Goal: Contribute content: Contribute content

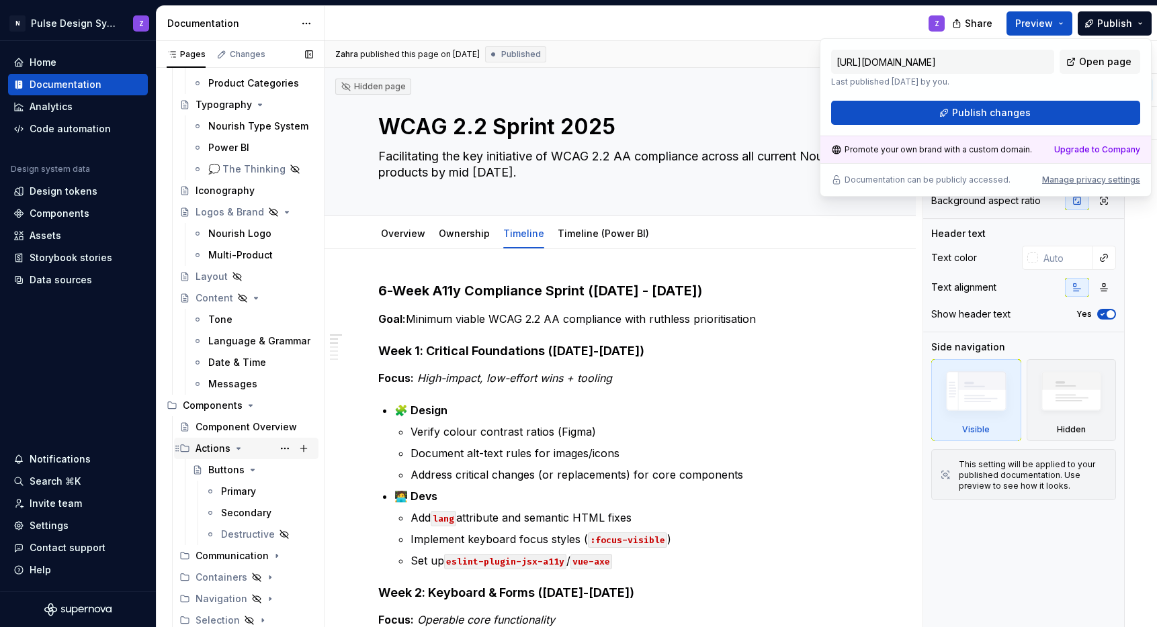
scroll to position [367, 0]
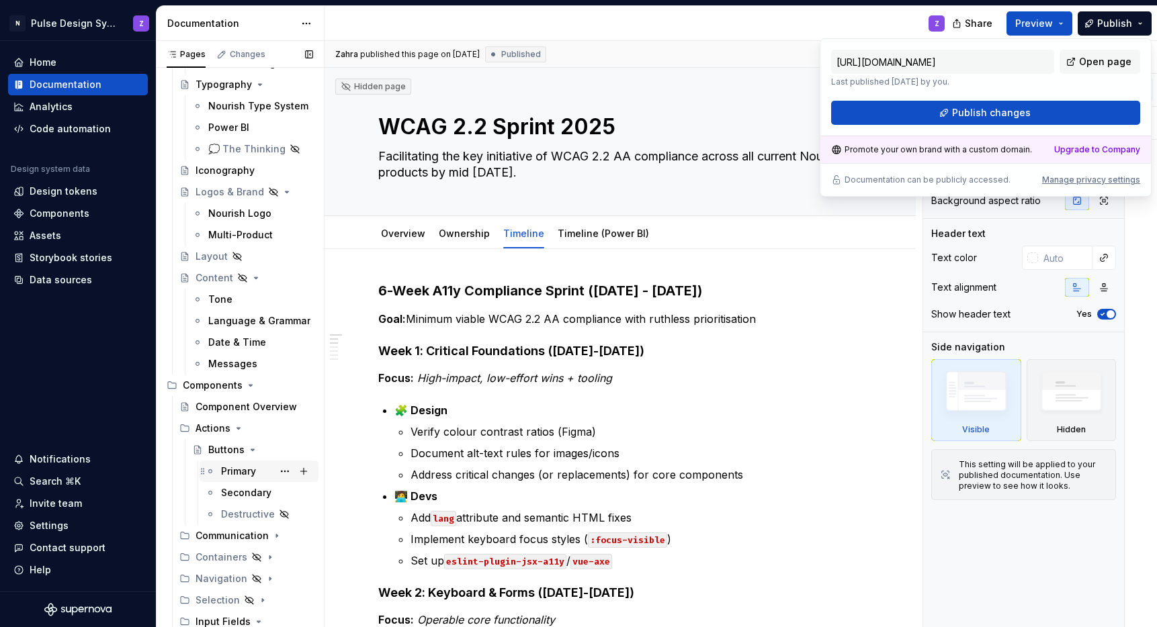
click at [226, 475] on div "Primary" at bounding box center [238, 471] width 35 height 13
type textarea "*"
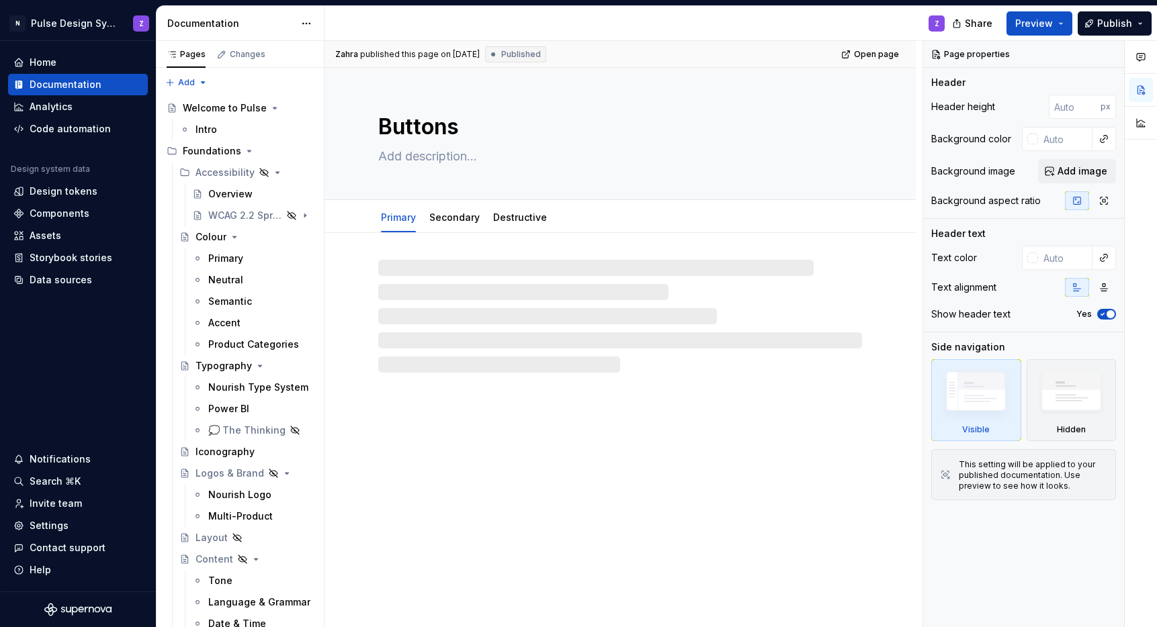
type textarea "*"
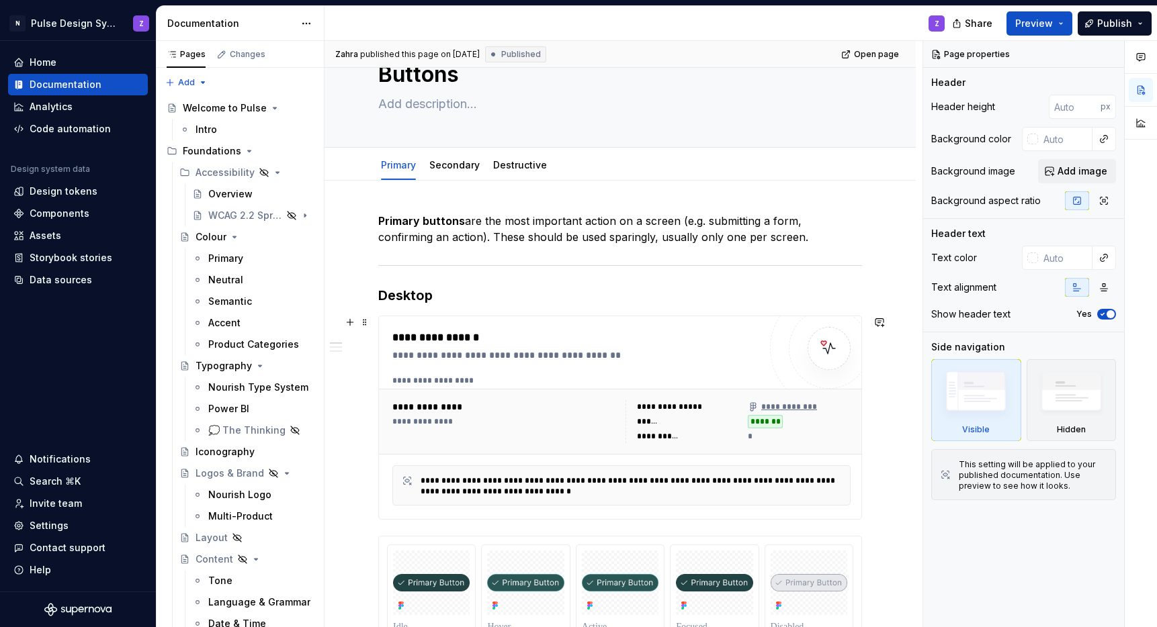
scroll to position [114, 0]
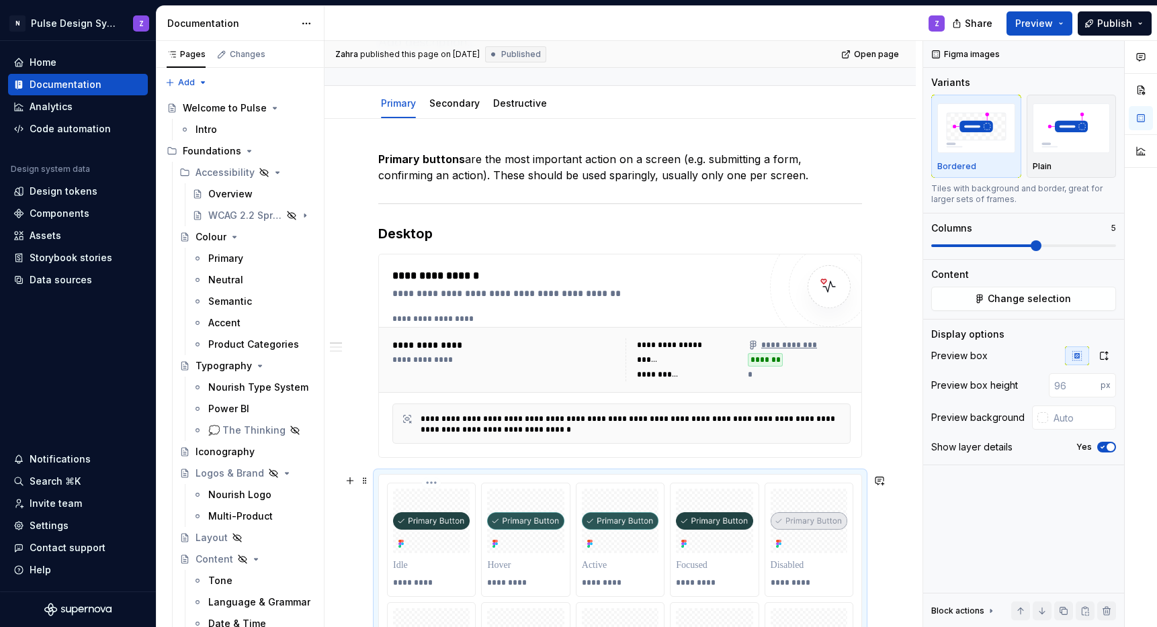
click at [429, 523] on img at bounding box center [431, 522] width 77 height 18
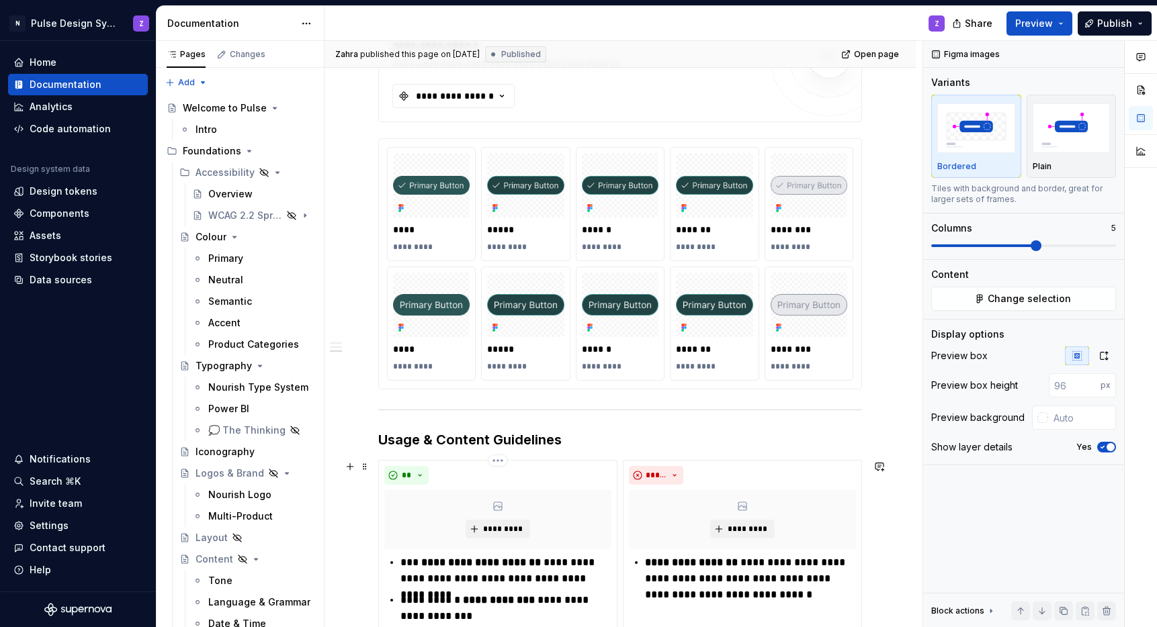
scroll to position [609, 0]
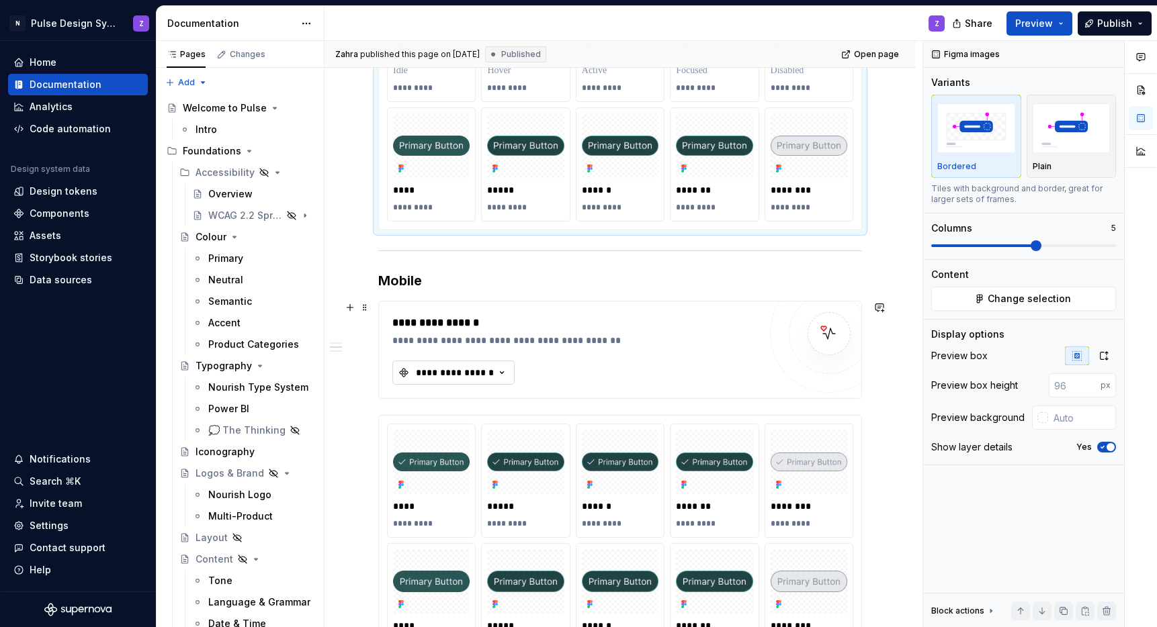
click at [442, 382] on button "**********" at bounding box center [453, 373] width 122 height 24
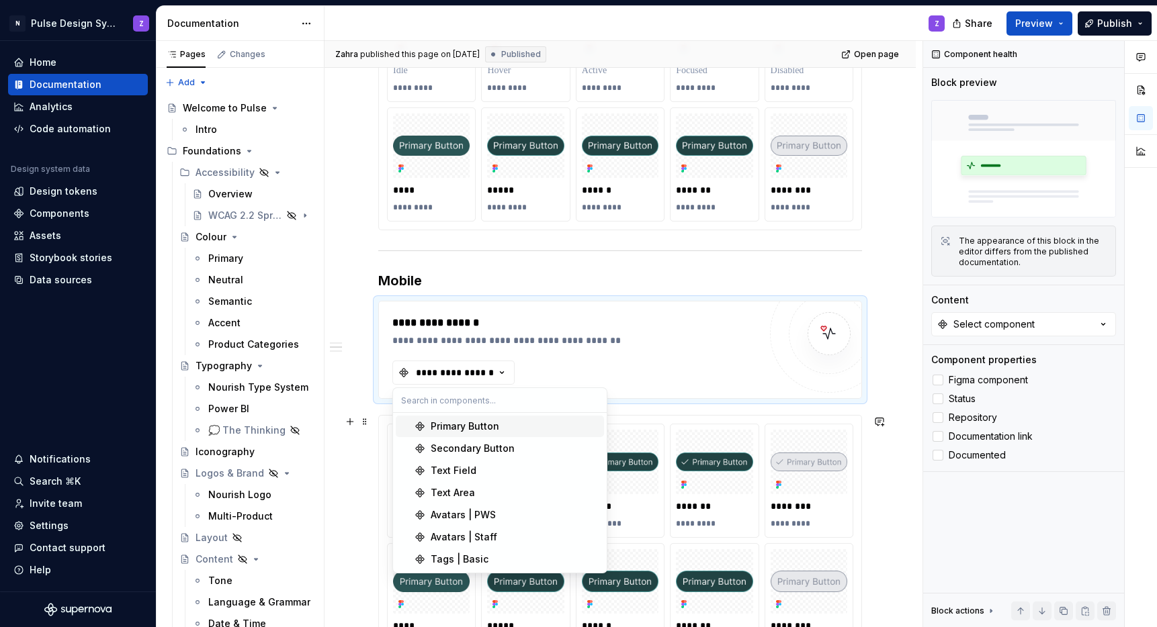
click at [464, 429] on div "Primary Button" at bounding box center [465, 426] width 69 height 13
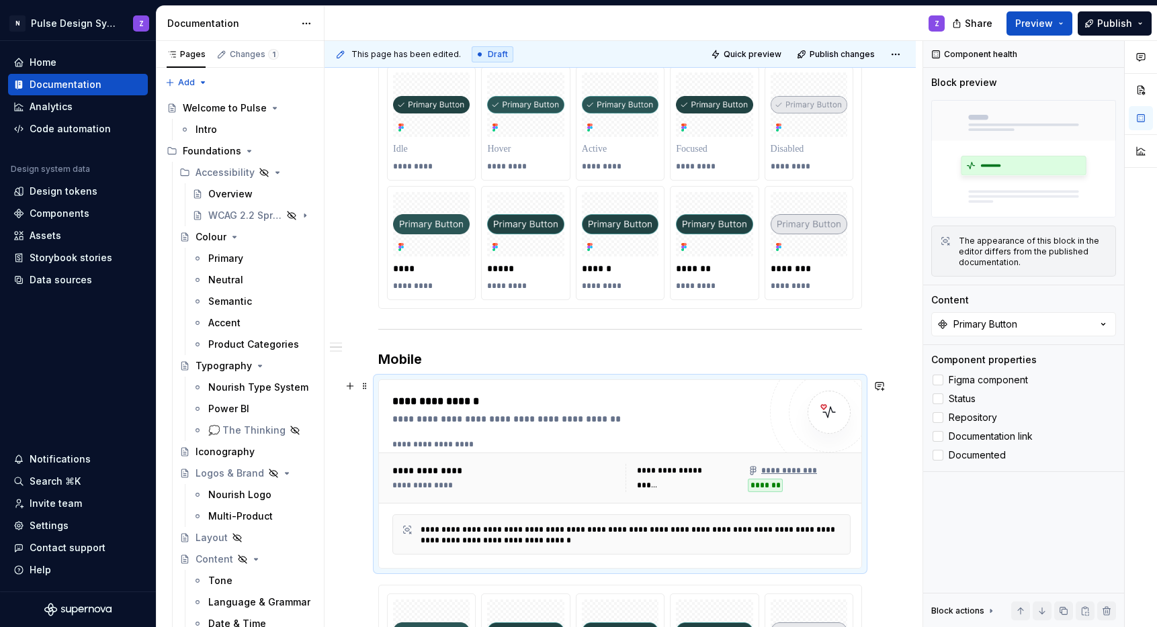
scroll to position [539, 0]
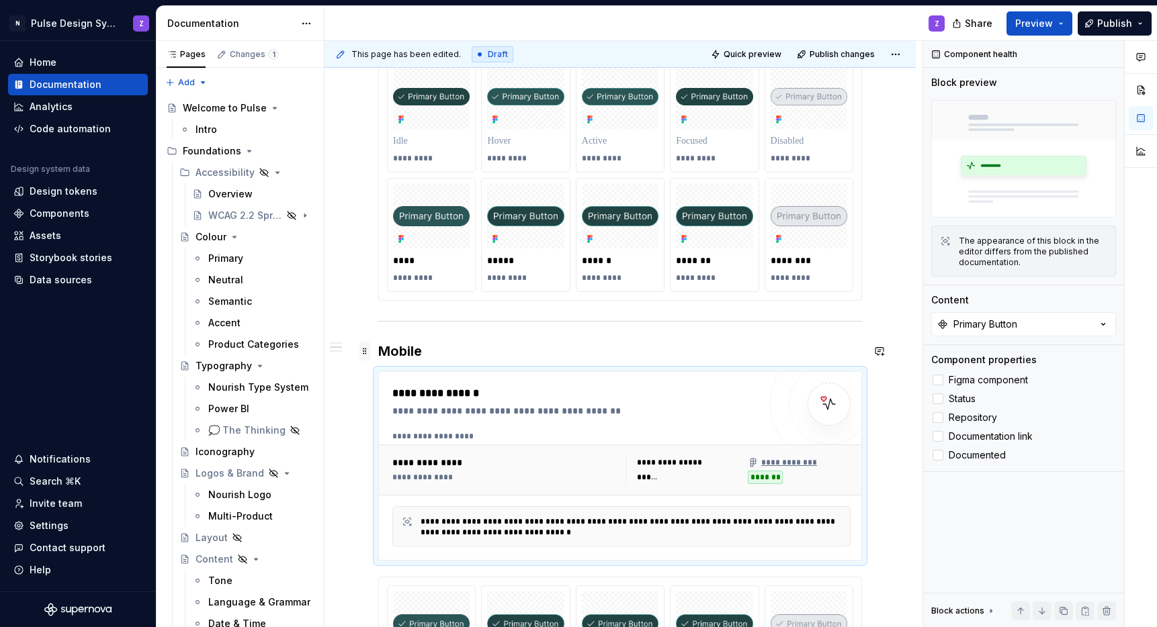
click at [366, 351] on span at bounding box center [364, 351] width 11 height 19
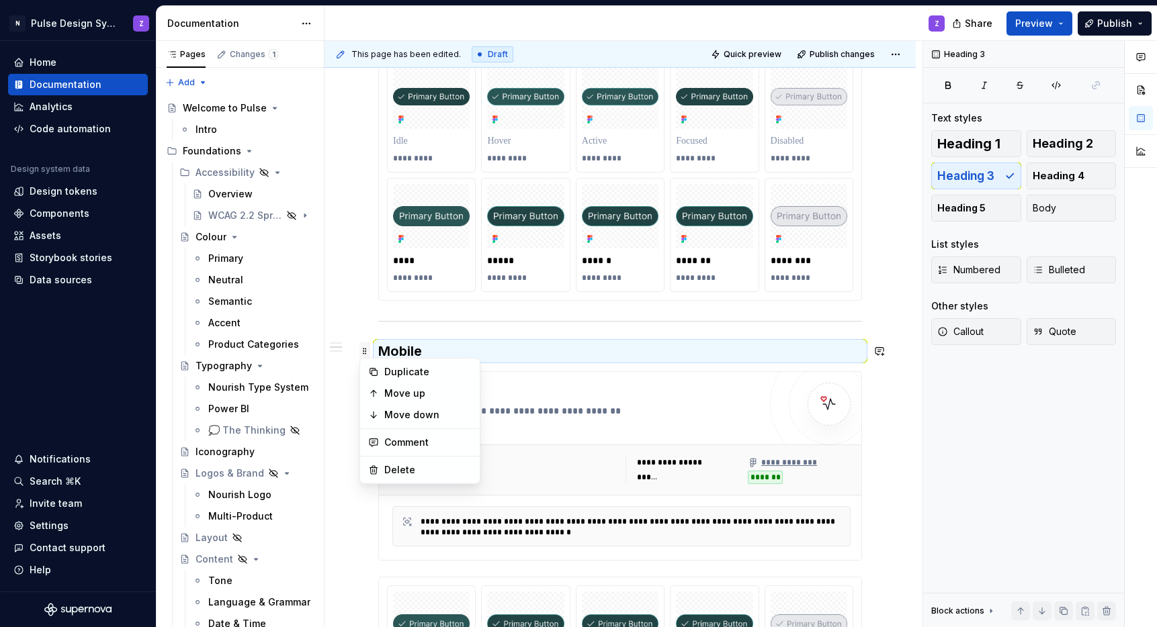
click at [366, 351] on span at bounding box center [364, 351] width 11 height 19
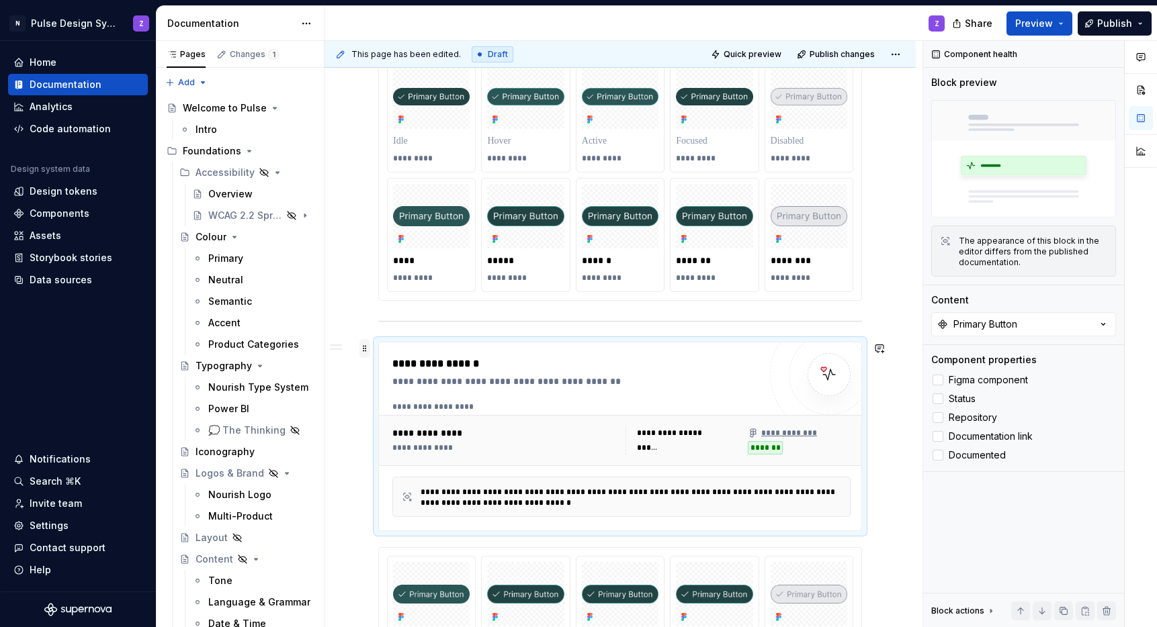
click at [367, 353] on span at bounding box center [364, 348] width 11 height 19
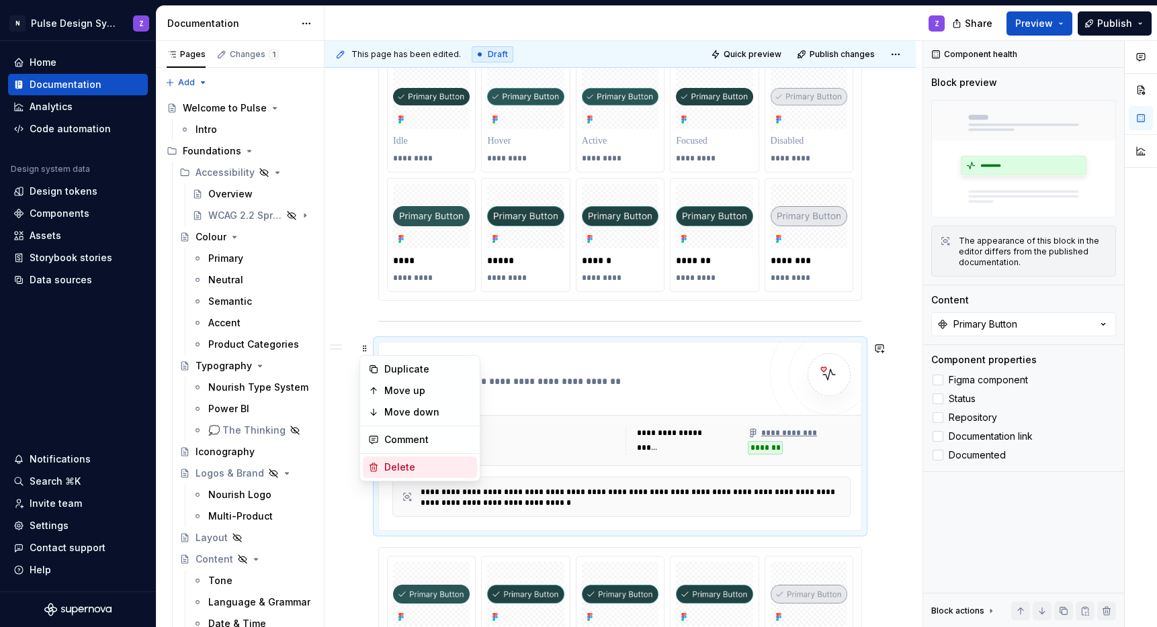
click at [413, 472] on div "Delete" at bounding box center [427, 467] width 87 height 13
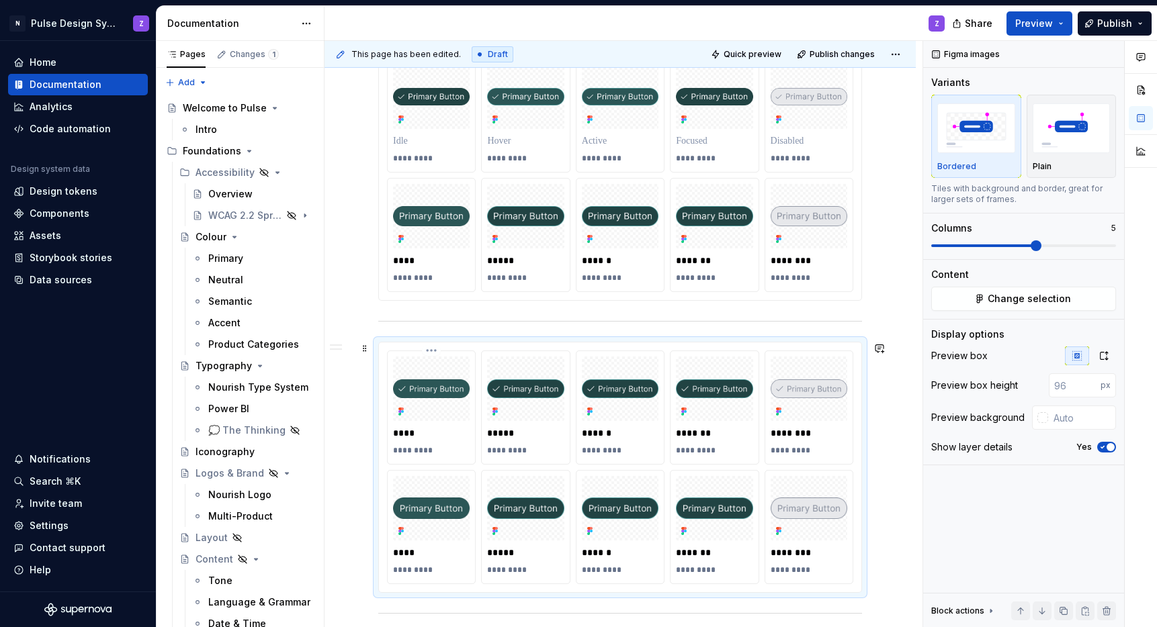
click at [417, 382] on img at bounding box center [431, 389] width 77 height 19
click at [367, 346] on span at bounding box center [364, 348] width 11 height 19
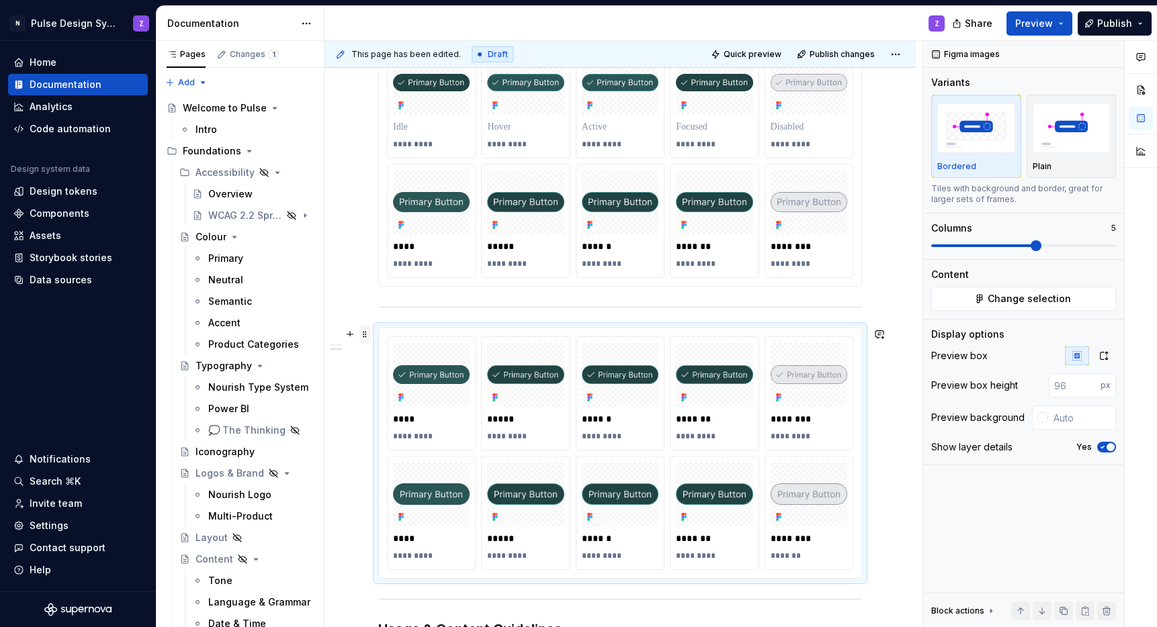
click at [366, 339] on span at bounding box center [364, 334] width 11 height 19
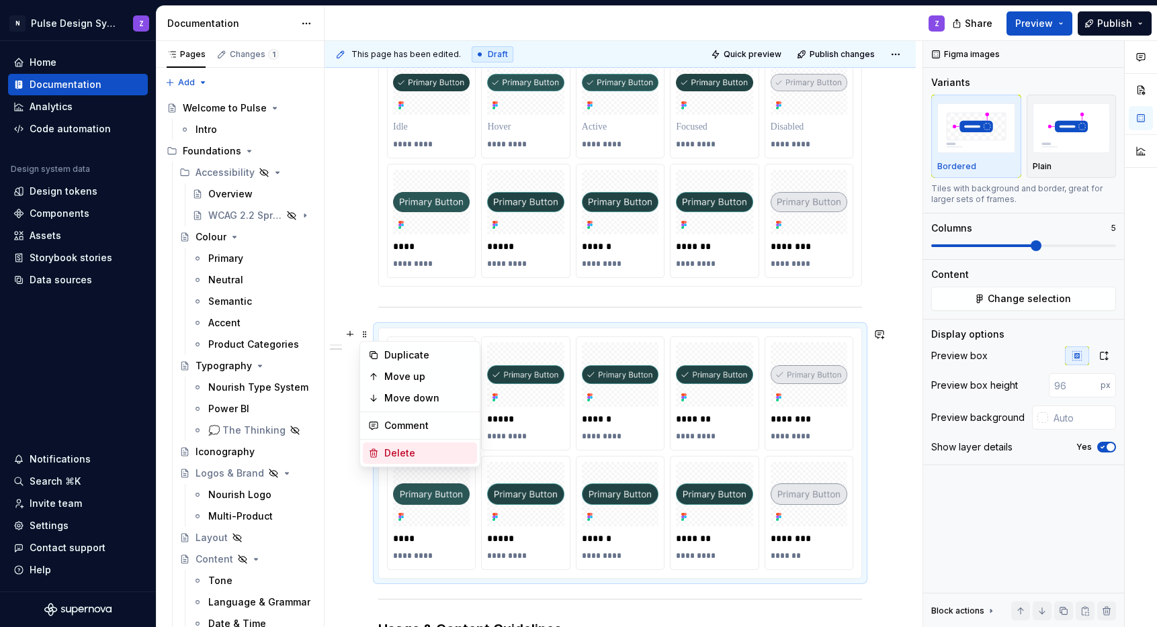
click at [414, 445] on div "Delete" at bounding box center [420, 453] width 114 height 21
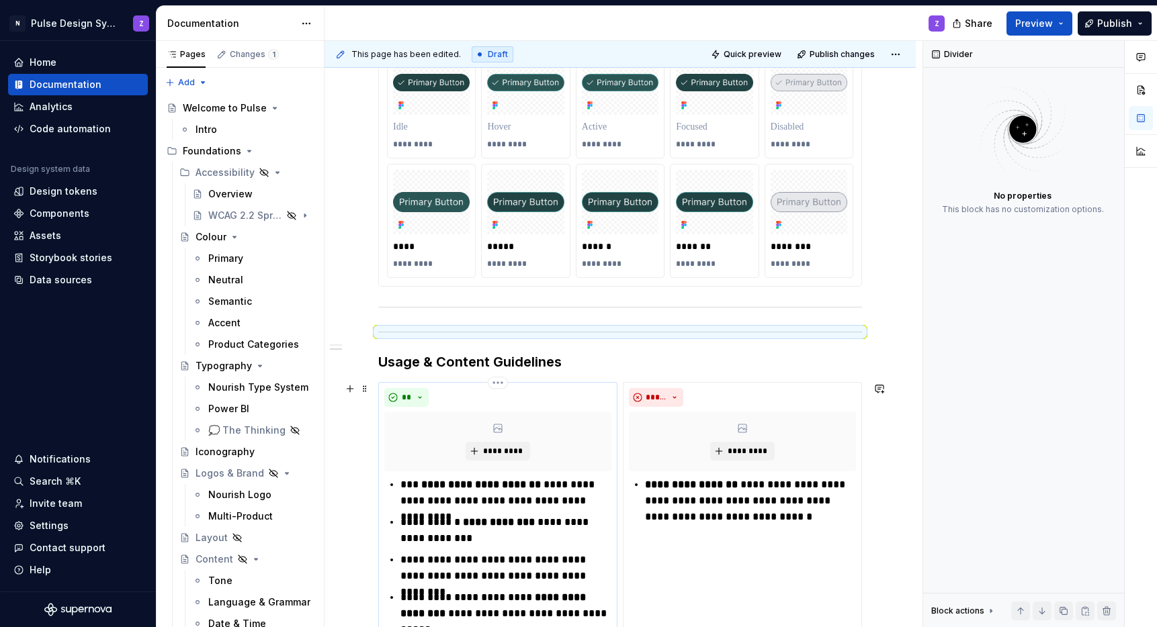
scroll to position [550, 0]
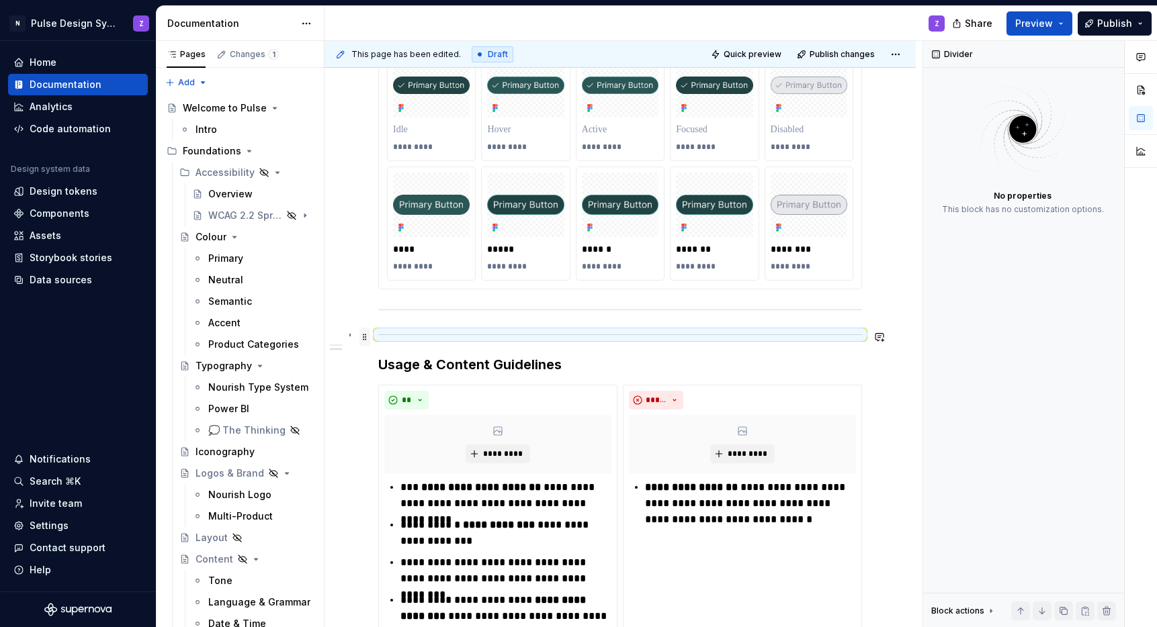
click at [361, 337] on span at bounding box center [364, 337] width 11 height 19
click at [393, 449] on div "Delete" at bounding box center [427, 455] width 87 height 13
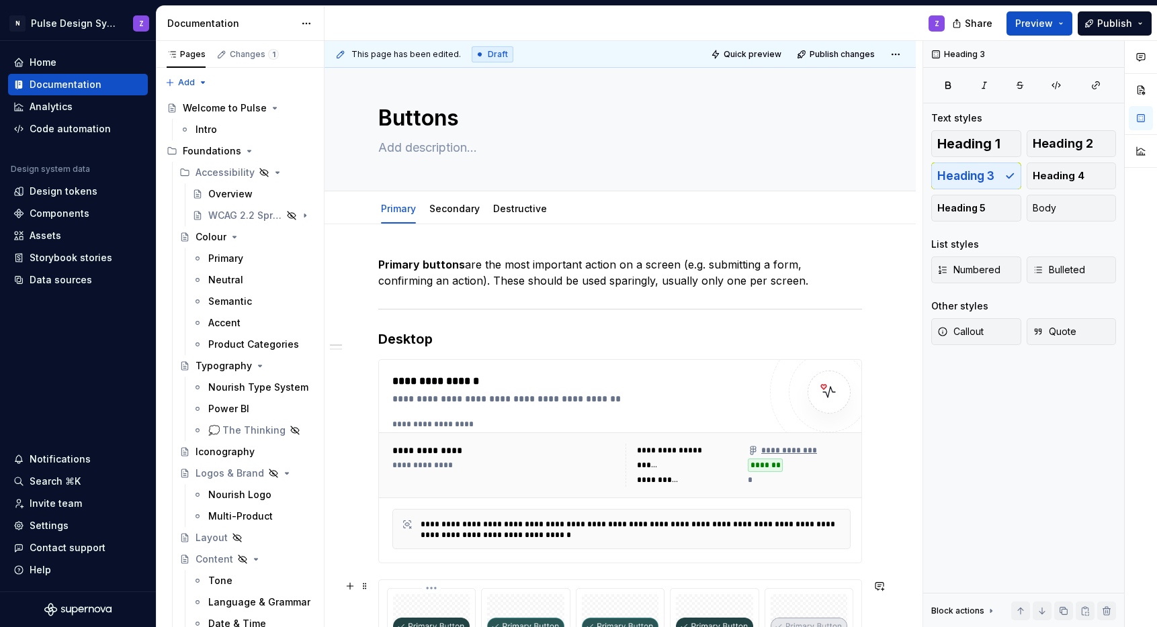
scroll to position [0, 0]
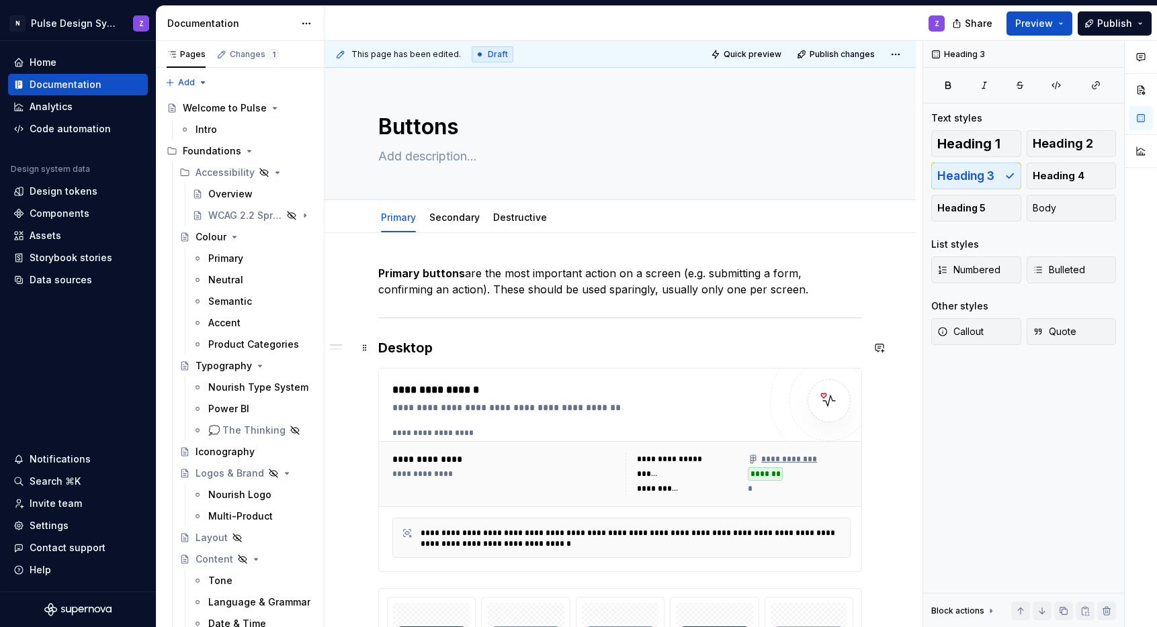
click at [434, 349] on h3 "Desktop" at bounding box center [620, 348] width 484 height 19
click at [364, 347] on span at bounding box center [364, 348] width 11 height 19
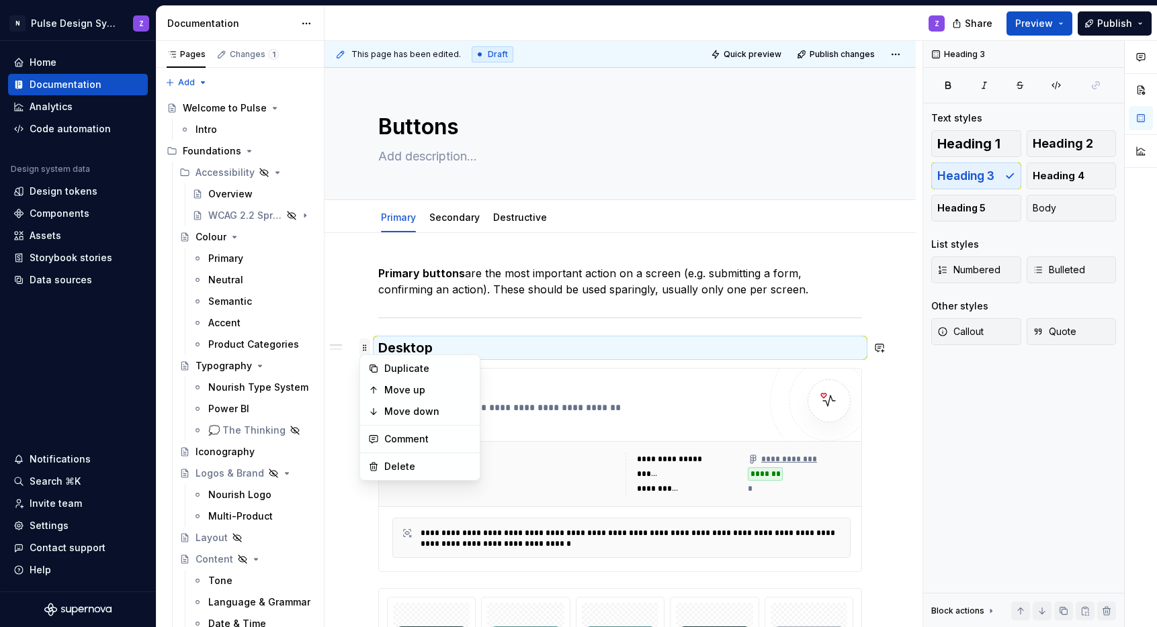
click at [364, 347] on span at bounding box center [364, 348] width 11 height 19
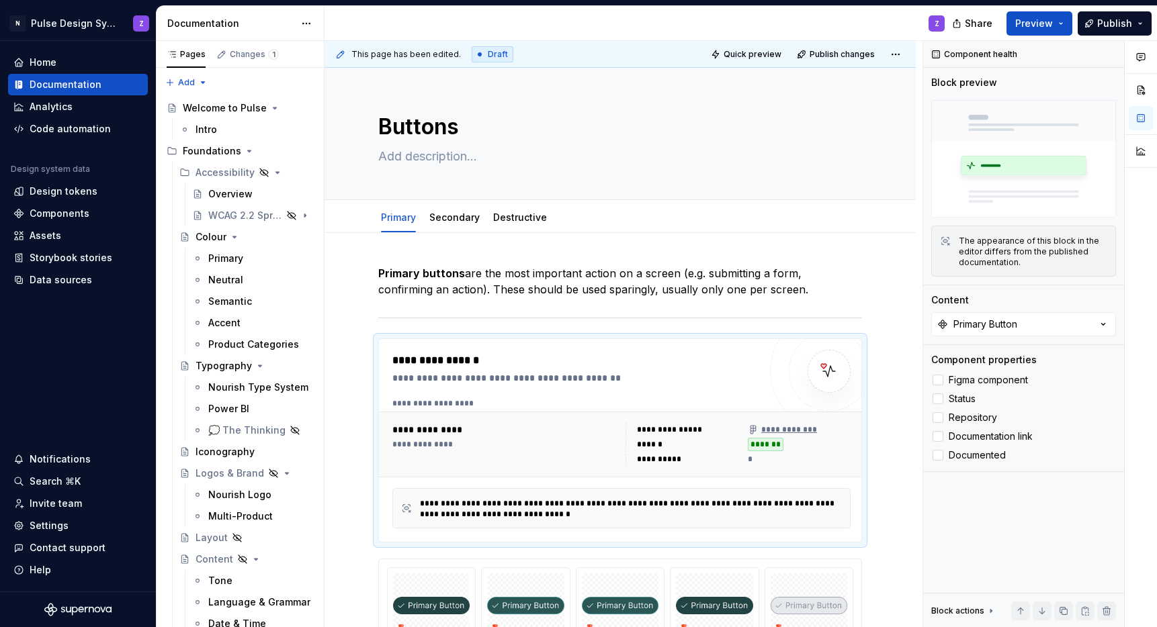
type textarea "*"
click at [466, 405] on div "**********" at bounding box center [621, 403] width 458 height 11
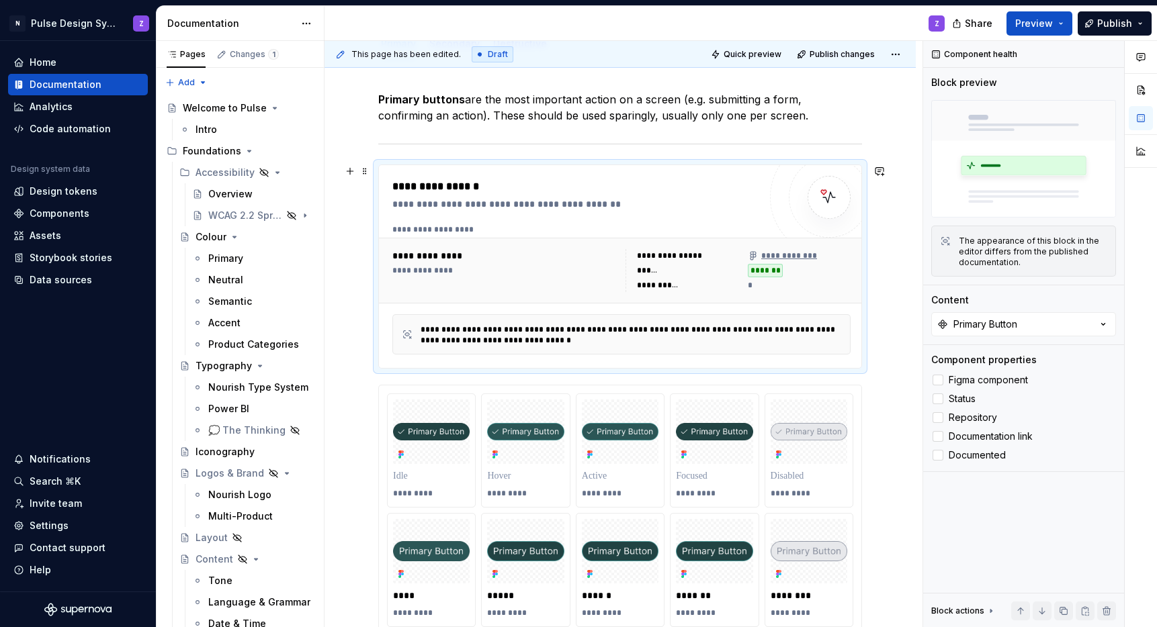
scroll to position [241, 0]
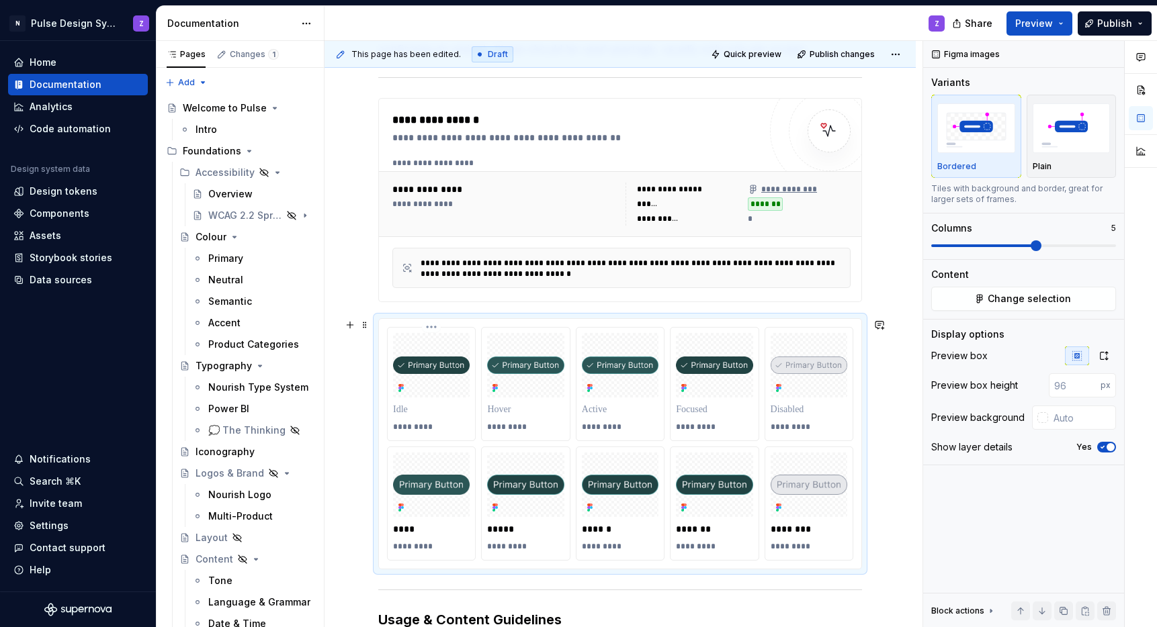
click at [439, 376] on div at bounding box center [431, 365] width 77 height 64
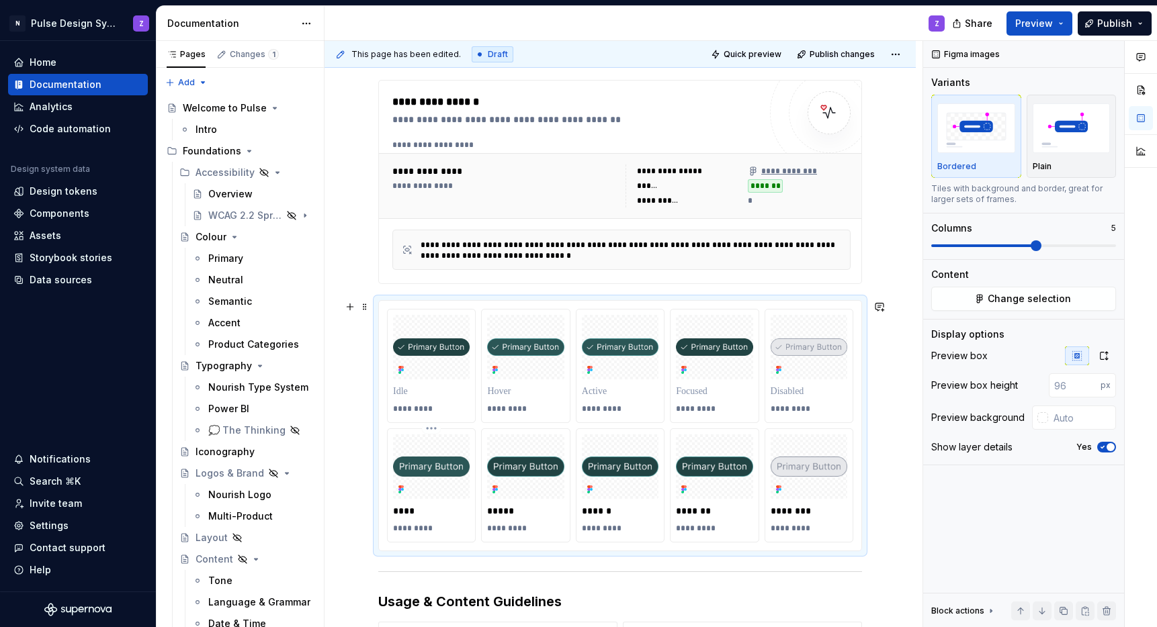
scroll to position [537, 0]
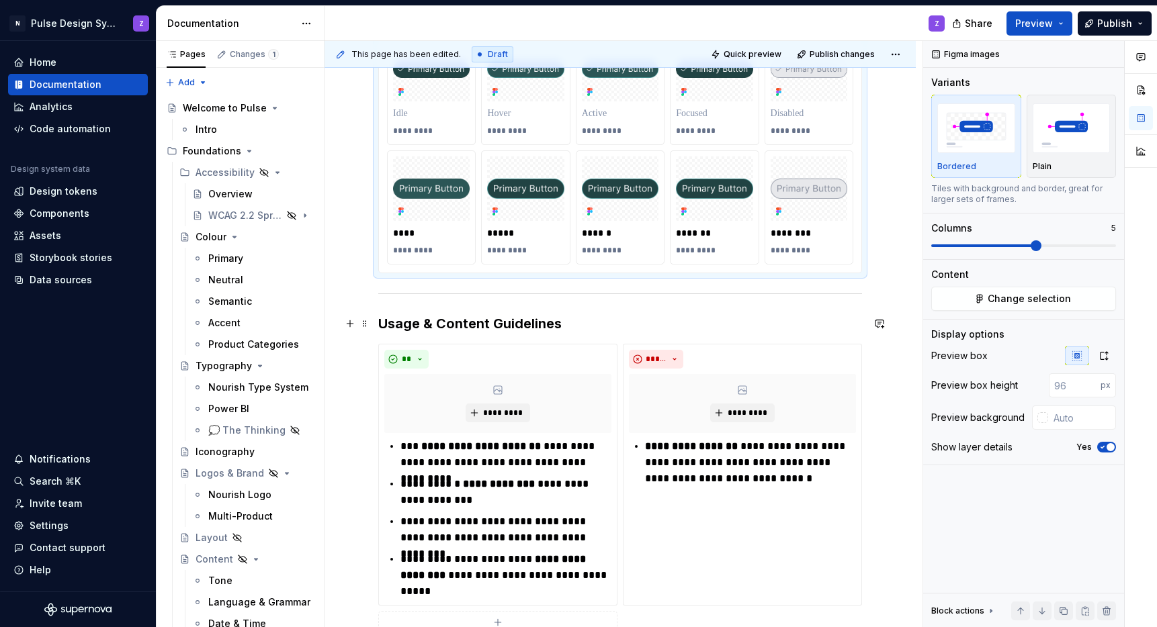
click at [494, 313] on div "**********" at bounding box center [620, 206] width 484 height 954
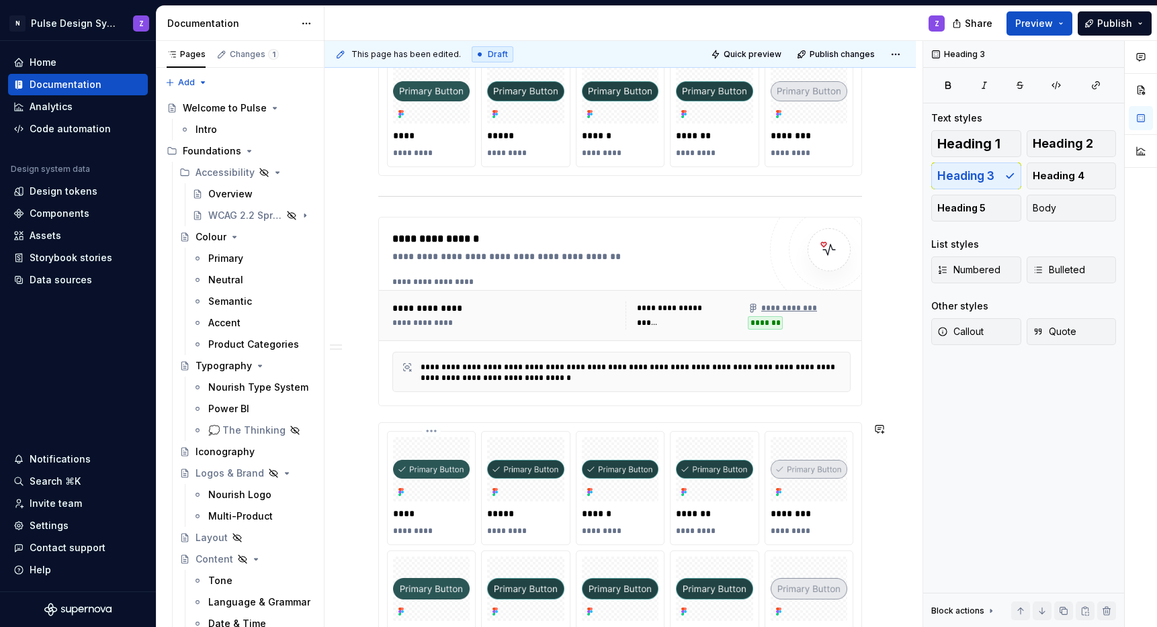
scroll to position [663, 0]
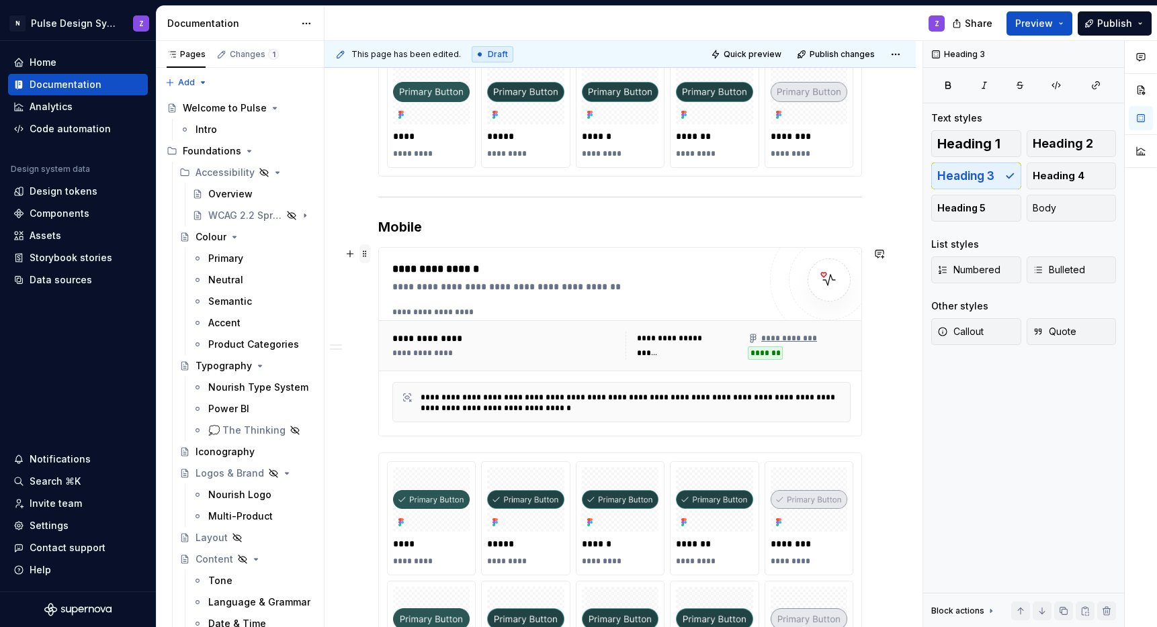
click at [365, 254] on span at bounding box center [364, 254] width 11 height 19
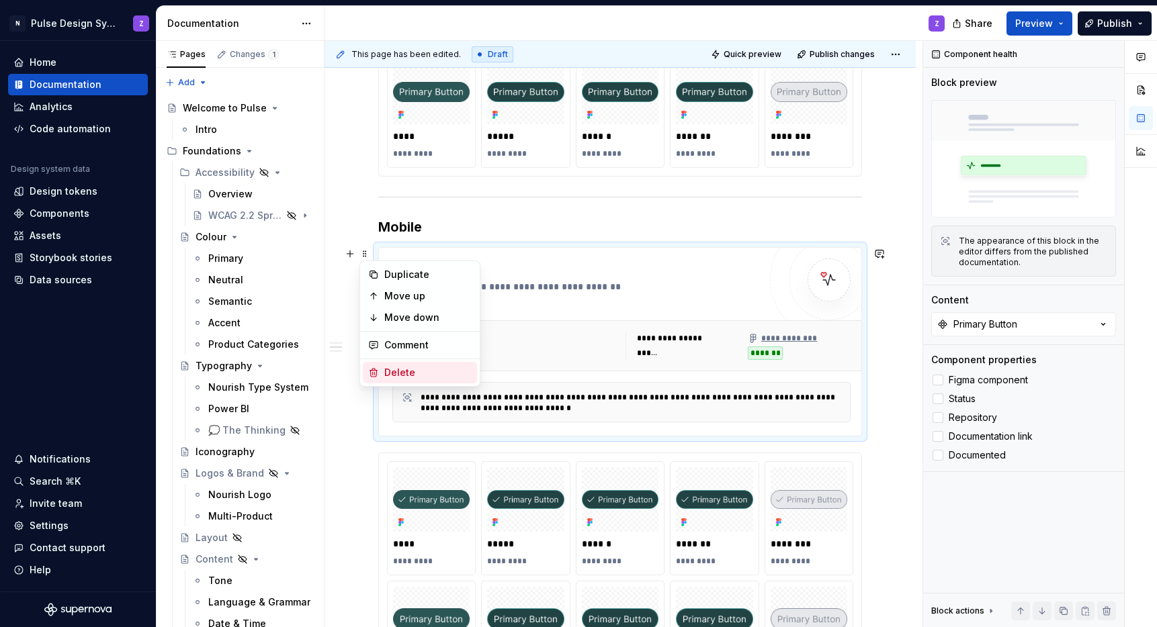
click at [407, 364] on div "Delete" at bounding box center [420, 372] width 114 height 21
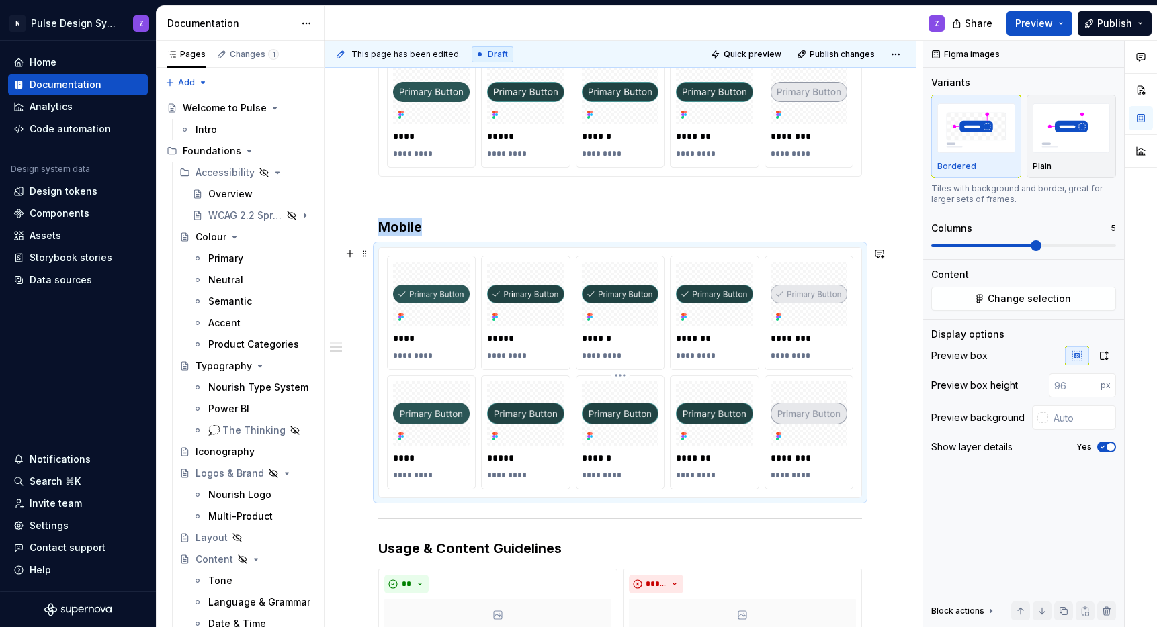
scroll to position [211, 0]
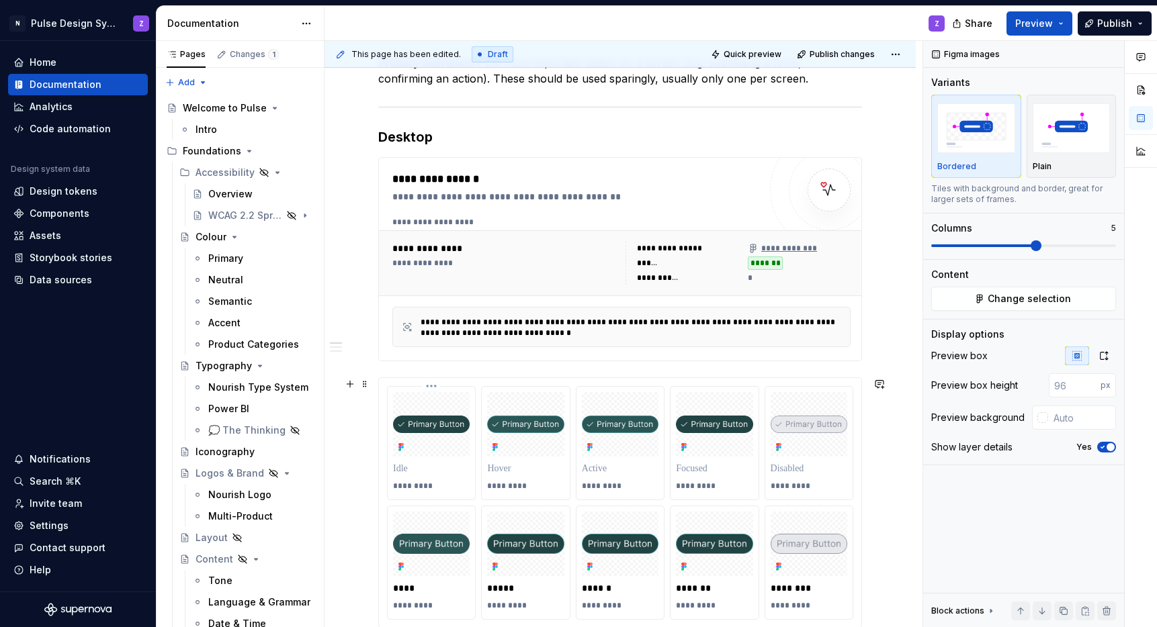
click at [425, 428] on img at bounding box center [431, 425] width 77 height 18
click at [996, 306] on button "Change selection" at bounding box center [1023, 299] width 185 height 24
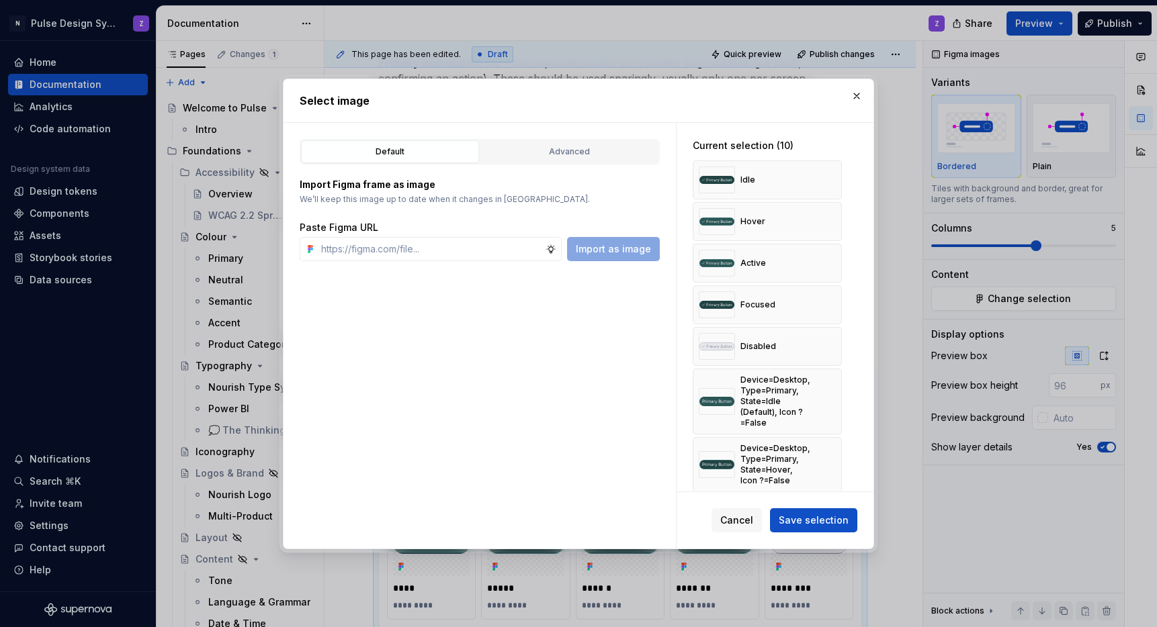
type textarea "*"
click at [730, 183] on img at bounding box center [717, 180] width 36 height 27
click at [826, 179] on button "button" at bounding box center [826, 180] width 19 height 19
click at [826, 212] on button "button" at bounding box center [826, 221] width 19 height 19
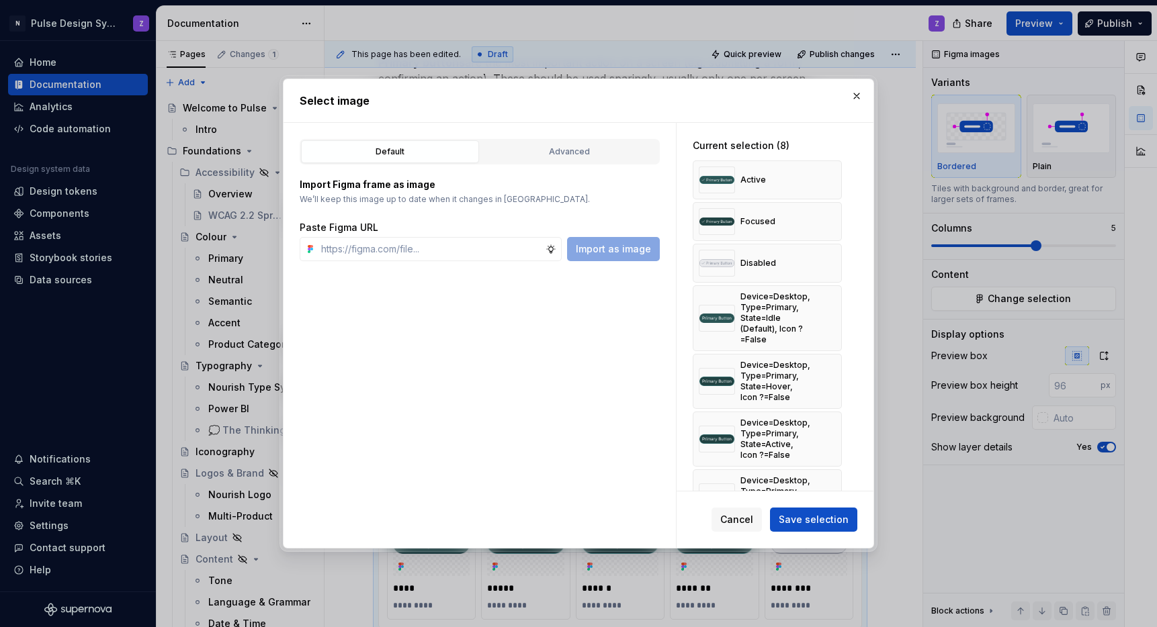
click at [826, 179] on button "button" at bounding box center [826, 180] width 19 height 19
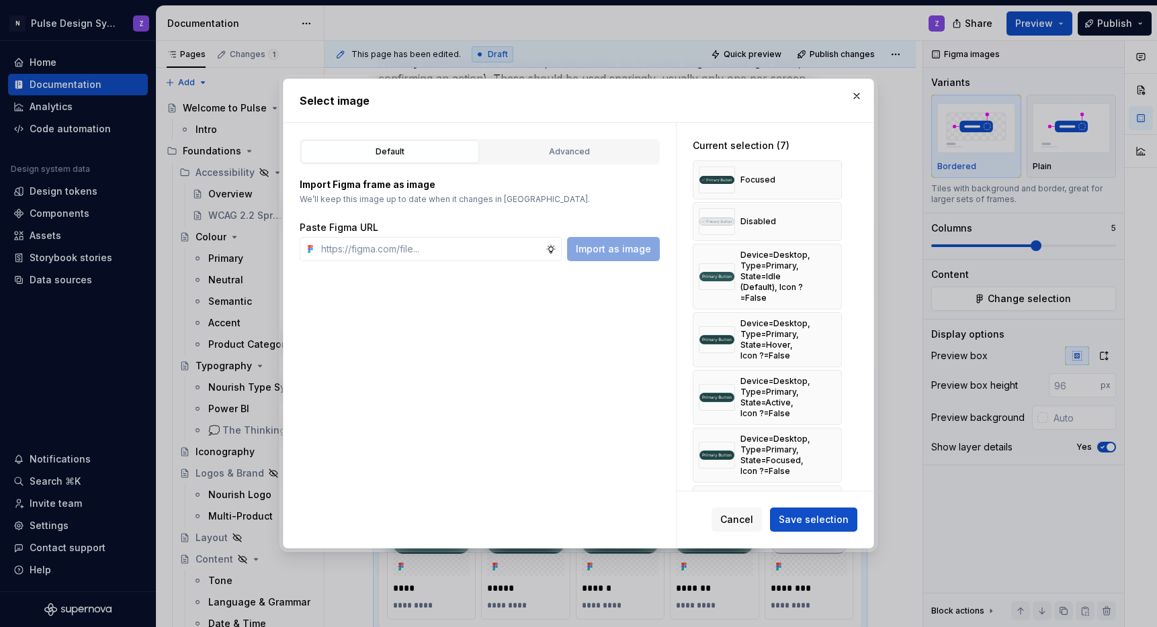
click at [826, 179] on button "button" at bounding box center [826, 180] width 19 height 19
click at [826, 212] on button "button" at bounding box center [826, 221] width 19 height 19
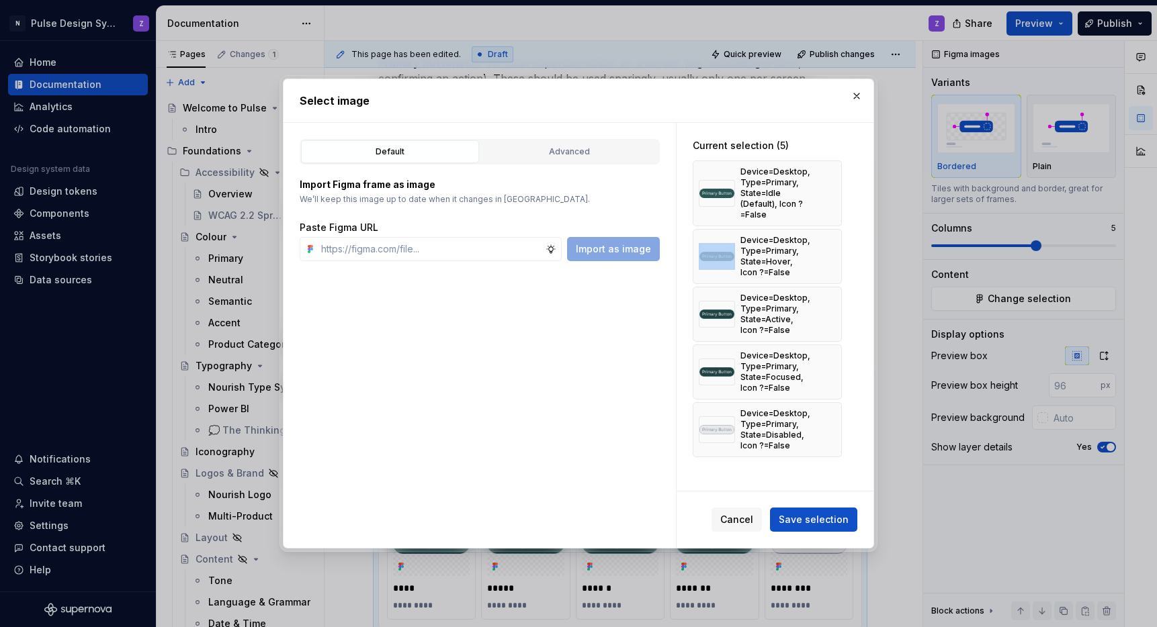
click at [826, 179] on div "Device=Desktop, Type=Primary, State=Idle (Default), Icon ?=False" at bounding box center [767, 194] width 149 height 66
click at [824, 199] on button "button" at bounding box center [826, 193] width 19 height 19
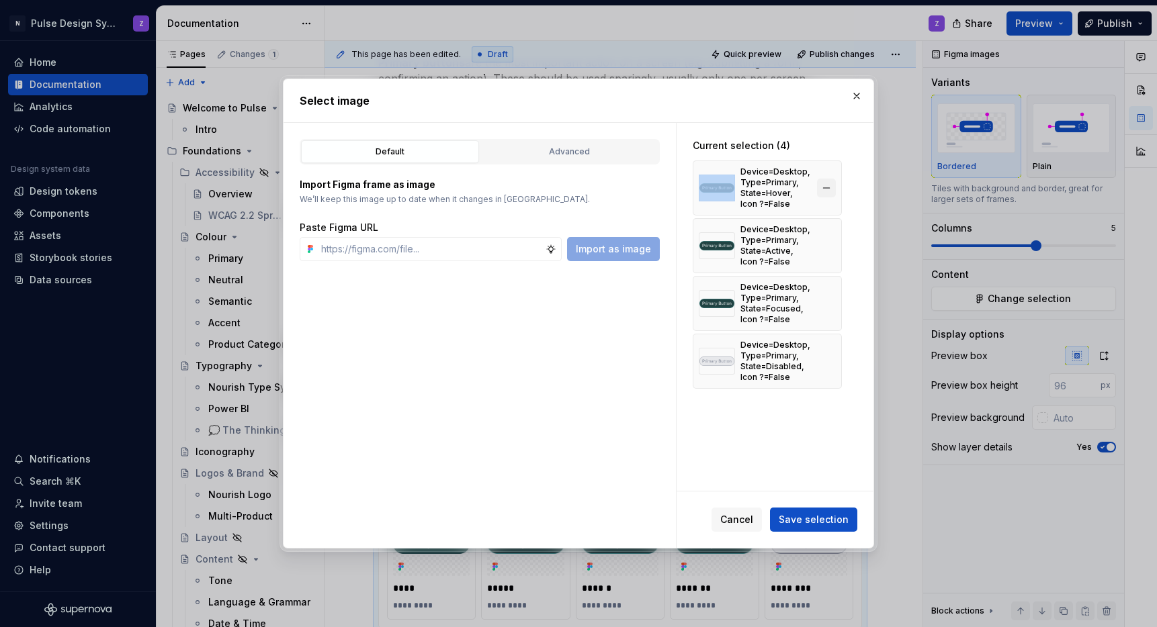
click at [824, 196] on button "button" at bounding box center [826, 188] width 19 height 19
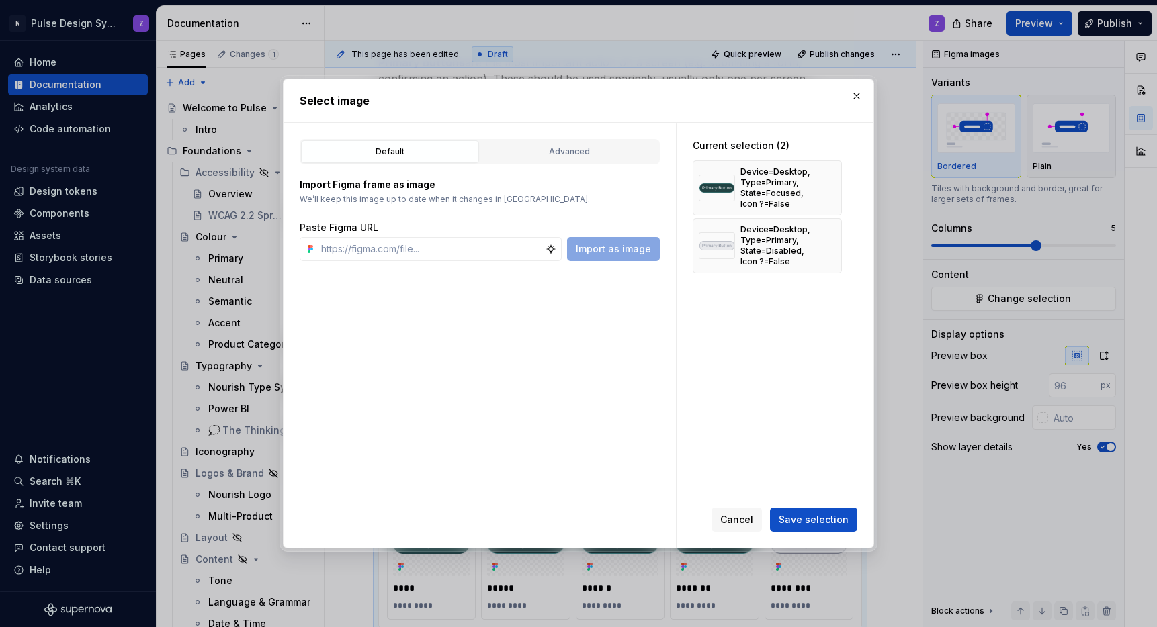
click at [824, 196] on button "button" at bounding box center [826, 188] width 19 height 19
click at [825, 187] on button "button" at bounding box center [826, 188] width 19 height 19
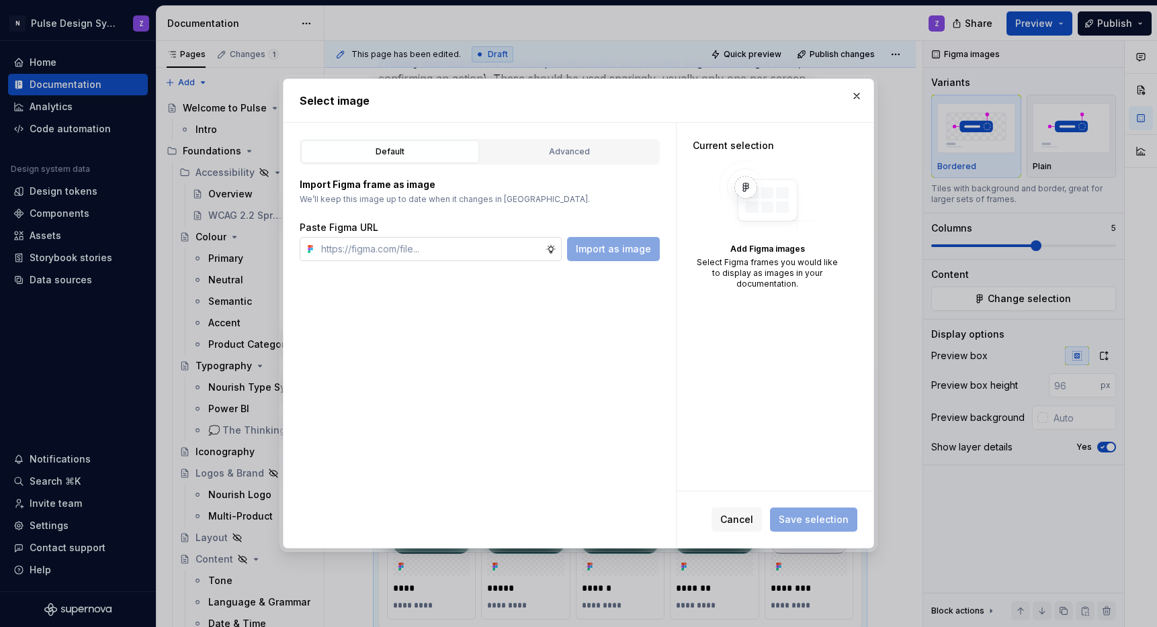
click at [421, 250] on input "text" at bounding box center [431, 249] width 230 height 24
paste input "Primary Button"
type input "Primary Button"
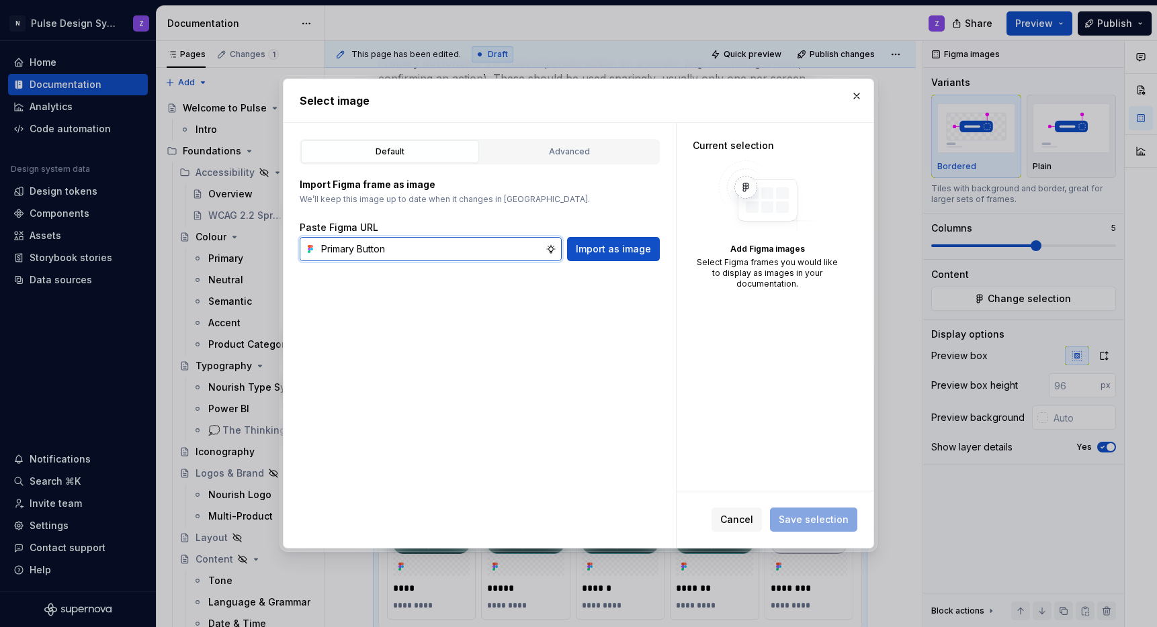
click at [392, 241] on input "Primary Button" at bounding box center [431, 249] width 230 height 24
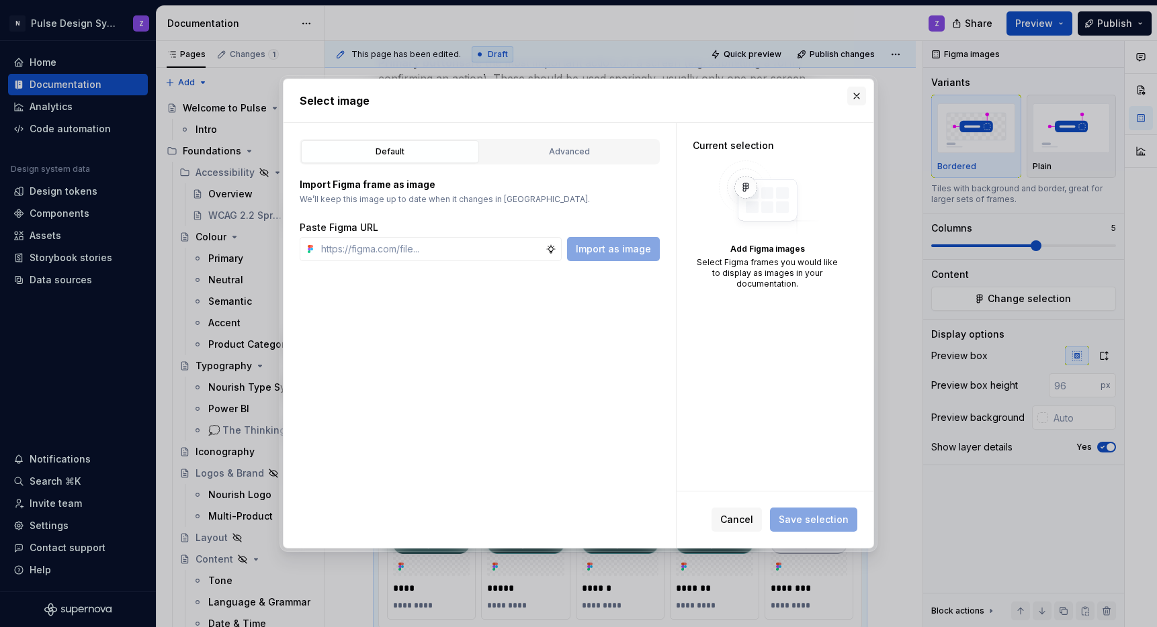
click at [853, 97] on button "button" at bounding box center [856, 96] width 19 height 19
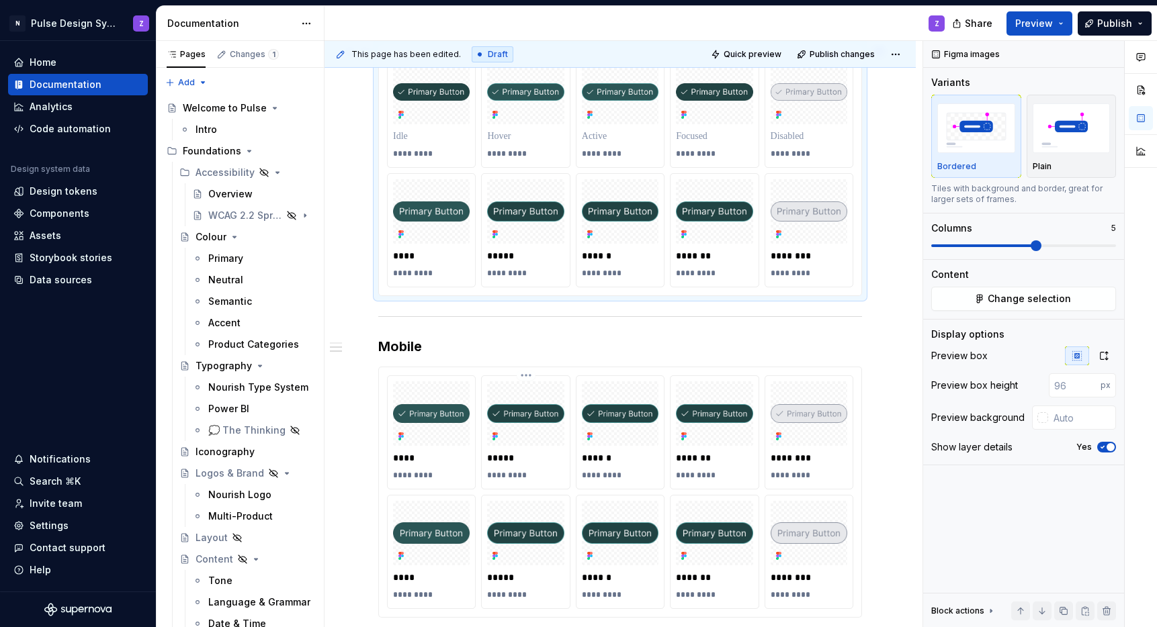
scroll to position [685, 0]
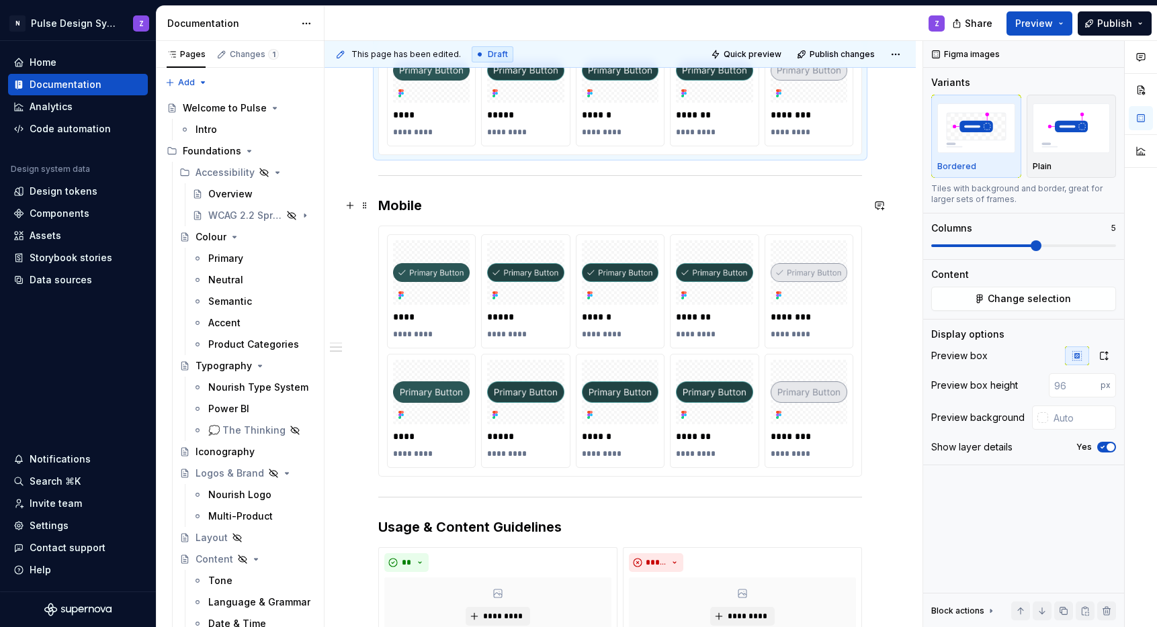
click at [478, 210] on h3 "Mobile" at bounding box center [620, 205] width 484 height 19
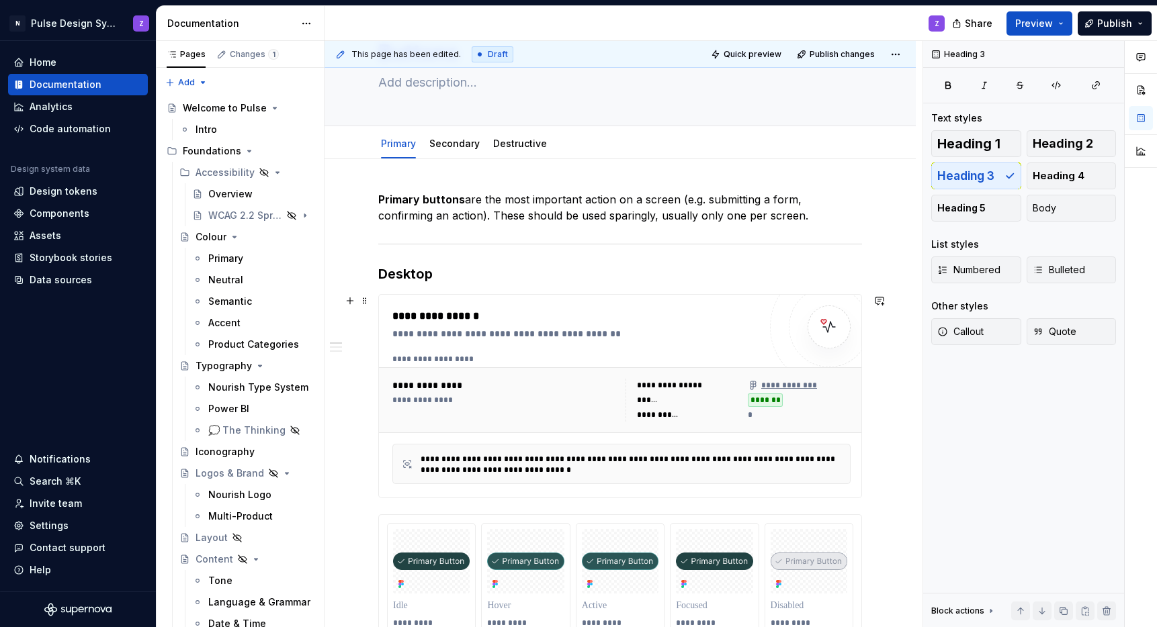
scroll to position [52, 0]
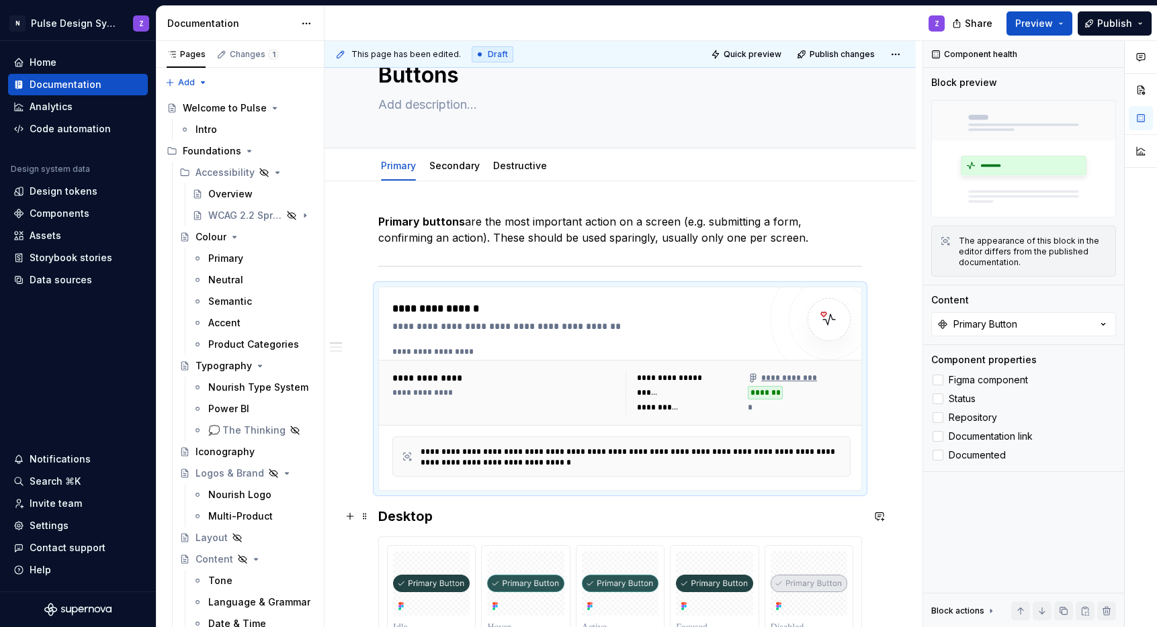
click at [413, 509] on h3 "Desktop" at bounding box center [620, 516] width 484 height 19
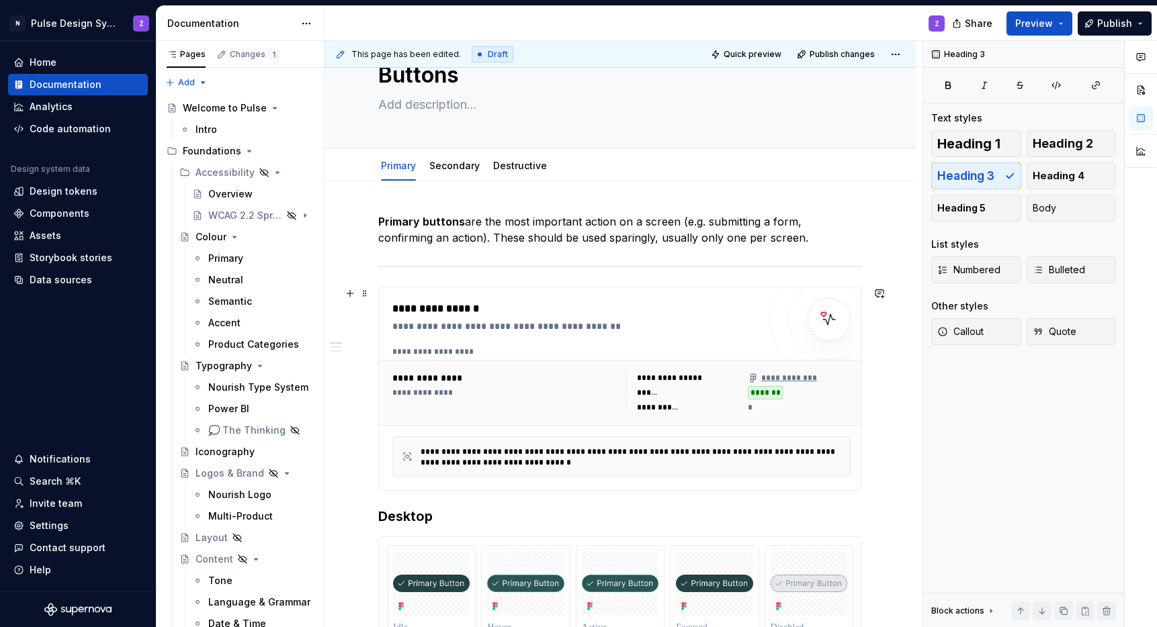
click at [490, 372] on div "**********" at bounding box center [504, 378] width 225 height 13
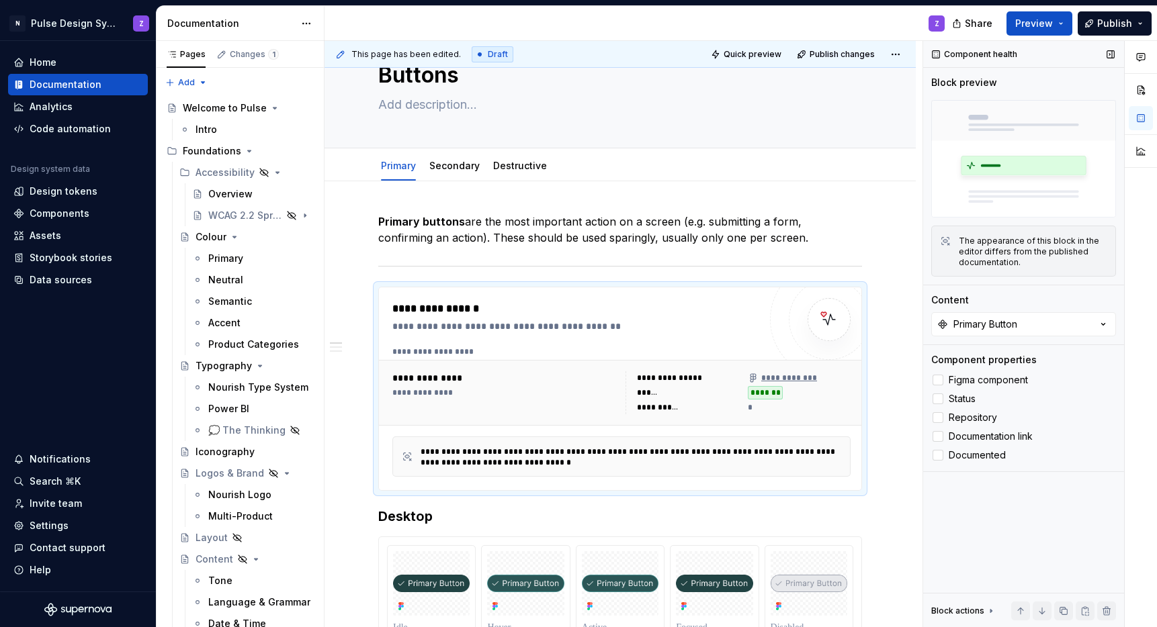
click at [986, 311] on div "Content Primary Button" at bounding box center [1023, 315] width 185 height 43
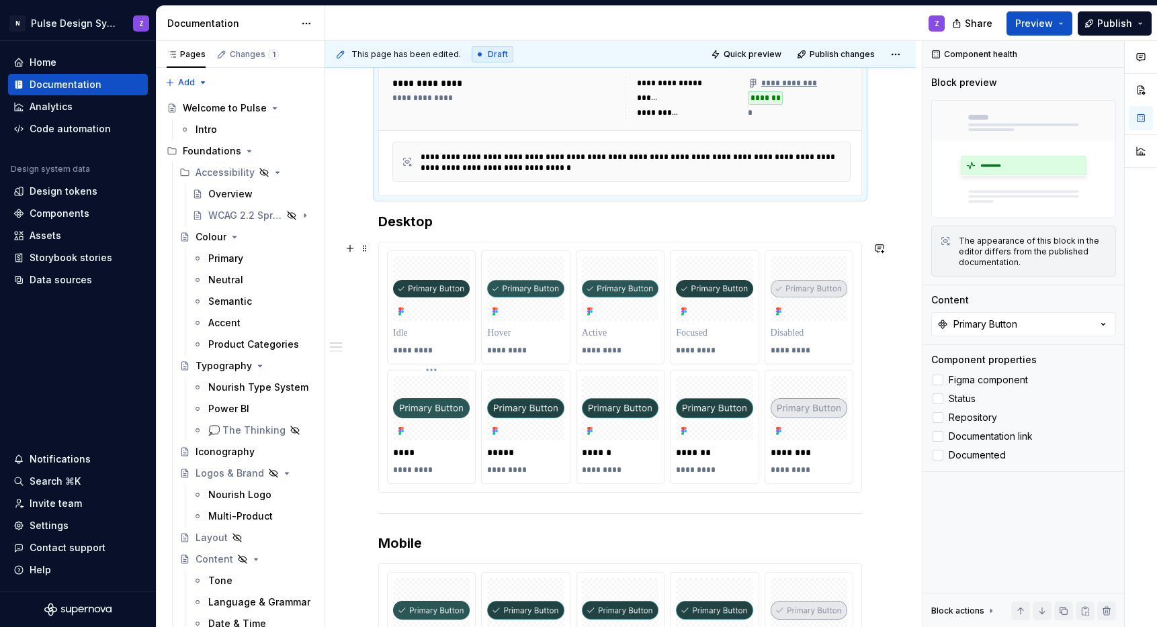
scroll to position [367, 0]
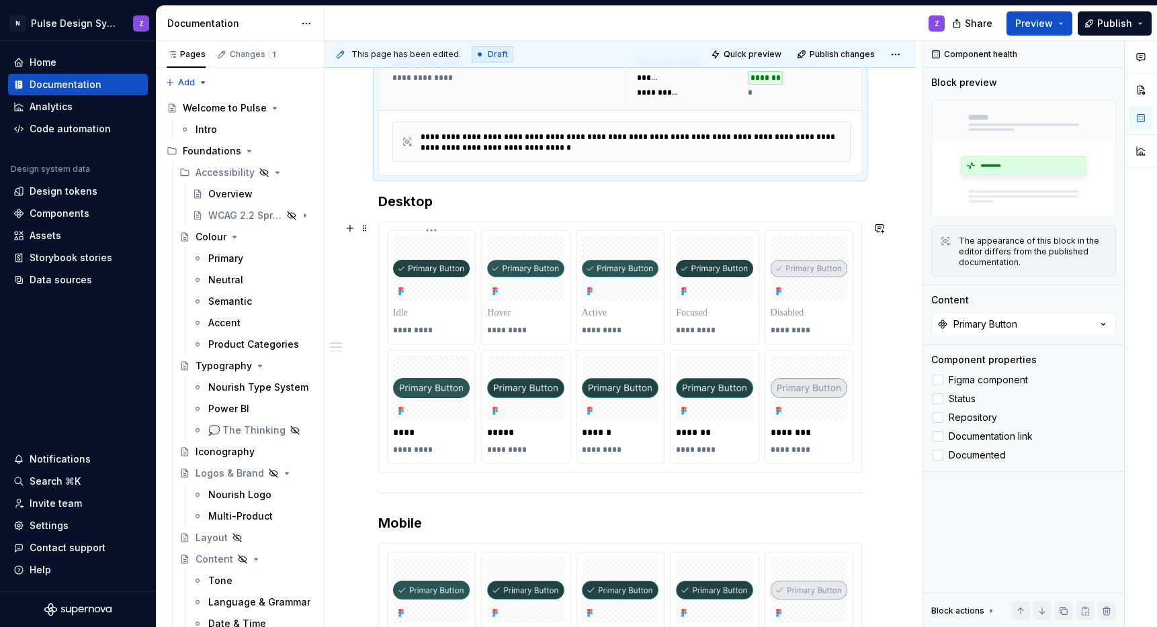
click at [460, 298] on div at bounding box center [431, 268] width 77 height 64
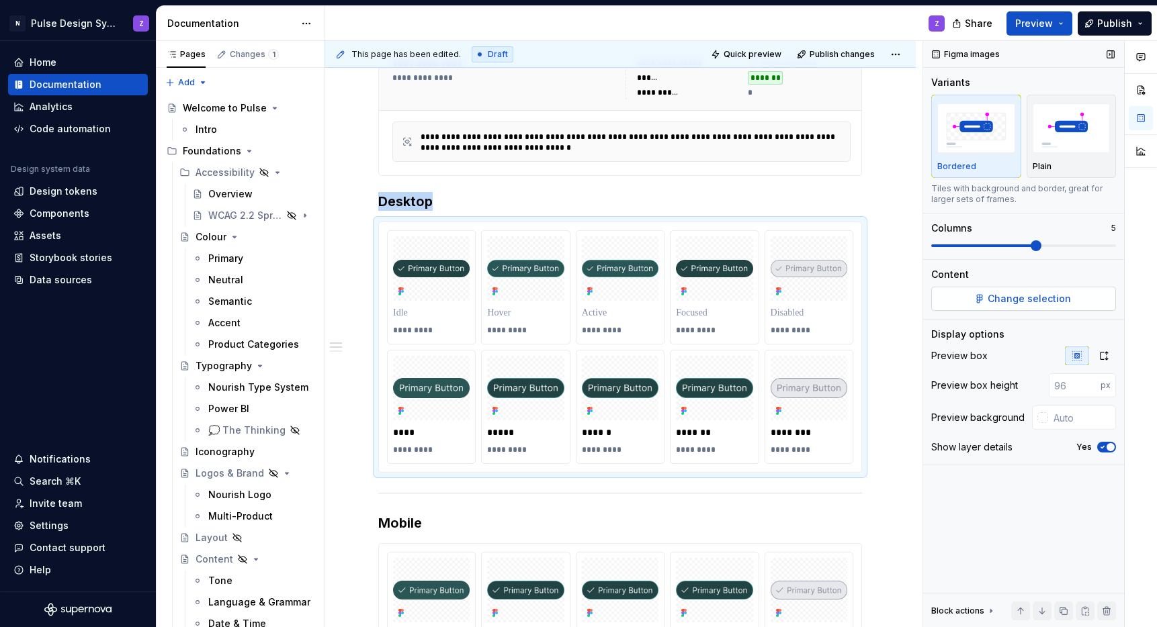
click at [984, 302] on button "Change selection" at bounding box center [1023, 299] width 185 height 24
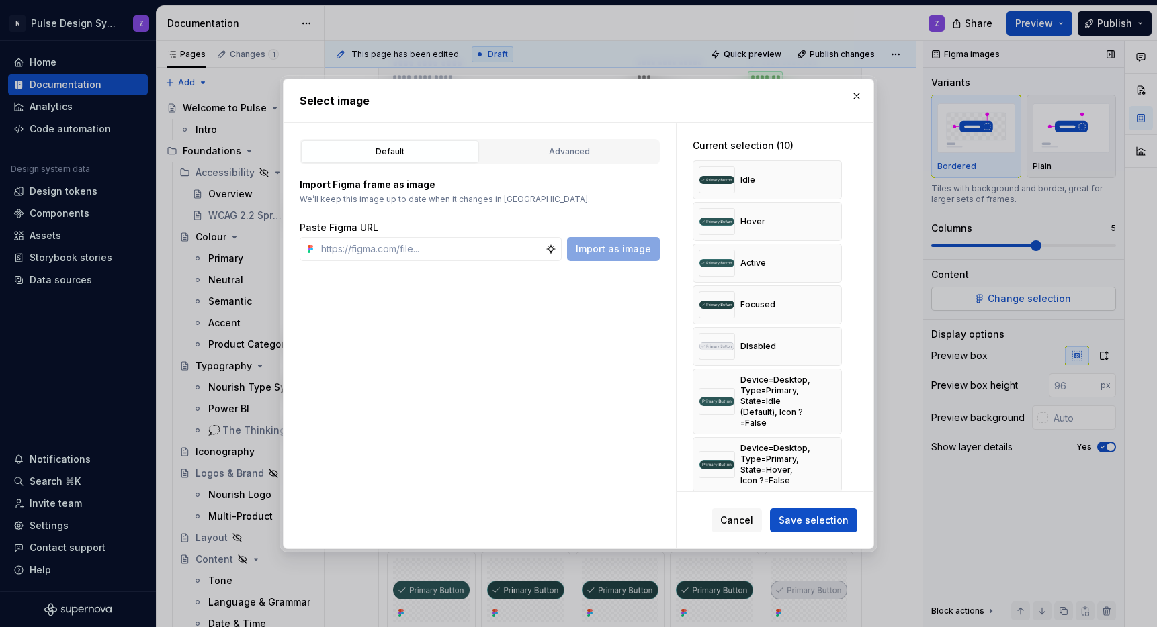
type textarea "*"
click at [824, 181] on button "button" at bounding box center [826, 180] width 19 height 19
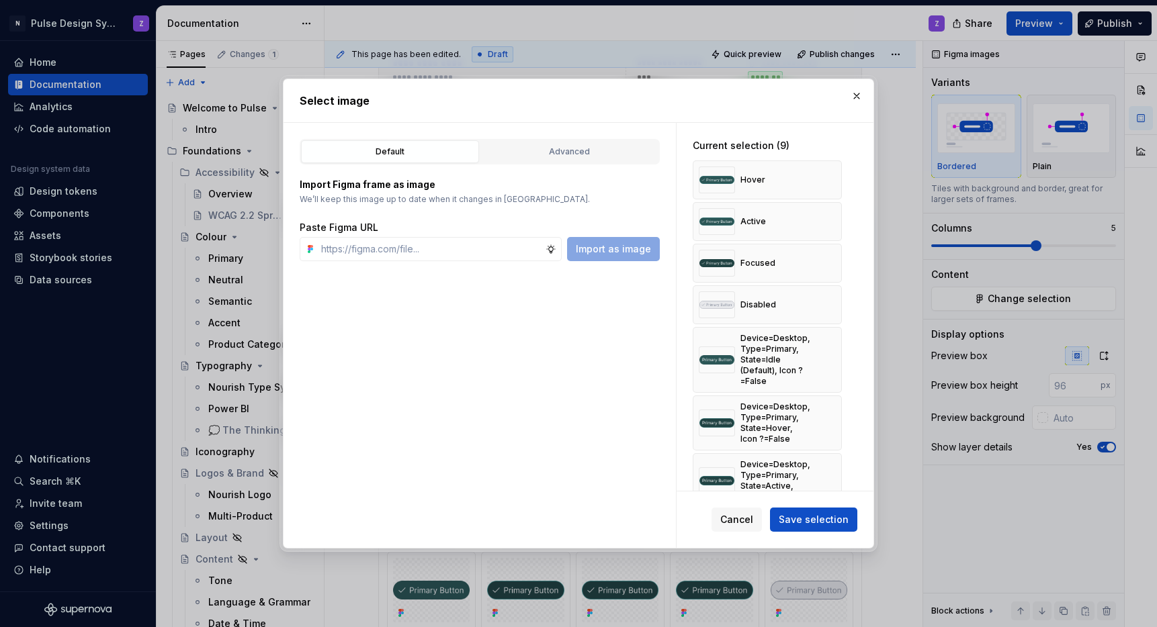
click at [824, 181] on button "button" at bounding box center [826, 180] width 19 height 19
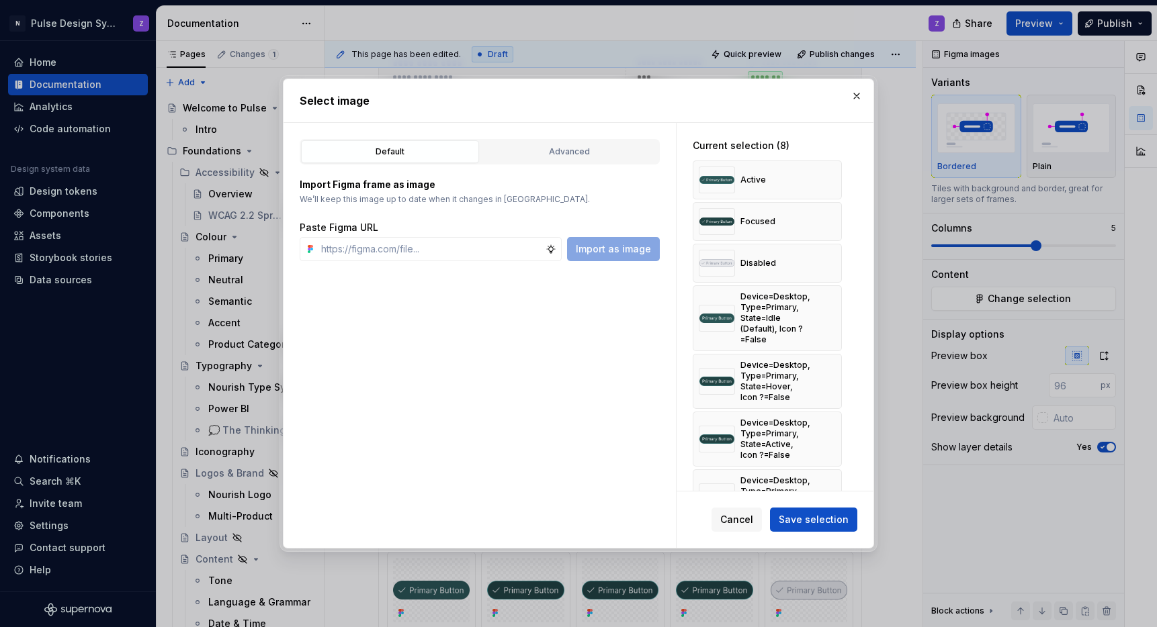
click at [824, 181] on button "button" at bounding box center [826, 180] width 19 height 19
click at [824, 212] on button "button" at bounding box center [826, 221] width 19 height 19
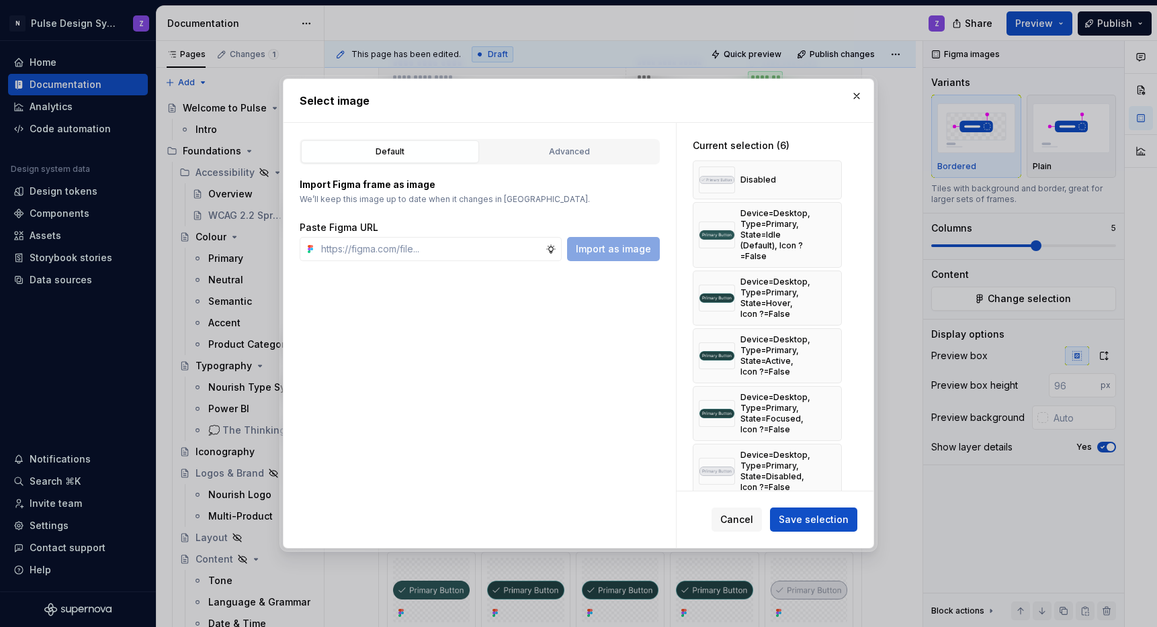
click at [824, 181] on button "button" at bounding box center [826, 180] width 19 height 19
click at [824, 202] on div "Device=Desktop, Type=Primary, State=Idle (Default), Icon ?=False" at bounding box center [767, 235] width 149 height 66
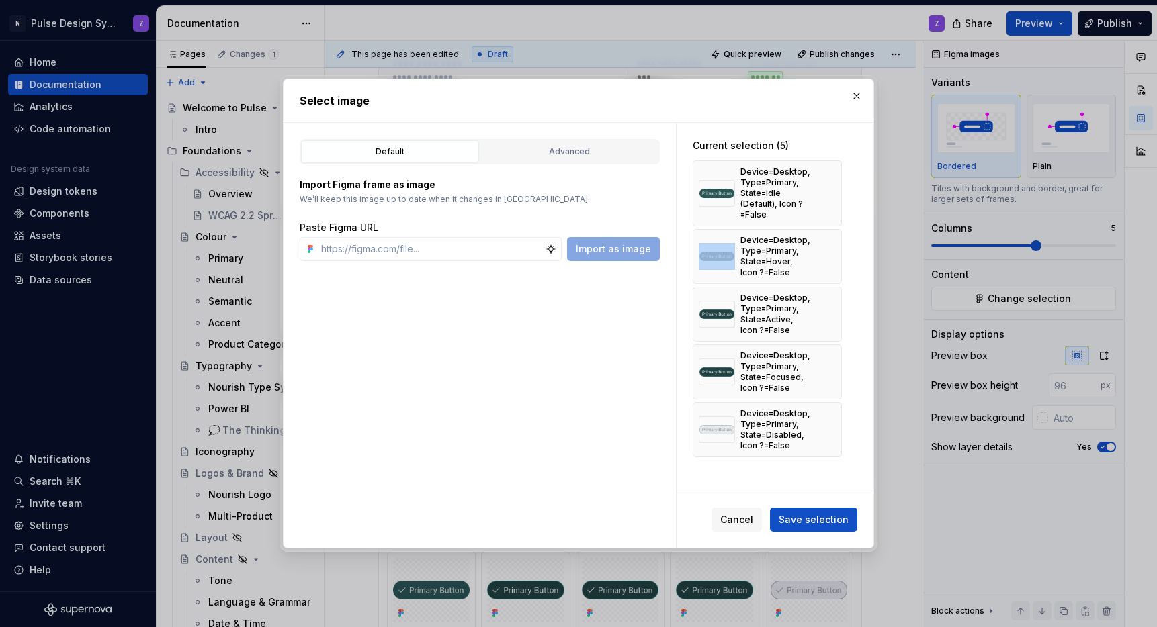
click at [824, 181] on div "Device=Desktop, Type=Primary, State=Idle (Default), Icon ?=False" at bounding box center [767, 194] width 149 height 66
click at [827, 187] on button "button" at bounding box center [826, 193] width 19 height 19
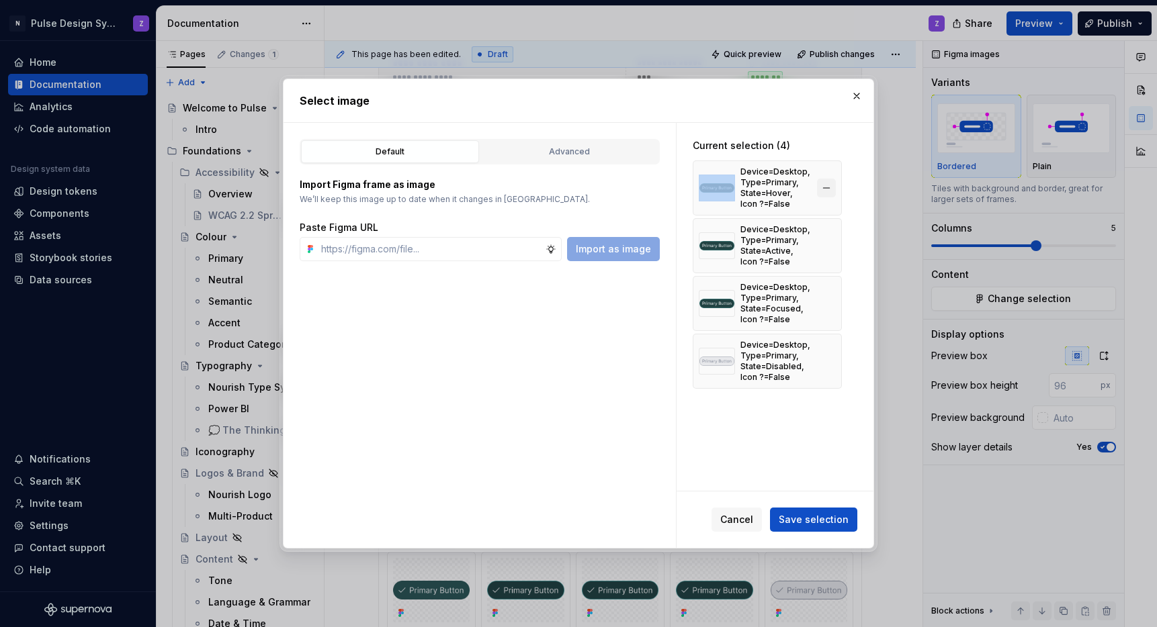
click at [828, 189] on button "button" at bounding box center [826, 188] width 19 height 19
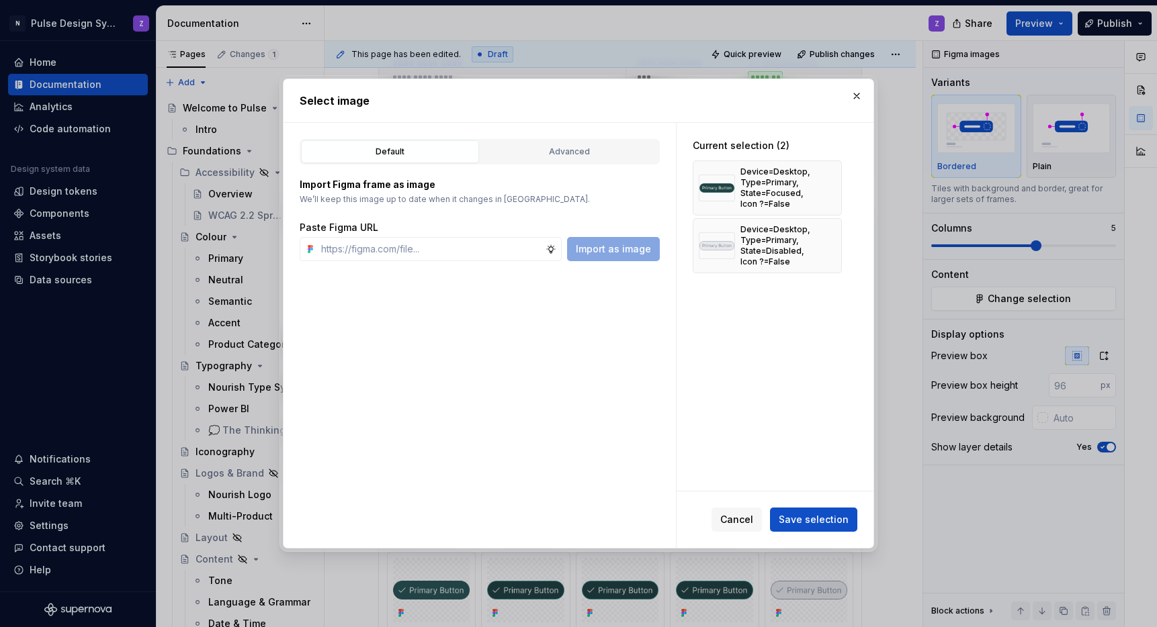
click at [828, 189] on button "button" at bounding box center [826, 188] width 19 height 19
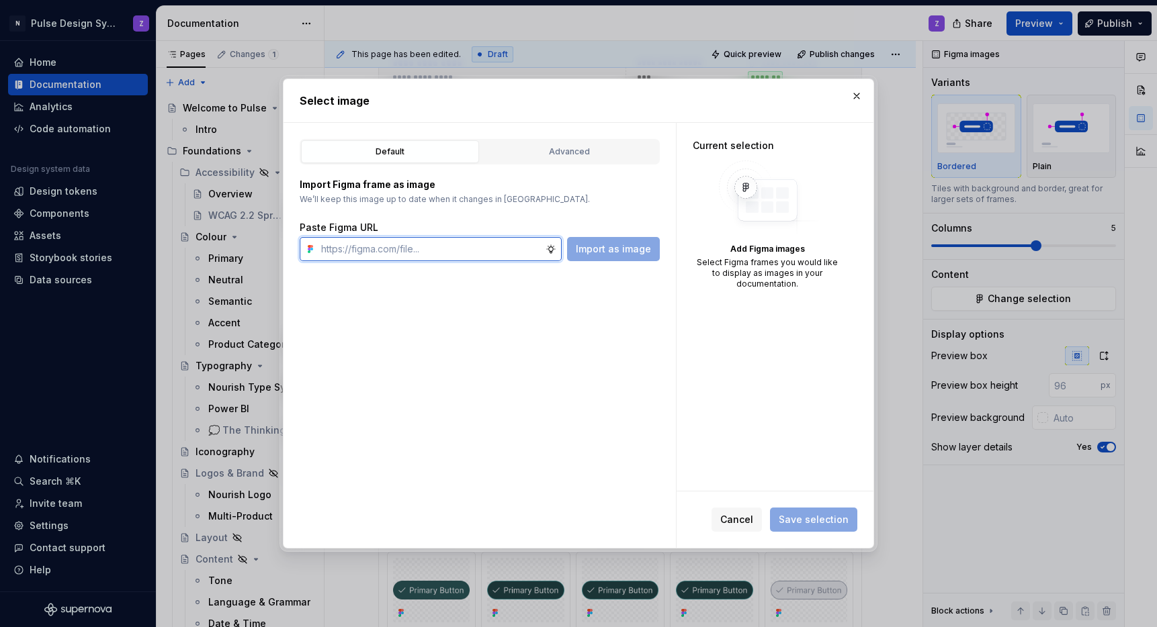
click at [378, 245] on input "text" at bounding box center [431, 249] width 230 height 24
paste input "Primary Button"
type input "P"
paste input "[URL][DOMAIN_NAME]"
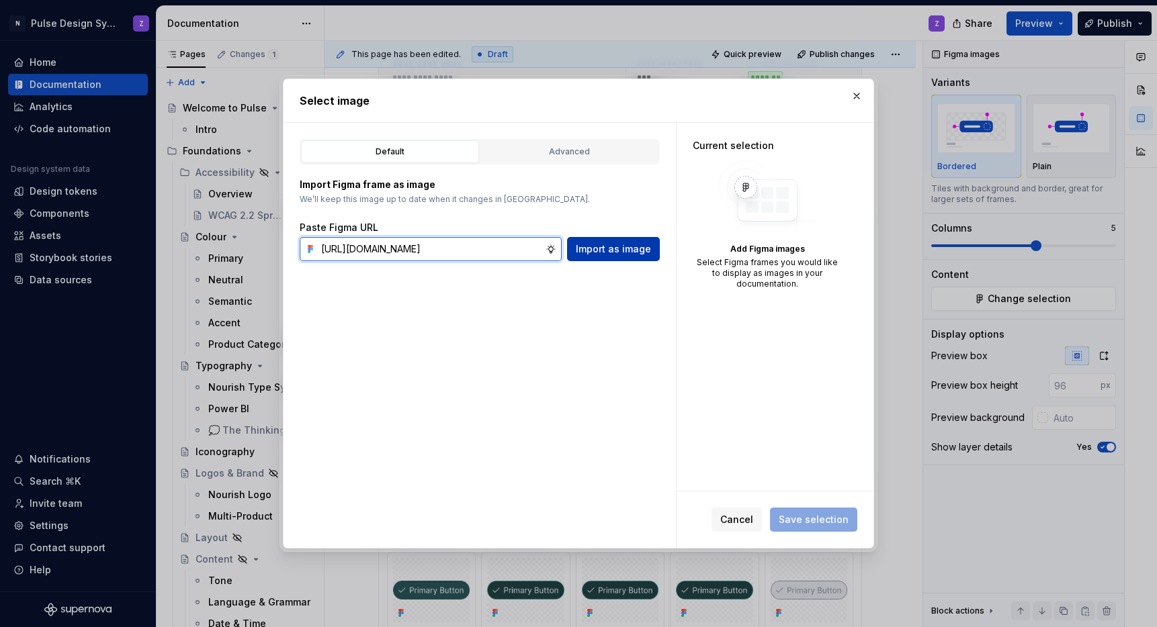
type input "[URL][DOMAIN_NAME]"
click at [605, 255] on span "Import as image" at bounding box center [613, 249] width 75 height 13
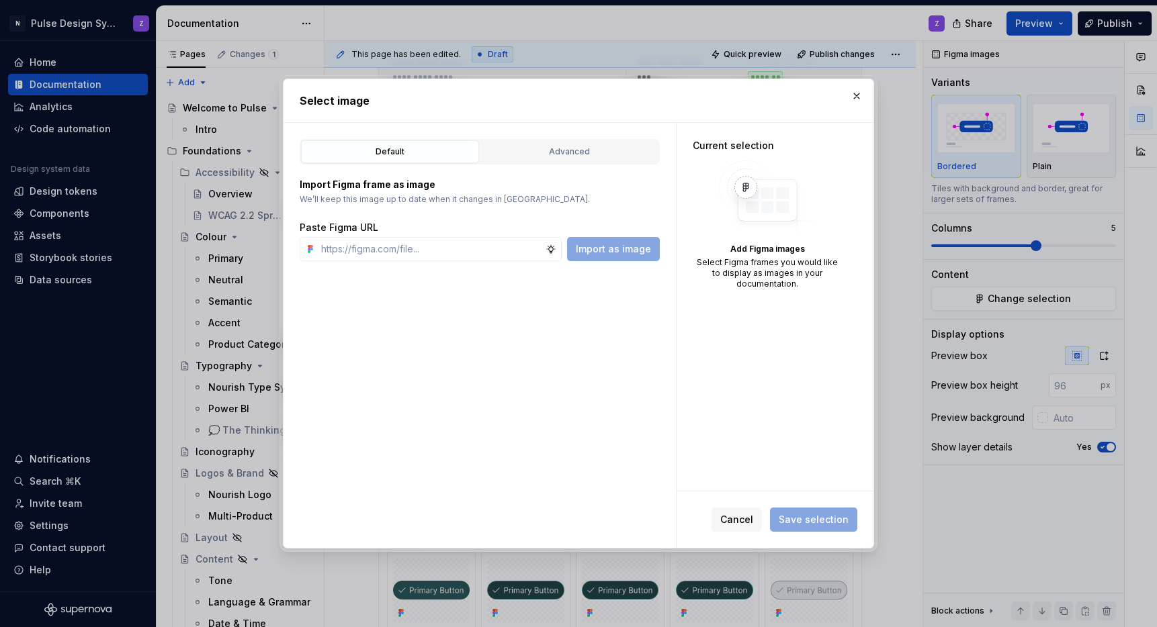
click at [545, 388] on div "Default Advanced Import Figma frame as image We’ll keep this image up to date w…" at bounding box center [480, 336] width 392 height 426
click at [374, 246] on input "text" at bounding box center [431, 249] width 230 height 24
paste input "[URL][DOMAIN_NAME]"
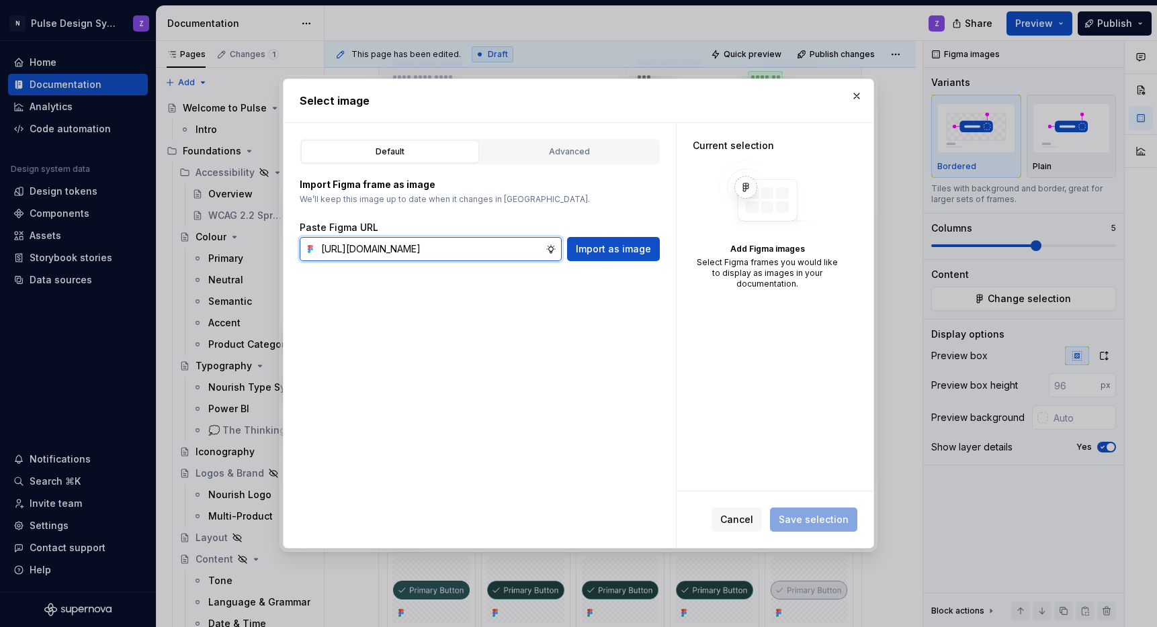
scroll to position [0, 346]
type input "[URL][DOMAIN_NAME]"
click at [609, 254] on span "Import as image" at bounding box center [613, 249] width 75 height 13
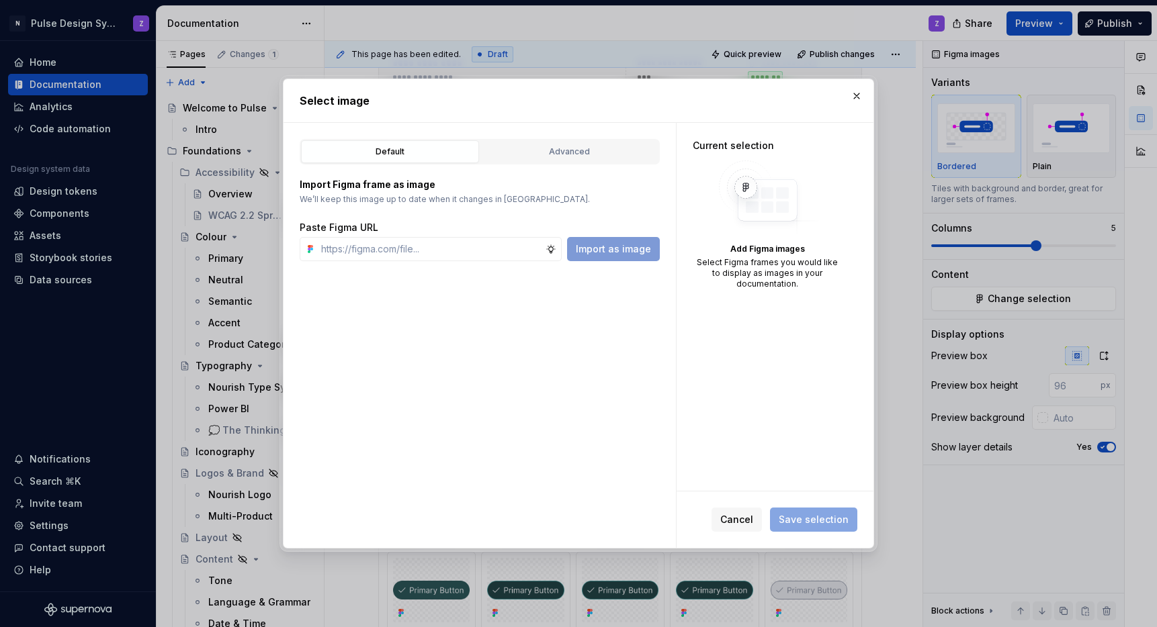
scroll to position [0, 0]
click at [744, 516] on span "Cancel" at bounding box center [736, 519] width 33 height 13
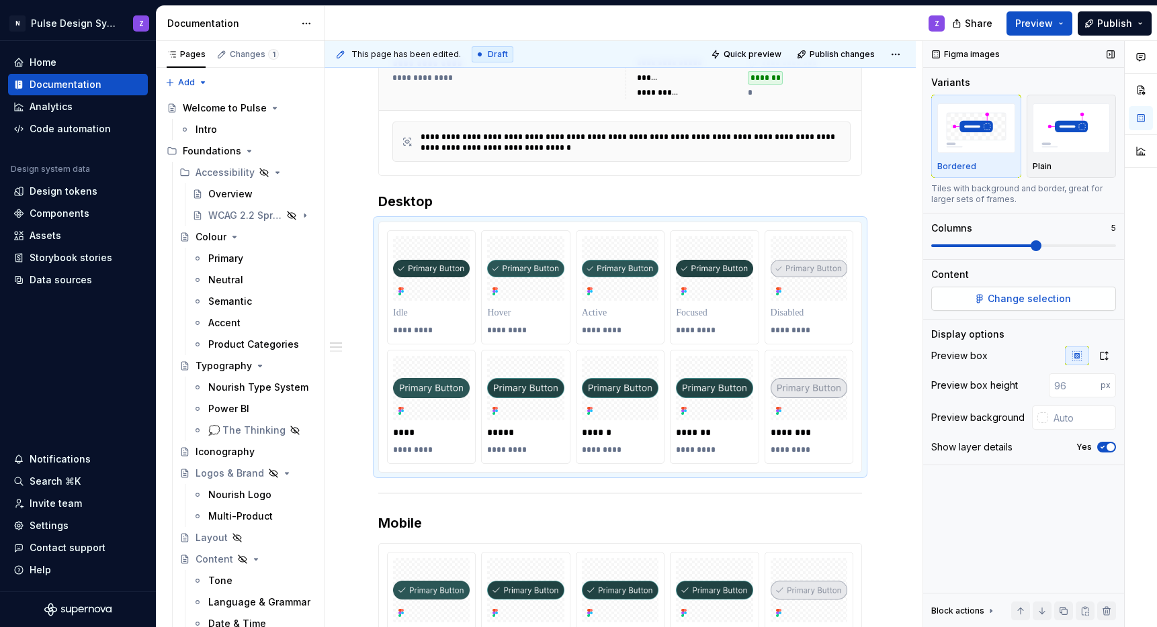
click at [969, 300] on button "Change selection" at bounding box center [1023, 299] width 185 height 24
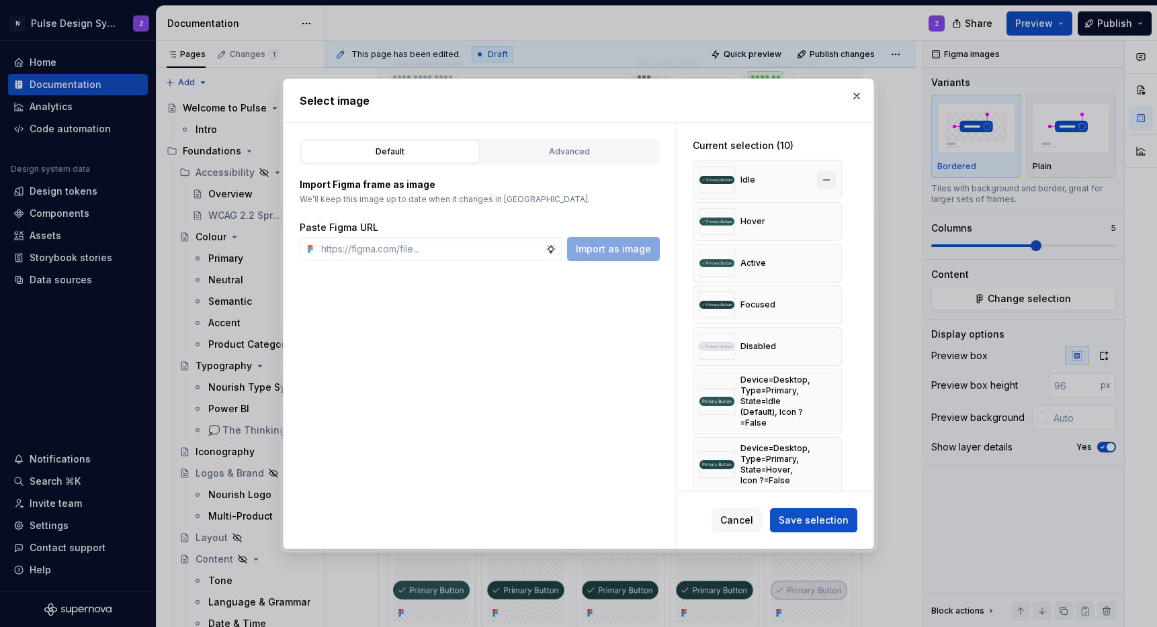
click at [828, 177] on button "button" at bounding box center [826, 180] width 19 height 19
click at [828, 212] on button "button" at bounding box center [826, 221] width 19 height 19
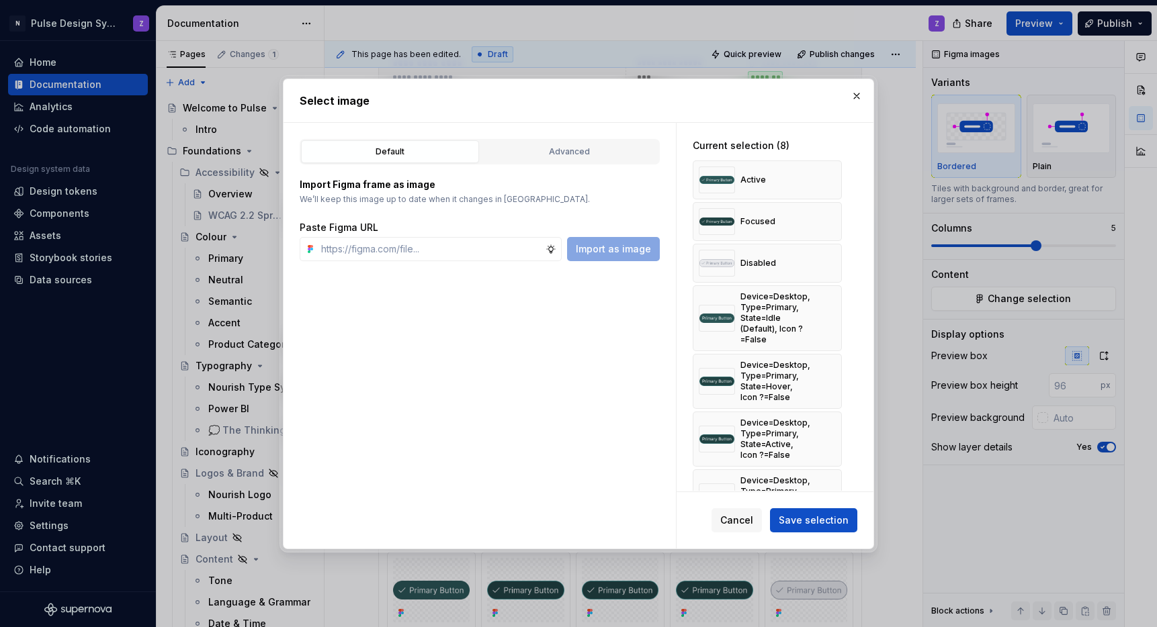
click at [828, 177] on button "button" at bounding box center [826, 180] width 19 height 19
click at [828, 212] on button "button" at bounding box center [826, 221] width 19 height 19
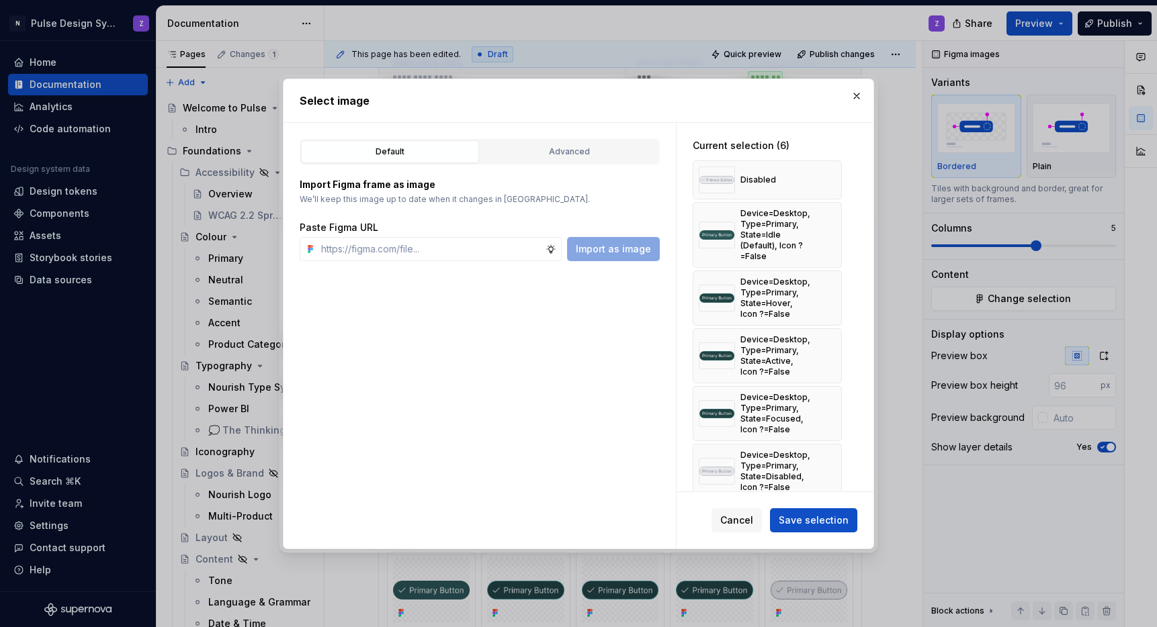
click at [828, 177] on button "button" at bounding box center [826, 180] width 19 height 19
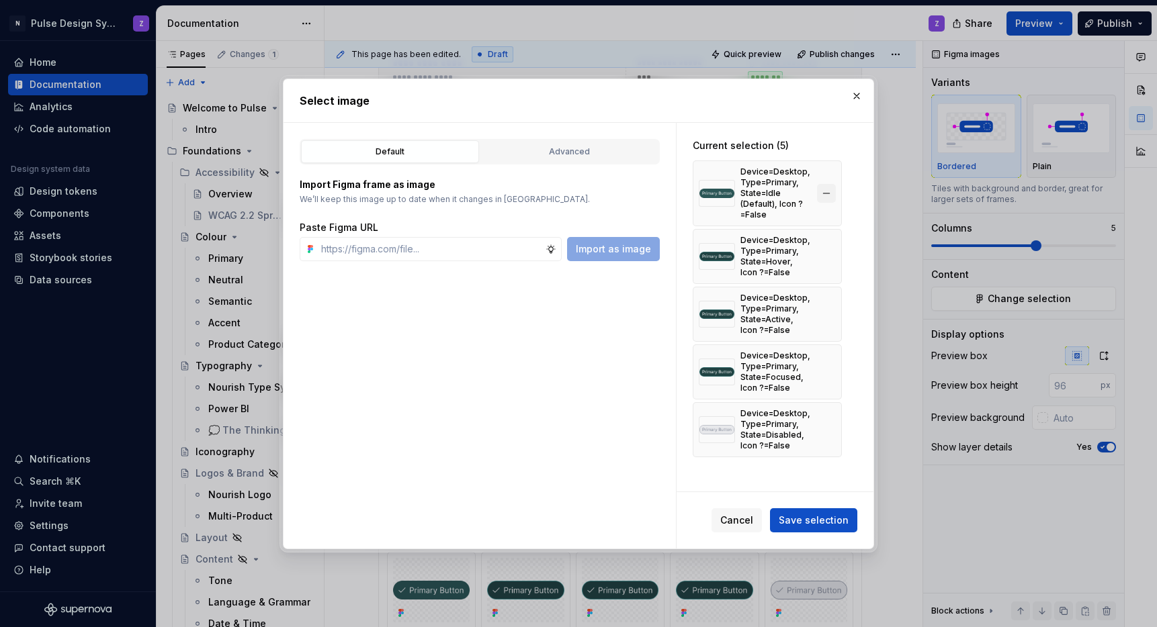
click at [827, 192] on button "button" at bounding box center [826, 193] width 19 height 19
click at [827, 247] on button "button" at bounding box center [826, 256] width 19 height 19
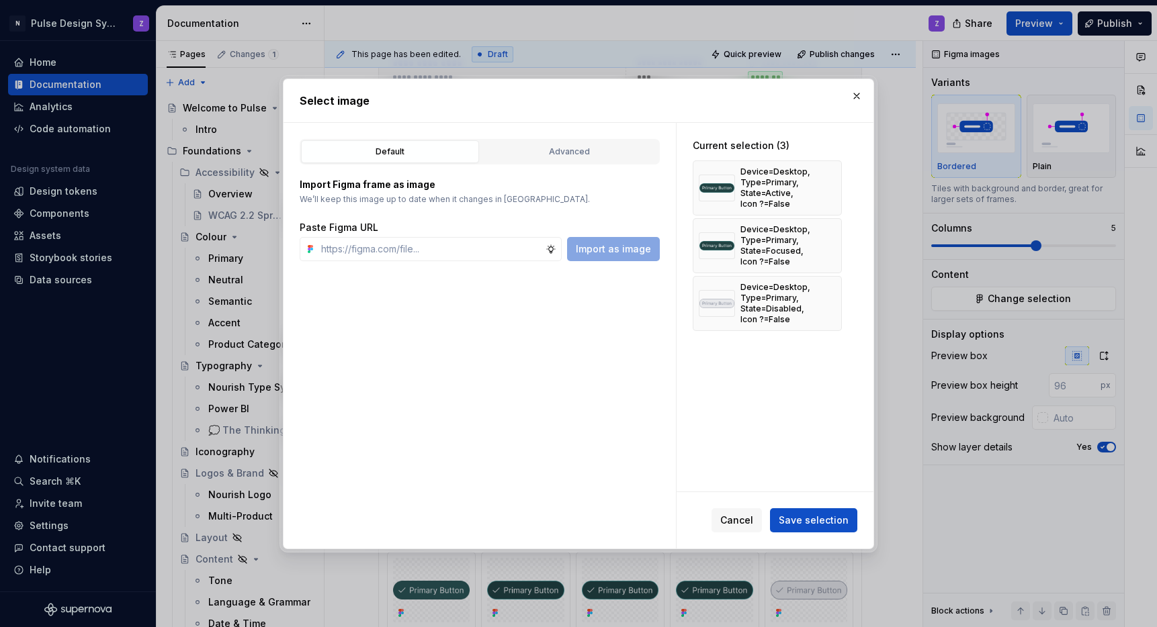
click at [827, 192] on button "button" at bounding box center [826, 188] width 19 height 19
type textarea "*"
click at [827, 236] on button "button" at bounding box center [826, 245] width 19 height 19
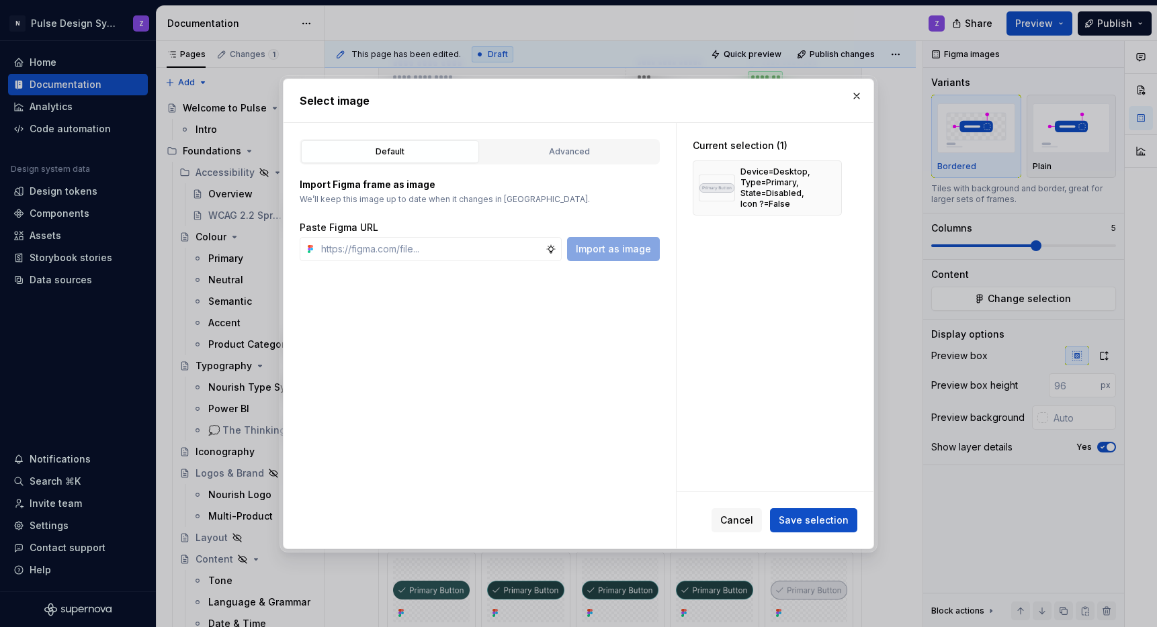
click at [827, 192] on button "button" at bounding box center [826, 188] width 19 height 19
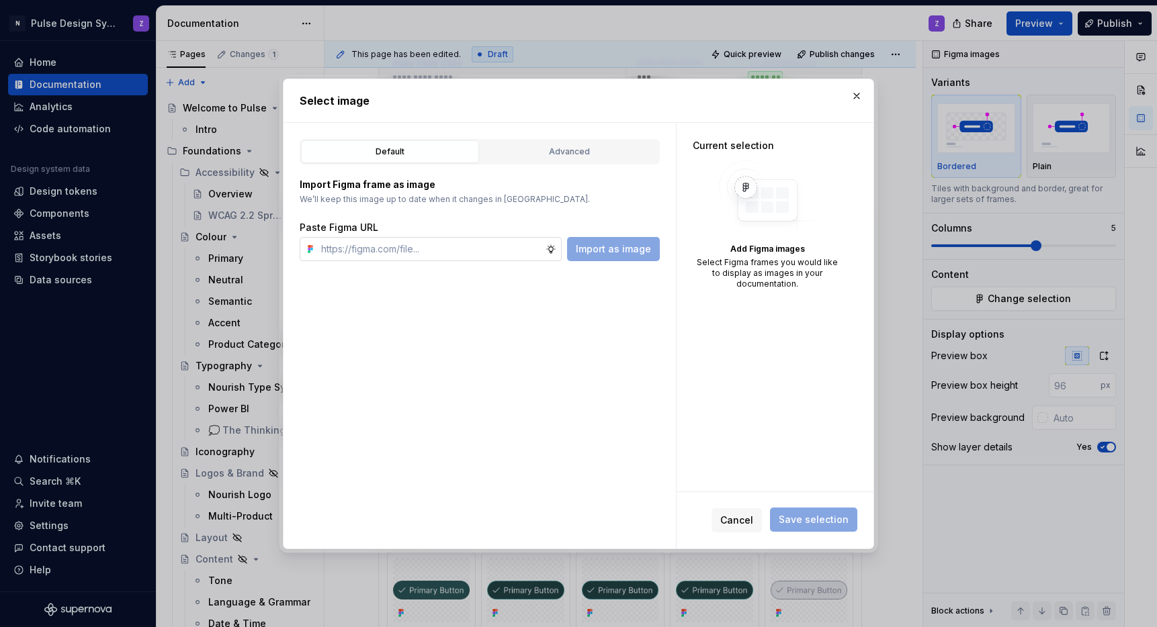
click at [402, 249] on input "text" at bounding box center [431, 249] width 230 height 24
paste input "[URL][DOMAIN_NAME]"
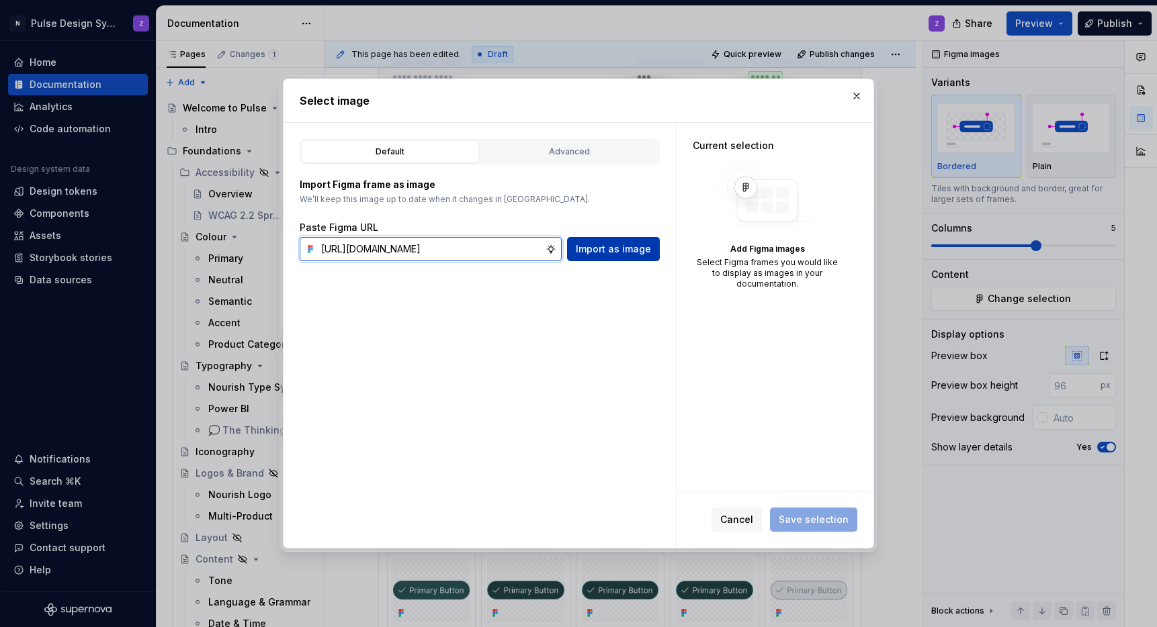
type input "[URL][DOMAIN_NAME]"
click at [618, 255] on span "Import as image" at bounding box center [613, 249] width 75 height 13
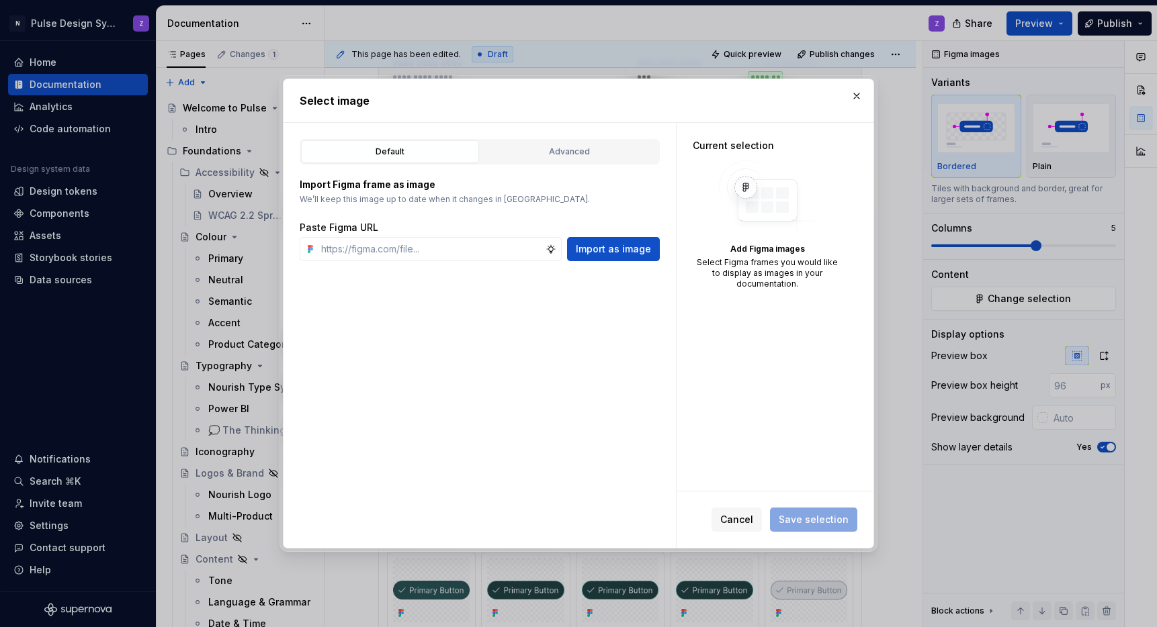
scroll to position [0, 0]
paste input "[URL][DOMAIN_NAME]"
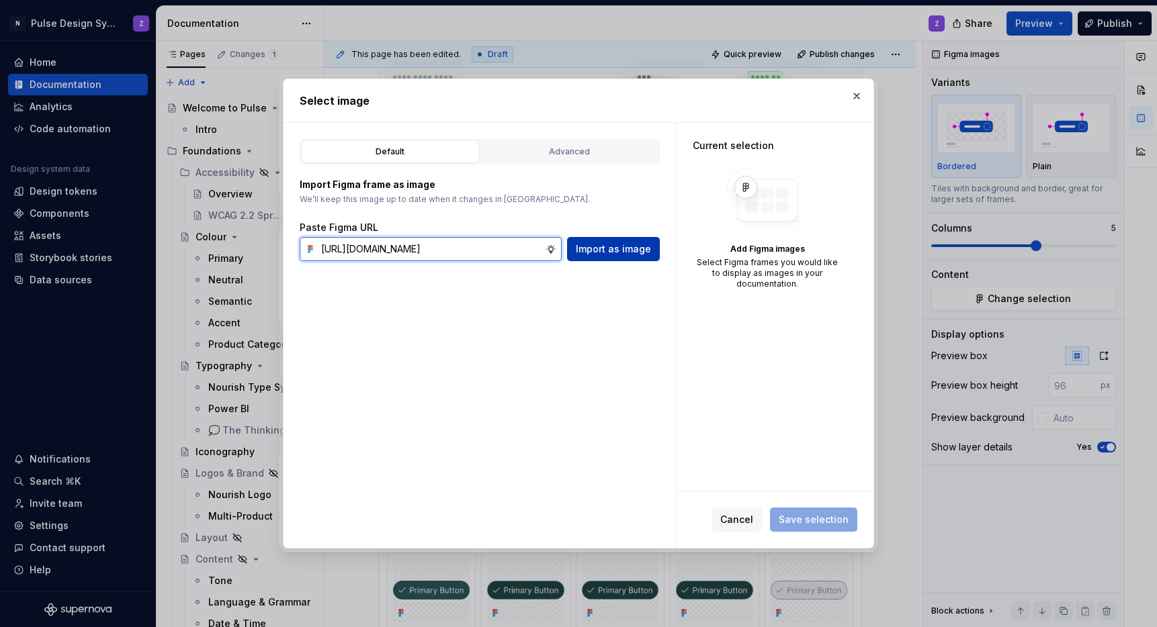
type input "[URL][DOMAIN_NAME]"
click at [615, 252] on span "Import as image" at bounding box center [613, 249] width 75 height 13
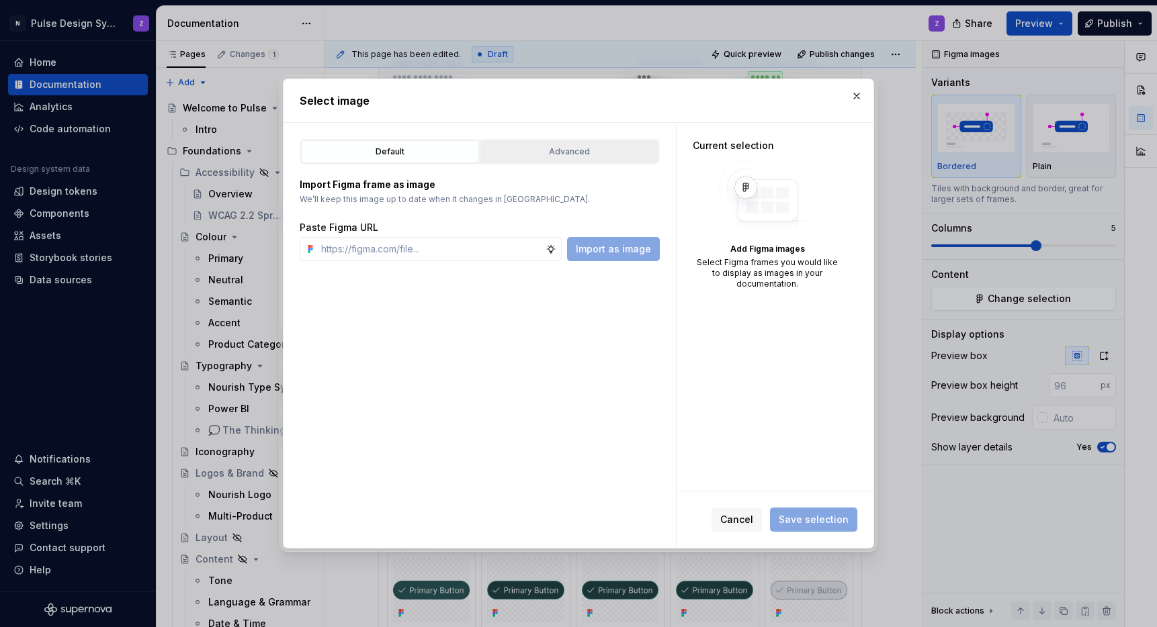
click at [512, 154] on div "Advanced" at bounding box center [569, 151] width 169 height 13
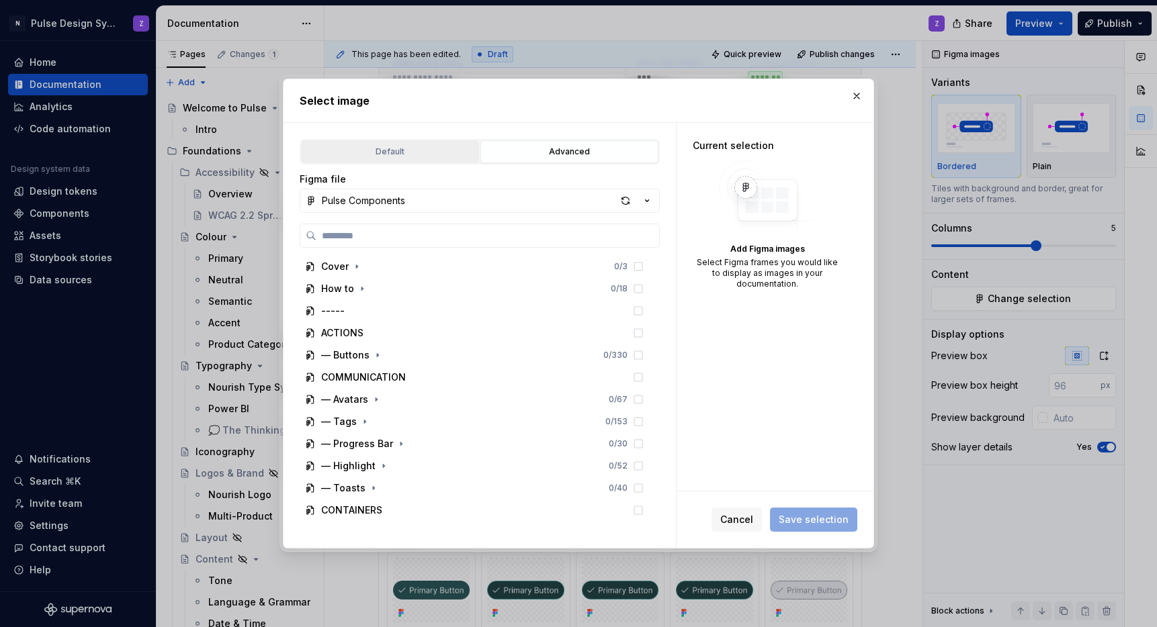
click at [404, 146] on div "Default" at bounding box center [390, 151] width 169 height 13
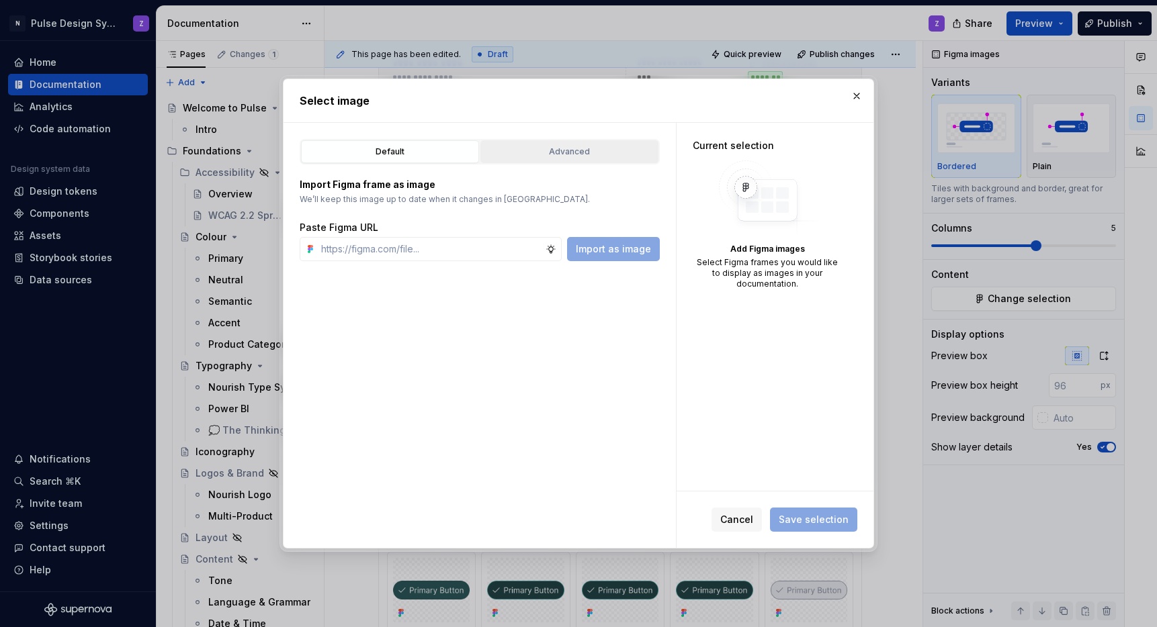
click at [539, 159] on button "Advanced" at bounding box center [569, 151] width 178 height 23
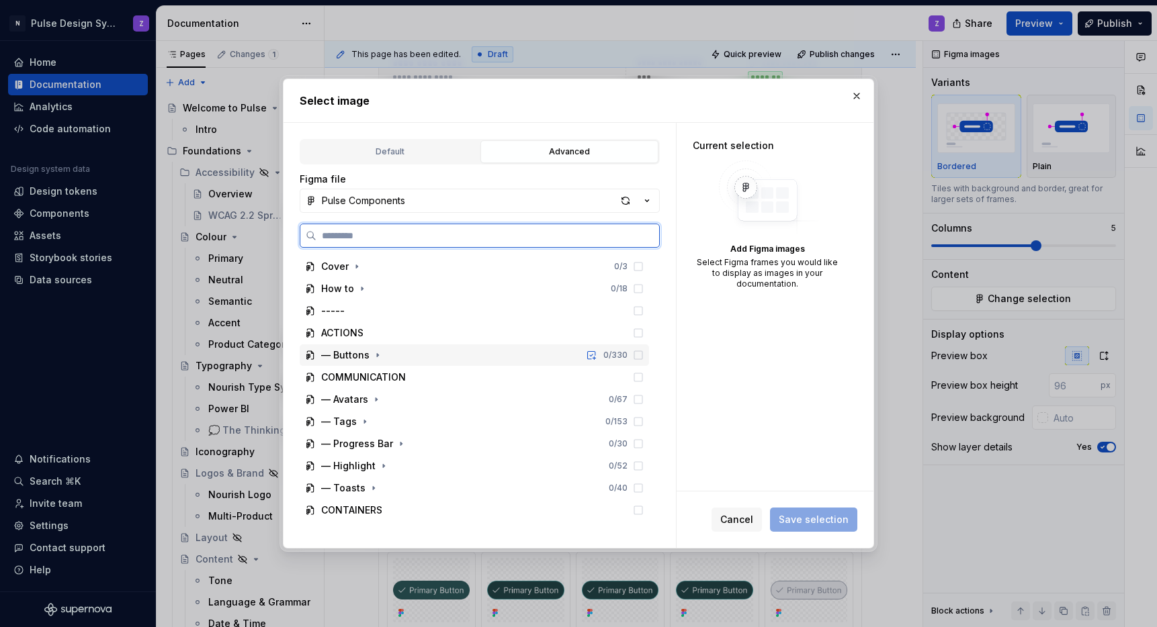
click at [359, 353] on div "— Buttons" at bounding box center [345, 355] width 48 height 13
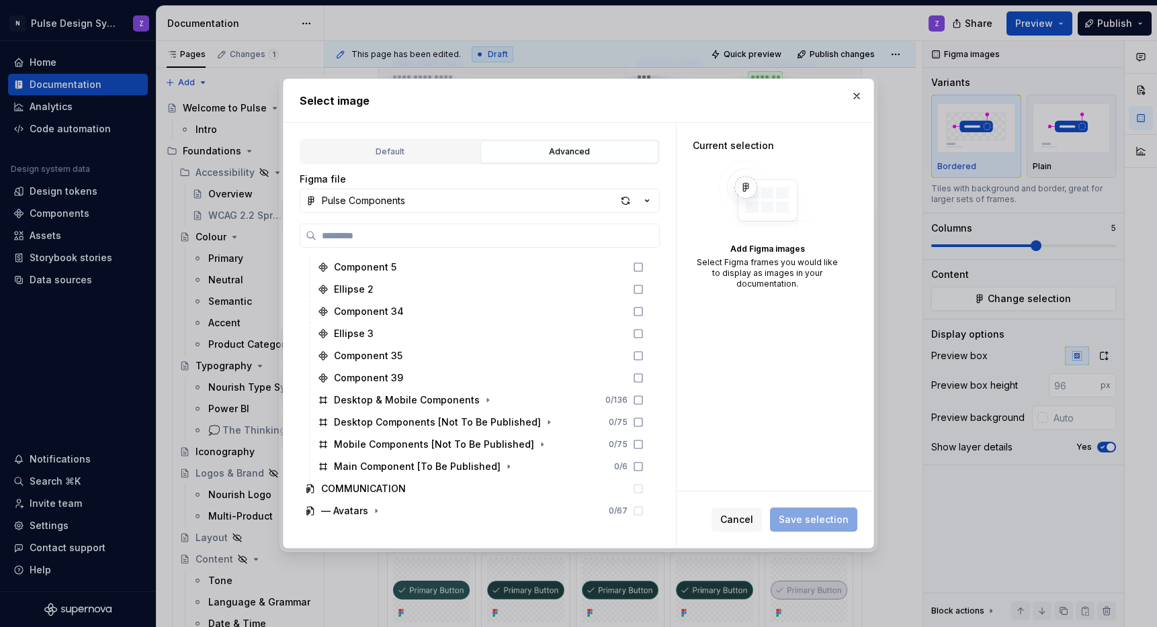
scroll to position [345, 0]
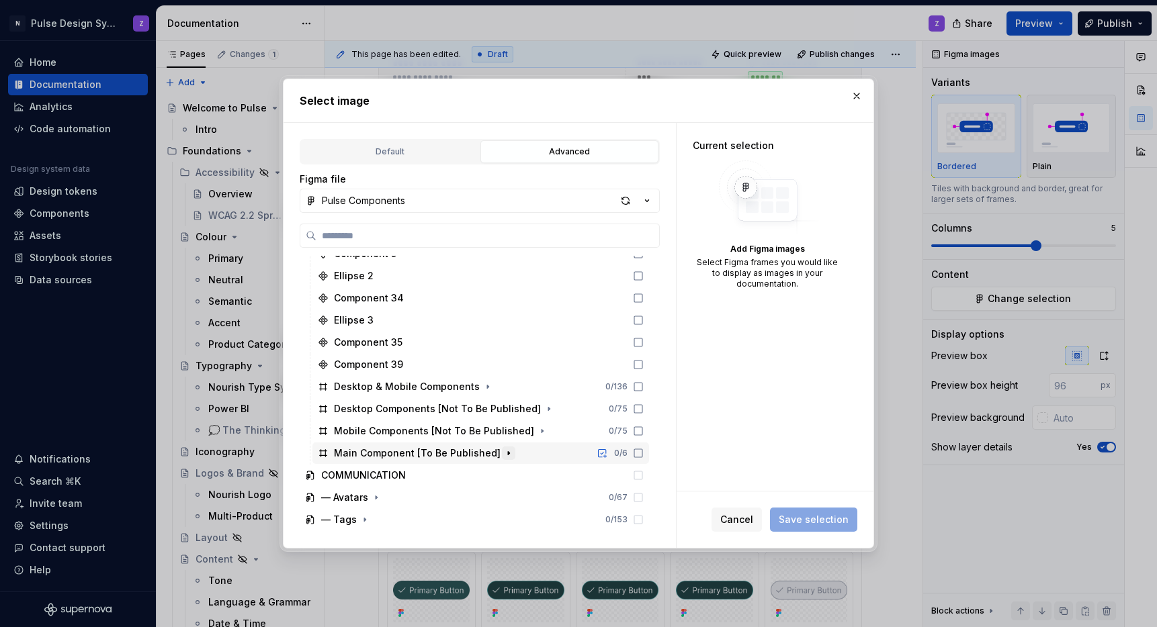
click at [508, 454] on icon "button" at bounding box center [508, 452] width 1 height 3
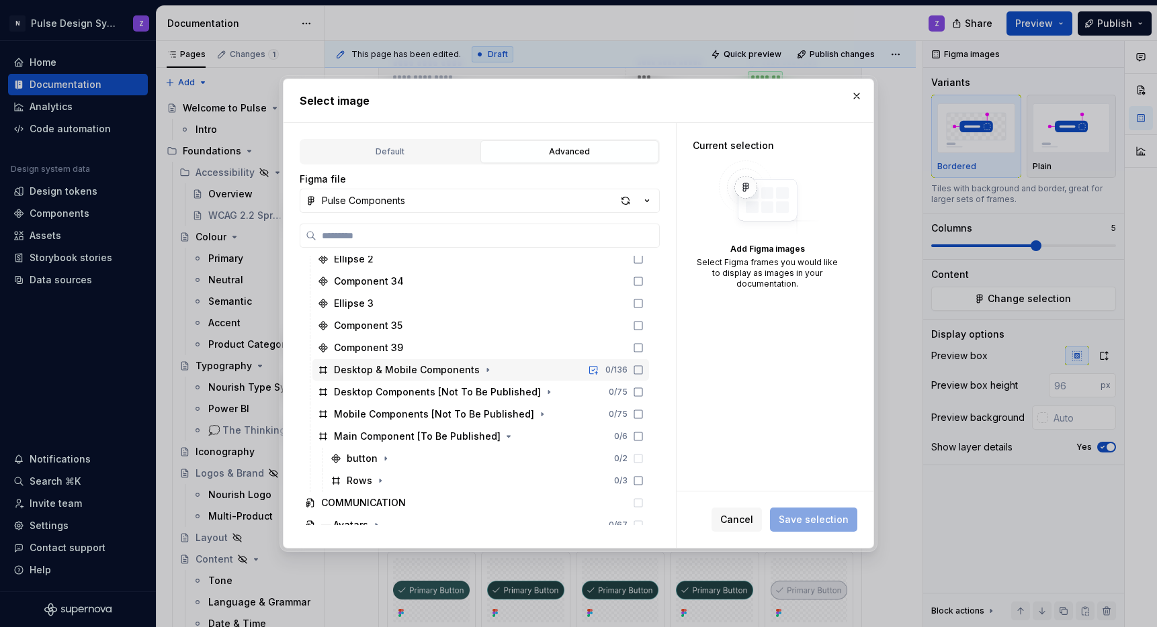
scroll to position [371, 0]
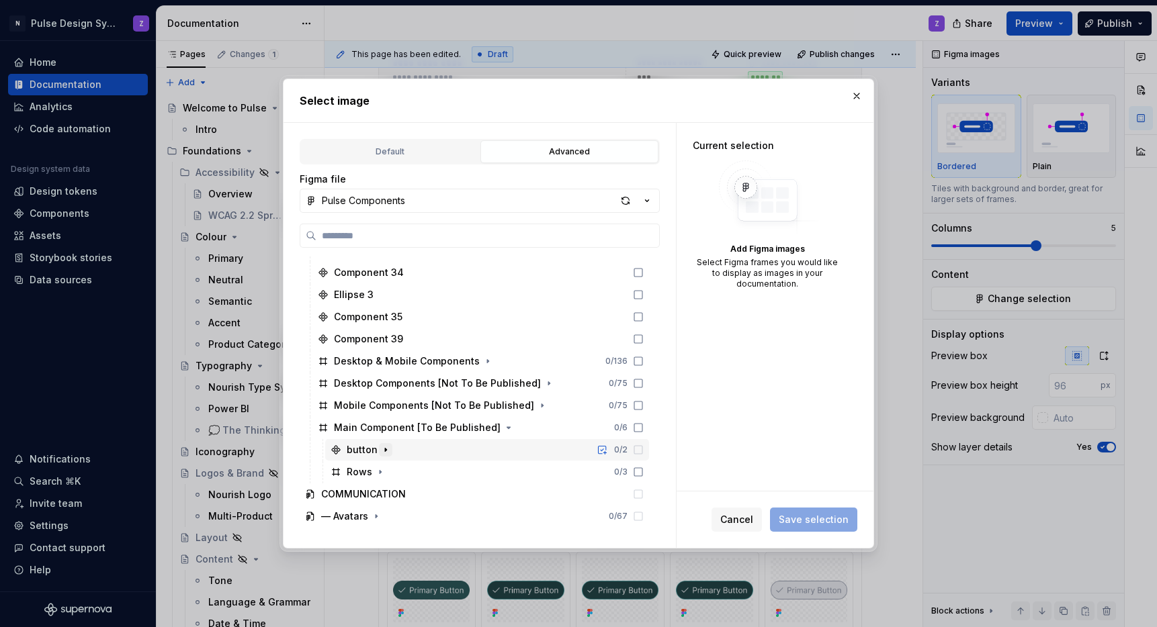
click at [384, 451] on icon "button" at bounding box center [385, 450] width 11 height 11
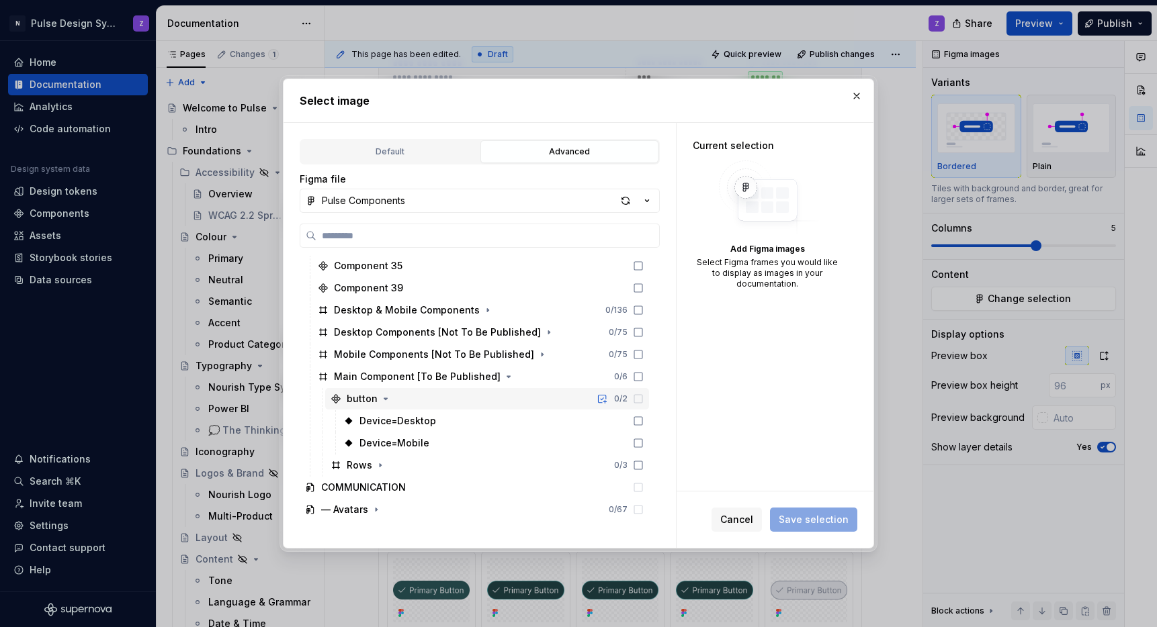
scroll to position [440, 0]
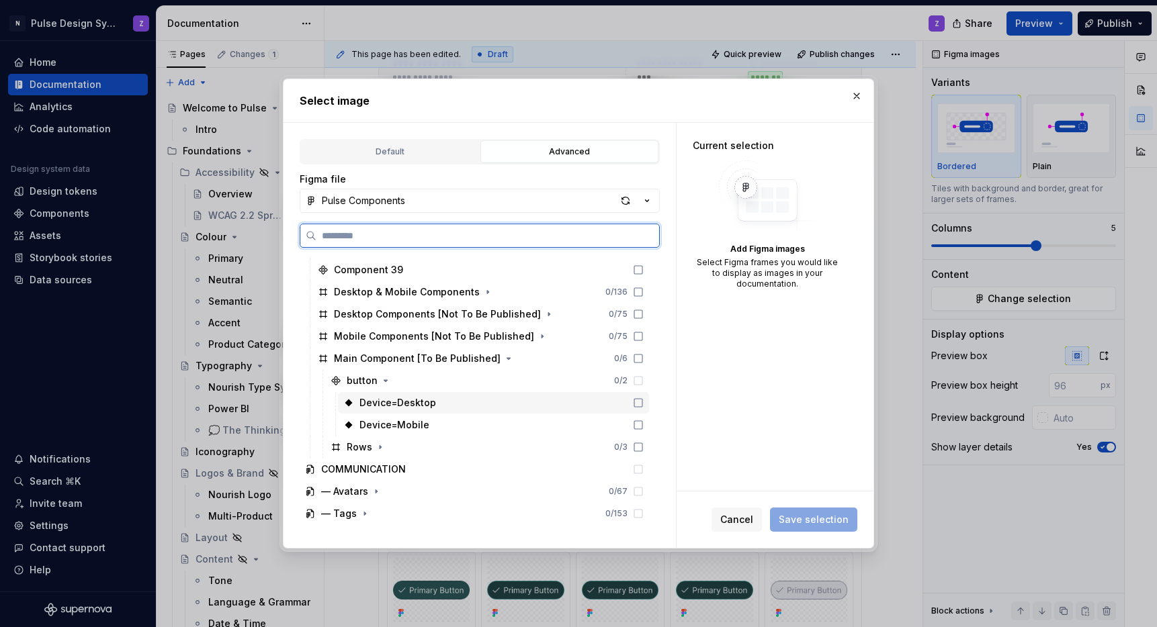
click at [402, 406] on div "Device=Desktop" at bounding box center [397, 402] width 77 height 13
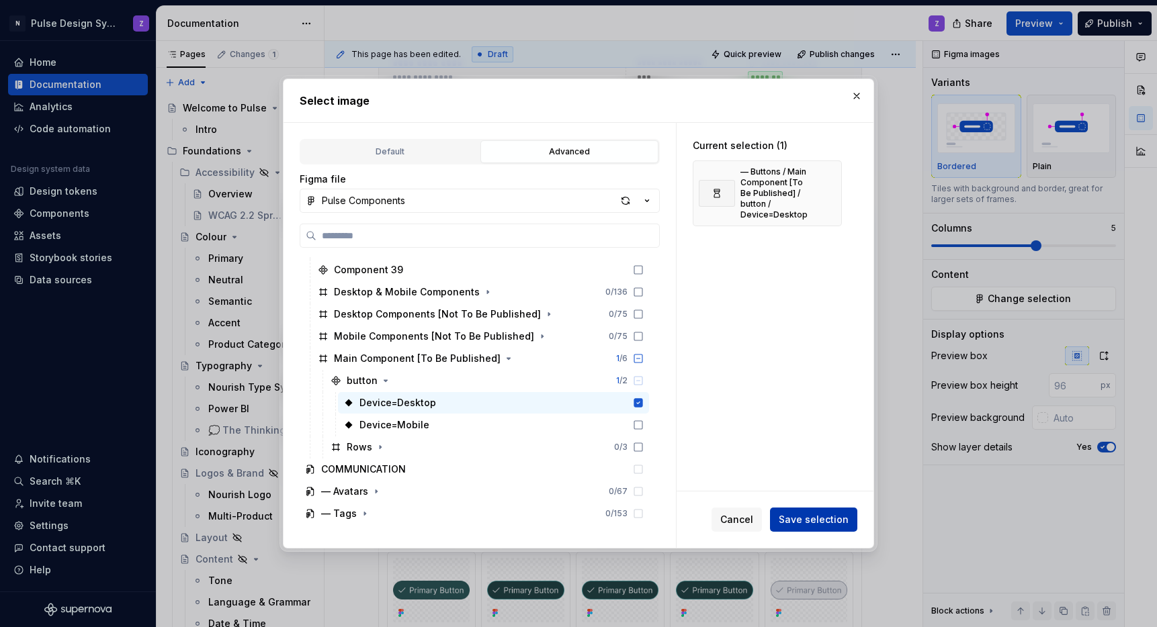
click at [832, 521] on span "Save selection" at bounding box center [814, 519] width 70 height 13
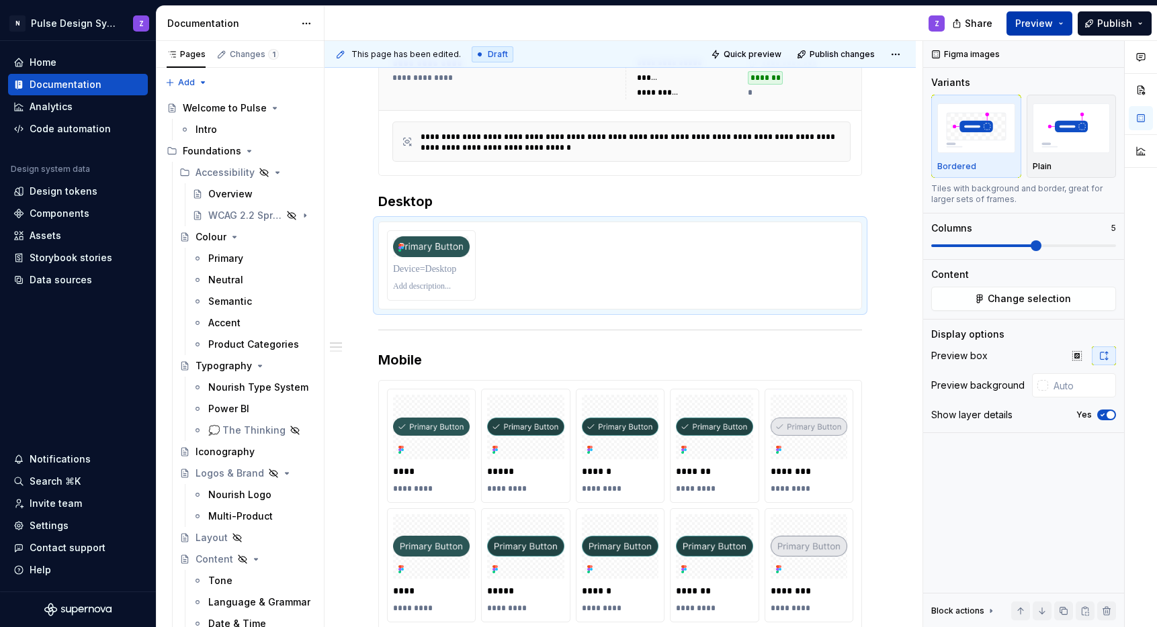
click at [1070, 24] on button "Preview" at bounding box center [1039, 23] width 66 height 24
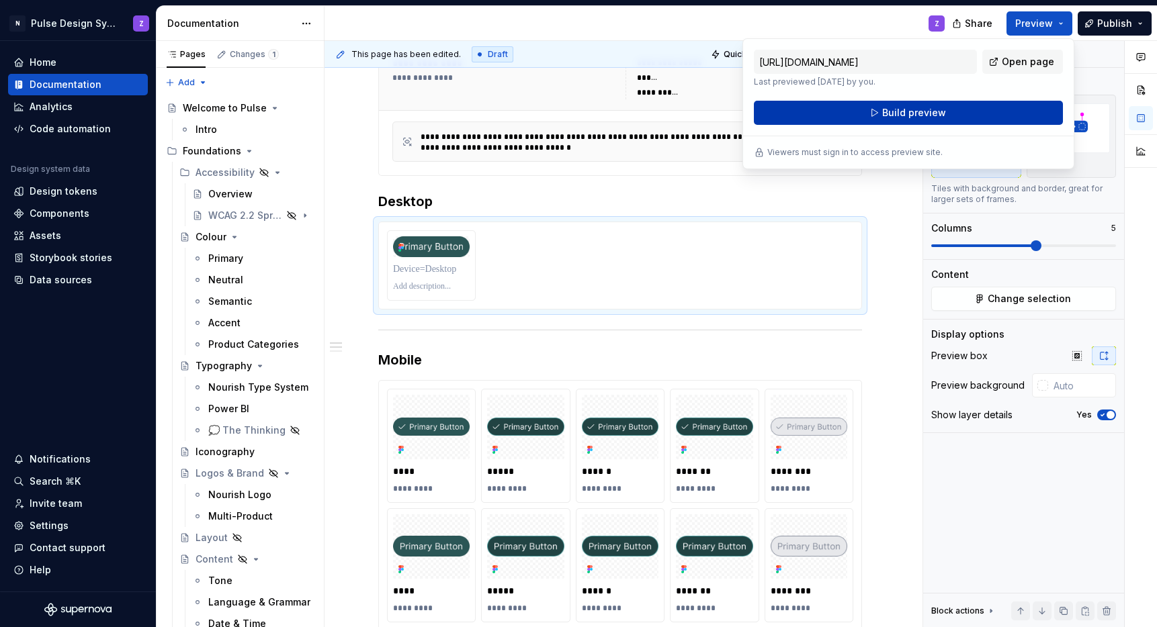
click at [982, 103] on button "Build preview" at bounding box center [908, 113] width 309 height 24
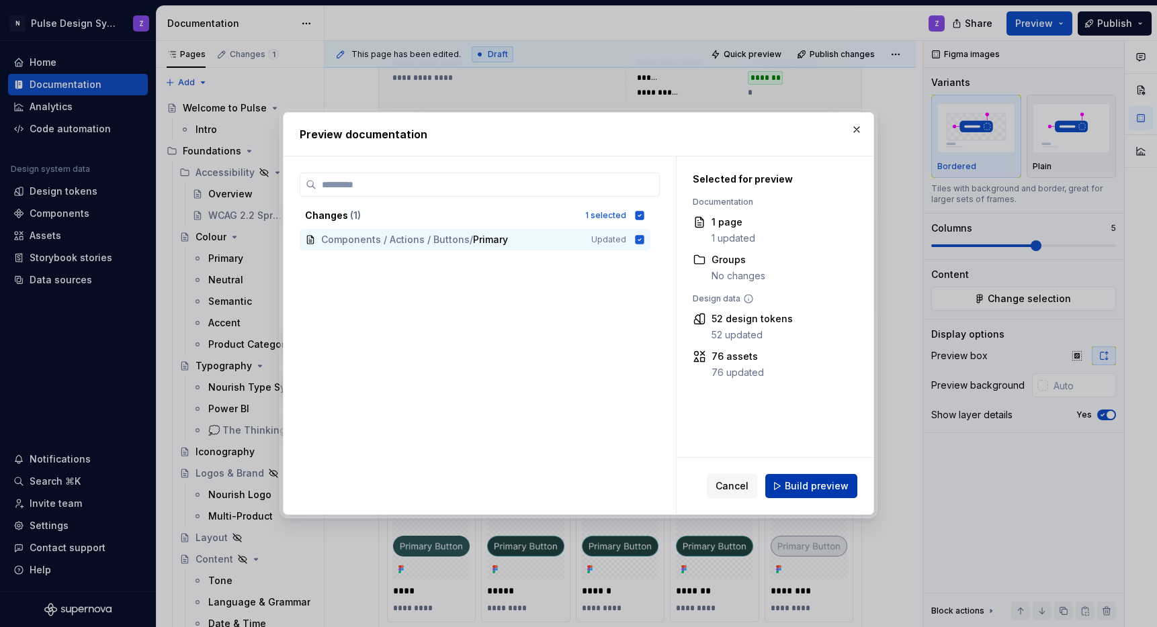
click at [829, 485] on span "Build preview" at bounding box center [817, 486] width 64 height 13
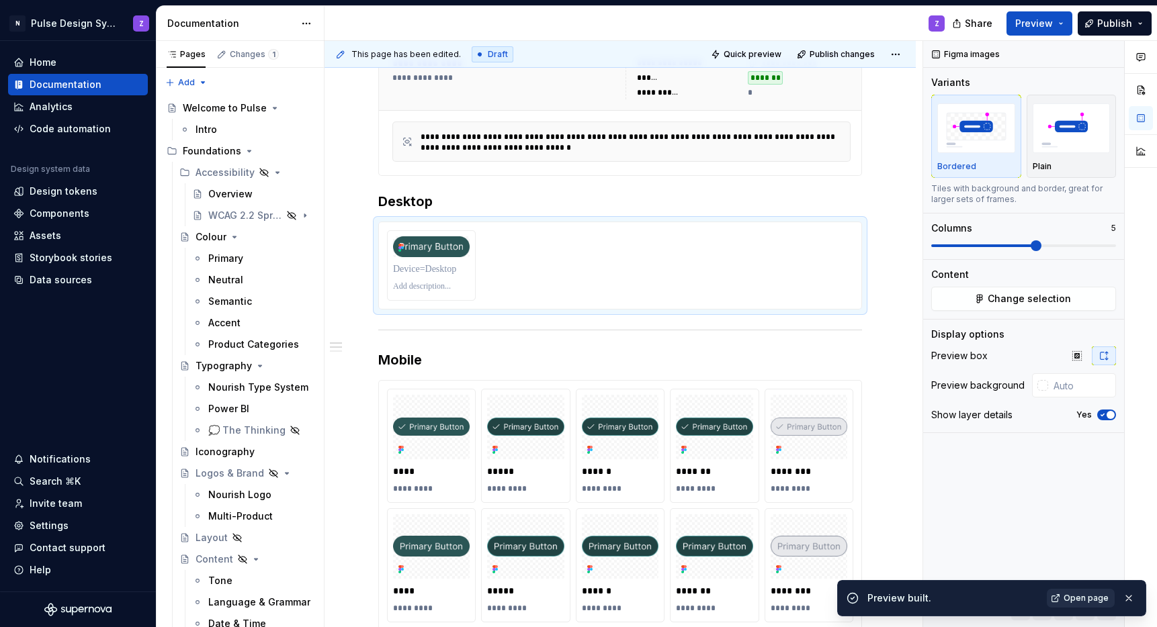
click at [1089, 601] on span "Open page" at bounding box center [1086, 598] width 45 height 11
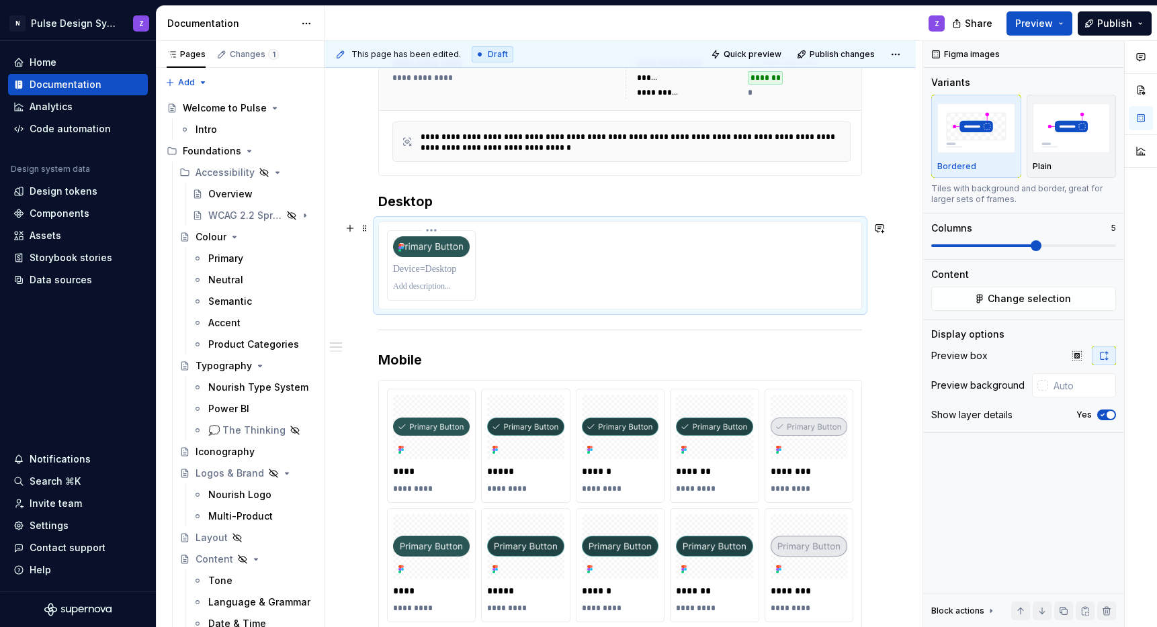
click at [636, 264] on div at bounding box center [620, 265] width 466 height 71
click at [1015, 299] on span "Change selection" at bounding box center [1029, 298] width 83 height 13
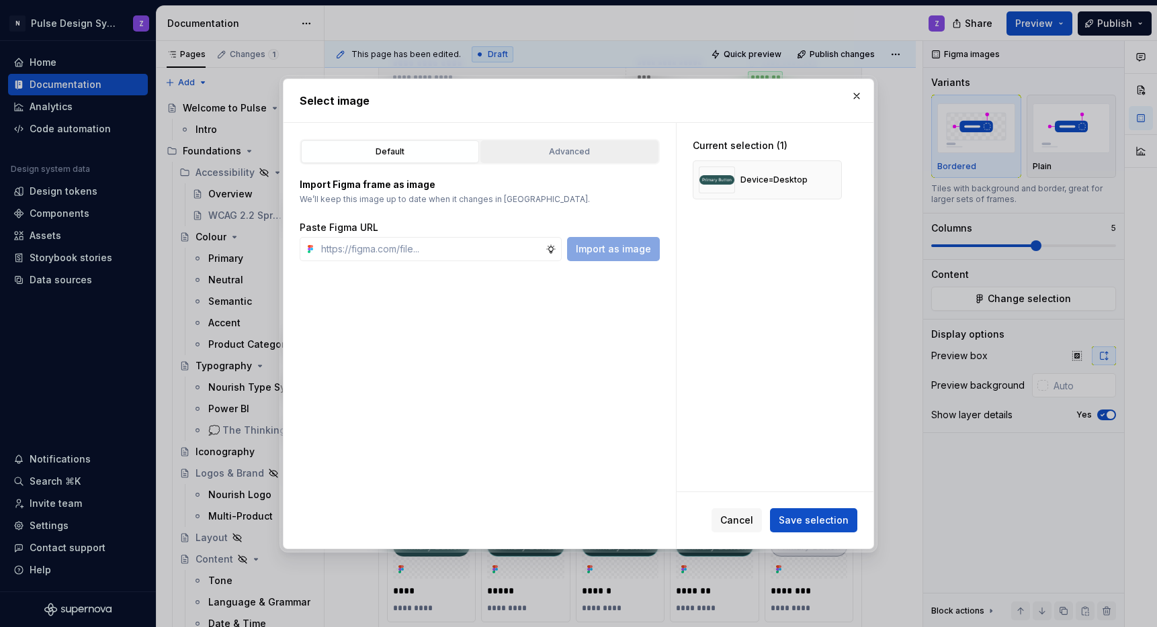
click at [550, 158] on button "Advanced" at bounding box center [569, 151] width 178 height 23
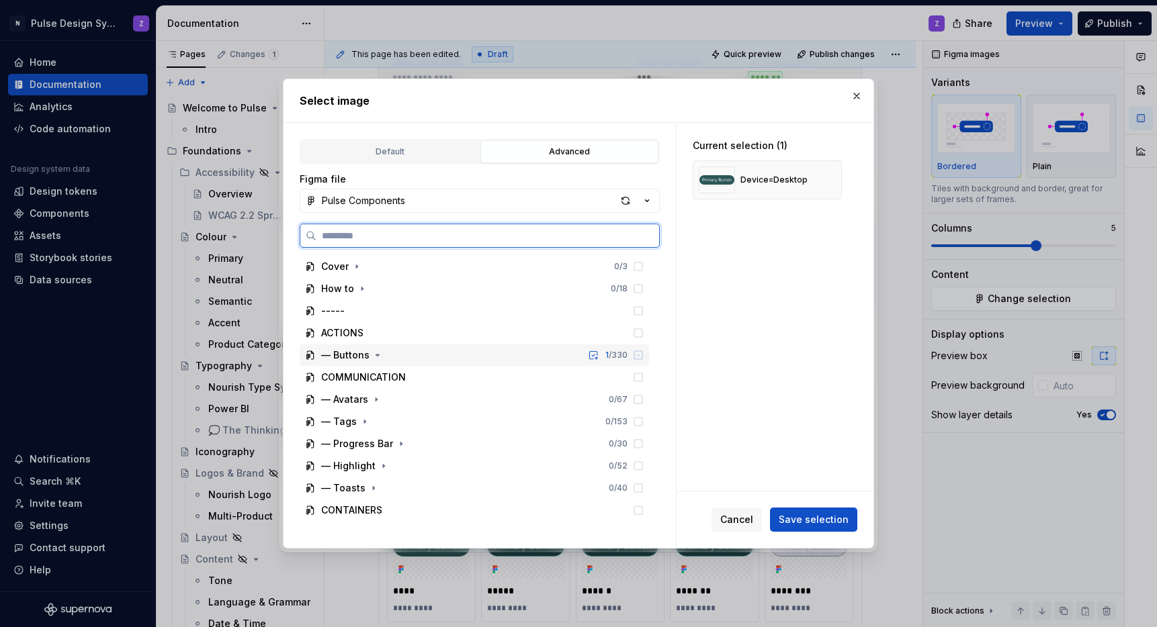
click at [348, 352] on div "— Buttons" at bounding box center [345, 355] width 48 height 13
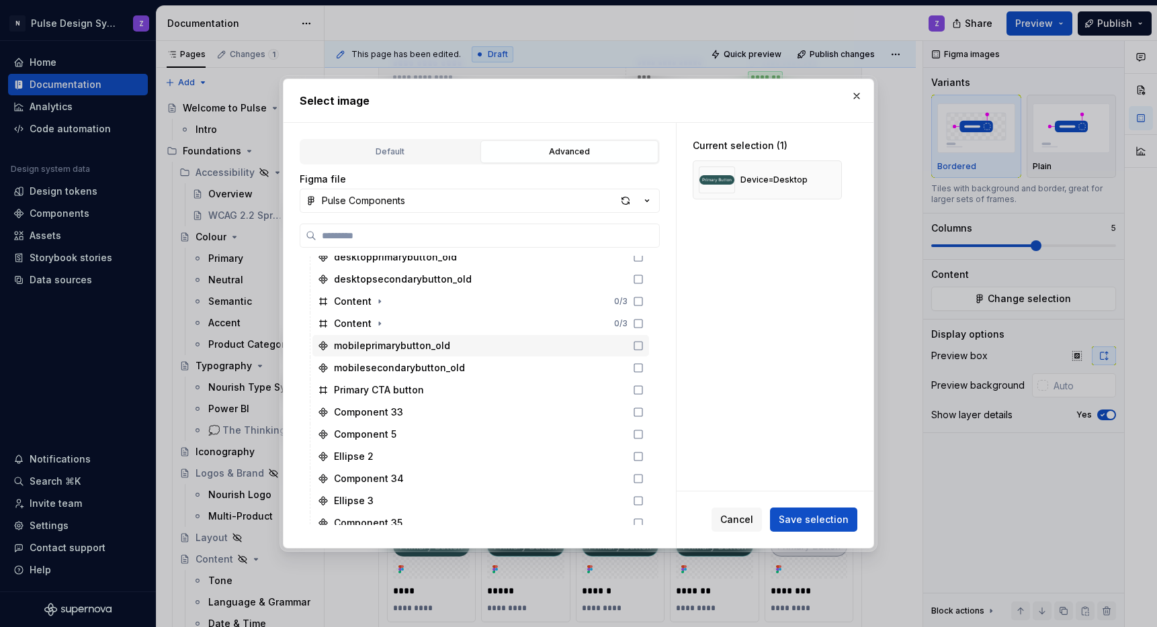
scroll to position [167, 0]
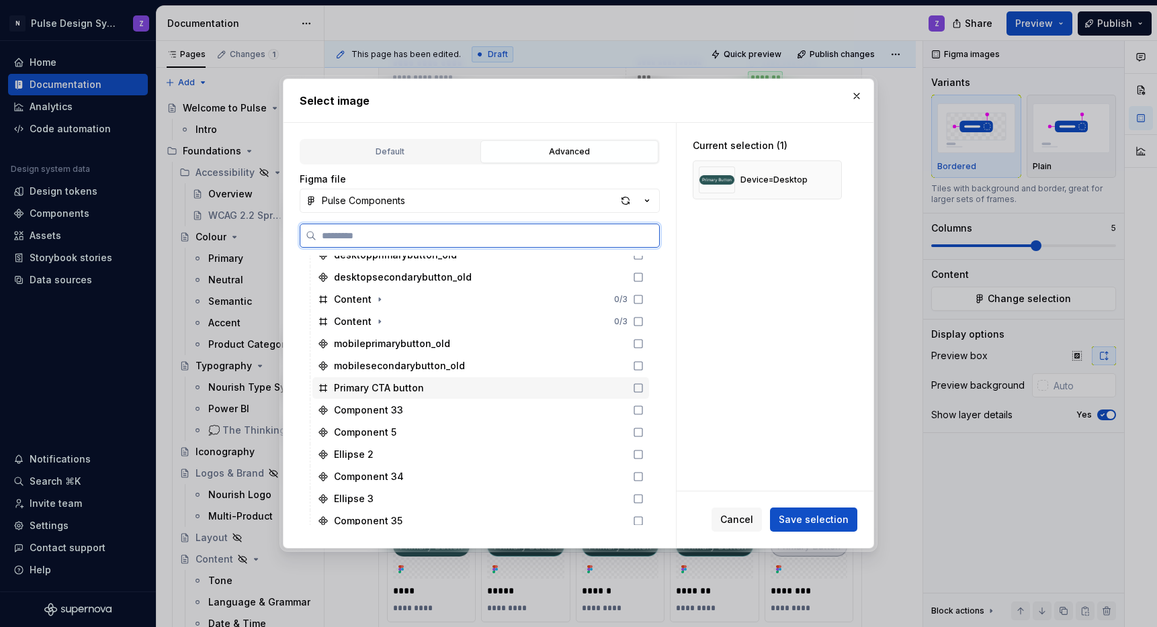
click at [421, 388] on div "Primary CTA button" at bounding box center [379, 388] width 90 height 13
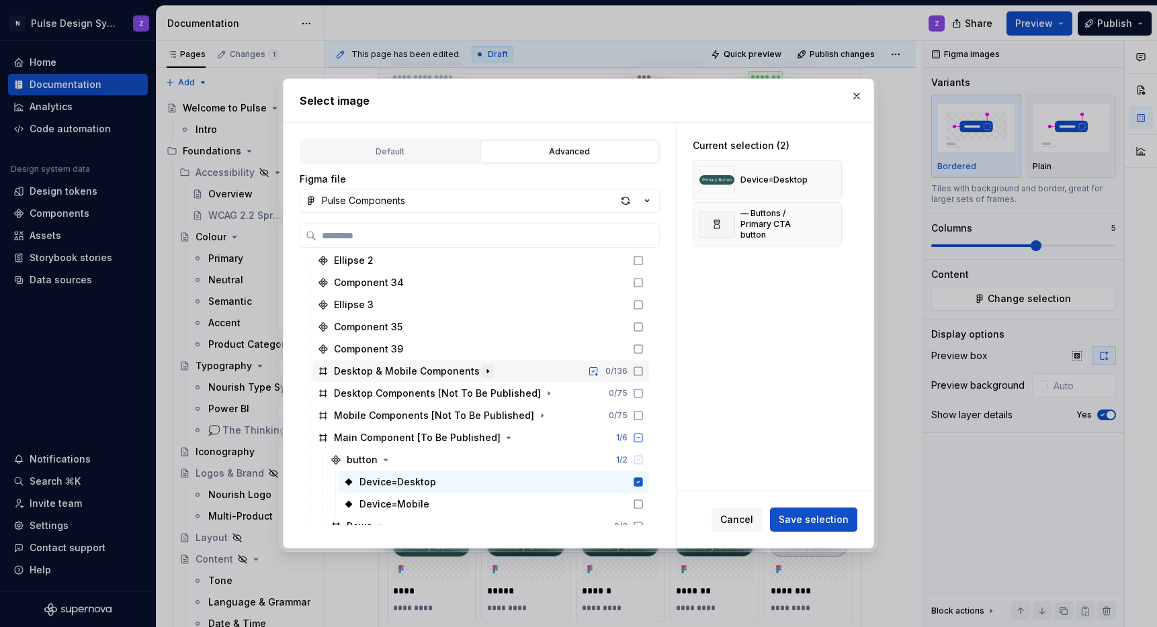
scroll to position [361, 0]
click at [482, 370] on icon "button" at bounding box center [487, 370] width 11 height 11
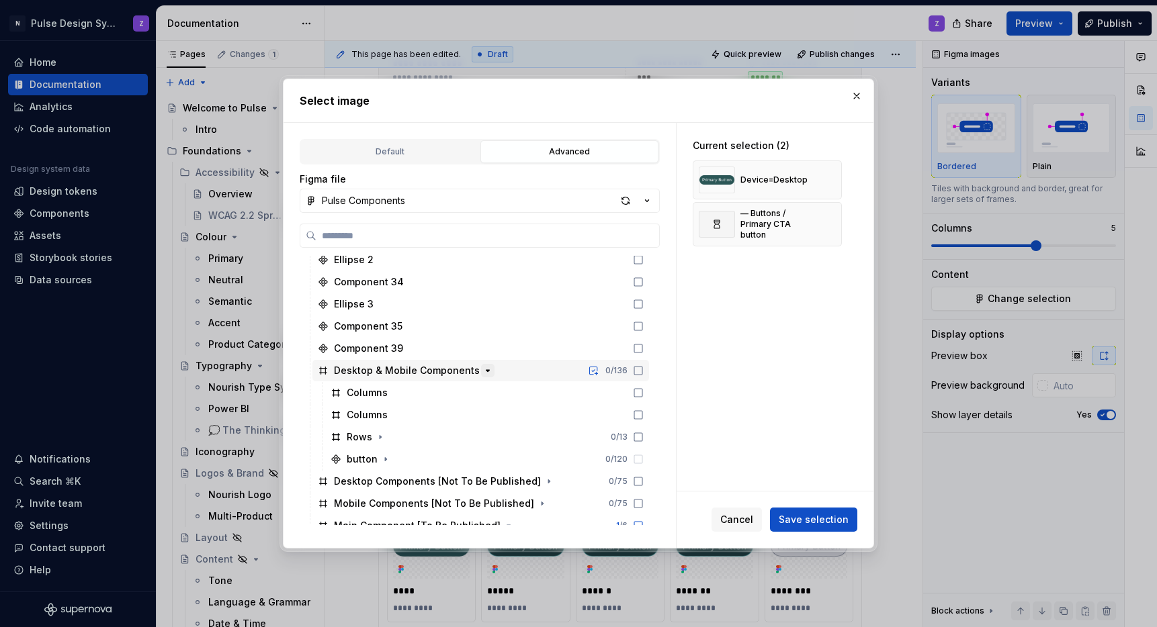
click at [482, 370] on icon "button" at bounding box center [487, 370] width 11 height 11
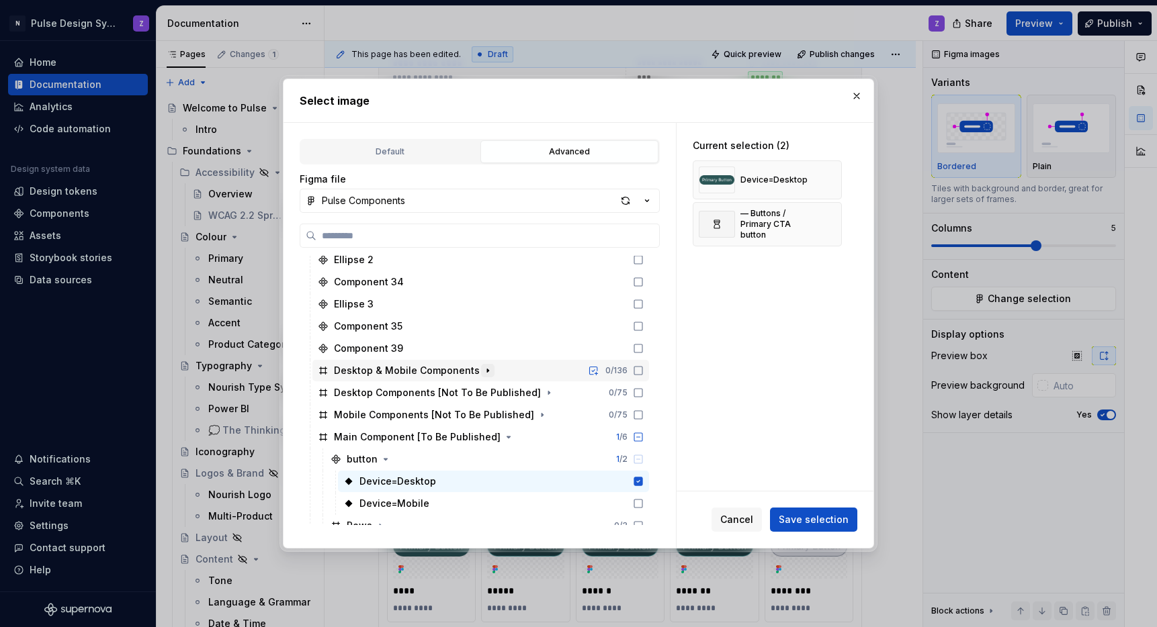
click at [482, 370] on icon "button" at bounding box center [487, 370] width 11 height 11
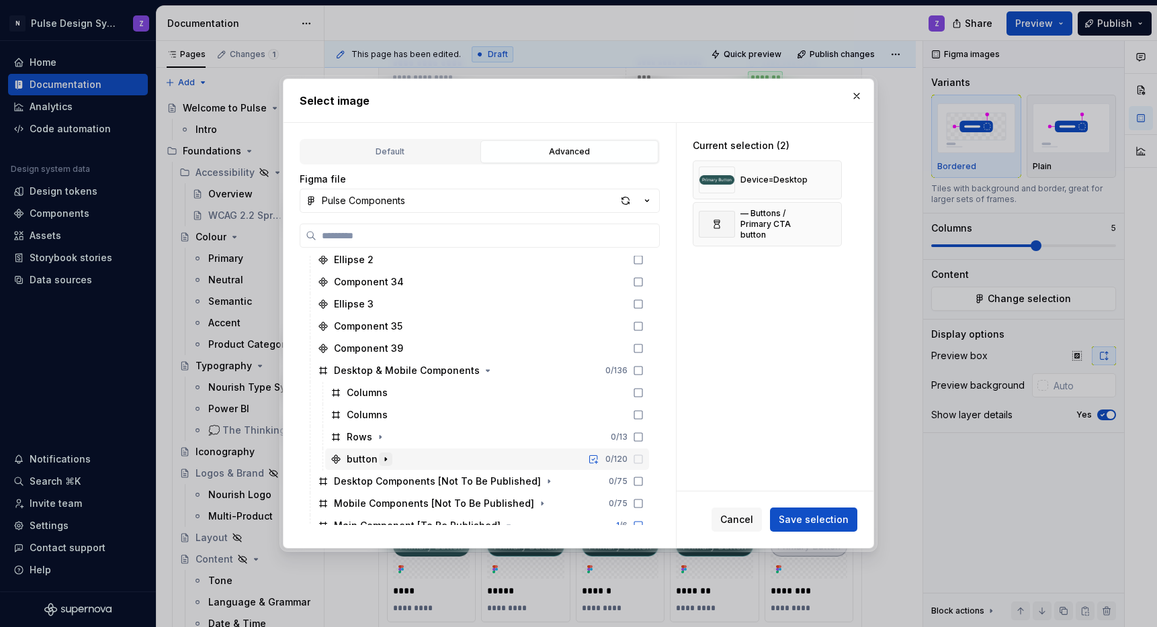
click at [386, 460] on icon "button" at bounding box center [385, 459] width 11 height 11
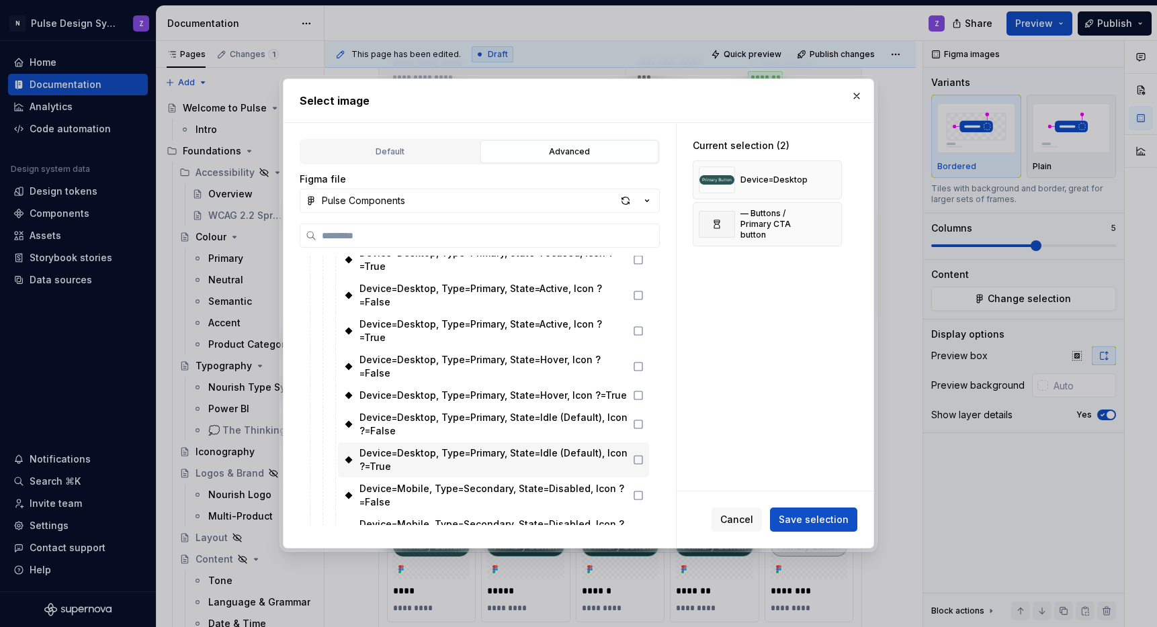
scroll to position [1053, 0]
click at [640, 454] on icon at bounding box center [638, 459] width 11 height 11
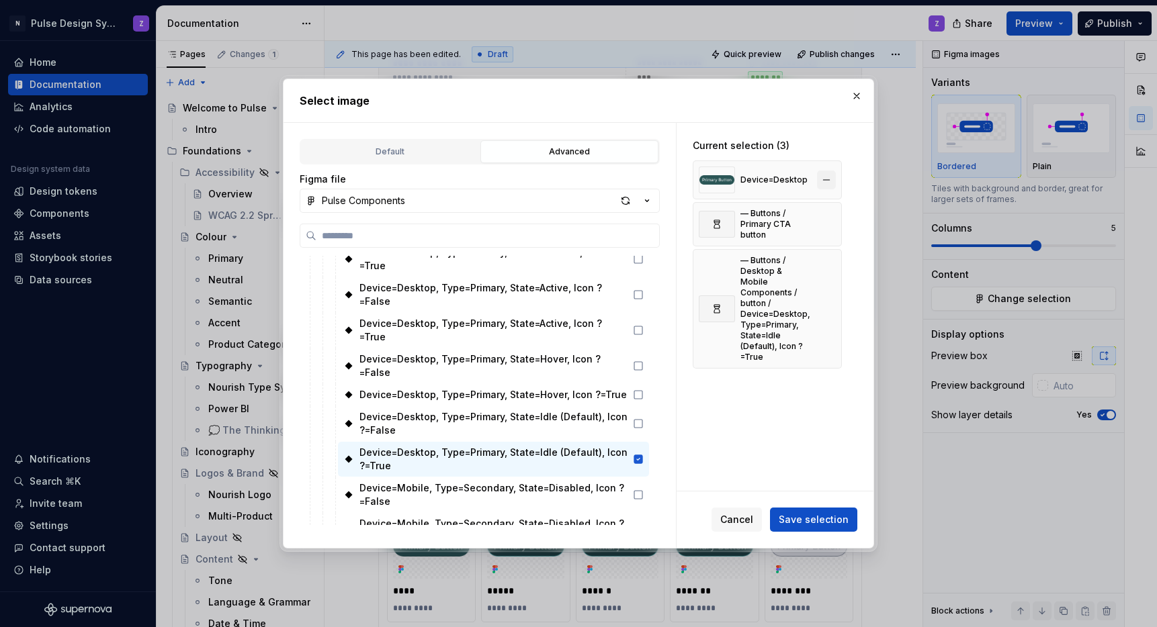
click at [832, 181] on button "button" at bounding box center [826, 180] width 19 height 19
click at [831, 181] on button "button" at bounding box center [826, 182] width 19 height 19
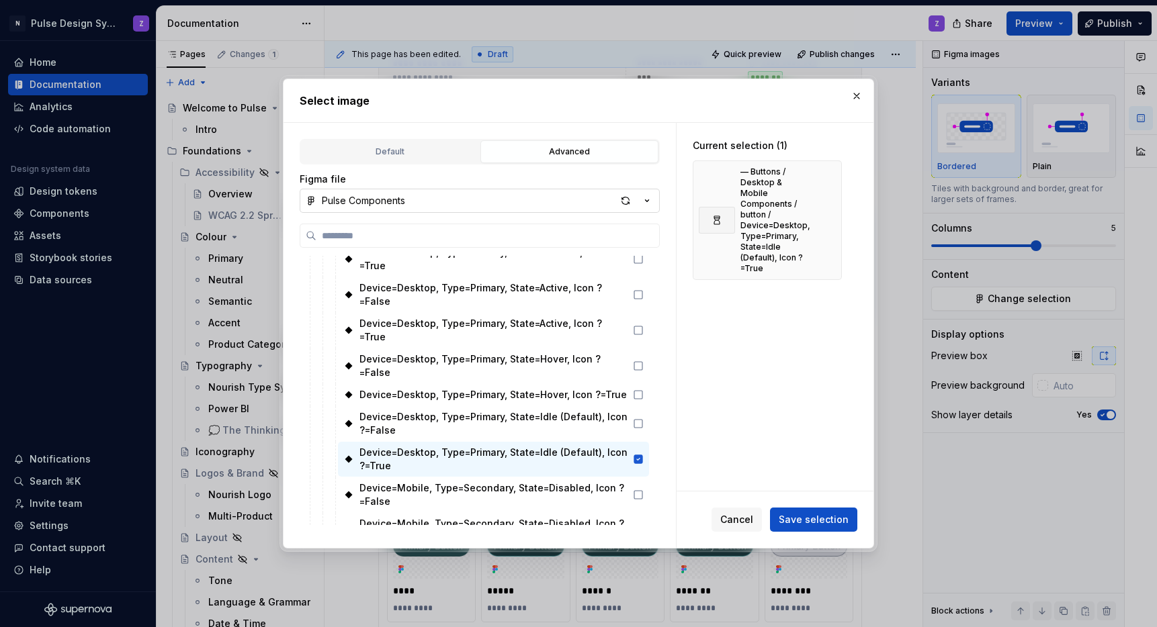
click at [427, 199] on button "Pulse Components" at bounding box center [480, 201] width 360 height 24
click at [427, 199] on div "Select image Default Advanced Import Figma frame as image We’ll keep this image…" at bounding box center [578, 313] width 1157 height 627
click at [428, 236] on input "search" at bounding box center [487, 235] width 343 height 13
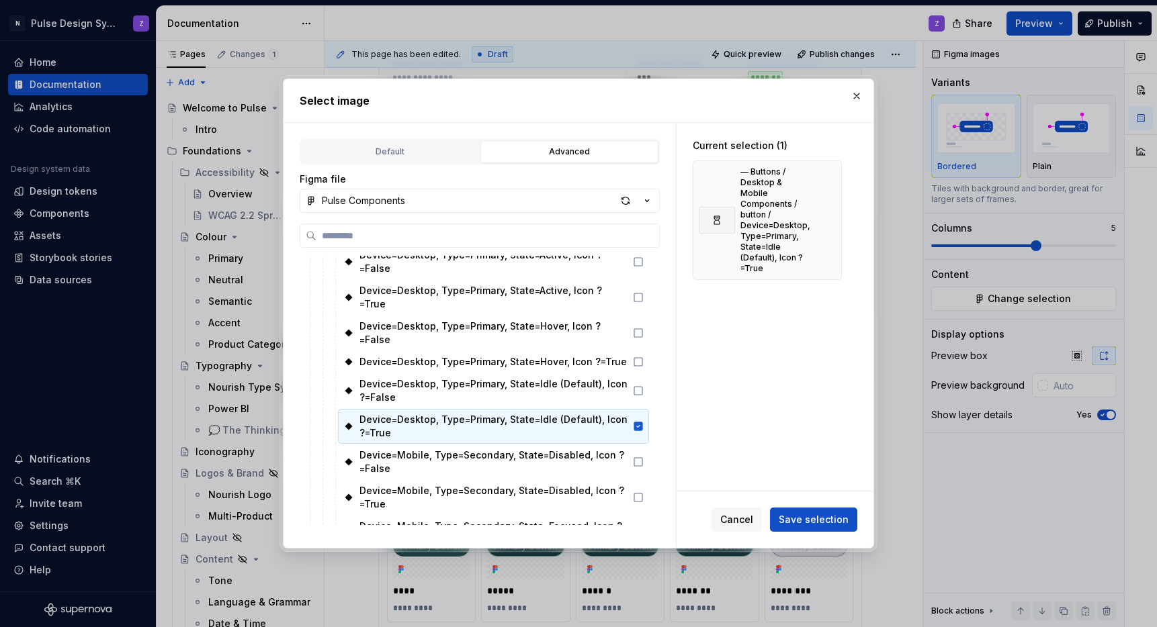
scroll to position [1084, 0]
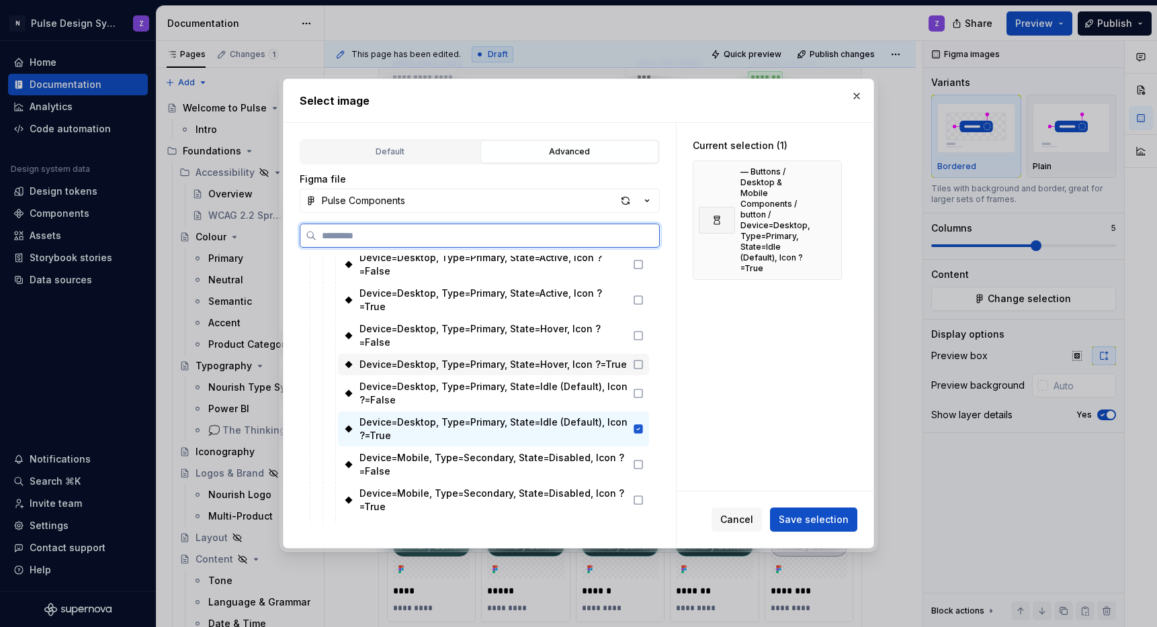
click at [638, 359] on icon at bounding box center [638, 364] width 11 height 11
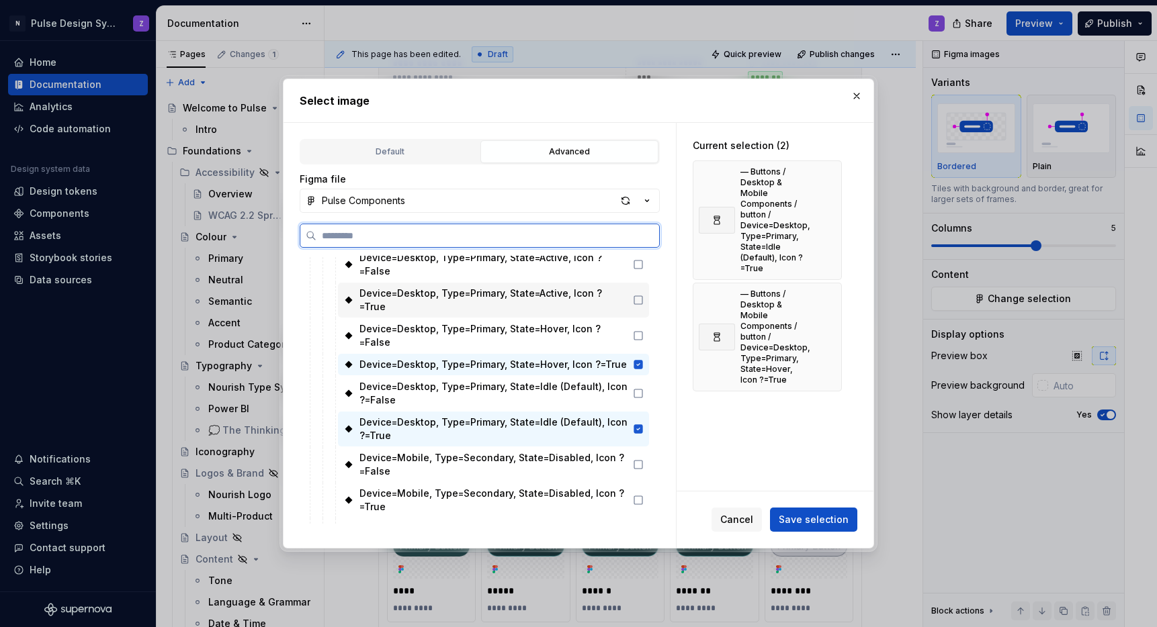
click at [636, 296] on icon at bounding box center [638, 300] width 11 height 11
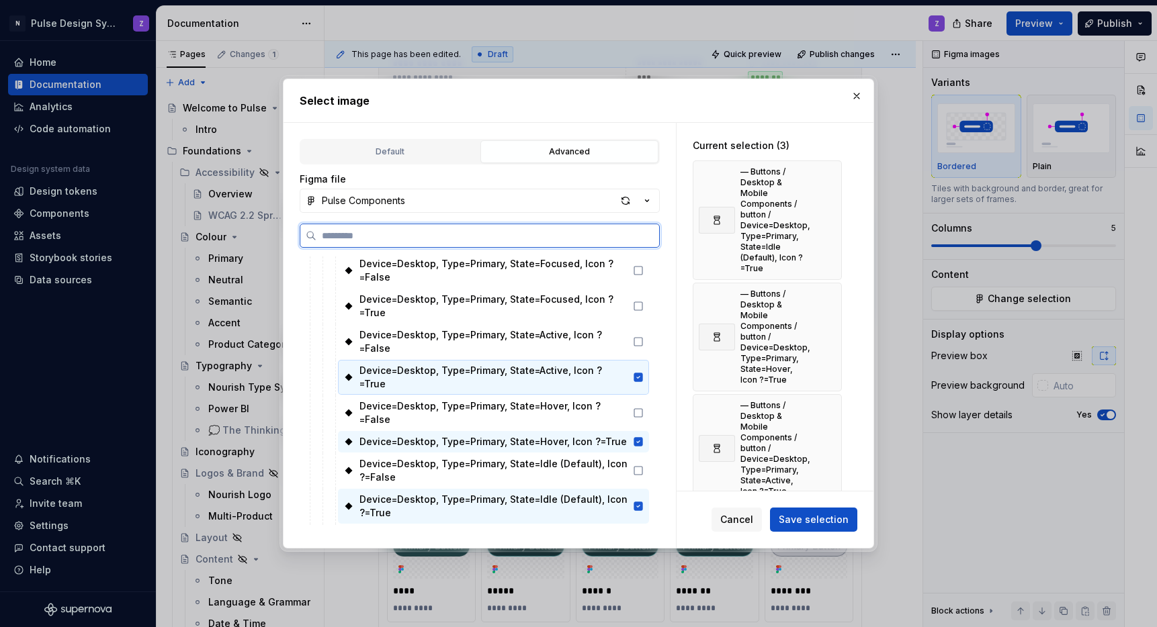
scroll to position [1006, 0]
click at [634, 299] on div "Device=Desktop, Type=Primary, State=Focused, Icon ?=True" at bounding box center [493, 307] width 311 height 35
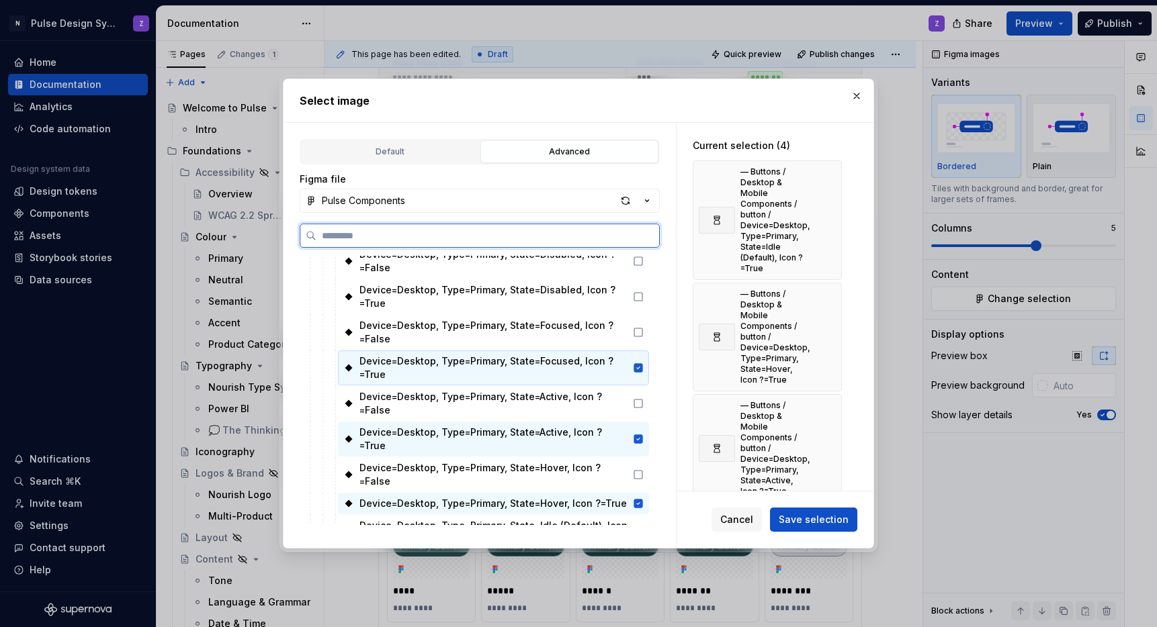
scroll to position [937, 0]
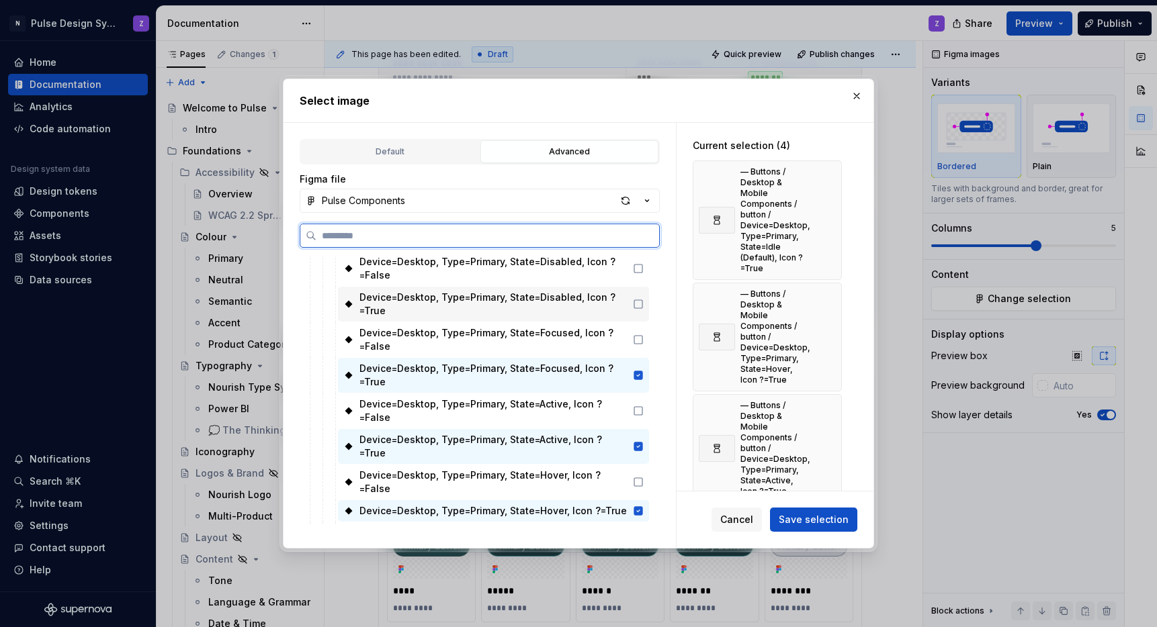
click at [634, 302] on icon at bounding box center [638, 304] width 11 height 11
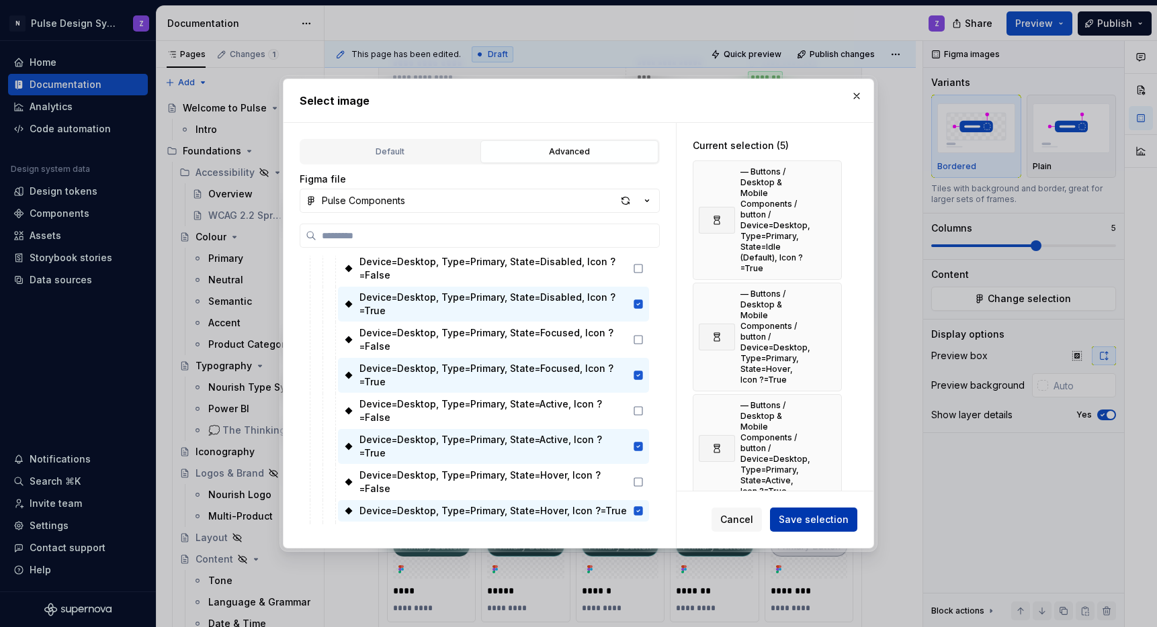
click at [789, 519] on span "Save selection" at bounding box center [814, 519] width 70 height 13
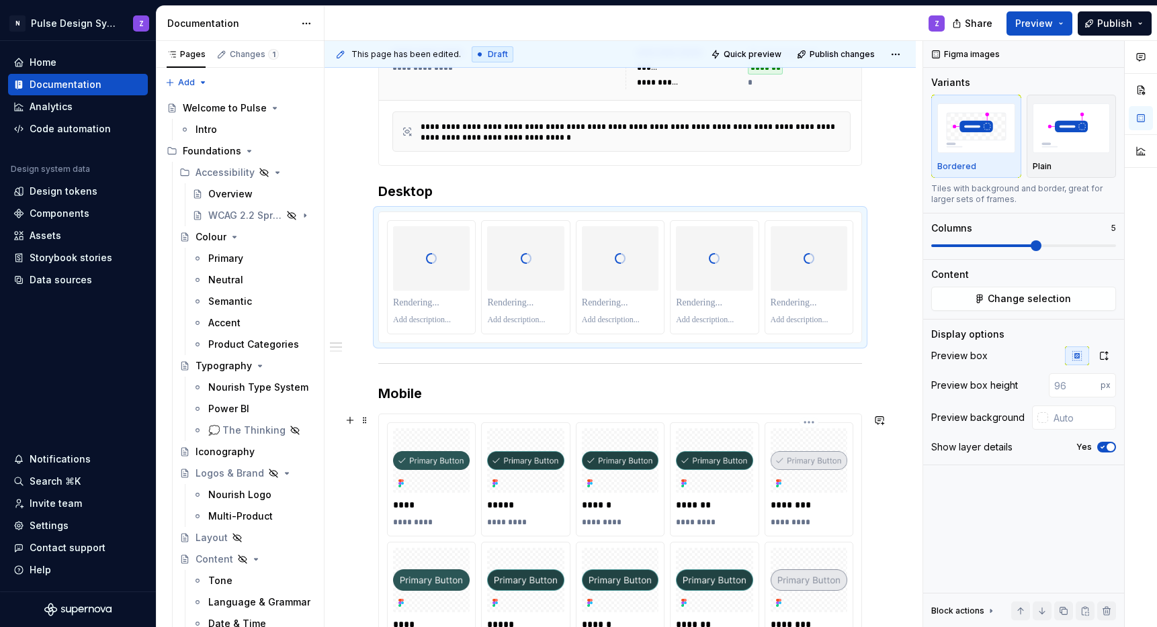
scroll to position [386, 0]
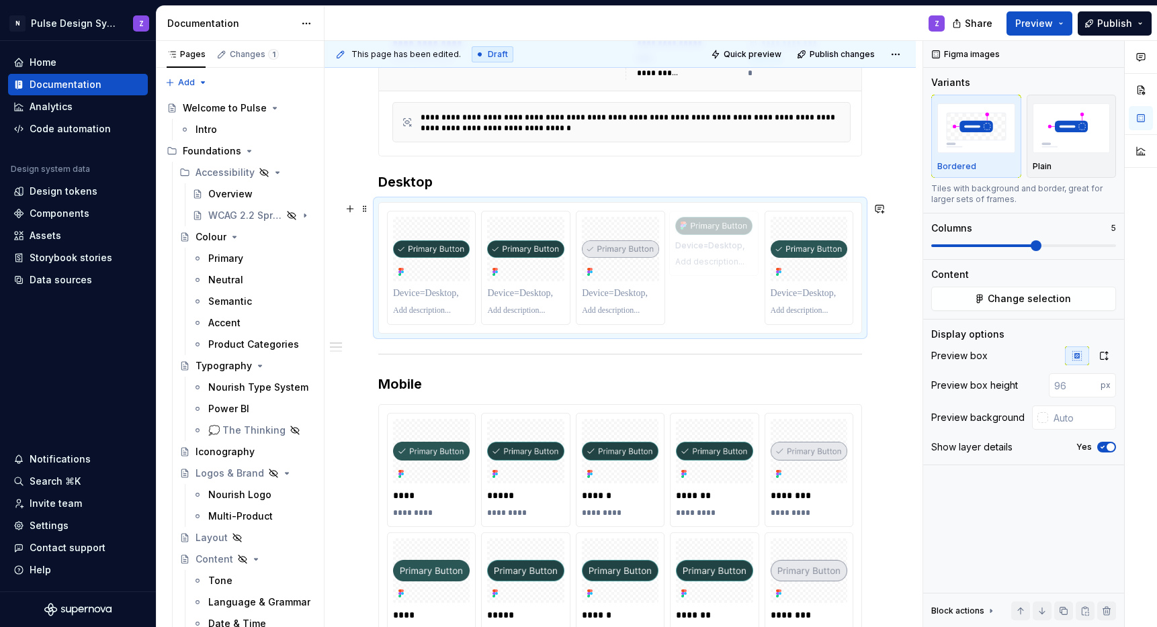
drag, startPoint x: 638, startPoint y: 252, endPoint x: 716, endPoint y: 253, distance: 77.9
click at [450, 271] on div at bounding box center [431, 249] width 77 height 64
click at [995, 294] on span "Change selection" at bounding box center [1029, 298] width 83 height 13
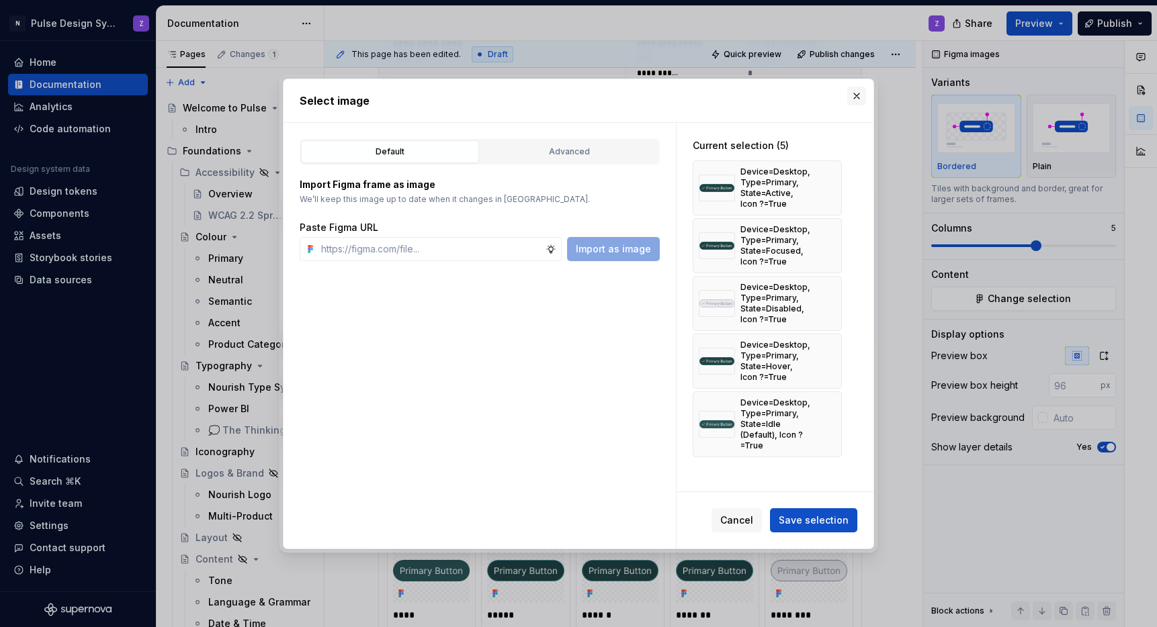
click at [851, 95] on button "button" at bounding box center [856, 96] width 19 height 19
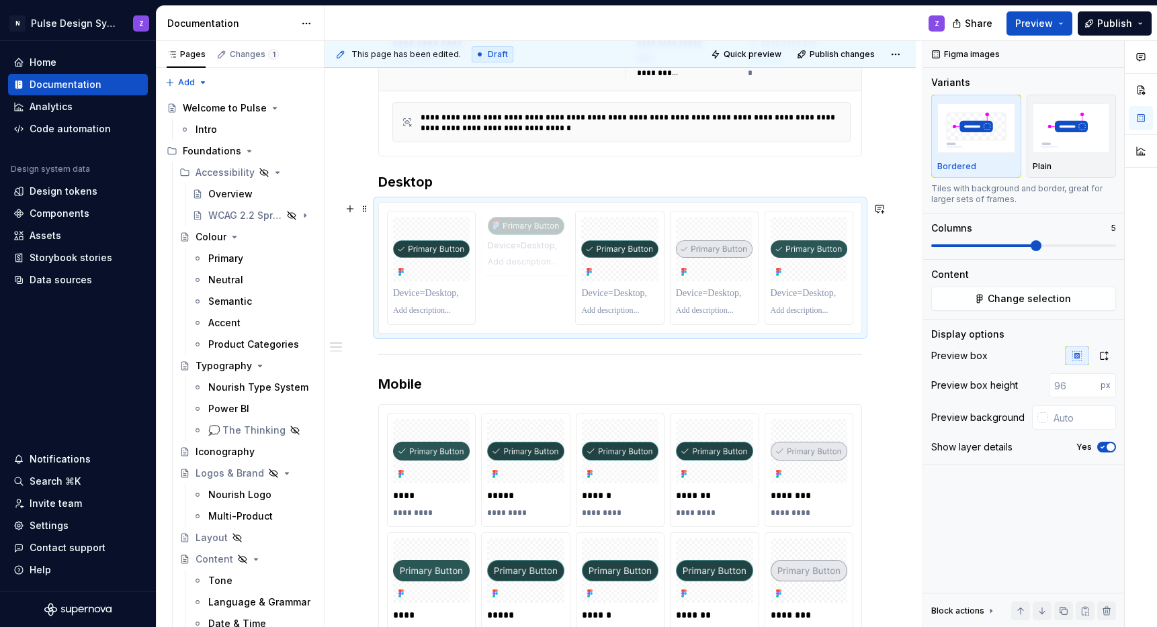
drag, startPoint x: 713, startPoint y: 265, endPoint x: 533, endPoint y: 277, distance: 179.8
click at [533, 277] on body "N Pulse Design System Z Home Documentation Analytics Code automation Design sys…" at bounding box center [578, 313] width 1157 height 627
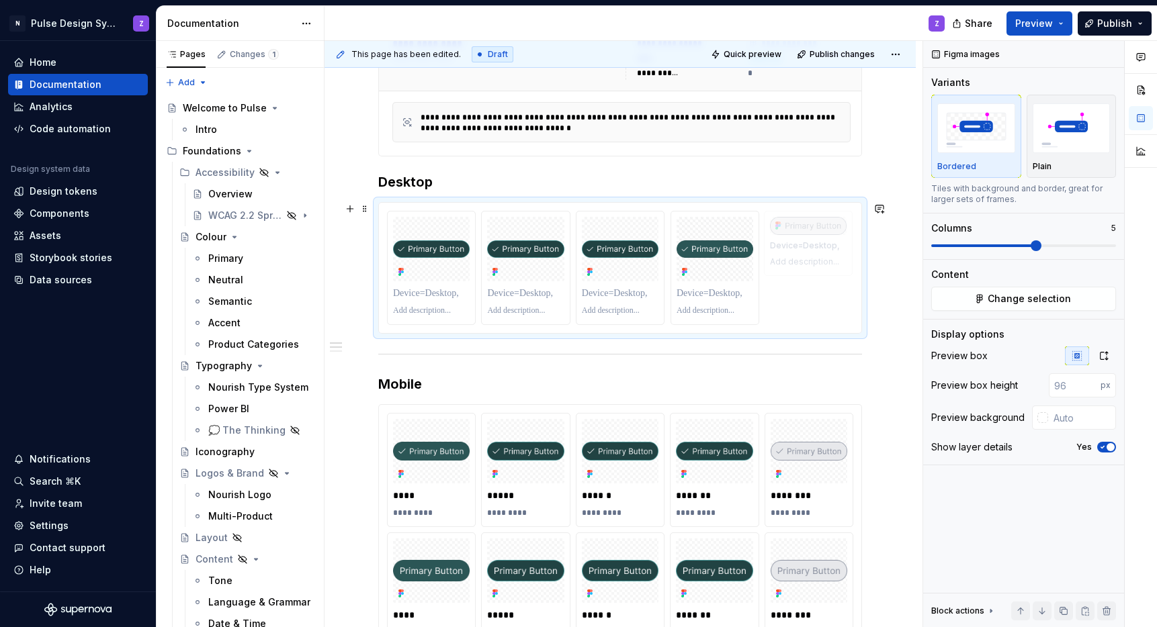
drag, startPoint x: 709, startPoint y: 261, endPoint x: 796, endPoint y: 265, distance: 87.4
click at [726, 272] on div at bounding box center [714, 249] width 77 height 64
click at [1050, 292] on span "Change selection" at bounding box center [1029, 298] width 83 height 13
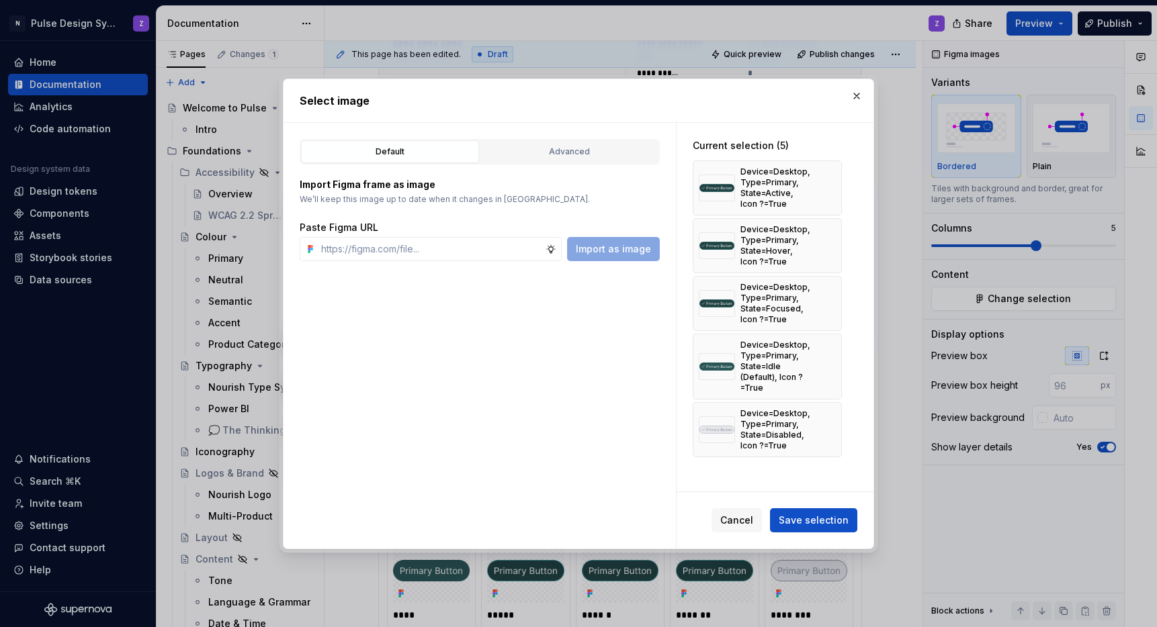
click at [846, 99] on h2 "Select image" at bounding box center [579, 101] width 558 height 16
click at [855, 100] on button "button" at bounding box center [856, 96] width 19 height 19
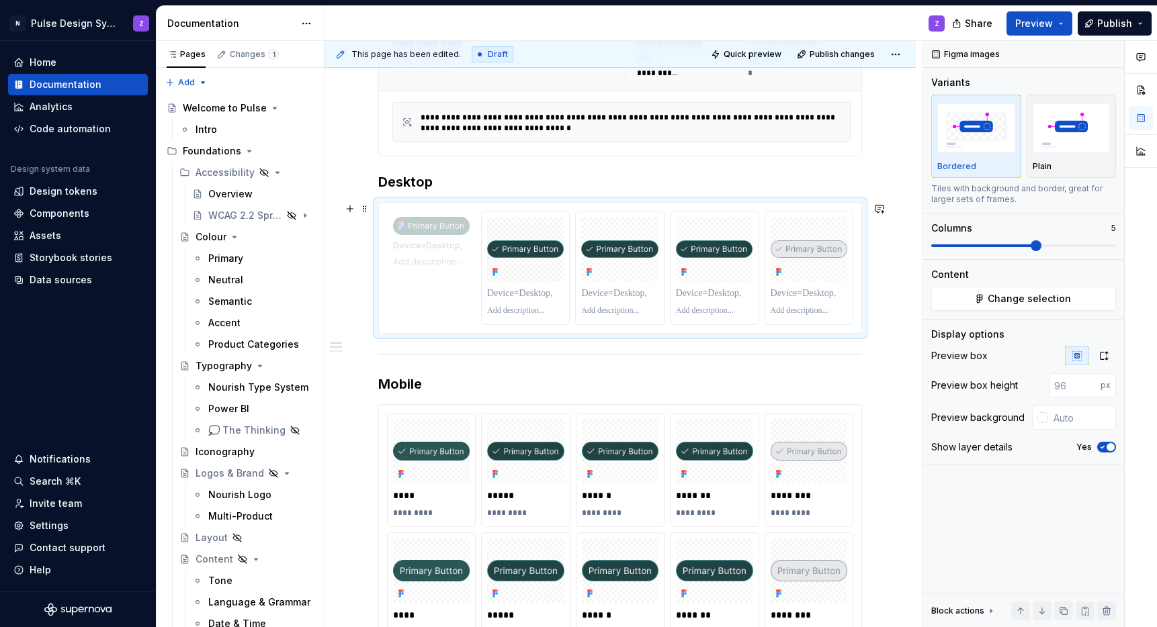
drag, startPoint x: 726, startPoint y: 261, endPoint x: 476, endPoint y: 270, distance: 250.8
click at [476, 270] on body "N Pulse Design System Z Home Documentation Analytics Code automation Design sys…" at bounding box center [578, 313] width 1157 height 627
click at [369, 214] on span at bounding box center [364, 209] width 11 height 19
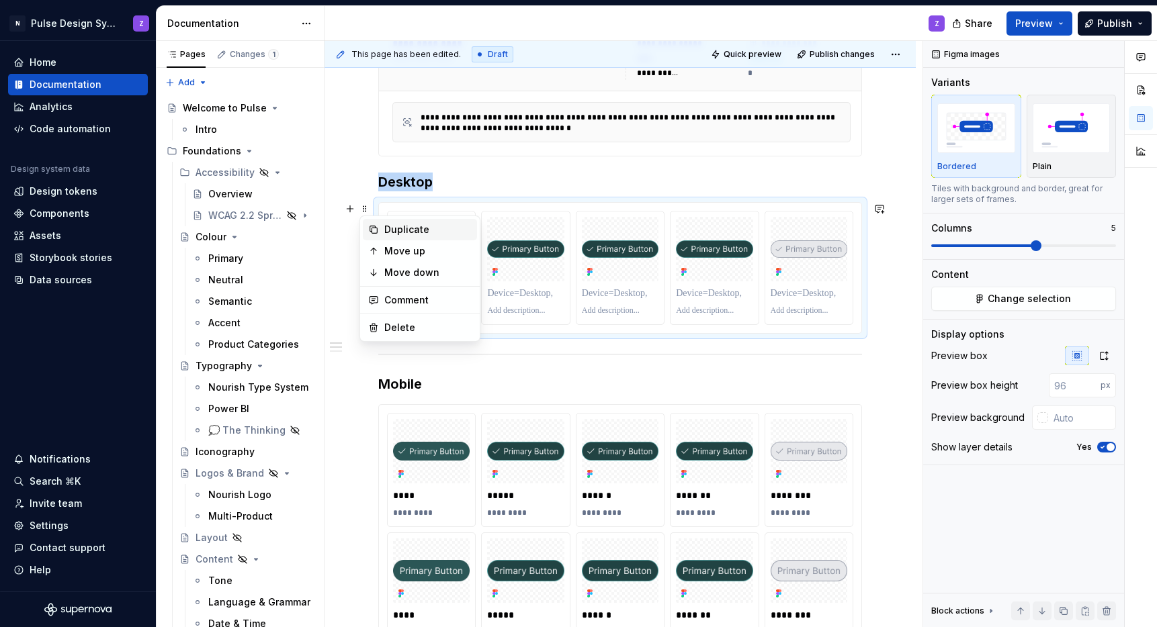
click at [386, 232] on div "Duplicate" at bounding box center [427, 229] width 87 height 13
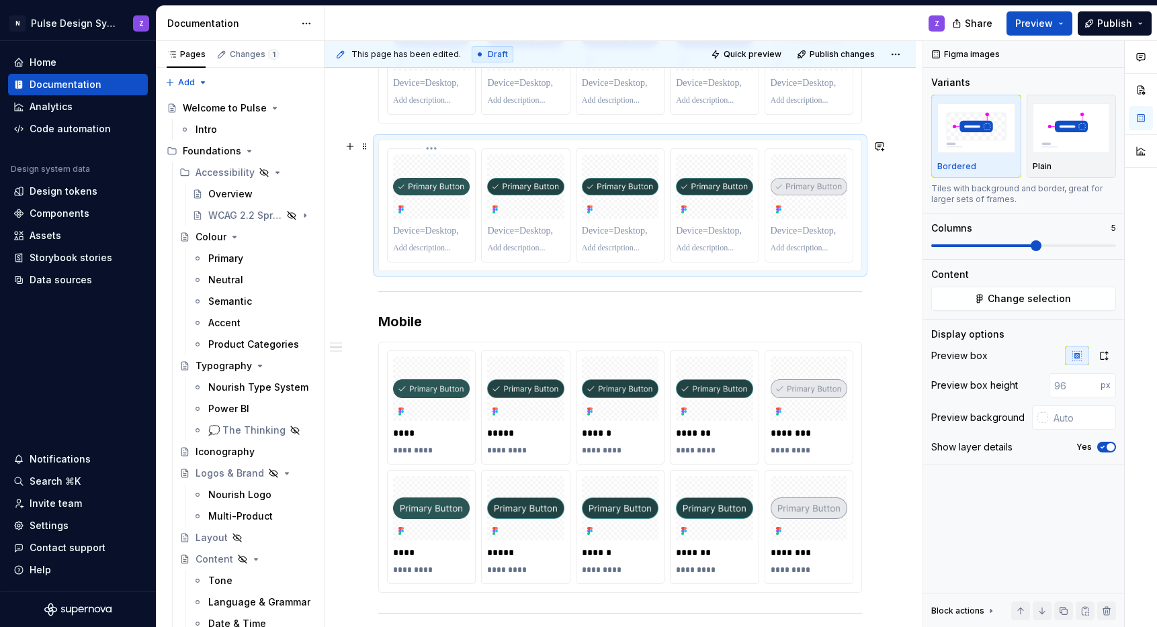
scroll to position [601, 0]
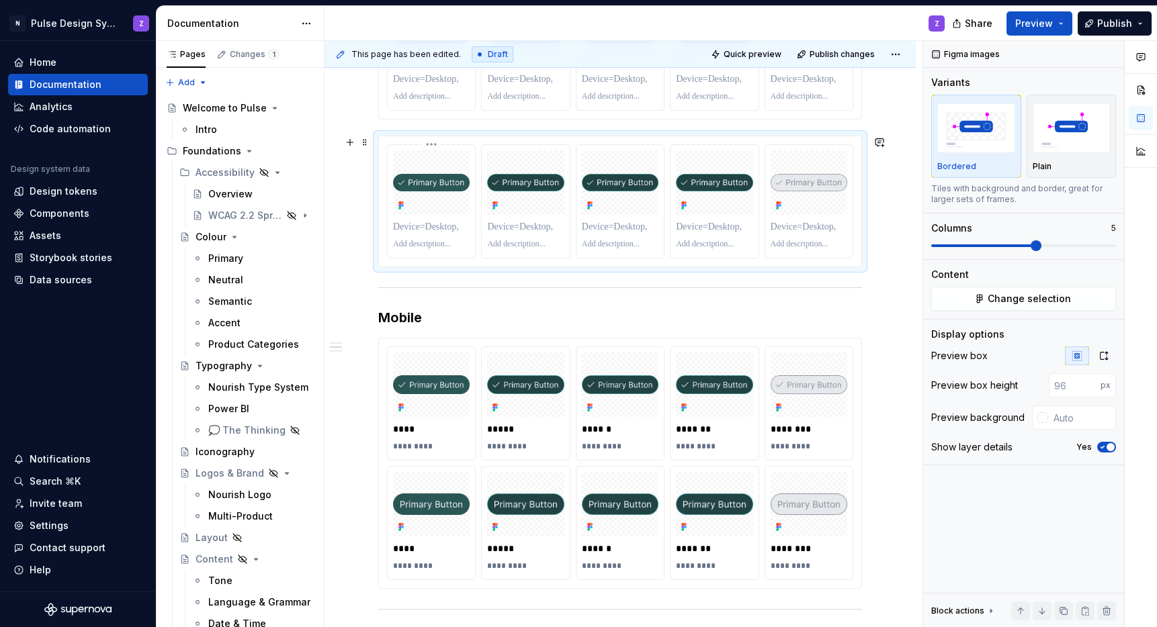
click at [439, 204] on div at bounding box center [431, 182] width 77 height 64
click at [989, 308] on button "Change selection" at bounding box center [1023, 299] width 185 height 24
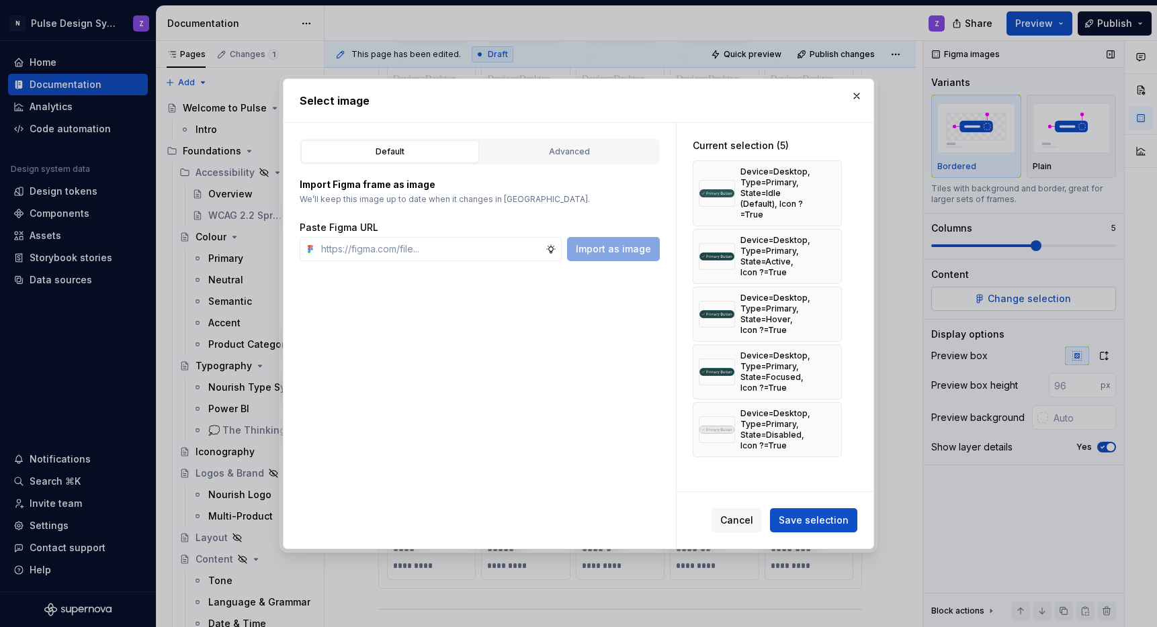
type textarea "*"
click at [556, 153] on div "Advanced" at bounding box center [569, 151] width 169 height 13
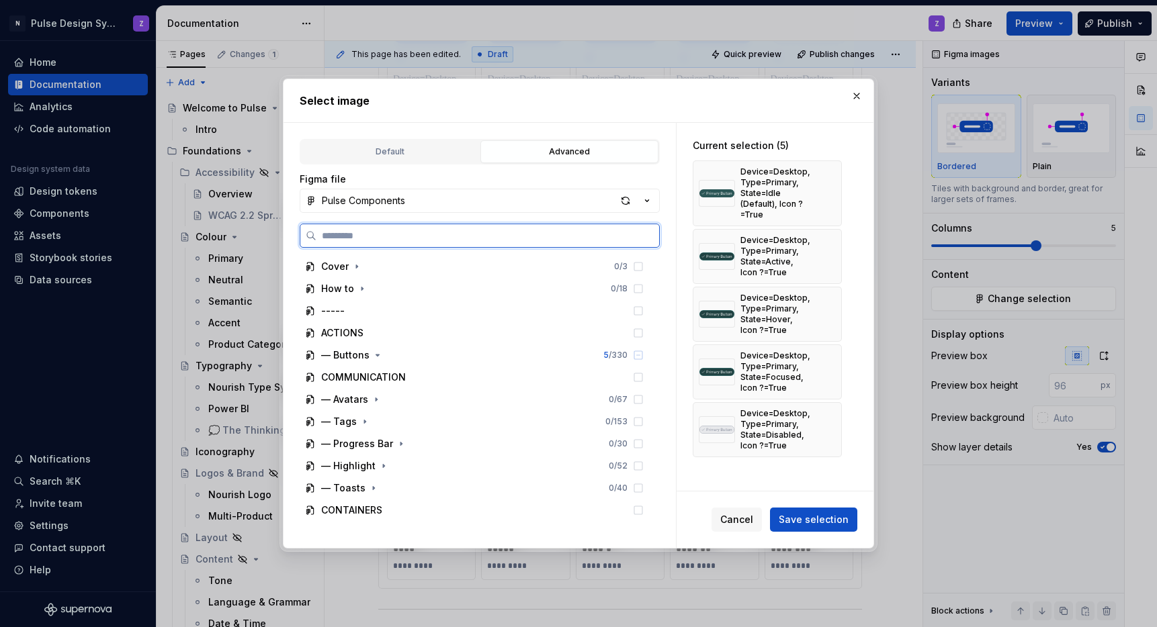
click at [381, 232] on input "search" at bounding box center [487, 235] width 343 height 13
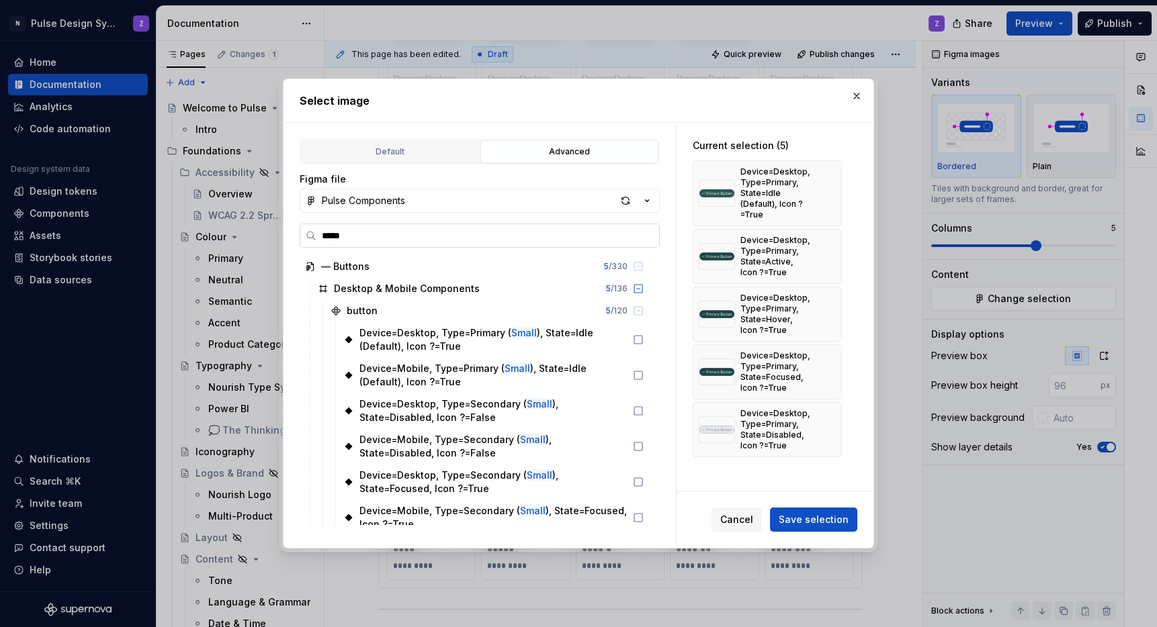
click at [323, 239] on input "*****" at bounding box center [487, 235] width 343 height 13
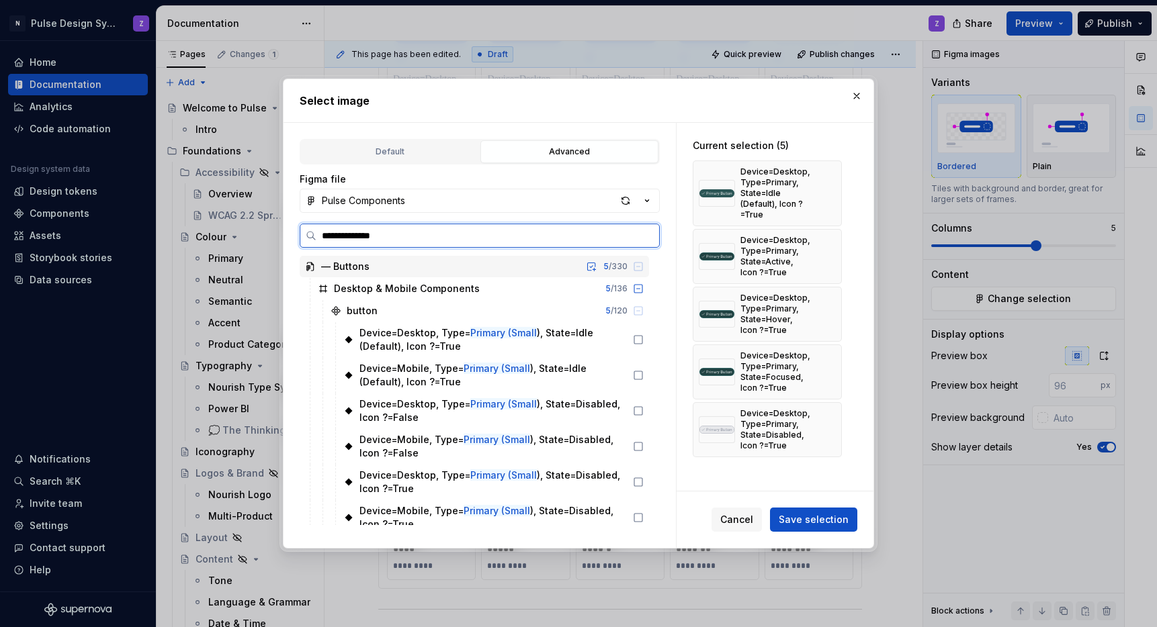
type input "**********"
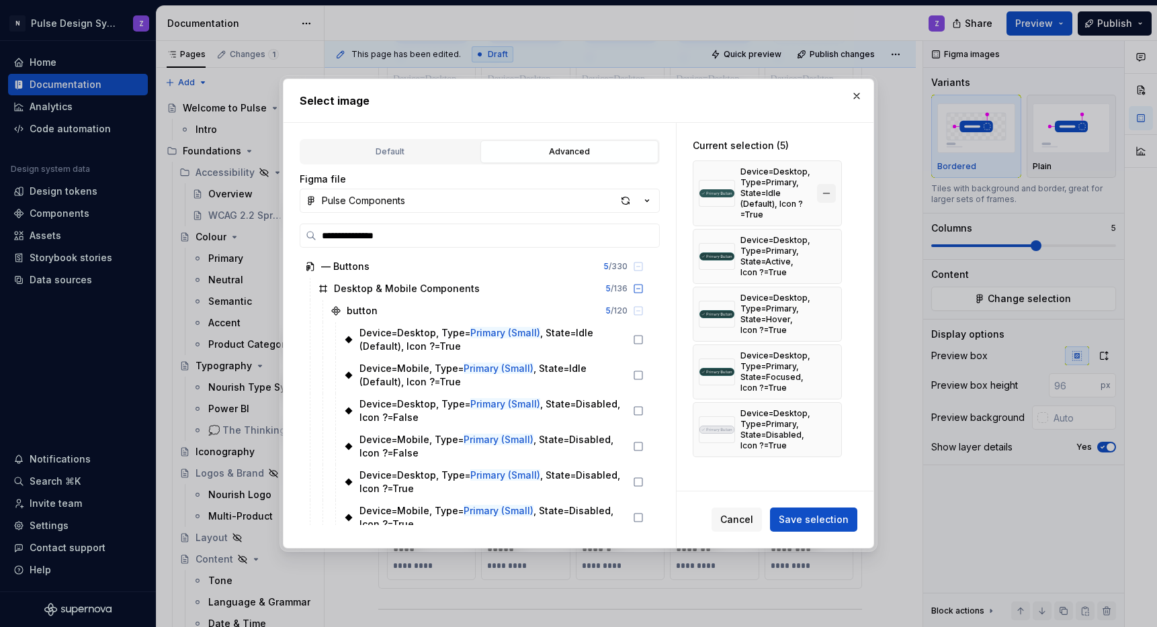
click at [830, 191] on button "button" at bounding box center [826, 193] width 19 height 19
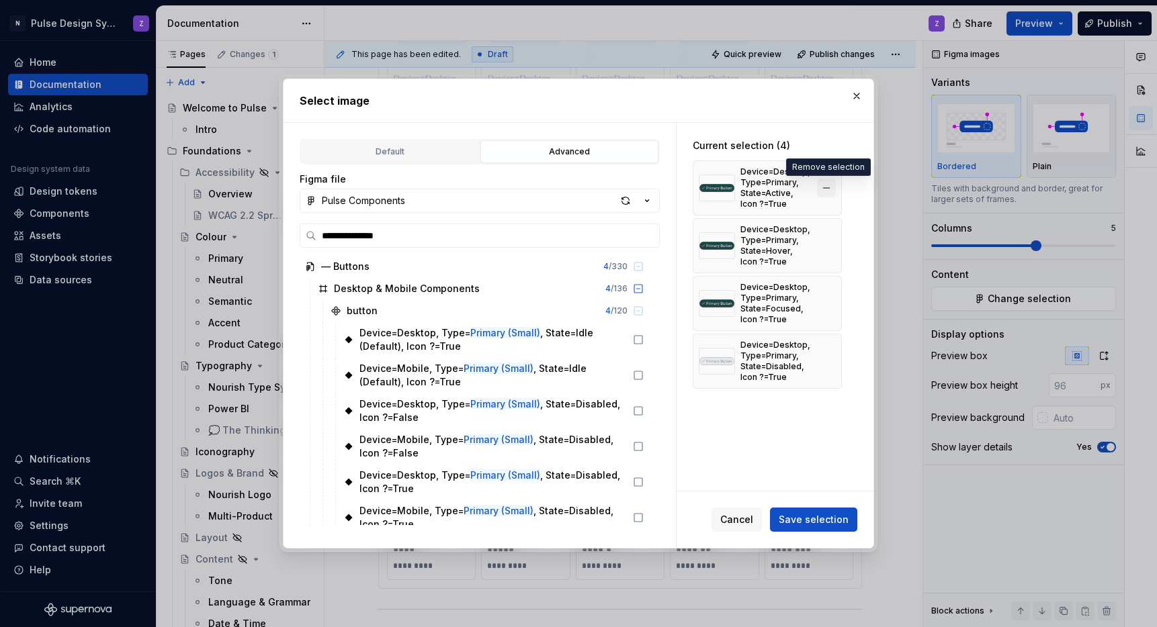
click at [826, 187] on button "button" at bounding box center [826, 188] width 19 height 19
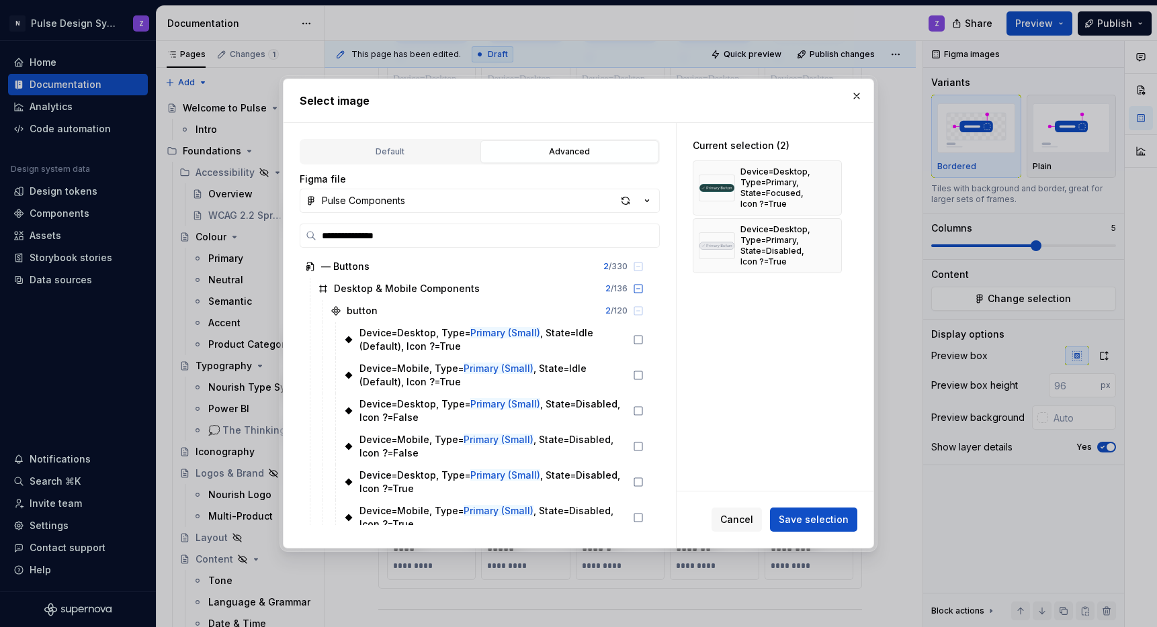
click at [826, 187] on button "button" at bounding box center [826, 188] width 19 height 19
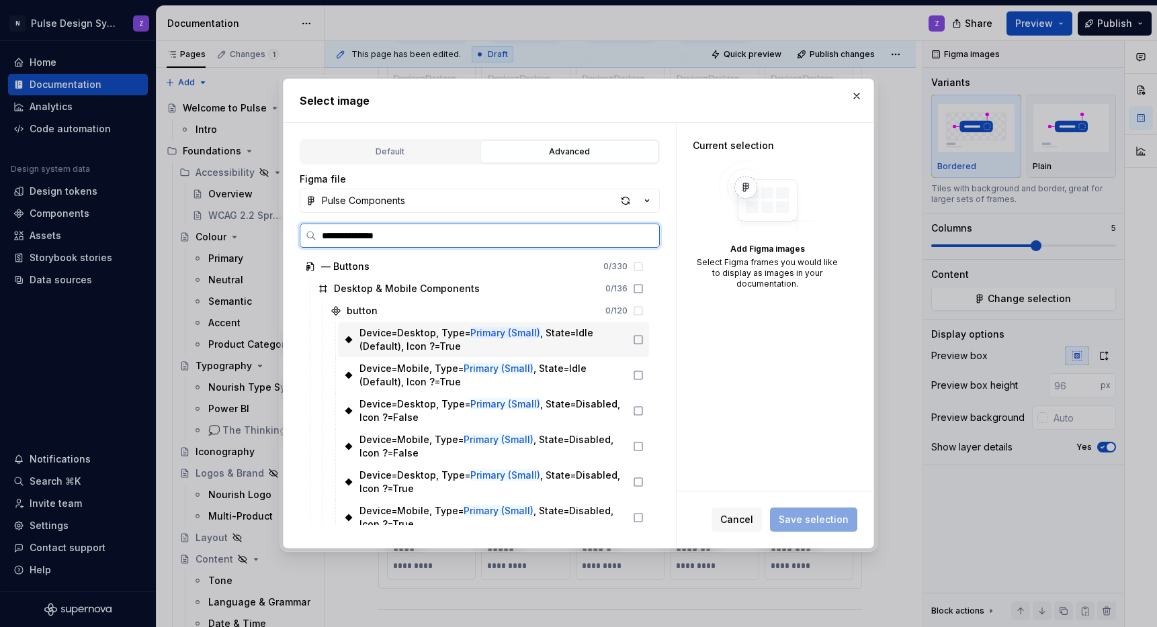
click at [638, 341] on icon at bounding box center [638, 340] width 11 height 11
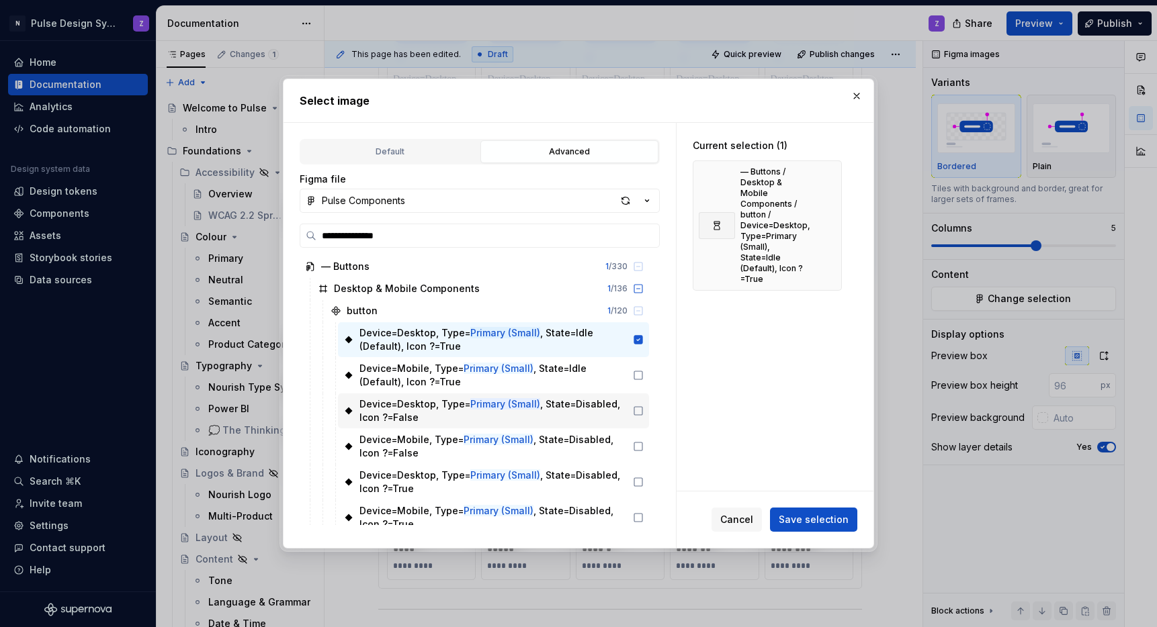
type textarea "*"
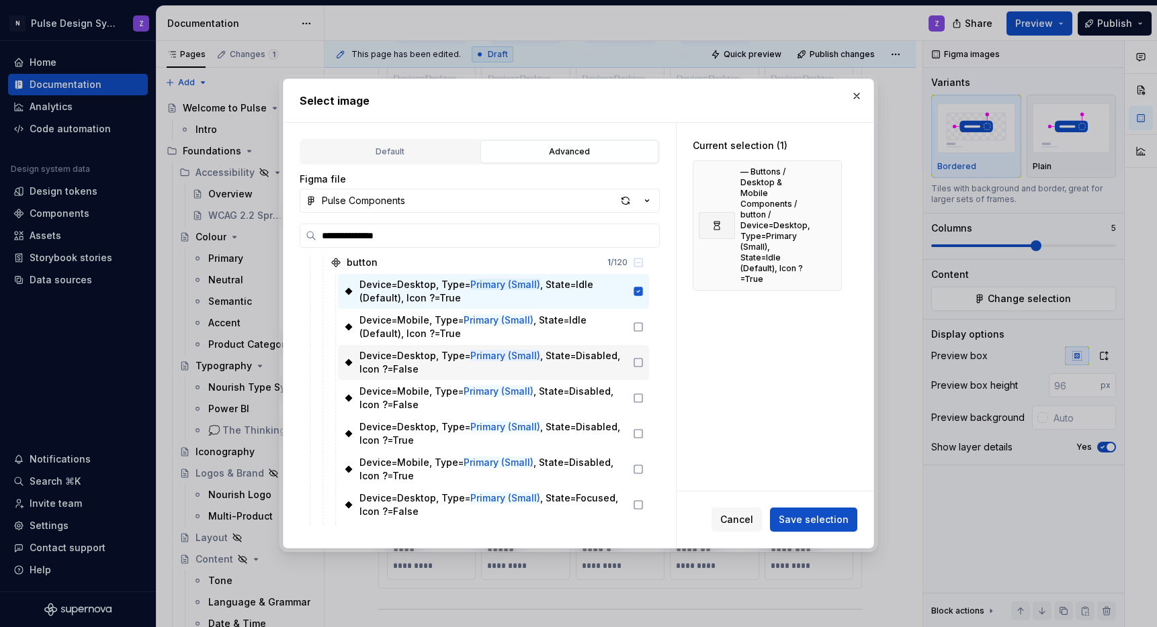
scroll to position [75, 0]
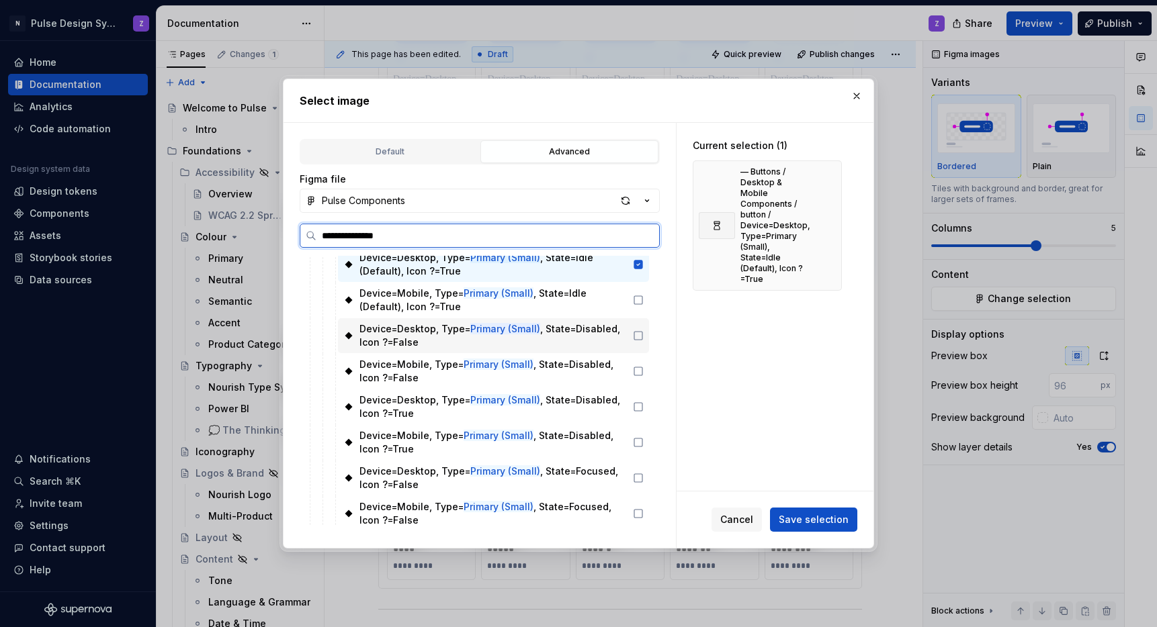
click at [638, 412] on icon at bounding box center [638, 407] width 11 height 11
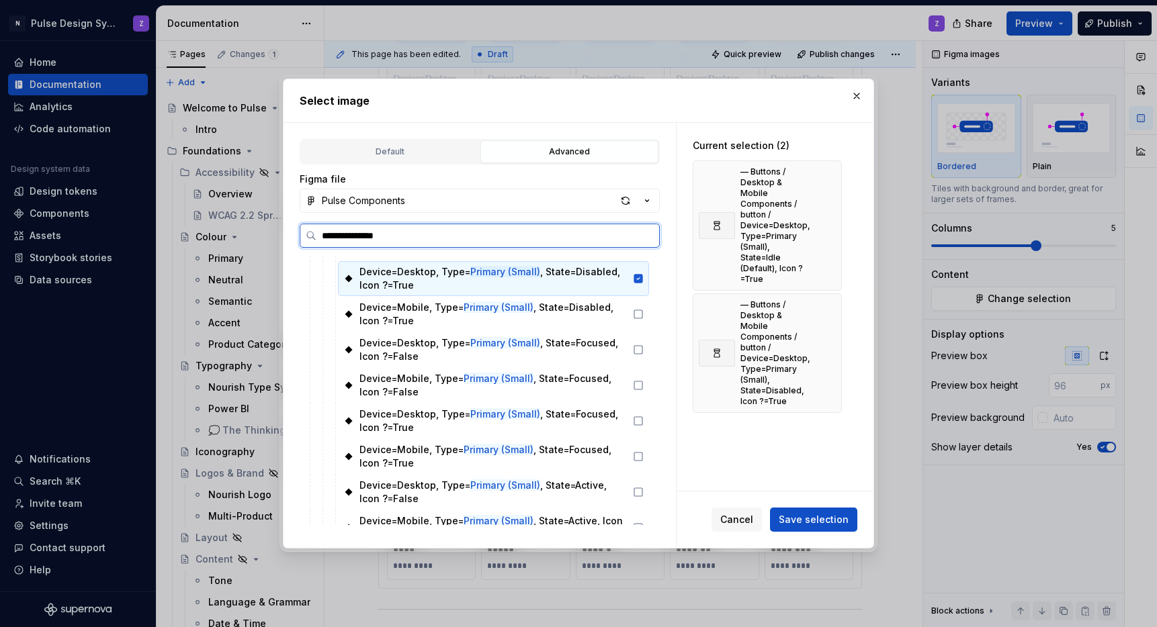
scroll to position [224, 0]
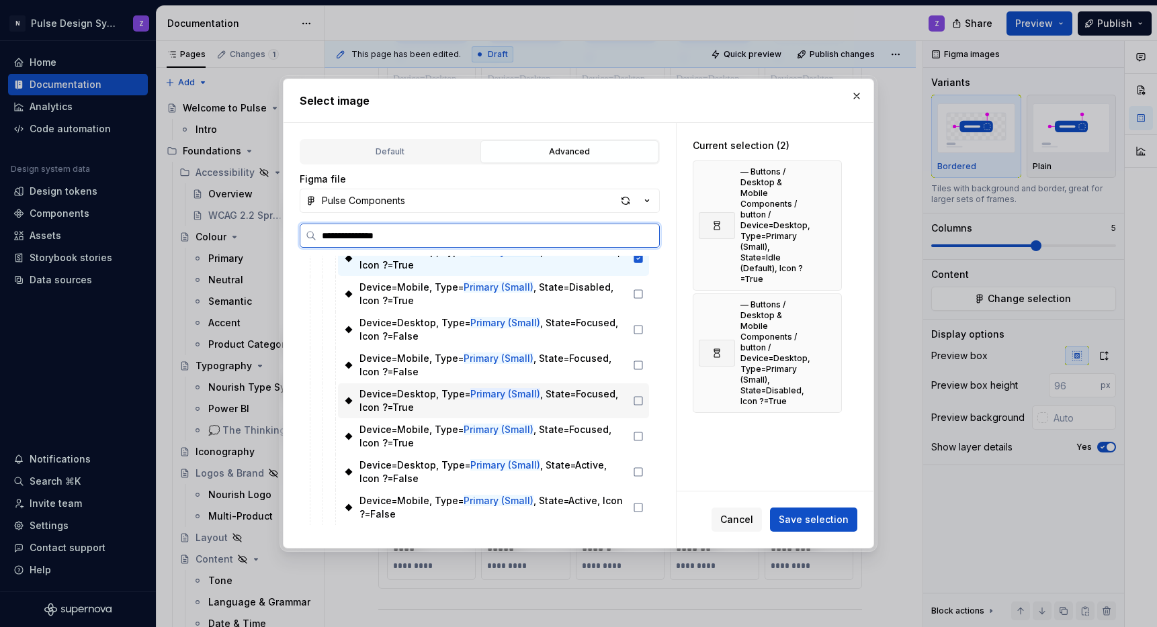
click at [636, 402] on icon at bounding box center [638, 401] width 11 height 11
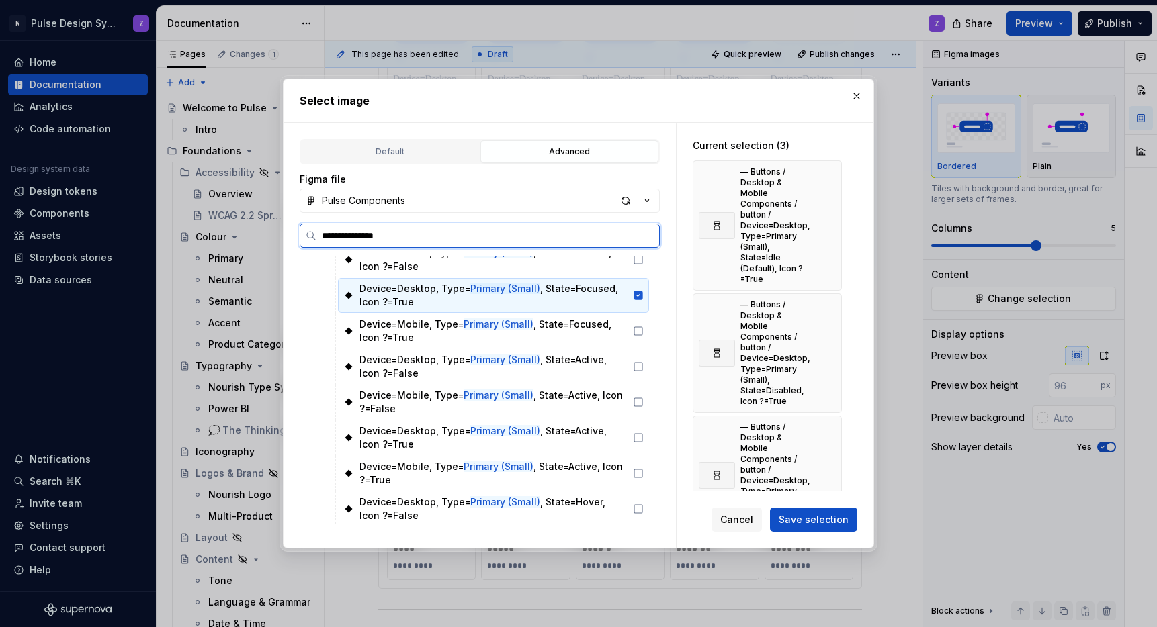
scroll to position [343, 0]
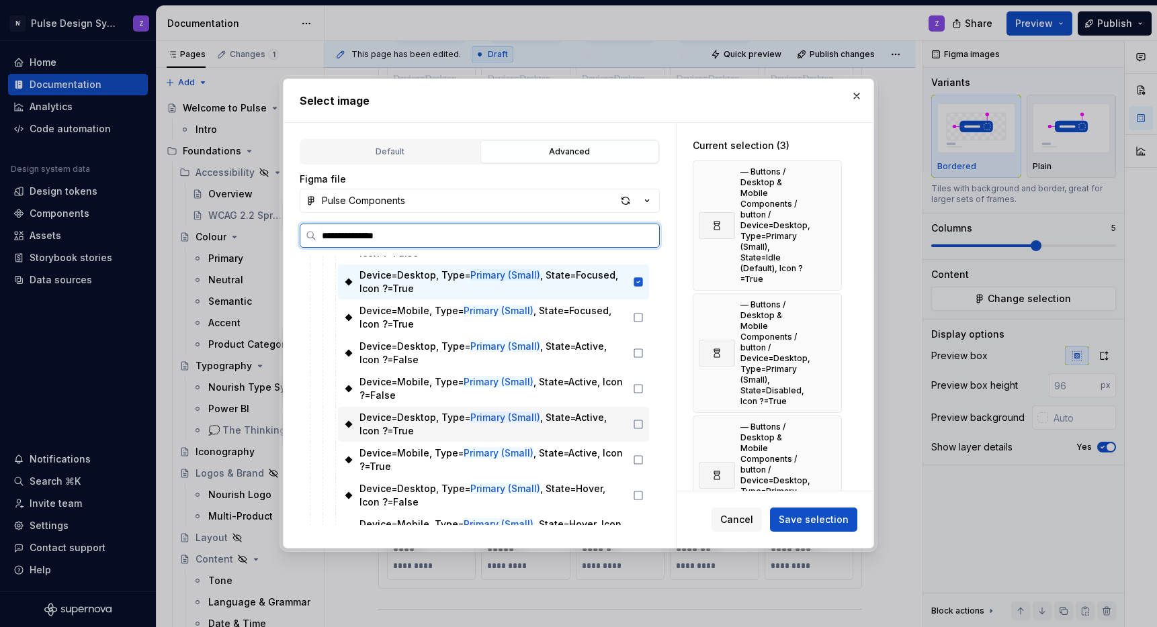
click at [638, 424] on icon at bounding box center [638, 424] width 11 height 11
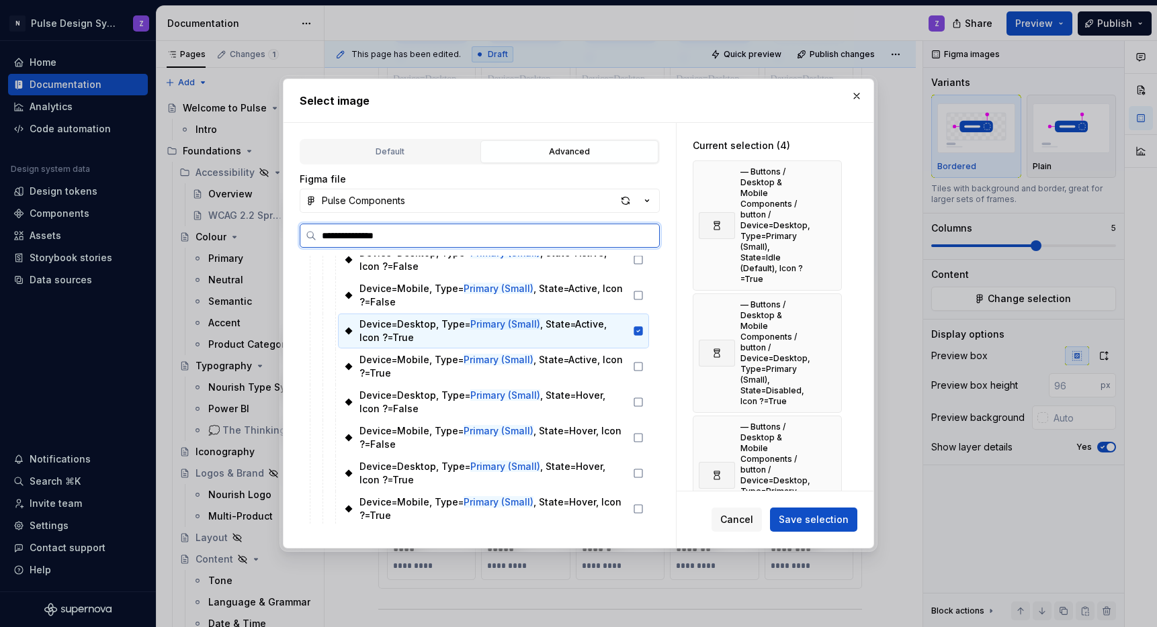
scroll to position [454, 0]
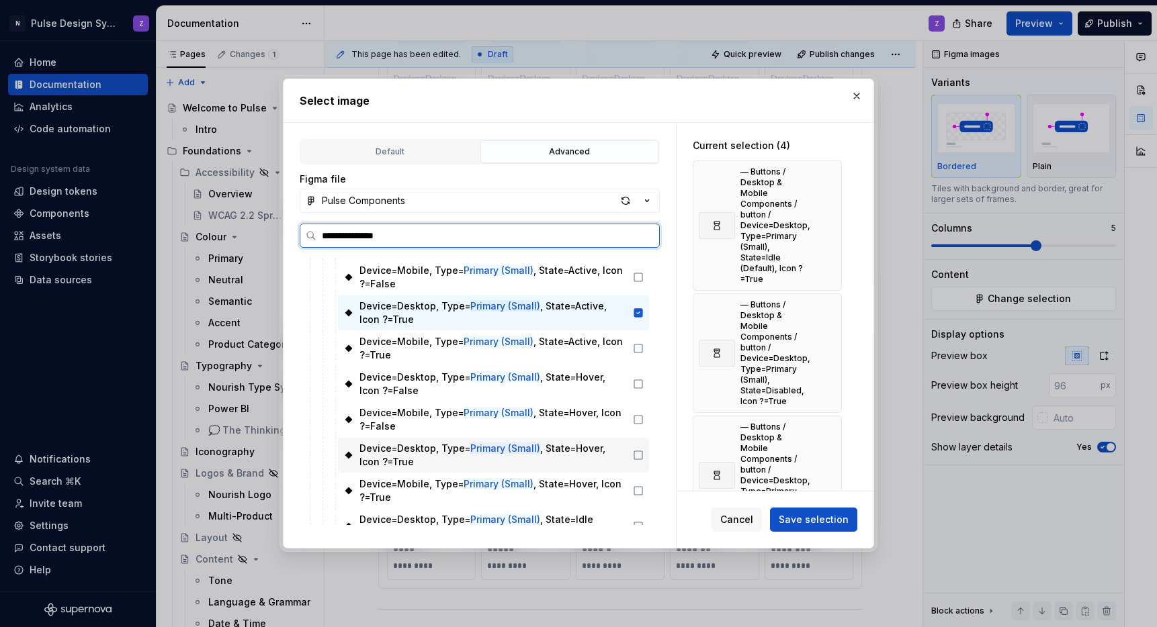
click at [636, 456] on icon at bounding box center [638, 455] width 11 height 11
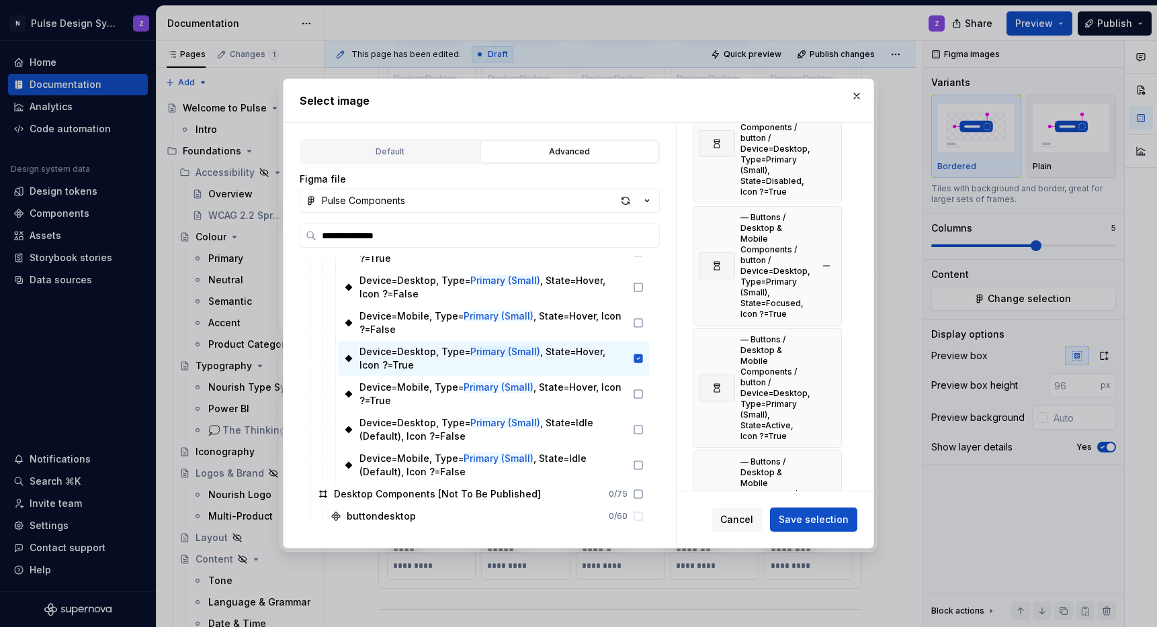
scroll to position [251, 0]
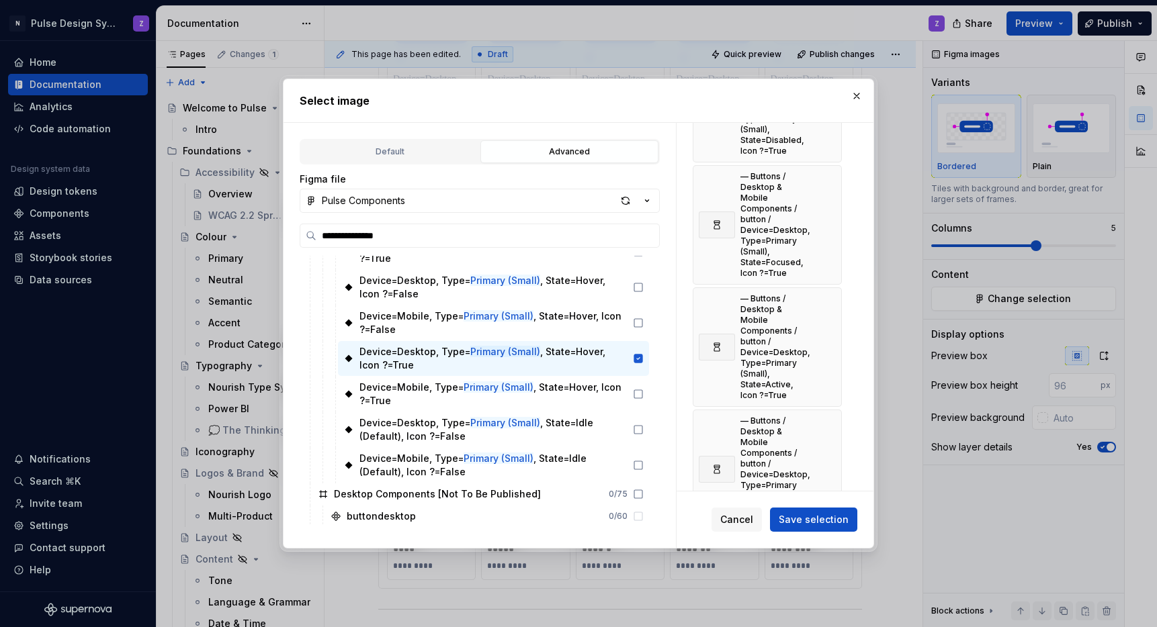
click at [822, 519] on span "Save selection" at bounding box center [814, 519] width 70 height 13
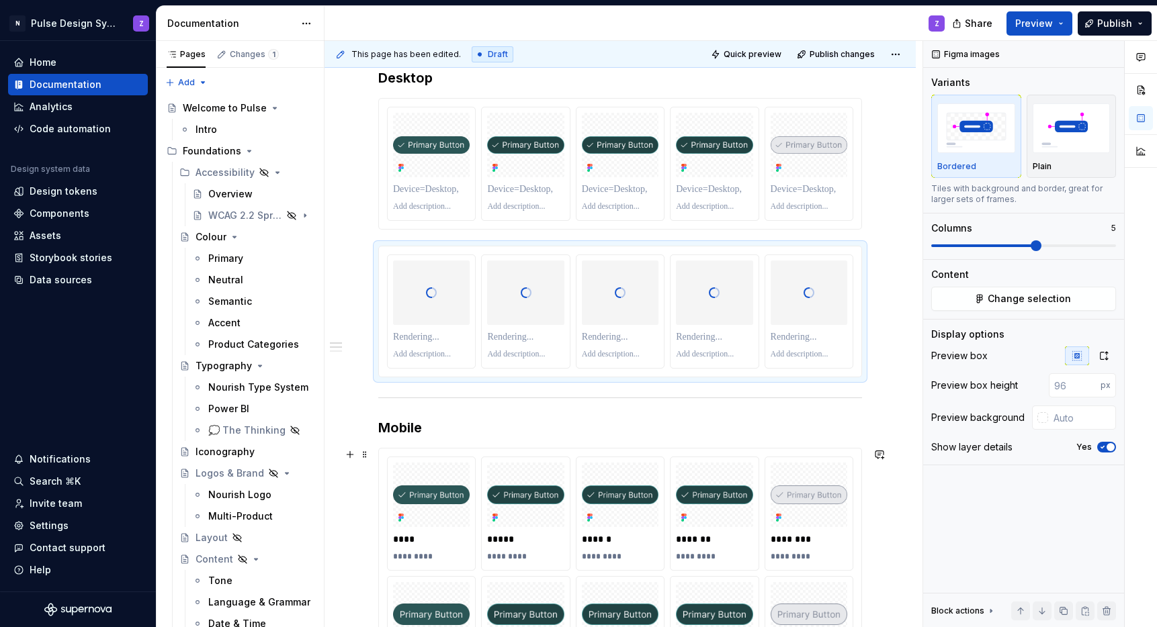
scroll to position [488, 0]
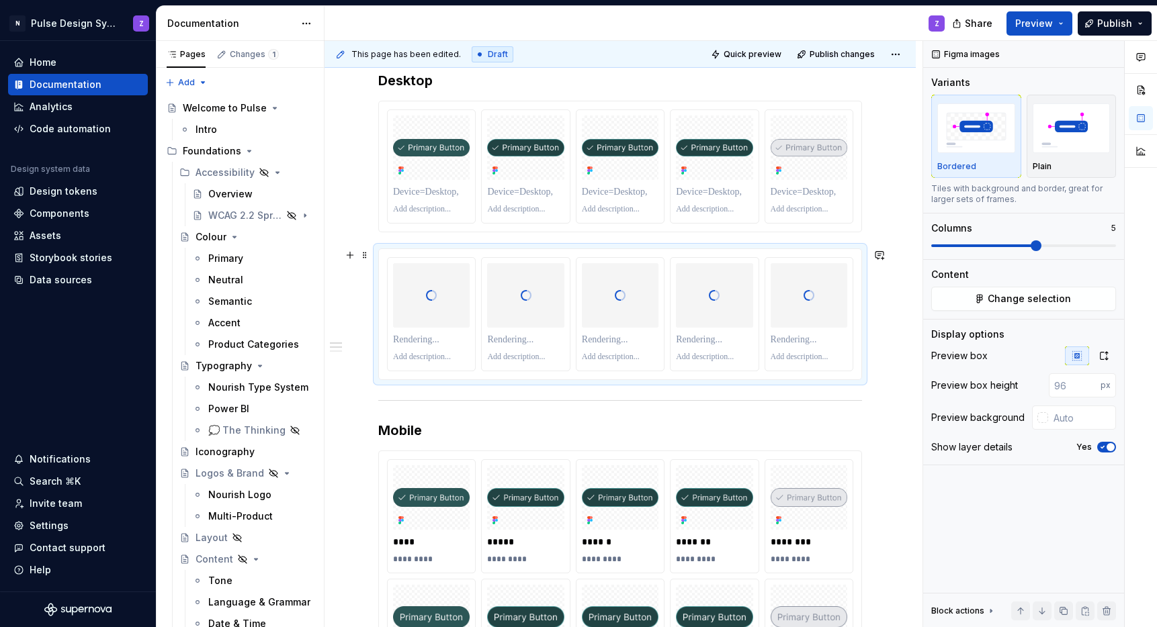
click at [418, 357] on p at bounding box center [431, 357] width 77 height 11
click at [408, 213] on p at bounding box center [431, 209] width 77 height 11
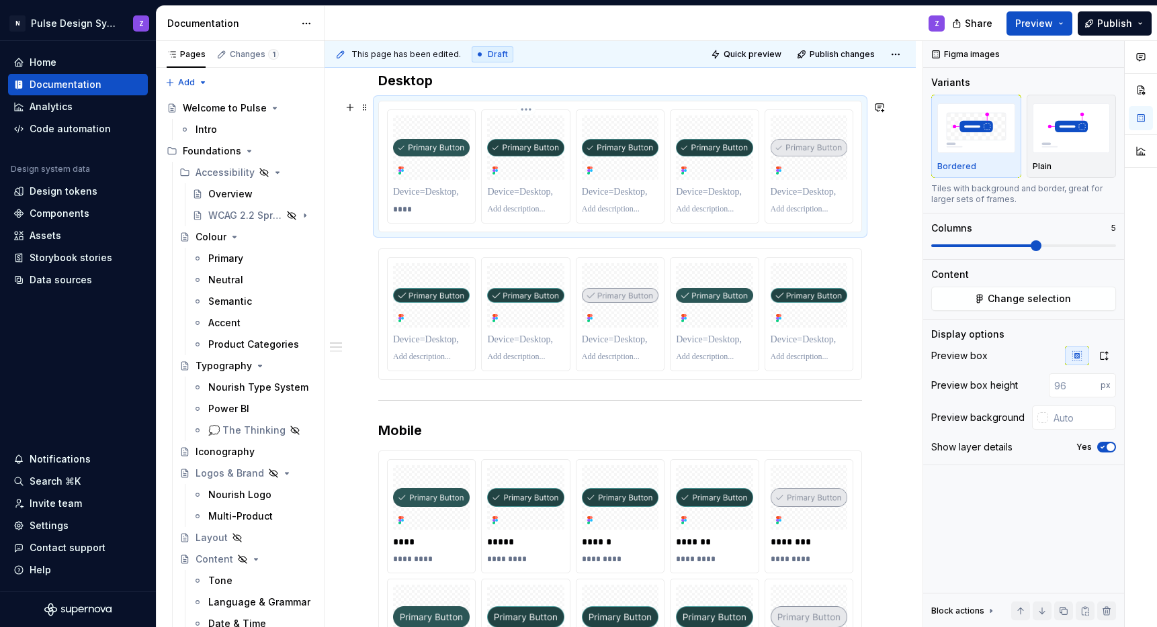
click at [492, 208] on p at bounding box center [525, 209] width 77 height 11
click at [612, 212] on p at bounding box center [620, 209] width 77 height 11
click at [687, 210] on p at bounding box center [714, 209] width 77 height 11
click at [812, 210] on p at bounding box center [809, 209] width 77 height 11
click at [785, 206] on p "********" at bounding box center [809, 209] width 77 height 11
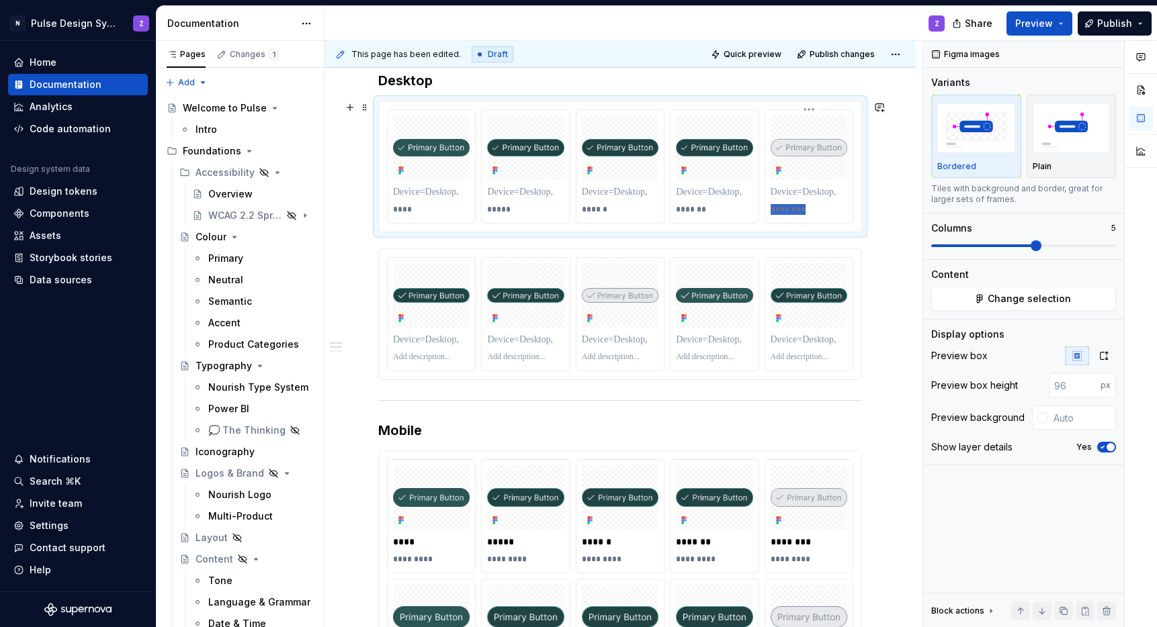
click at [785, 206] on p "********" at bounding box center [809, 209] width 77 height 11
click at [792, 359] on p at bounding box center [809, 357] width 77 height 11
click at [791, 359] on p "********" at bounding box center [809, 357] width 77 height 11
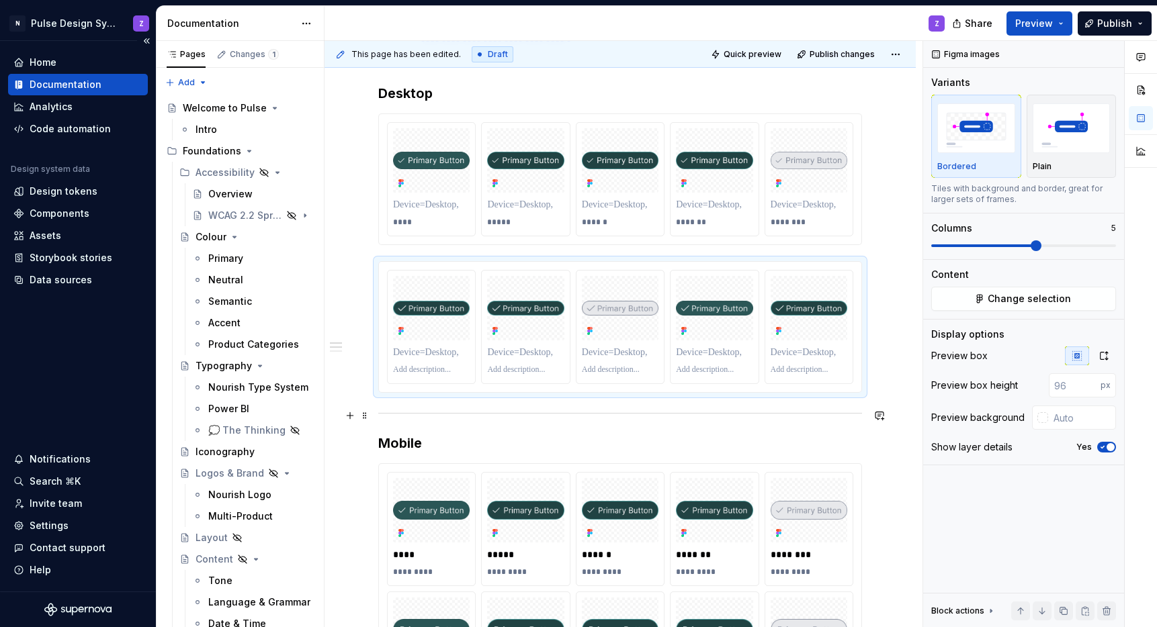
scroll to position [474, 0]
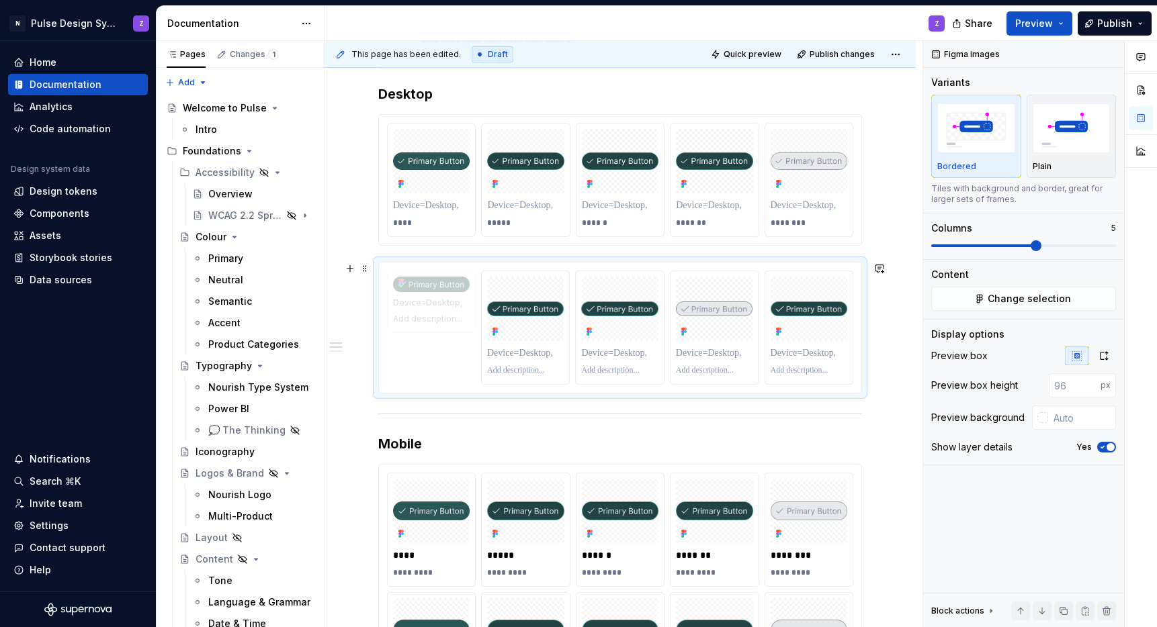
drag, startPoint x: 707, startPoint y: 312, endPoint x: 433, endPoint y: 321, distance: 274.3
click at [433, 321] on body "N Pulse Design System Z Home Documentation Analytics Code automation Design sys…" at bounding box center [578, 313] width 1157 height 627
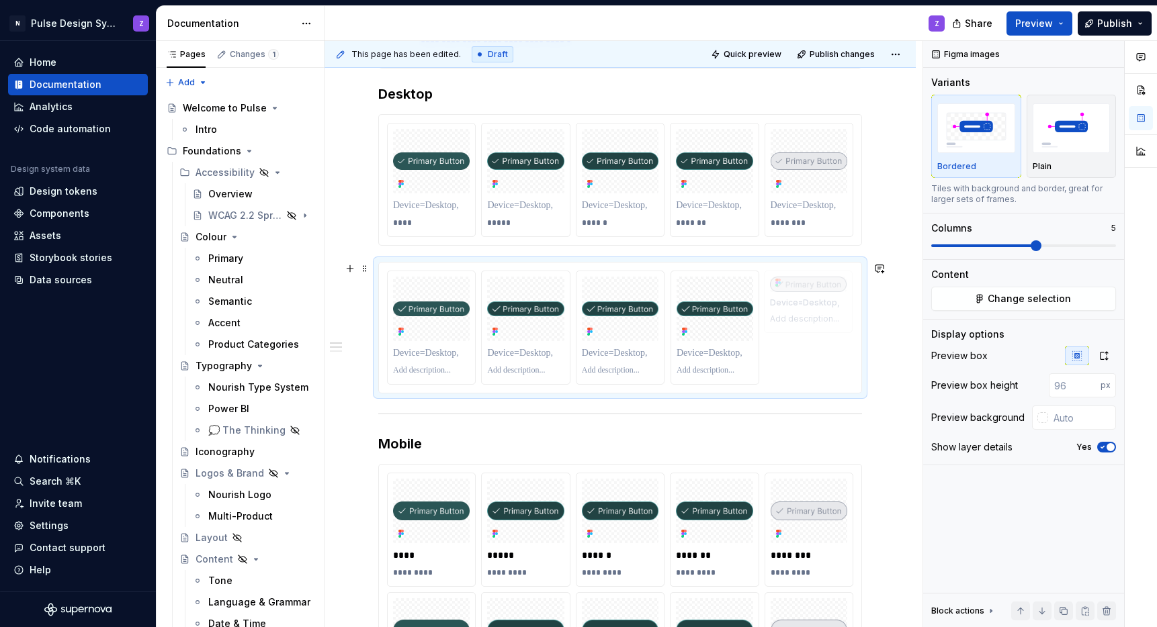
drag, startPoint x: 704, startPoint y: 322, endPoint x: 789, endPoint y: 322, distance: 85.3
click at [398, 226] on p "****" at bounding box center [431, 223] width 77 height 11
click at [415, 207] on p at bounding box center [431, 205] width 77 height 13
click at [496, 222] on p "*****" at bounding box center [525, 223] width 77 height 11
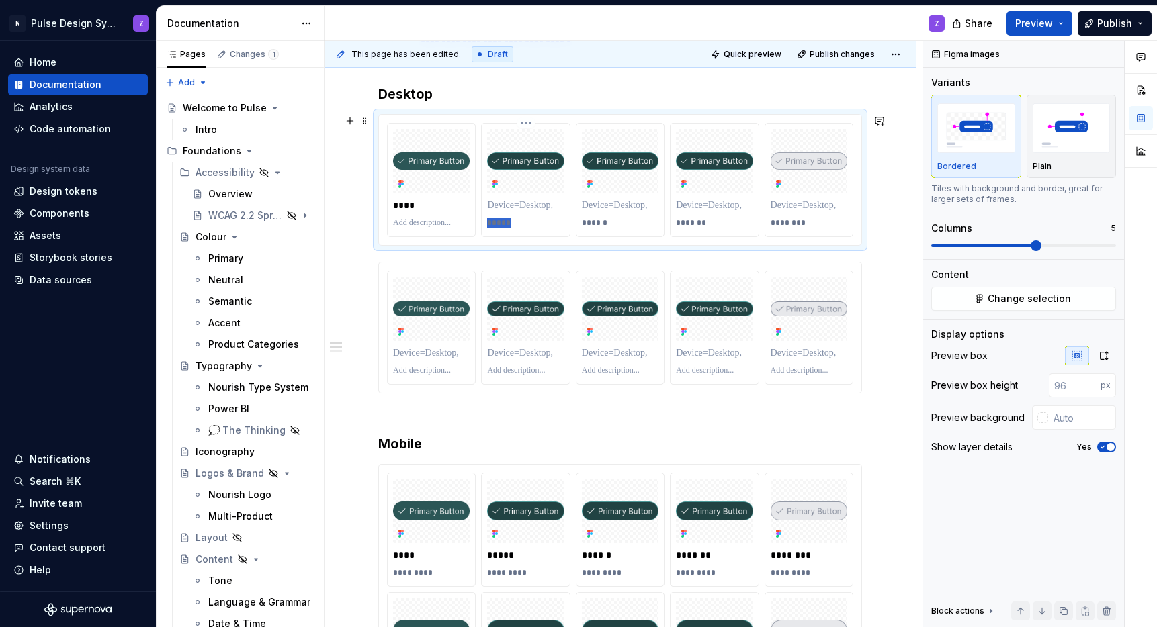
click at [496, 222] on p "*****" at bounding box center [525, 223] width 77 height 11
click at [515, 207] on p at bounding box center [525, 205] width 77 height 13
click at [595, 218] on p "******" at bounding box center [620, 223] width 77 height 11
click at [609, 208] on p at bounding box center [620, 205] width 77 height 13
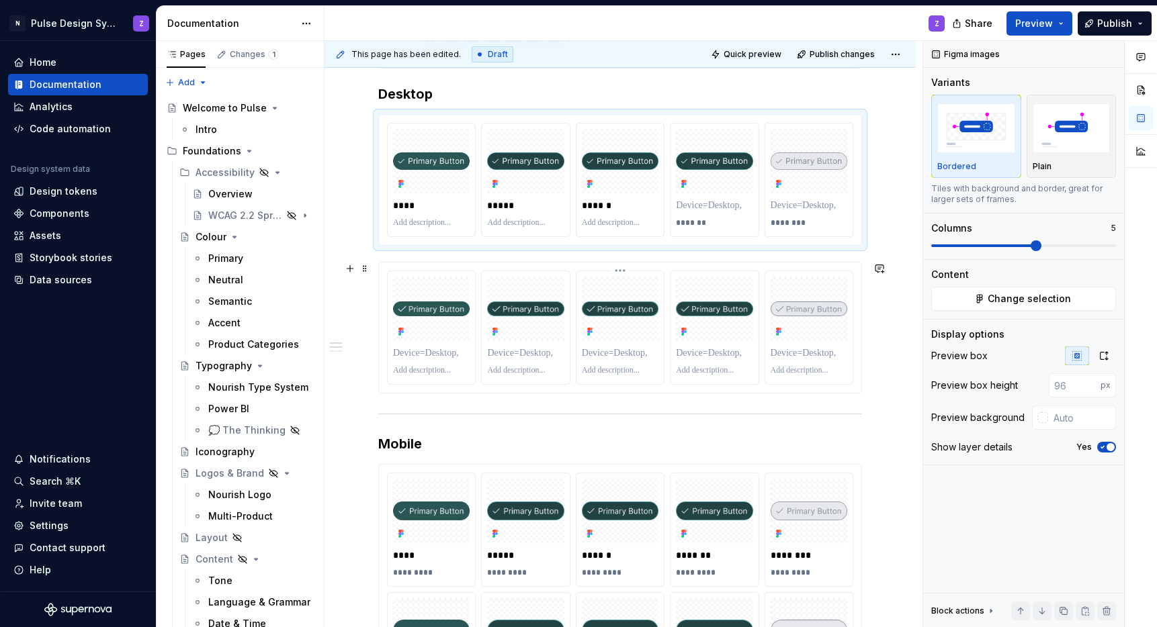
click at [618, 352] on p at bounding box center [620, 353] width 77 height 13
click at [509, 354] on p at bounding box center [525, 353] width 77 height 13
click at [427, 355] on p at bounding box center [431, 353] width 77 height 13
click at [716, 355] on p at bounding box center [714, 353] width 77 height 13
click at [703, 356] on p at bounding box center [714, 353] width 77 height 13
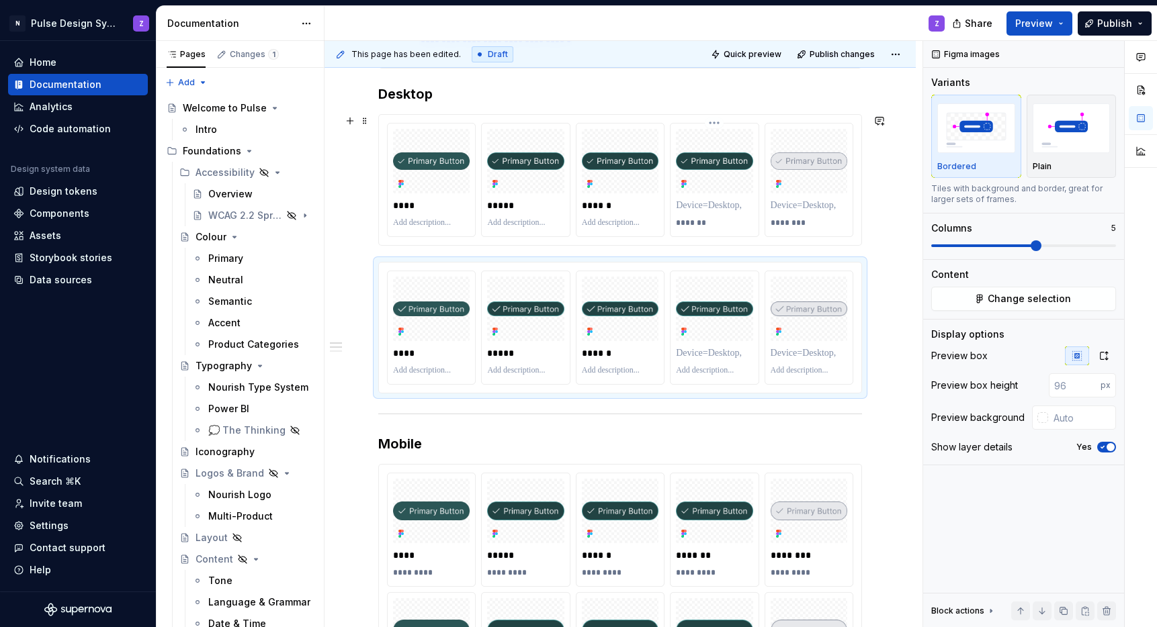
click at [720, 208] on p at bounding box center [714, 205] width 77 height 13
click at [696, 209] on p "*******" at bounding box center [714, 205] width 77 height 13
click at [707, 349] on p at bounding box center [714, 353] width 77 height 13
click at [802, 210] on p at bounding box center [809, 205] width 77 height 13
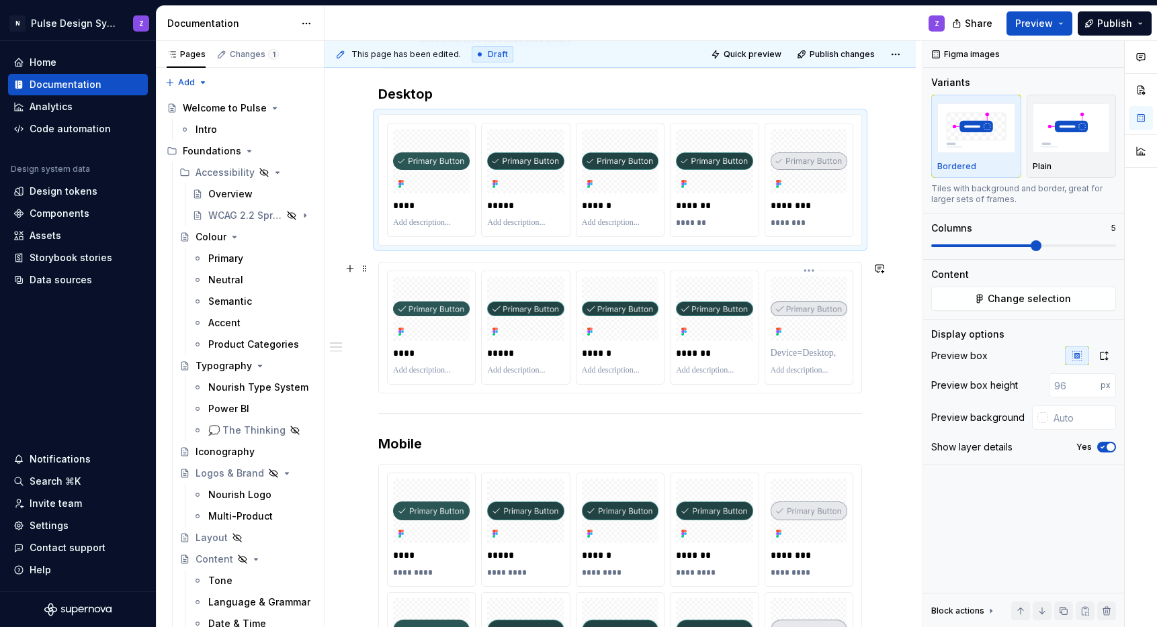
click at [798, 355] on p at bounding box center [809, 353] width 77 height 13
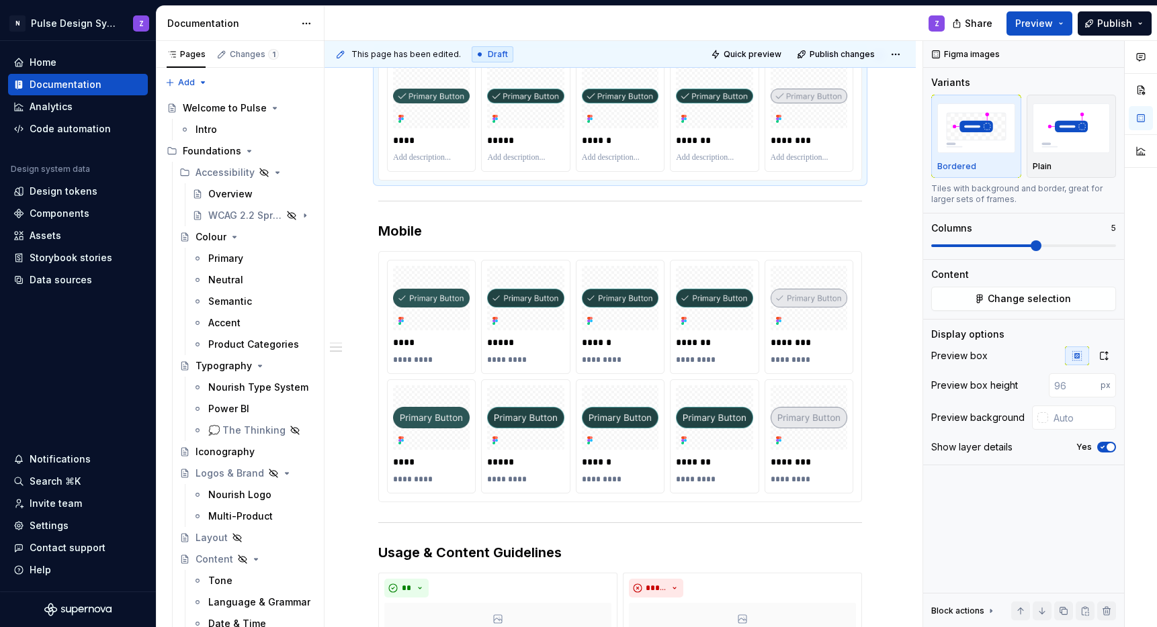
scroll to position [701, 0]
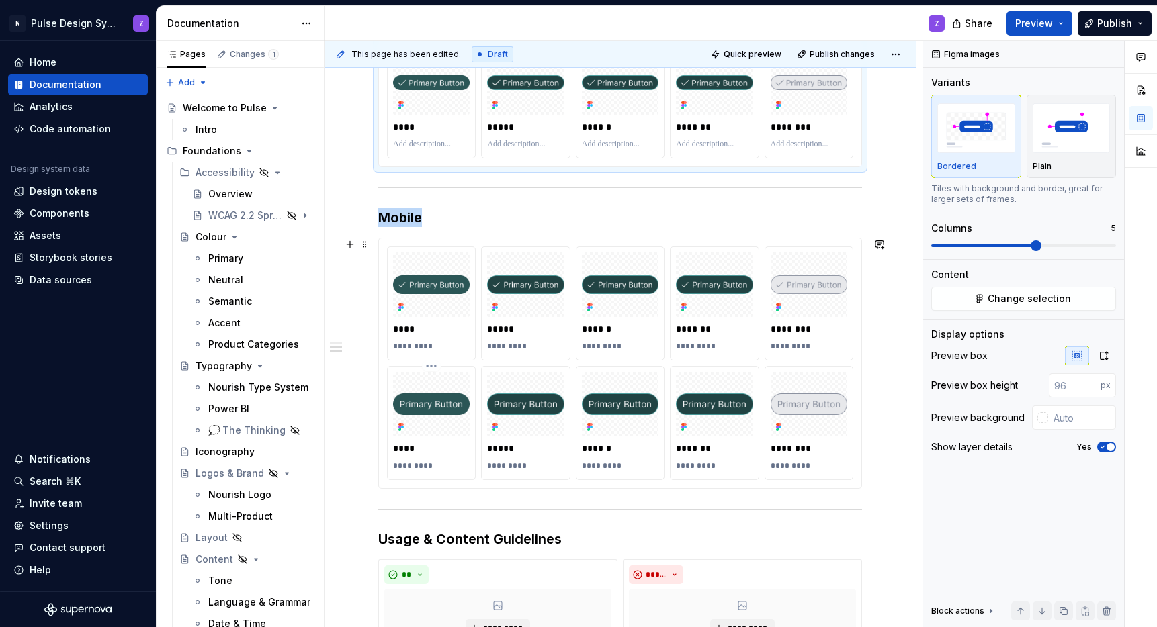
click at [426, 381] on div at bounding box center [431, 404] width 77 height 64
click at [429, 396] on img at bounding box center [431, 404] width 77 height 21
click at [992, 302] on span "Change selection" at bounding box center [1029, 298] width 83 height 13
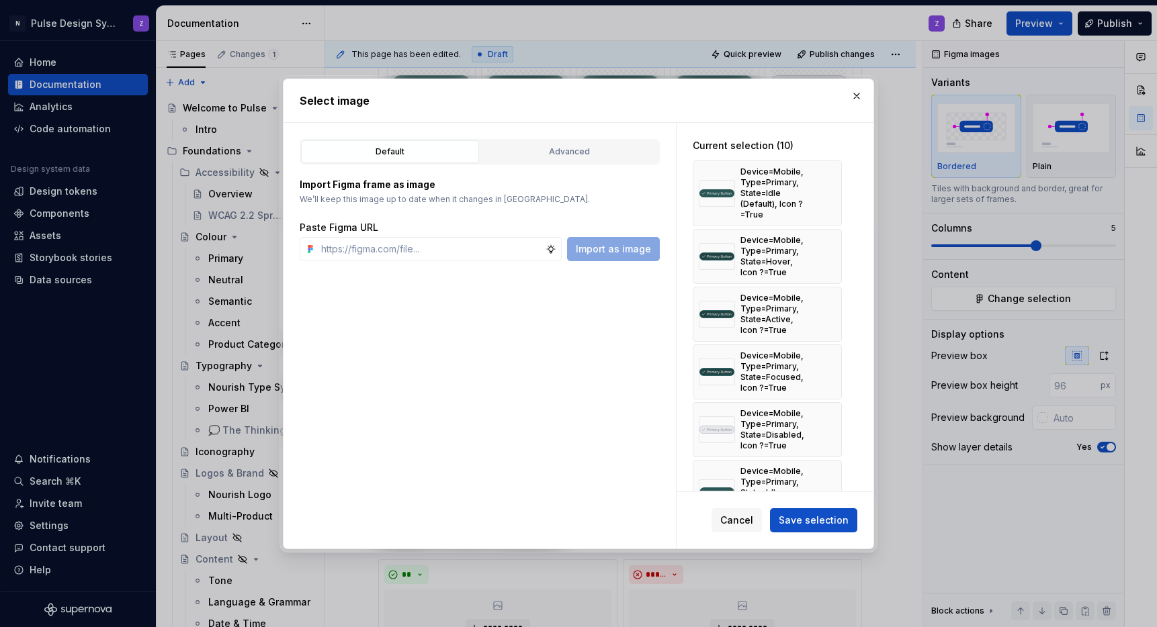
type textarea "*"
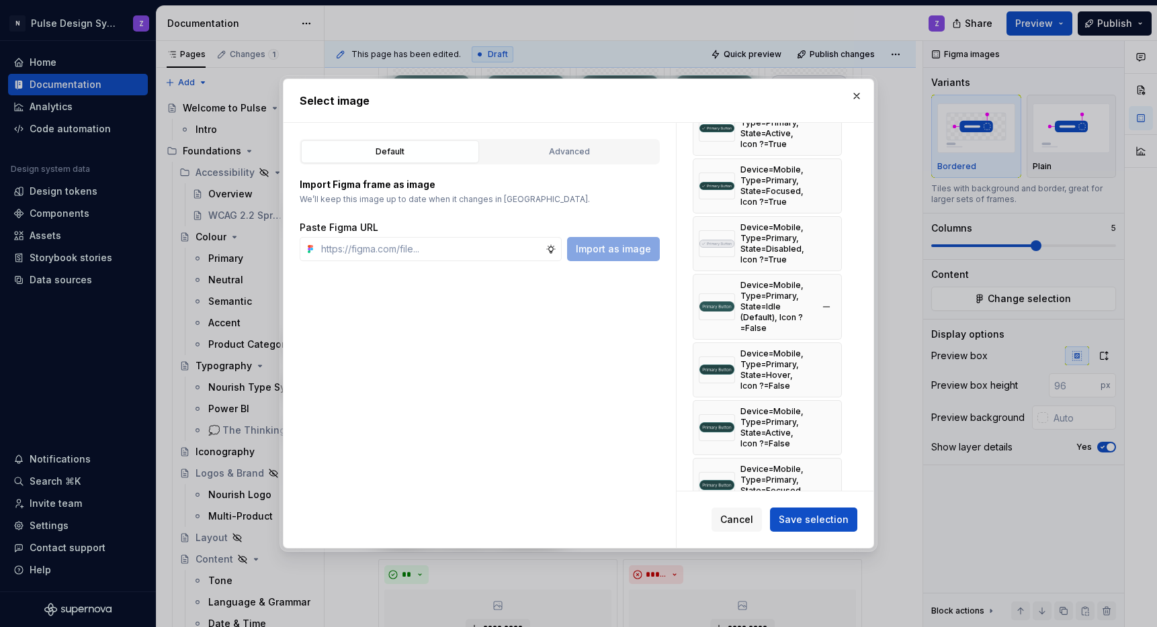
scroll to position [204, 0]
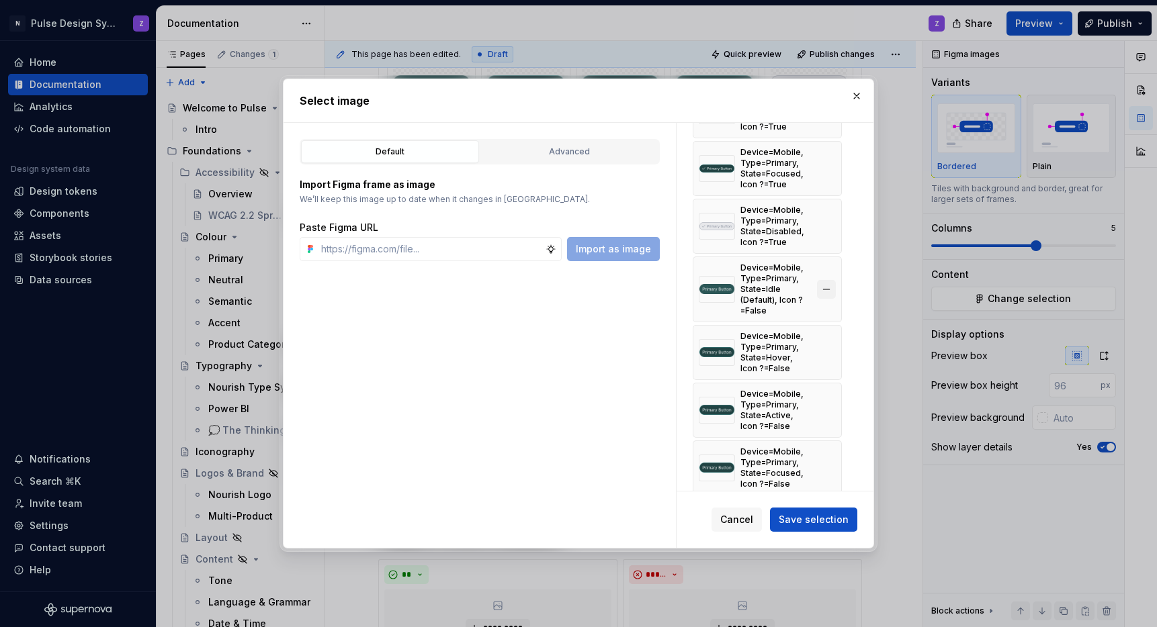
click at [831, 290] on button "button" at bounding box center [826, 289] width 19 height 19
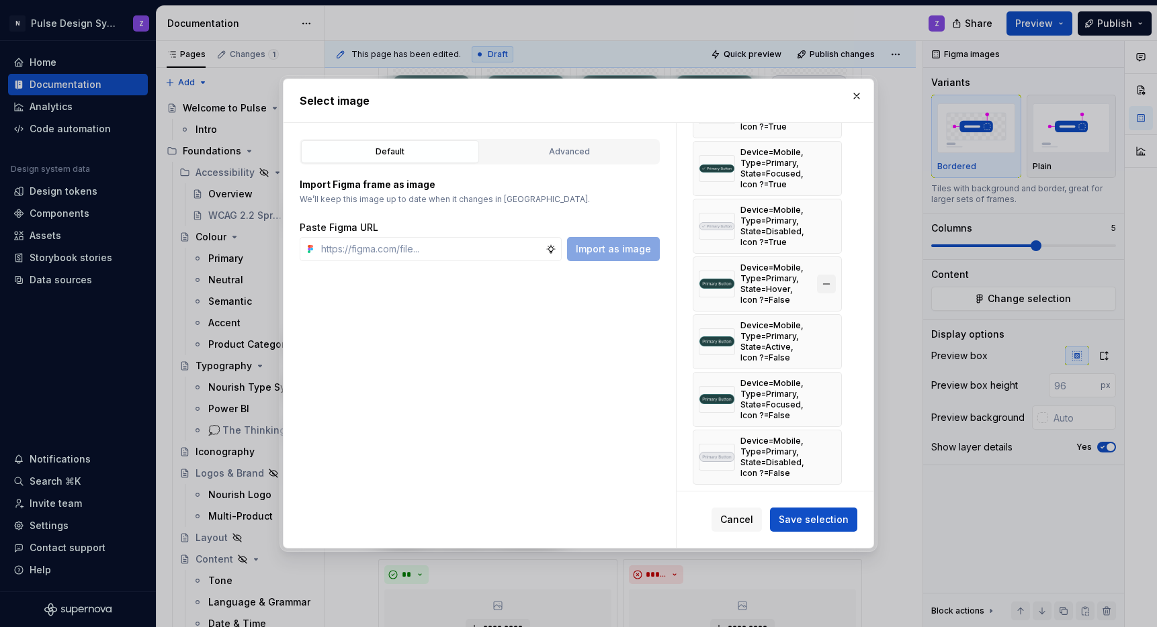
click at [828, 288] on button "button" at bounding box center [826, 284] width 19 height 19
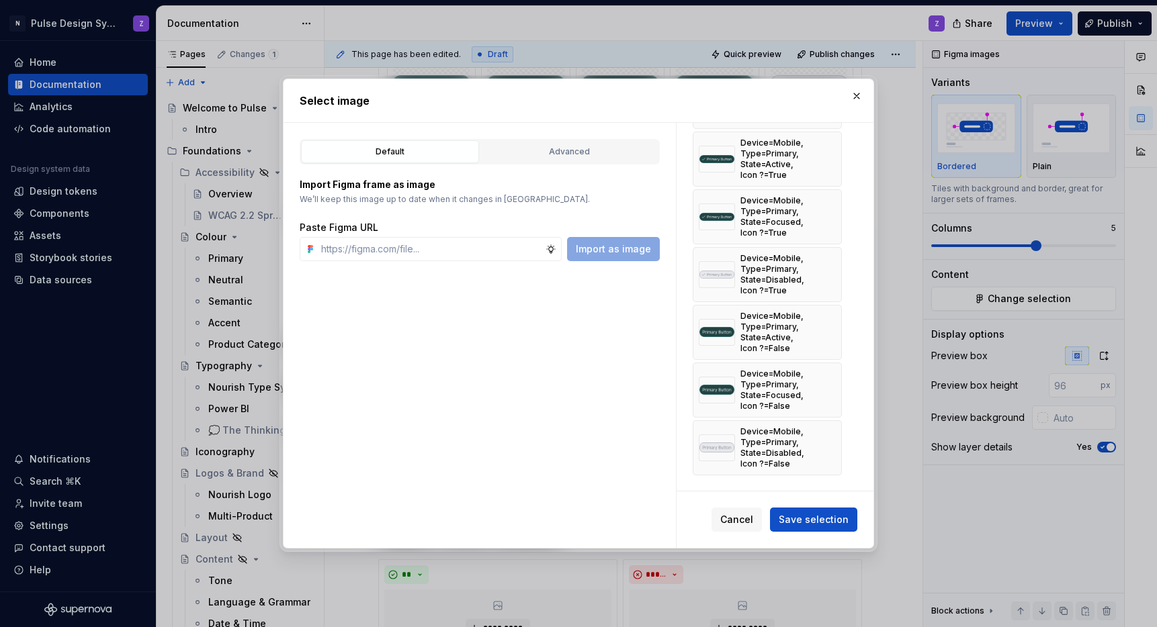
scroll to position [155, 0]
click at [746, 521] on span "Cancel" at bounding box center [736, 519] width 33 height 13
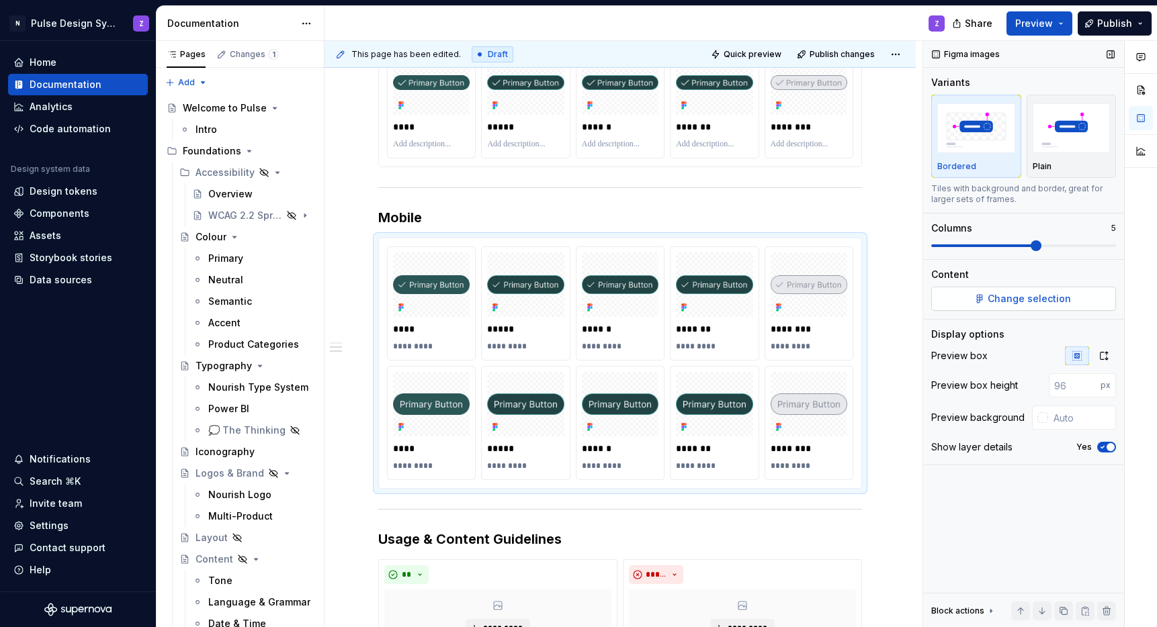
click at [973, 296] on button "Change selection" at bounding box center [1023, 299] width 185 height 24
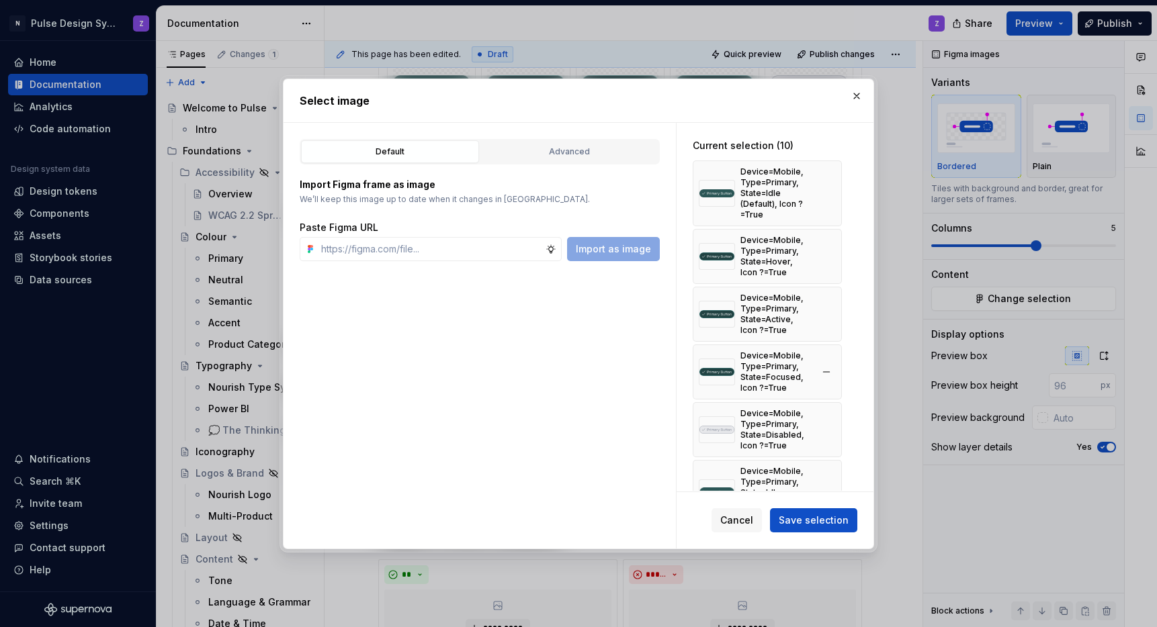
scroll to position [245, 0]
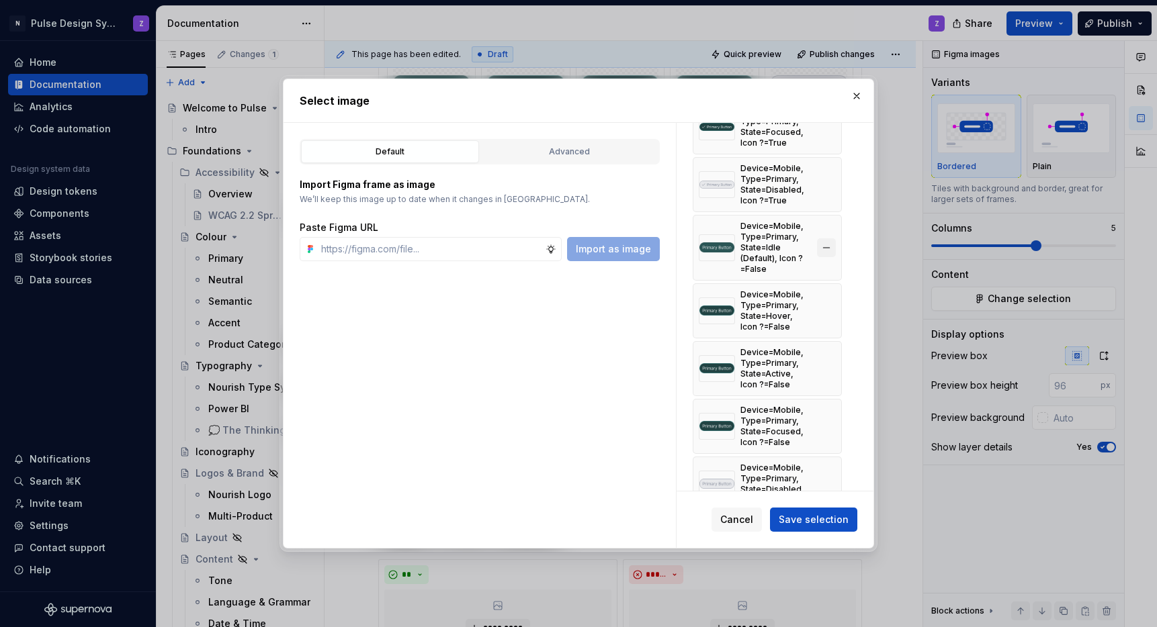
click at [822, 249] on button "button" at bounding box center [826, 248] width 19 height 19
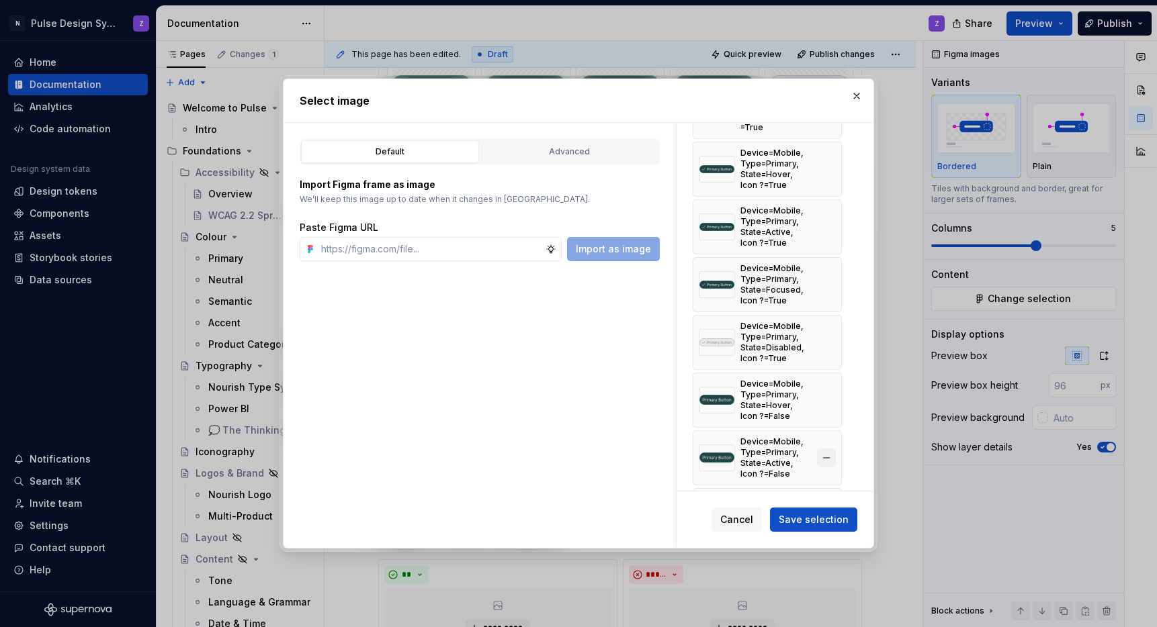
scroll to position [206, 0]
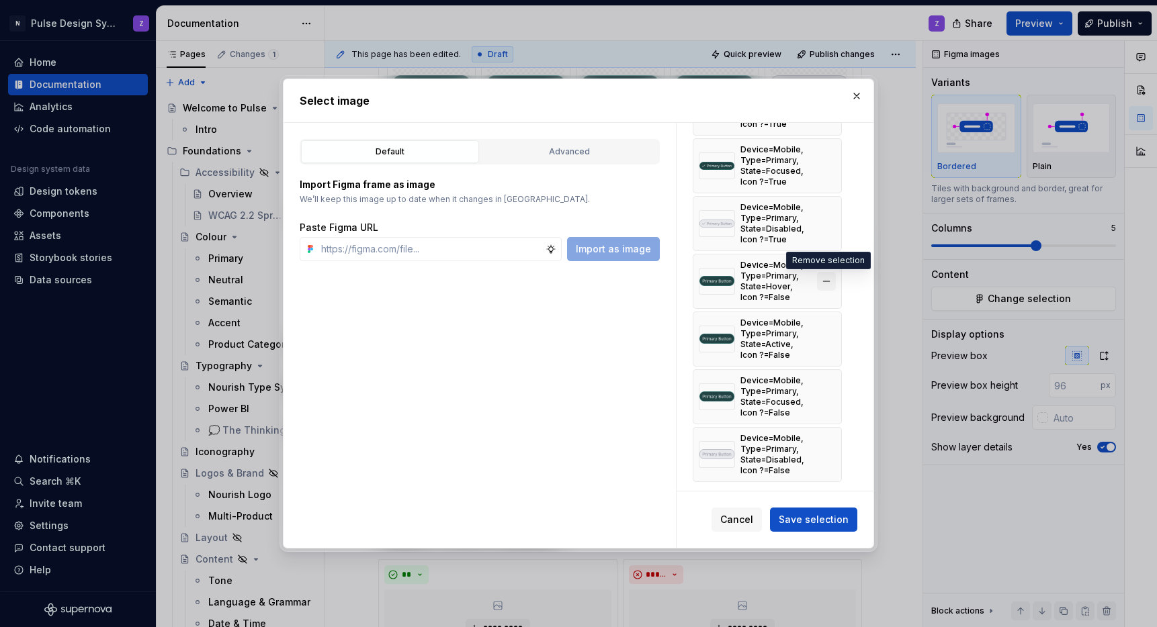
click at [826, 278] on button "button" at bounding box center [826, 281] width 19 height 19
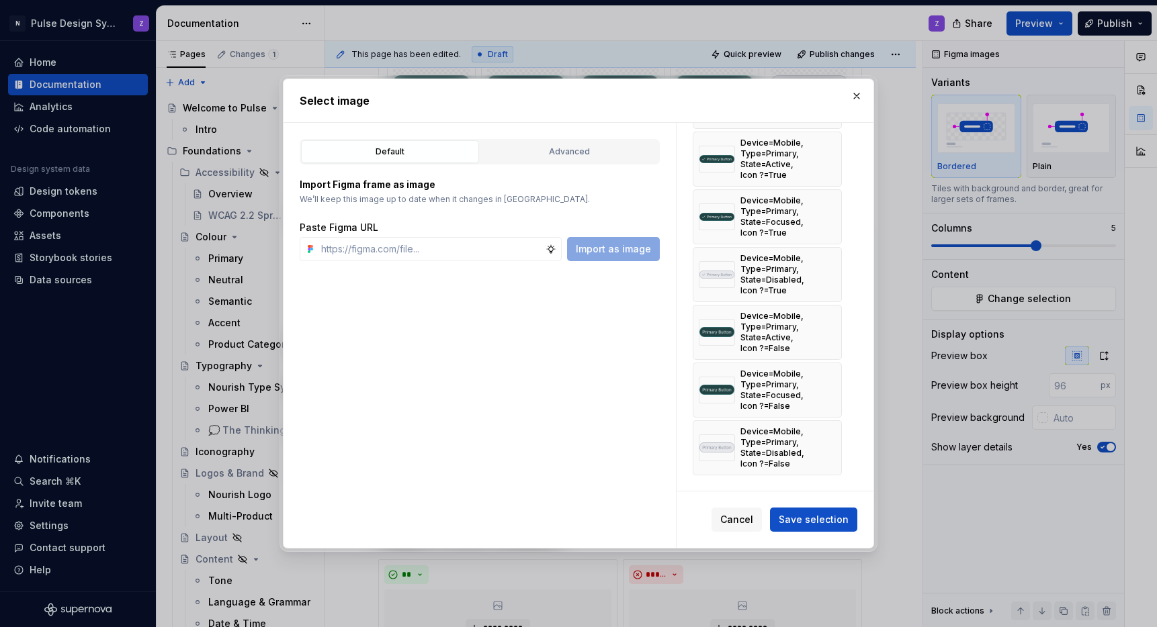
scroll to position [155, 0]
click at [822, 333] on button "button" at bounding box center [826, 332] width 19 height 19
click at [821, 394] on button "button" at bounding box center [826, 390] width 19 height 19
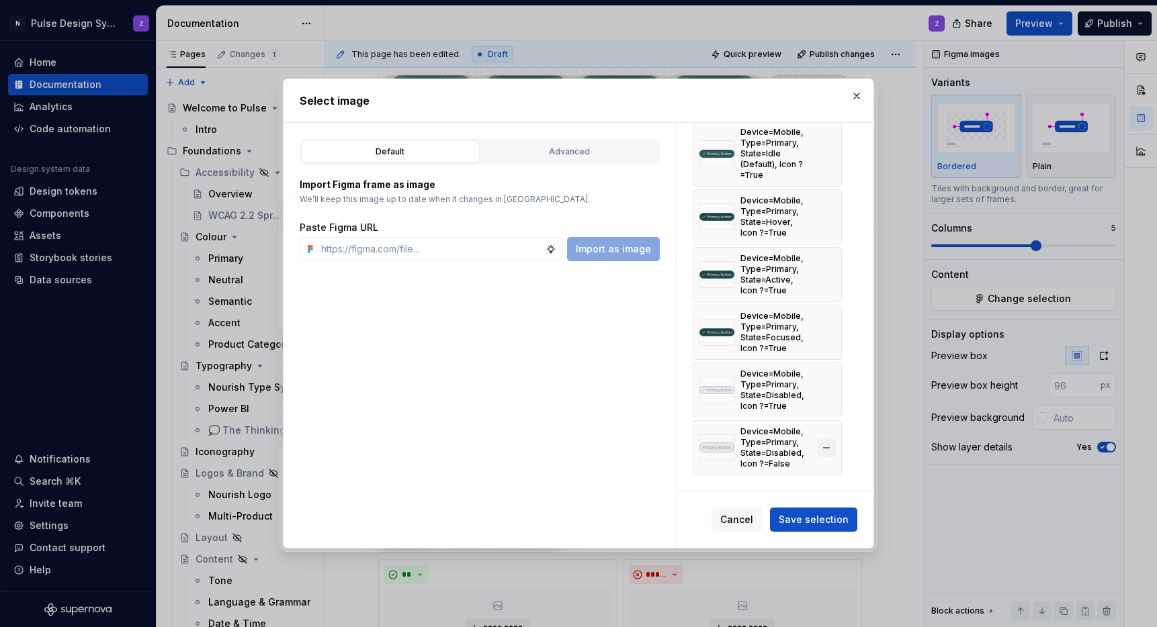
click at [826, 447] on button "button" at bounding box center [826, 448] width 19 height 19
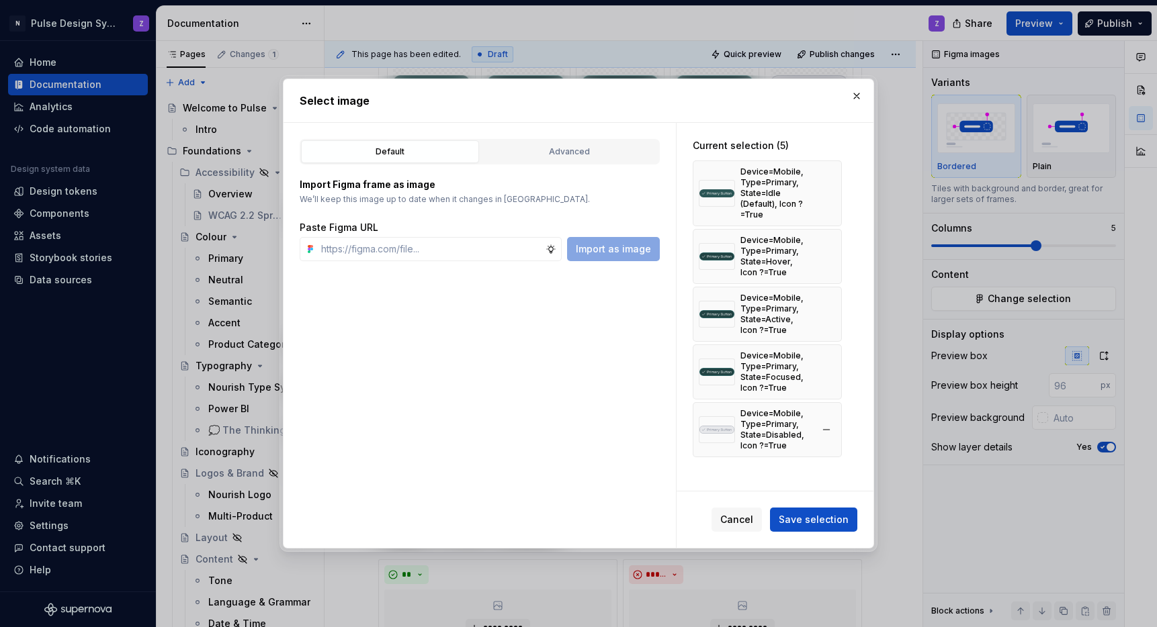
scroll to position [0, 0]
click at [817, 515] on span "Save selection" at bounding box center [814, 519] width 70 height 13
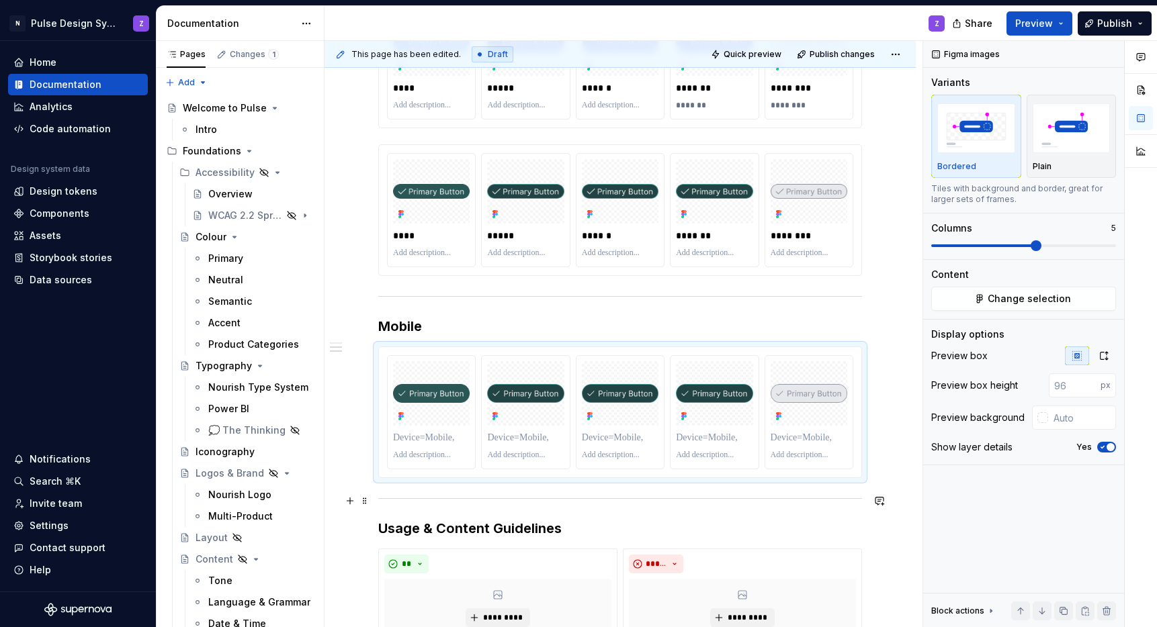
scroll to position [615, 0]
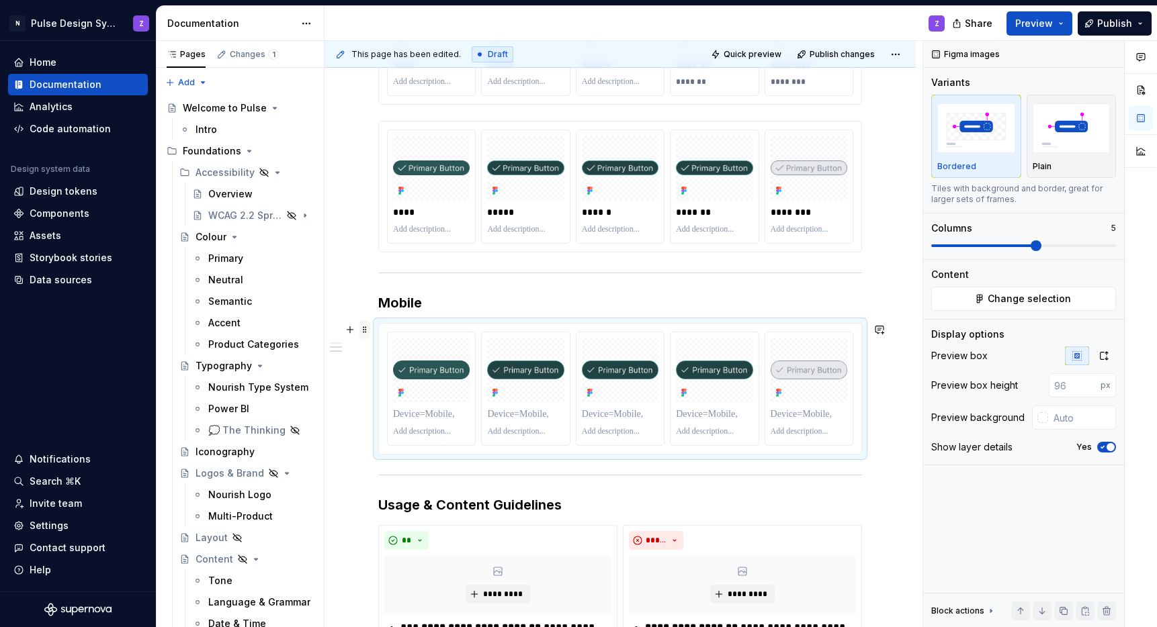
click at [365, 331] on span at bounding box center [364, 329] width 11 height 19
click at [377, 346] on icon at bounding box center [373, 350] width 11 height 11
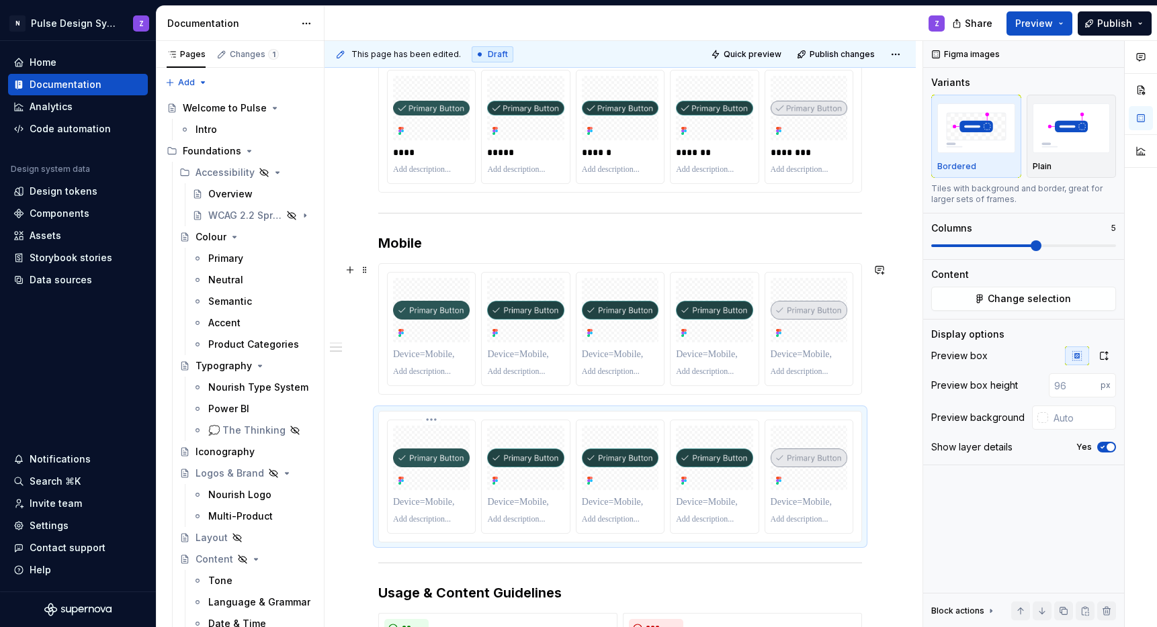
scroll to position [741, 0]
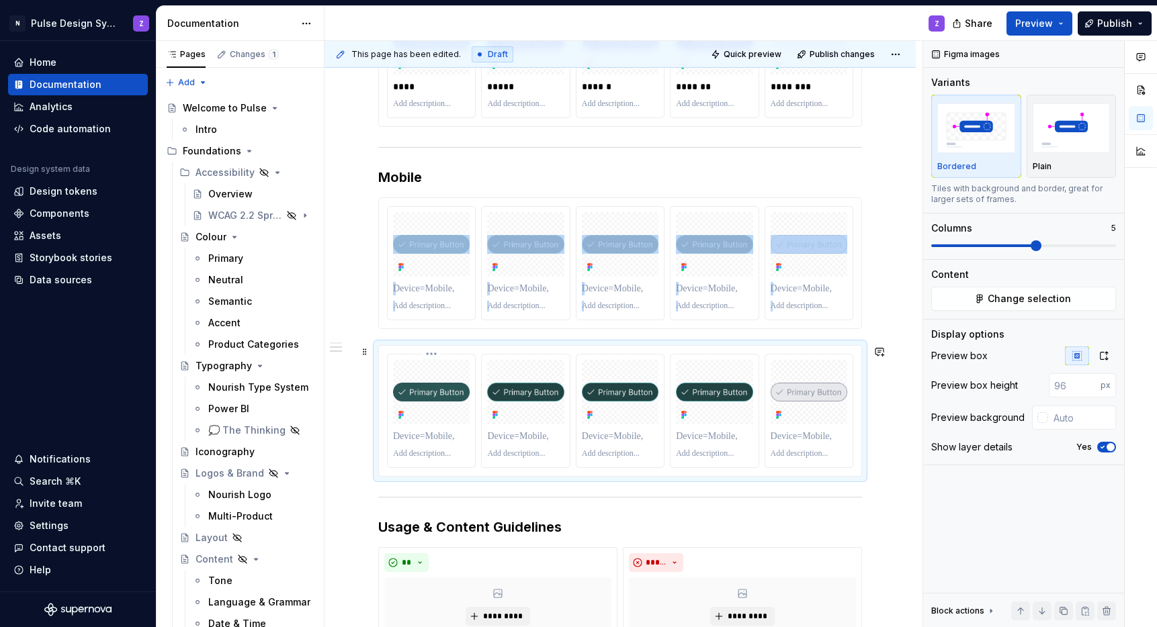
click at [456, 384] on img at bounding box center [431, 392] width 77 height 19
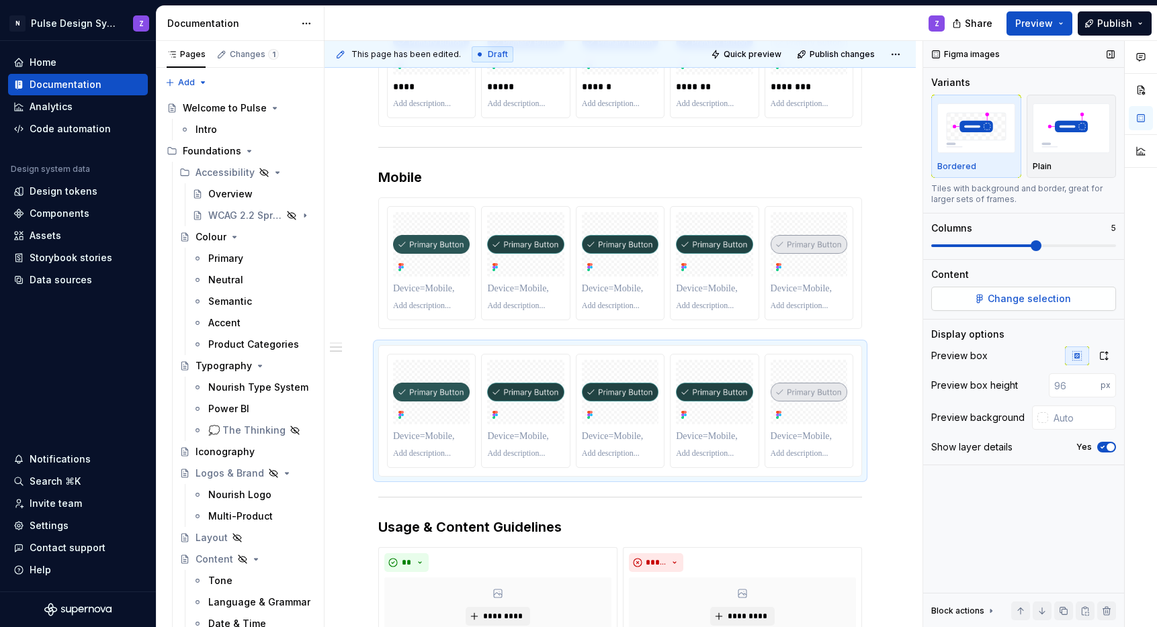
click at [1031, 304] on span "Change selection" at bounding box center [1029, 298] width 83 height 13
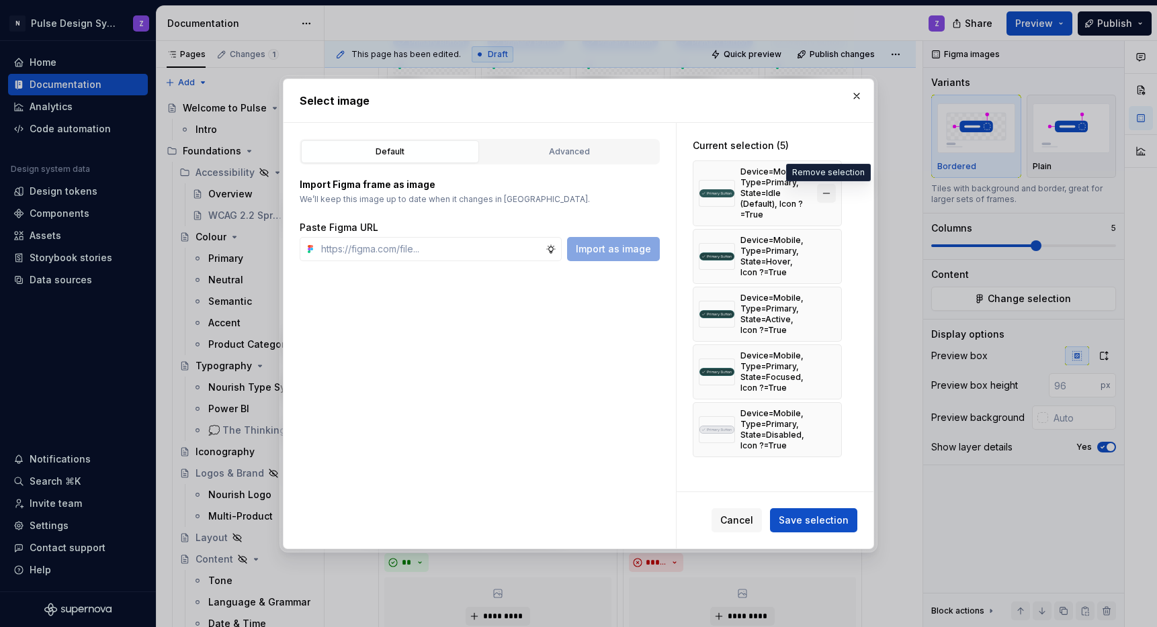
click at [822, 196] on button "button" at bounding box center [826, 193] width 19 height 19
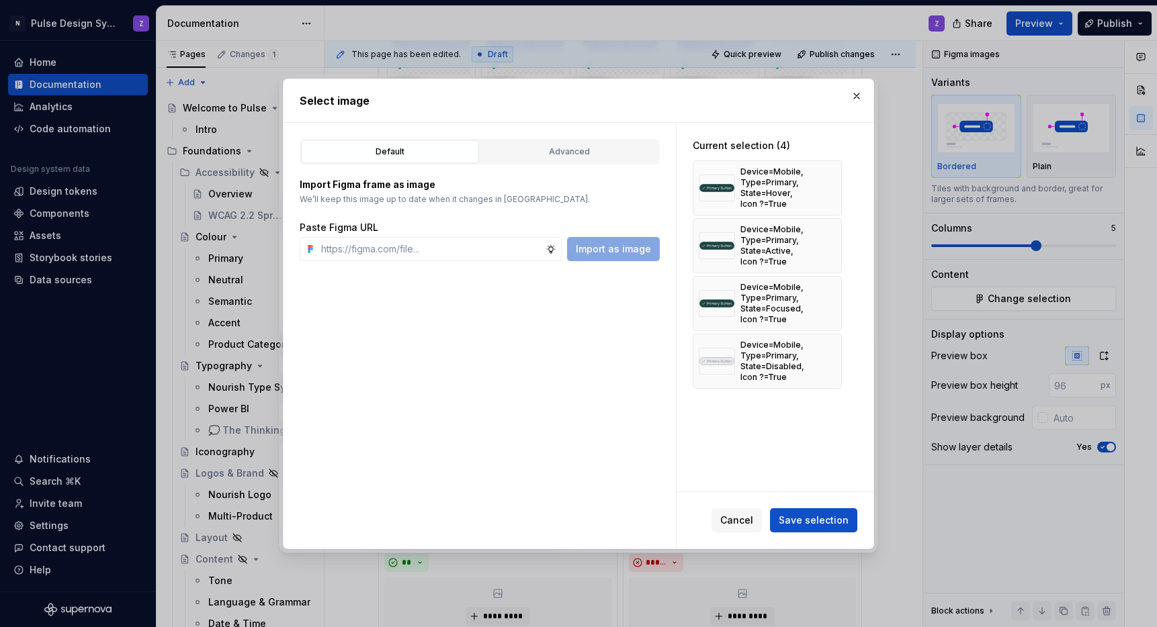
click at [822, 196] on button "button" at bounding box center [826, 188] width 19 height 19
click at [822, 236] on button "button" at bounding box center [826, 245] width 19 height 19
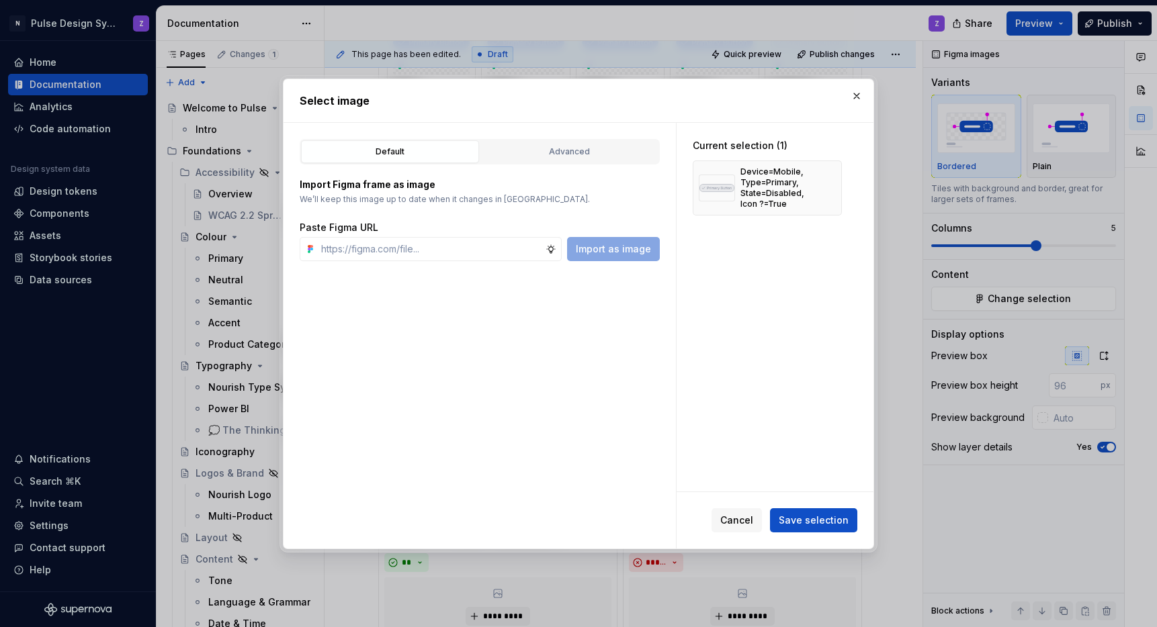
click at [822, 196] on button "button" at bounding box center [826, 188] width 19 height 19
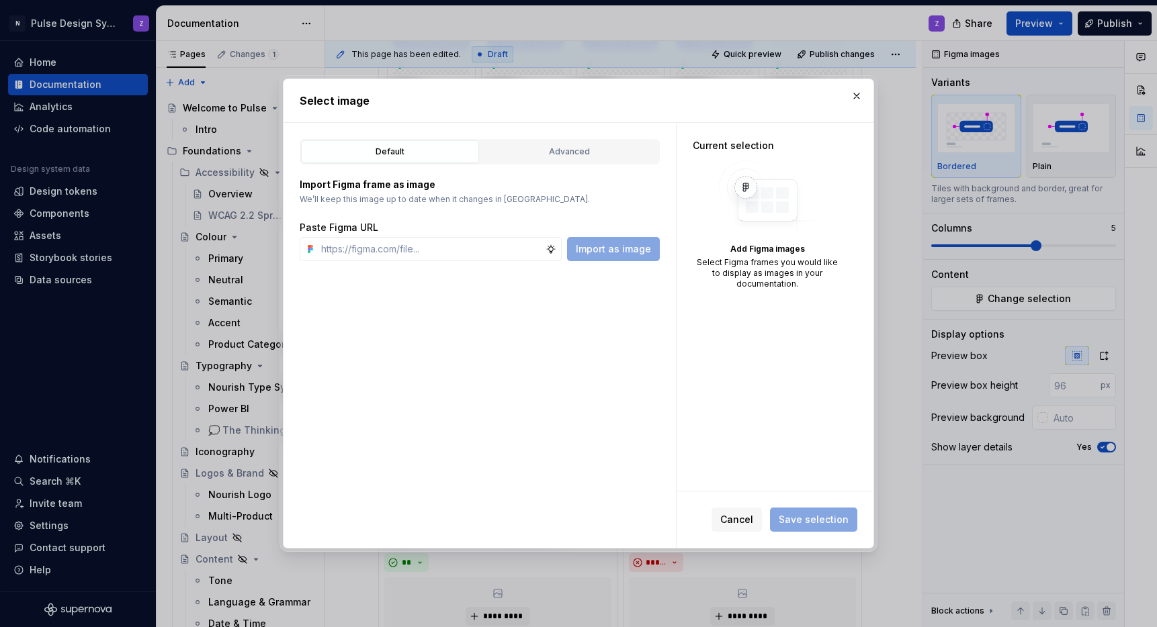
click at [562, 163] on div "Default Advanced" at bounding box center [480, 152] width 360 height 26
click at [563, 159] on button "Advanced" at bounding box center [569, 151] width 178 height 23
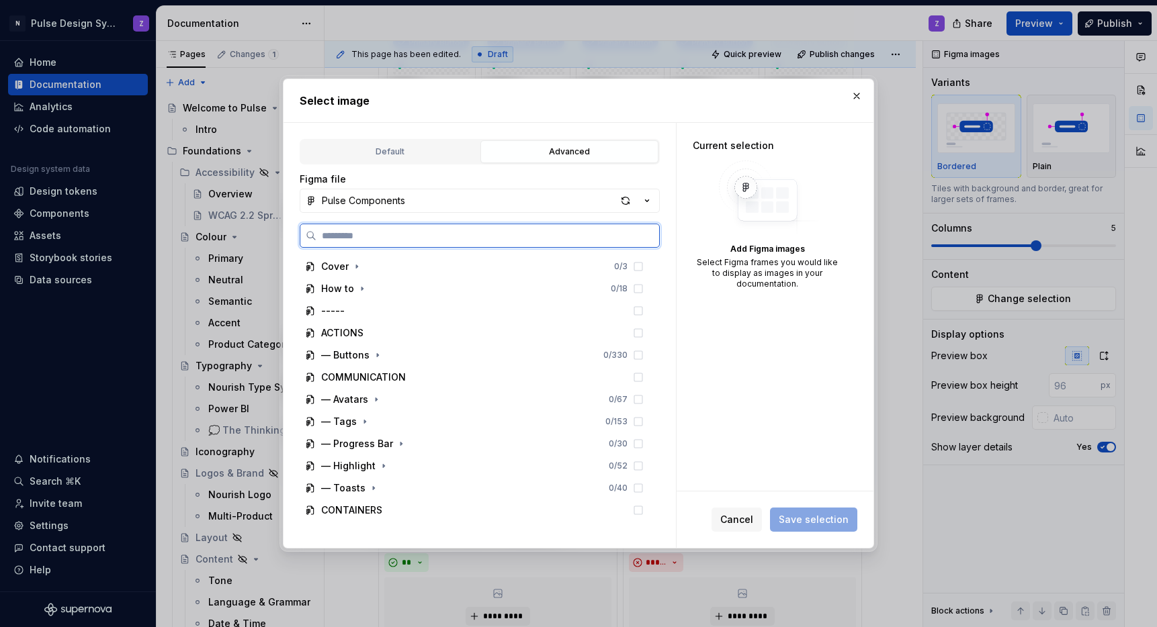
click at [381, 237] on input "search" at bounding box center [487, 235] width 343 height 13
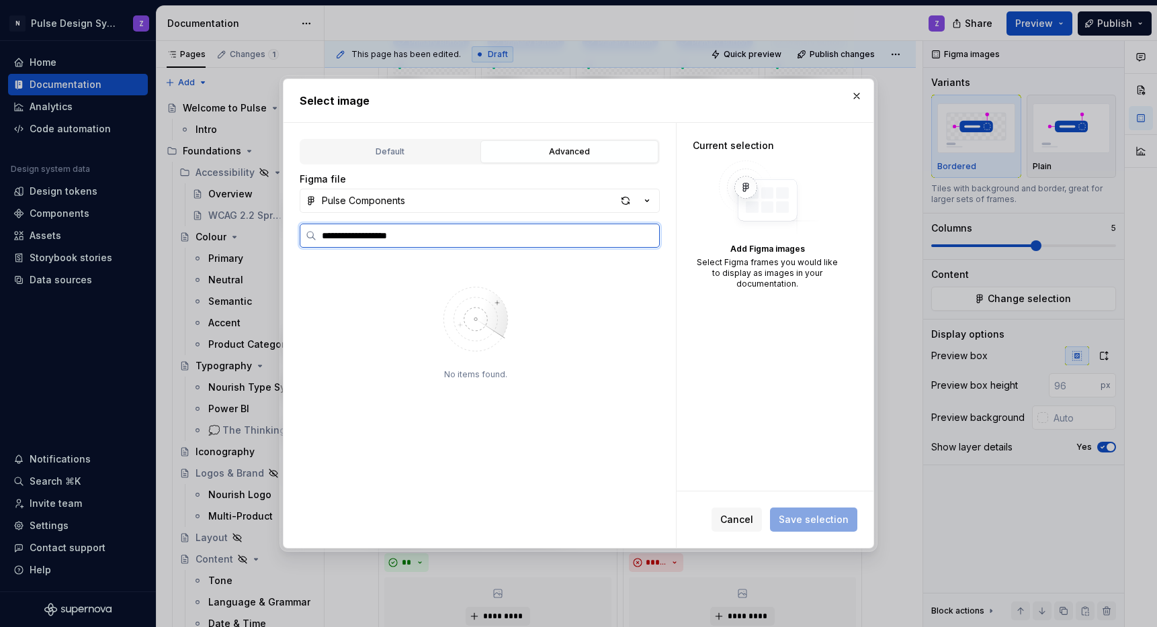
type input "**********"
type textarea "*"
click at [381, 237] on input "**********" at bounding box center [487, 235] width 343 height 13
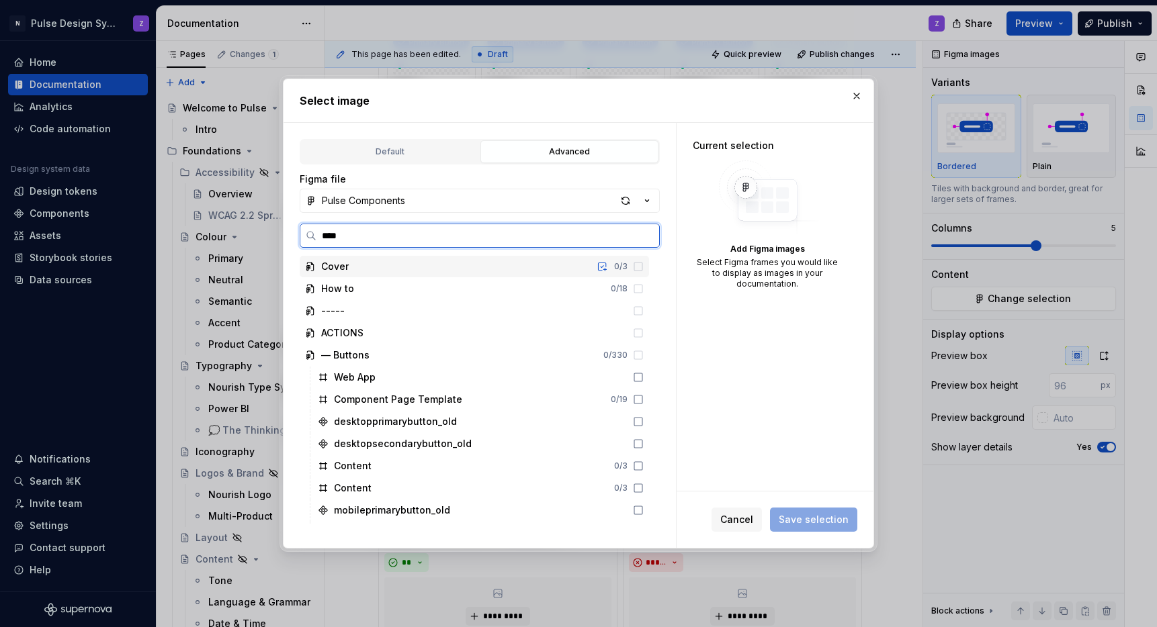
type input "*****"
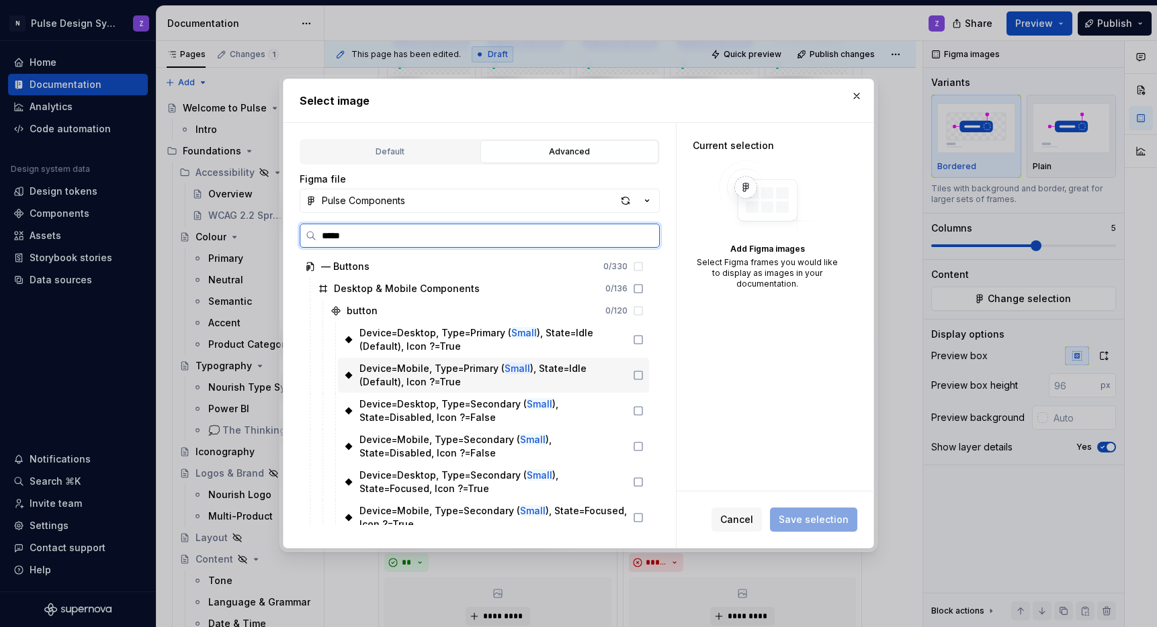
drag, startPoint x: 361, startPoint y: 367, endPoint x: 534, endPoint y: 368, distance: 173.3
click at [521, 372] on div "Device=Mobile, Type=Primary ( Small ), State=Idle (Default), Icon ?=True" at bounding box center [493, 375] width 268 height 27
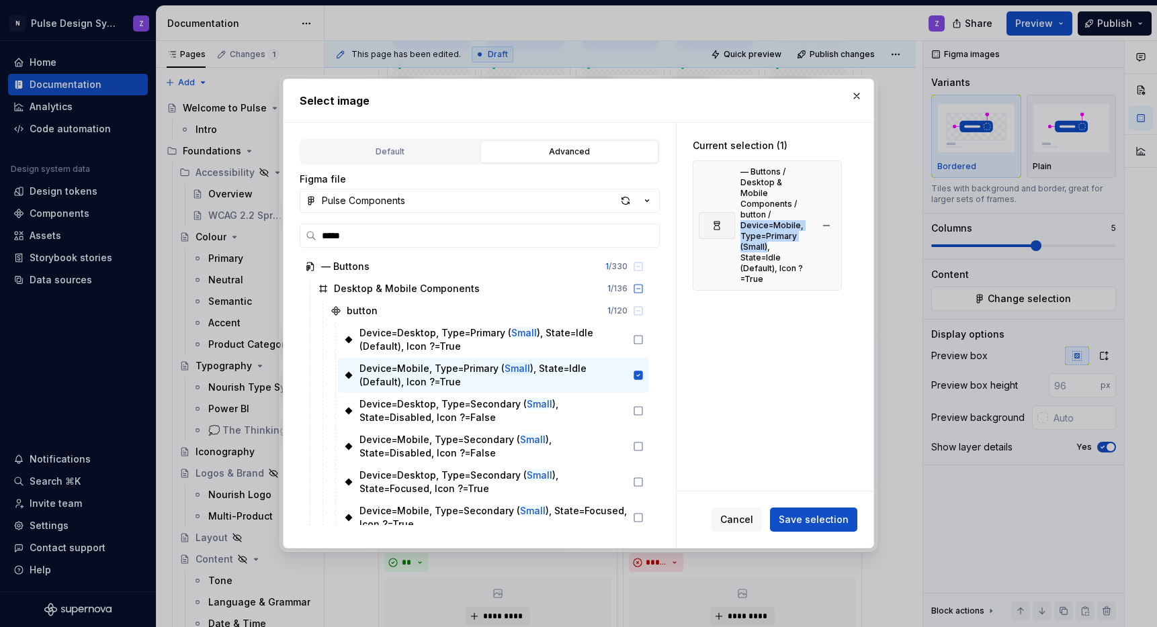
drag, startPoint x: 742, startPoint y: 214, endPoint x: 767, endPoint y: 231, distance: 30.9
click at [767, 231] on div "— Buttons / Desktop & Mobile Components / button / Device=Mobile, Type=Primary …" at bounding box center [775, 226] width 71 height 118
copy div "Device=Mobile, Type=Primary (Small)"
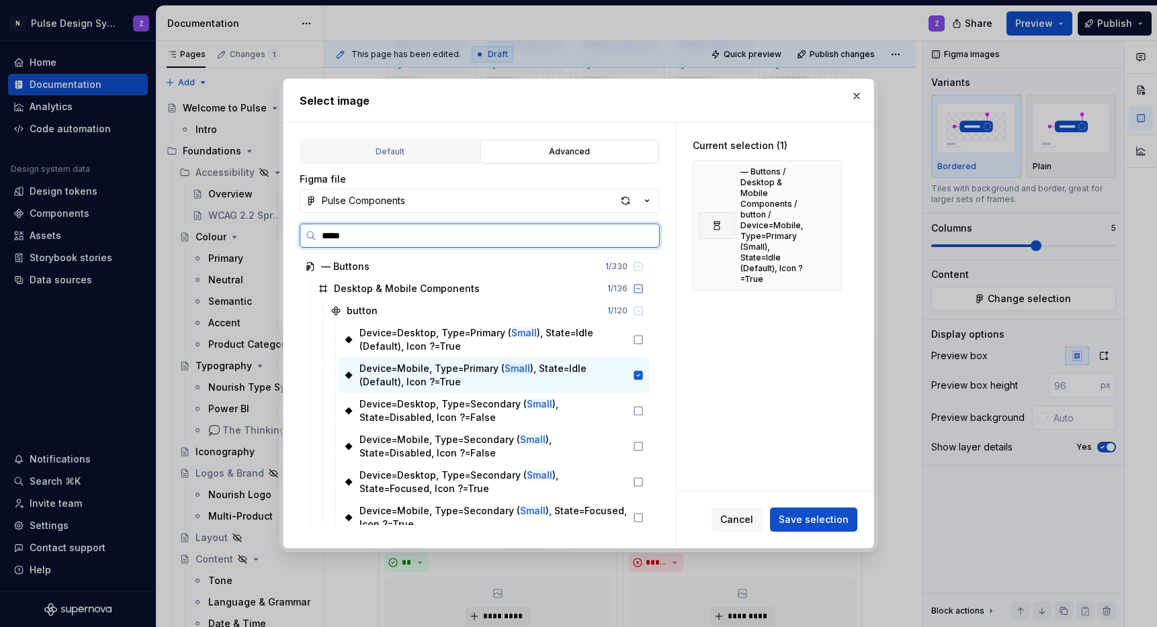
click at [376, 241] on input "*****" at bounding box center [487, 235] width 343 height 13
click at [648, 235] on input "*****" at bounding box center [487, 235] width 343 height 13
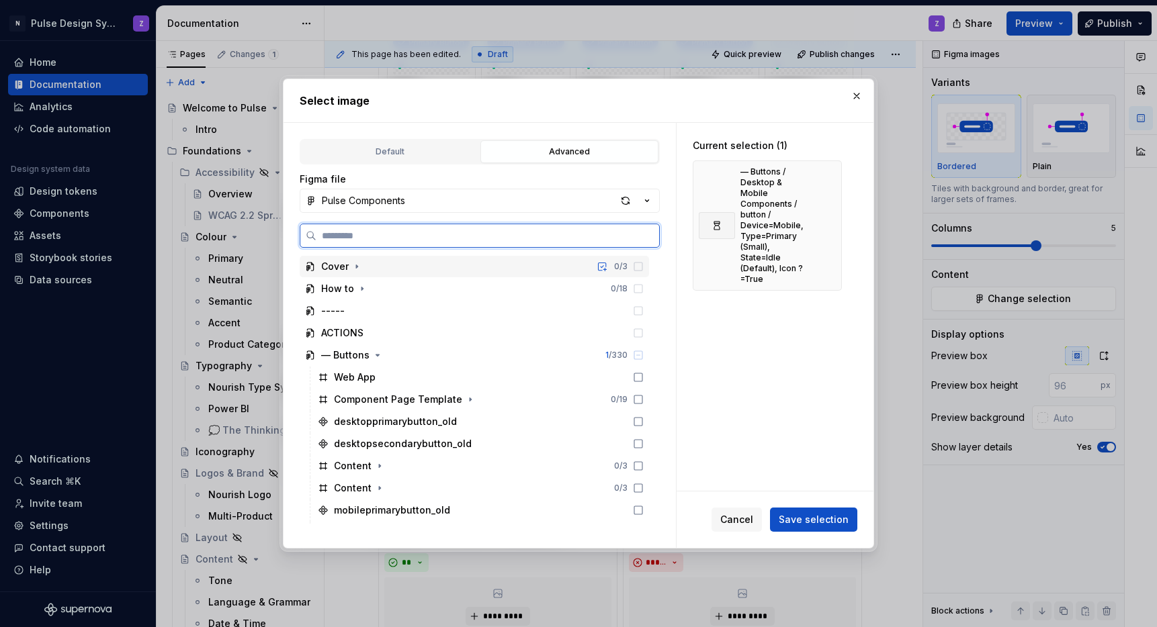
paste input "**********"
type input "**********"
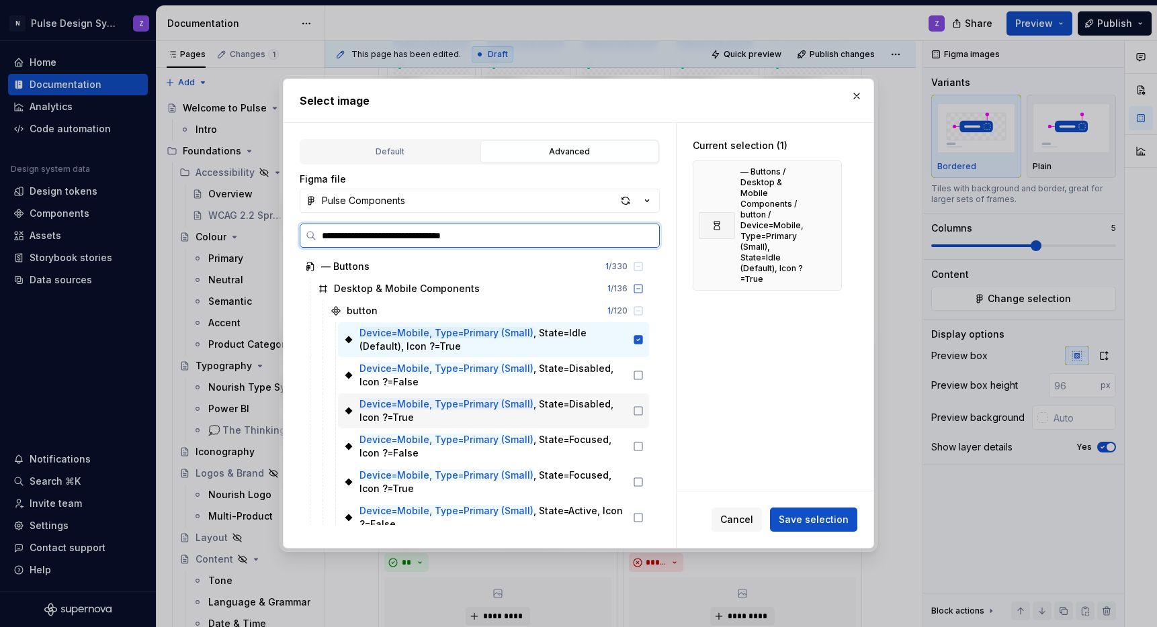
click at [636, 413] on icon at bounding box center [638, 411] width 11 height 11
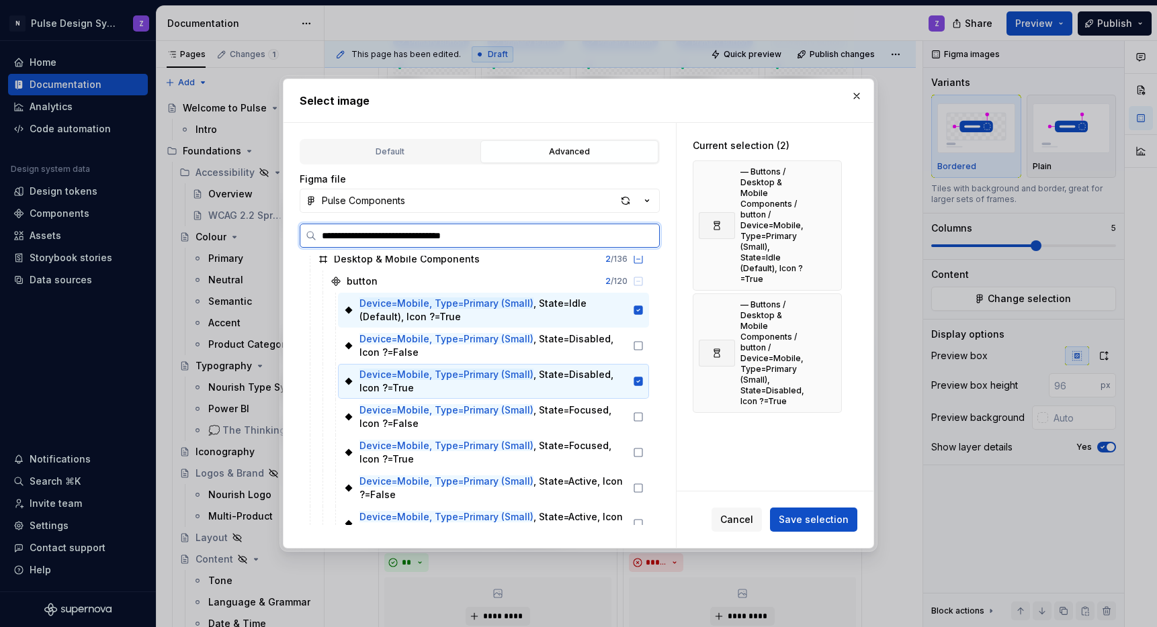
scroll to position [43, 0]
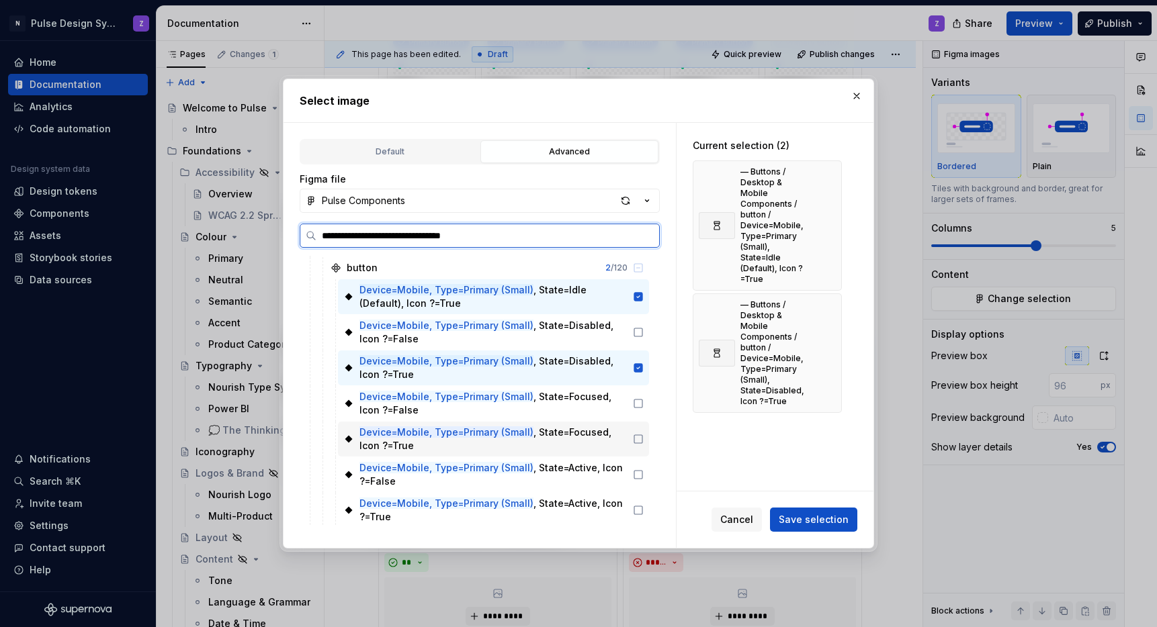
click at [640, 441] on icon at bounding box center [638, 439] width 11 height 11
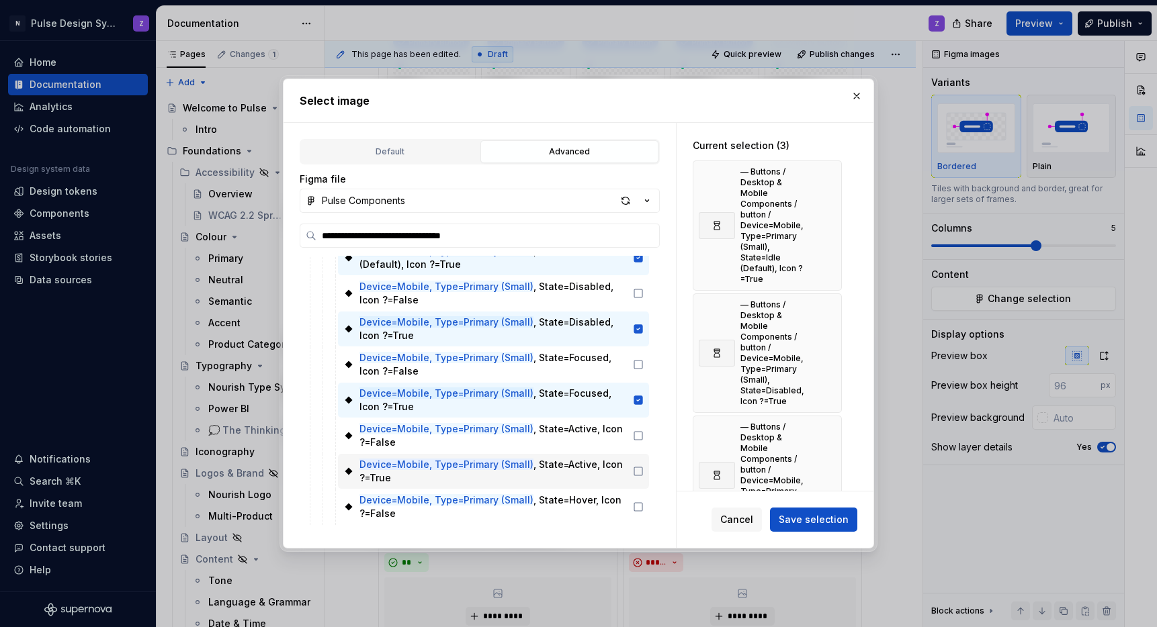
scroll to position [94, 0]
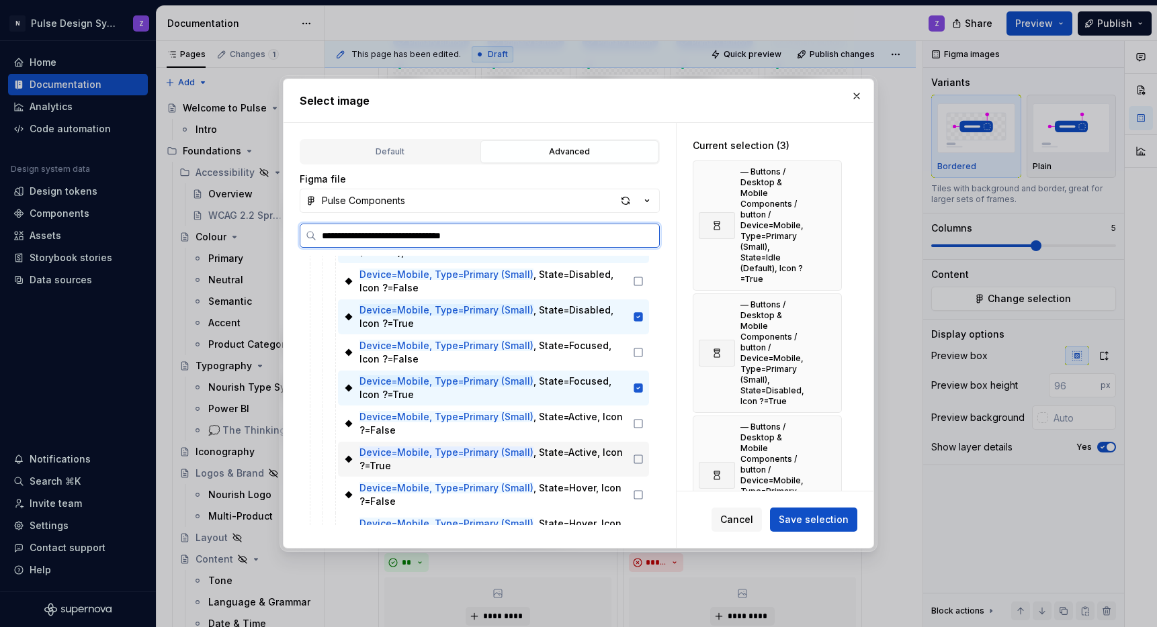
click at [640, 458] on icon at bounding box center [638, 459] width 11 height 11
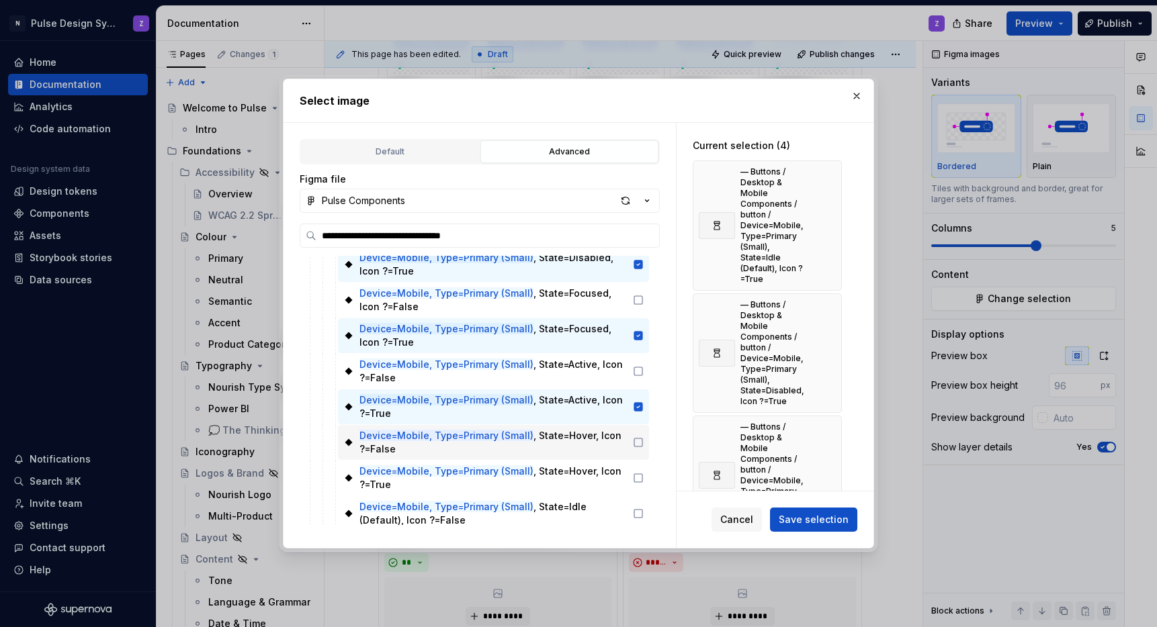
scroll to position [153, 0]
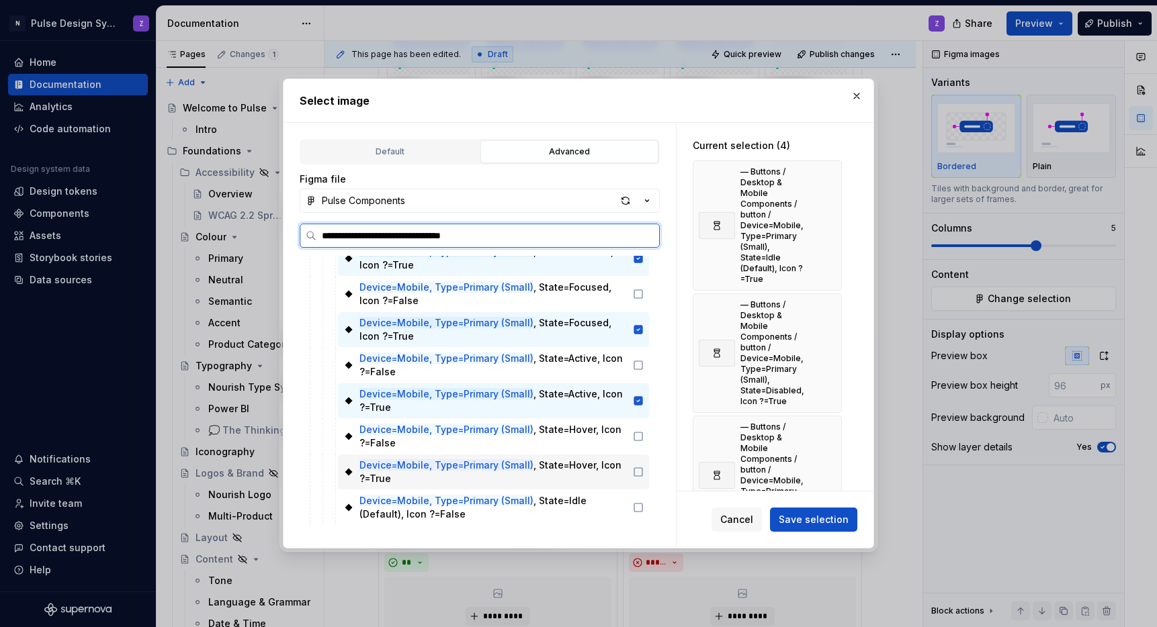
click at [640, 473] on icon at bounding box center [638, 472] width 8 height 8
click at [784, 520] on span "Save selection" at bounding box center [814, 519] width 70 height 13
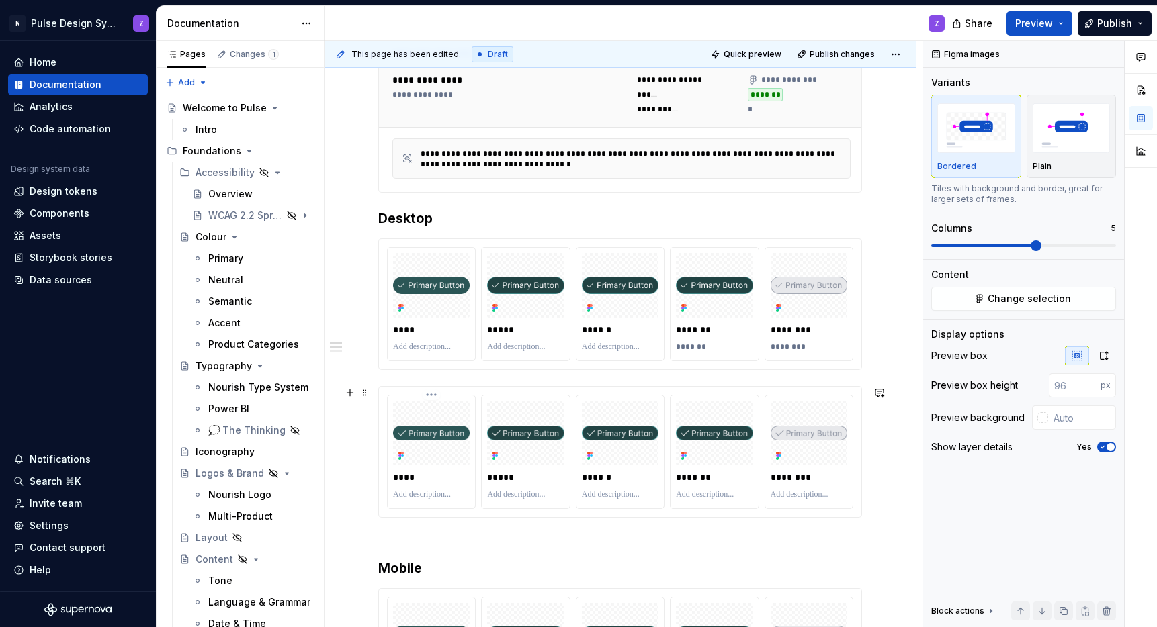
scroll to position [372, 0]
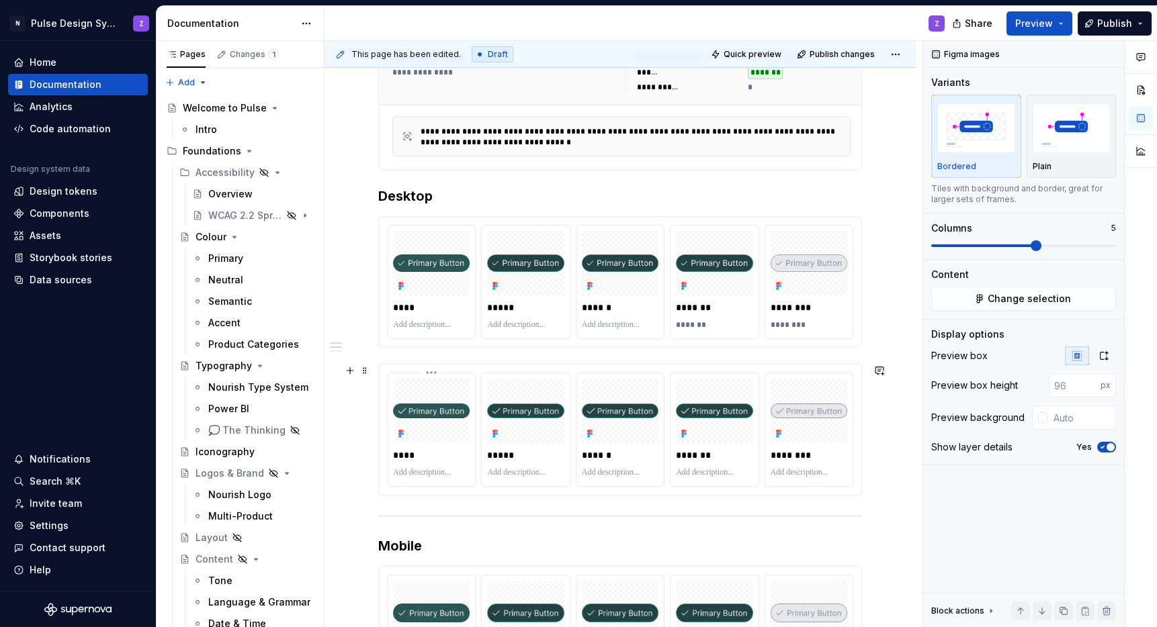
click at [428, 475] on p at bounding box center [431, 473] width 77 height 11
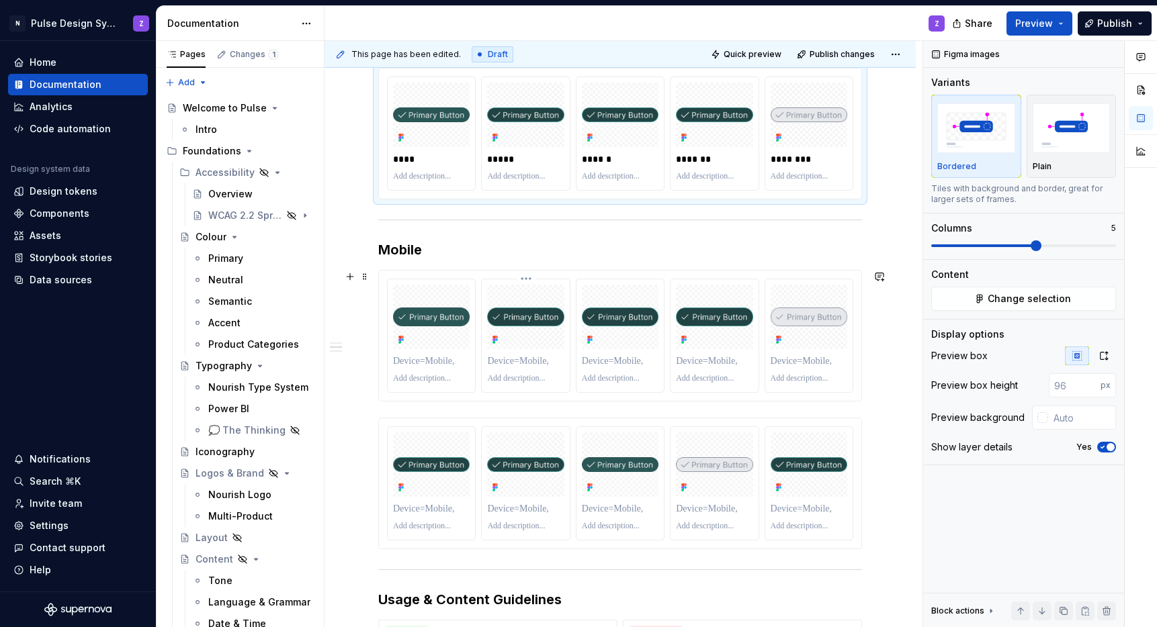
scroll to position [670, 0]
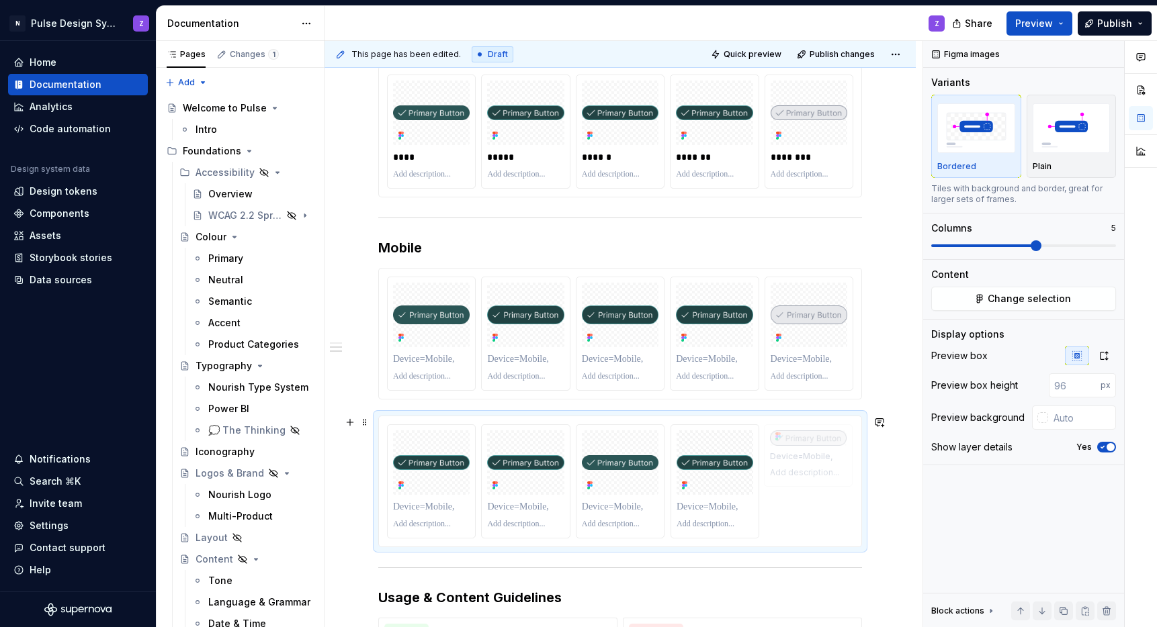
drag, startPoint x: 712, startPoint y: 466, endPoint x: 806, endPoint y: 469, distance: 93.4
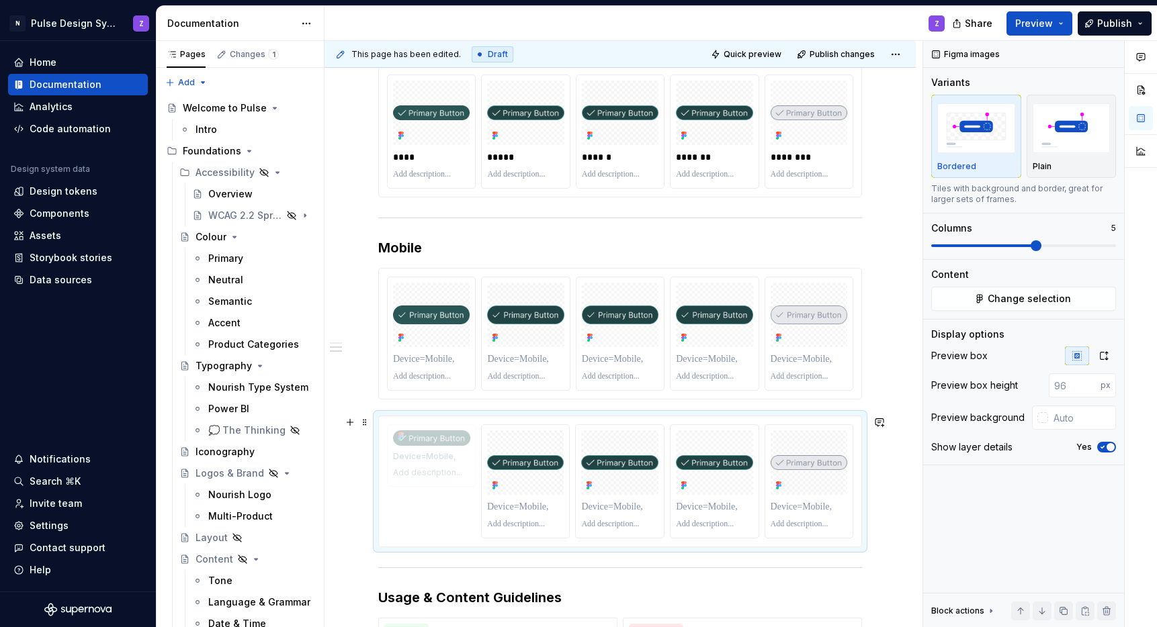
drag, startPoint x: 609, startPoint y: 466, endPoint x: 451, endPoint y: 467, distance: 158.6
click at [451, 467] on body "N Pulse Design System Z Home Documentation Analytics Code automation Design sys…" at bounding box center [578, 313] width 1157 height 627
click at [426, 359] on p at bounding box center [431, 359] width 77 height 13
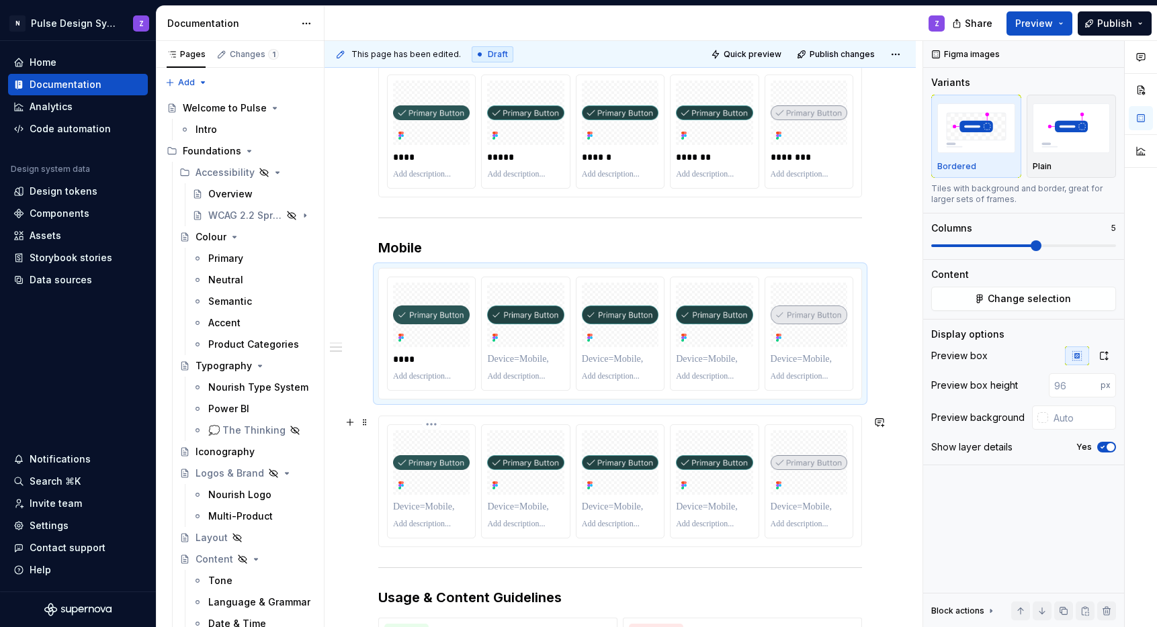
click at [435, 512] on p at bounding box center [431, 507] width 77 height 13
click at [529, 360] on p at bounding box center [525, 359] width 77 height 13
click at [515, 511] on p at bounding box center [525, 507] width 77 height 13
click at [625, 357] on p at bounding box center [620, 359] width 77 height 13
click at [602, 506] on p at bounding box center [620, 507] width 77 height 13
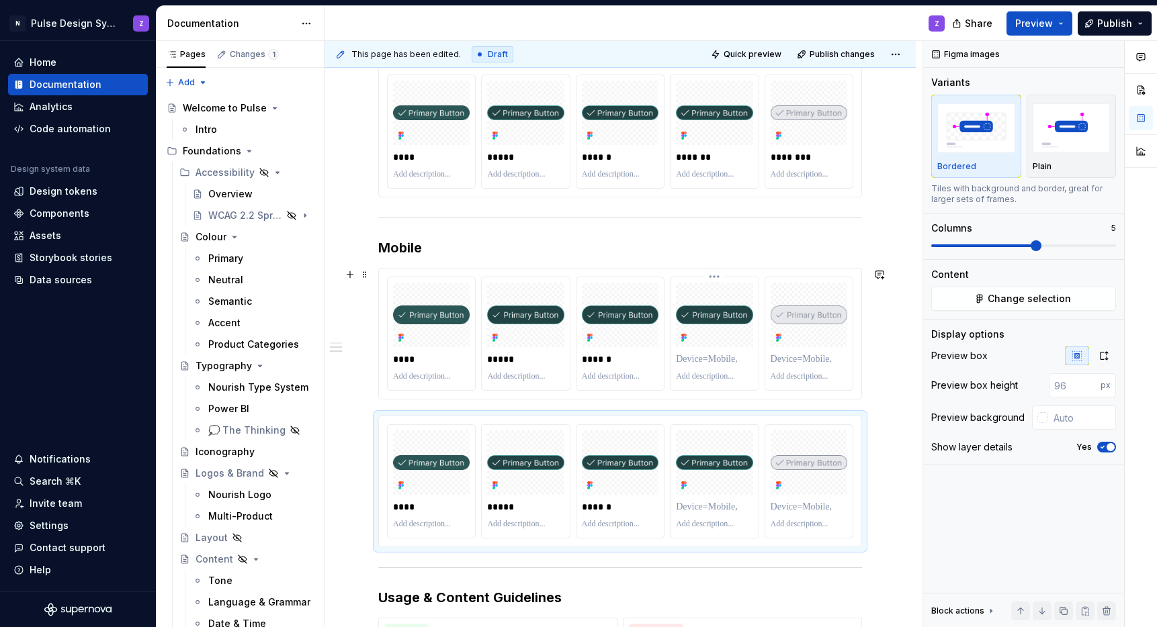
click at [705, 357] on p at bounding box center [714, 359] width 77 height 13
click at [702, 506] on p at bounding box center [714, 507] width 77 height 13
click at [798, 362] on p at bounding box center [809, 359] width 77 height 13
click at [795, 506] on p at bounding box center [809, 507] width 77 height 13
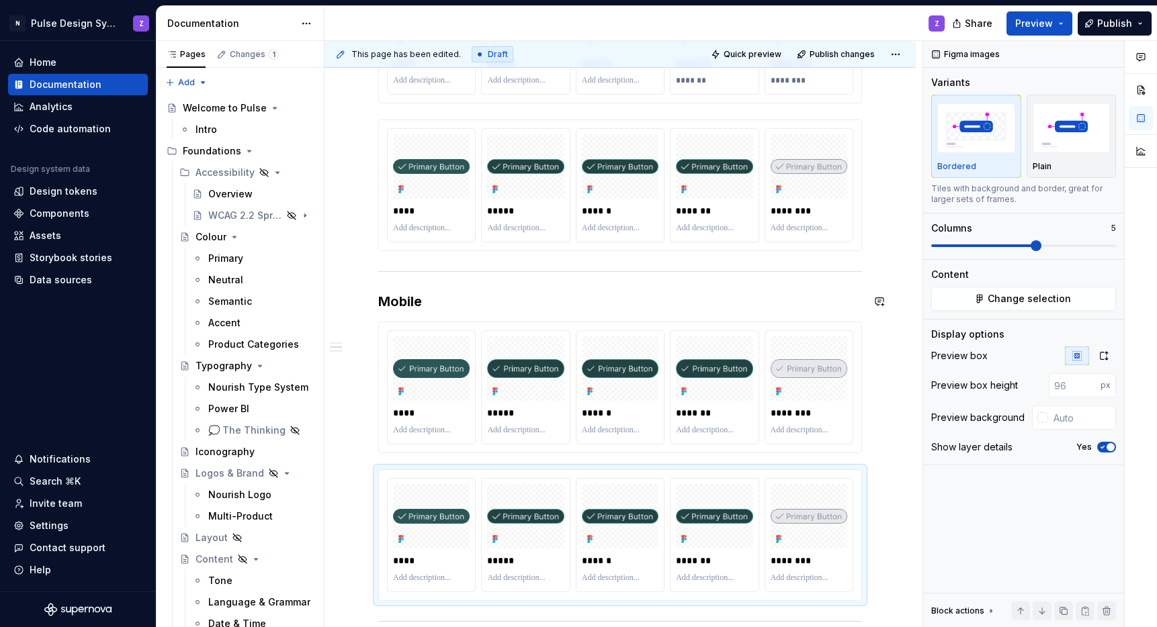
scroll to position [416, 0]
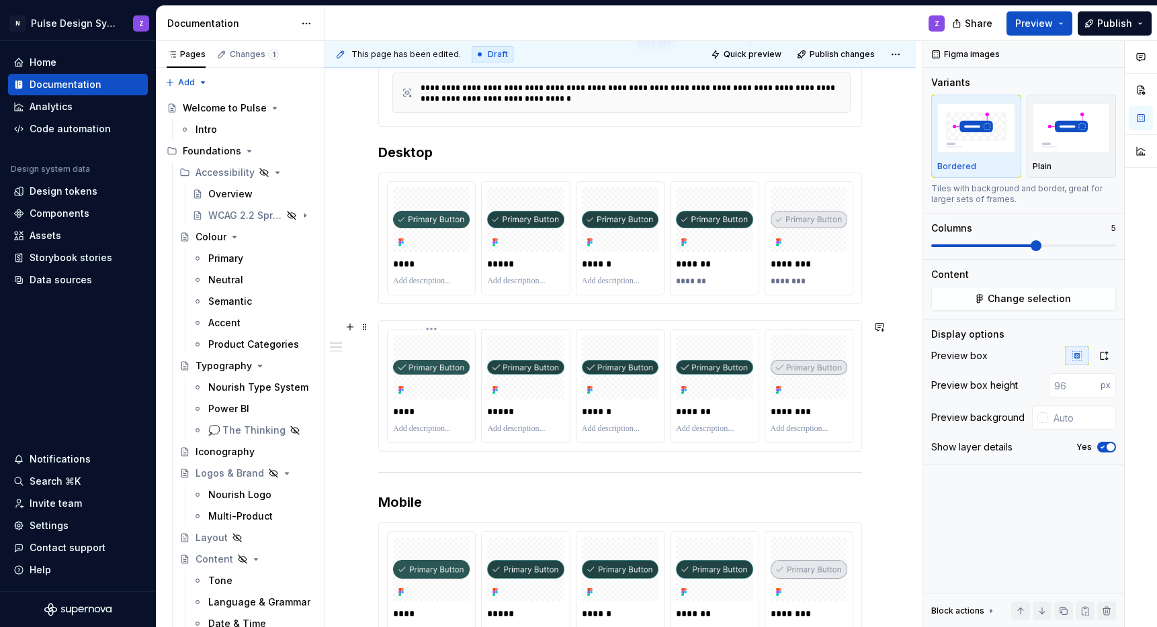
click at [431, 429] on p at bounding box center [431, 429] width 77 height 11
click at [432, 431] on p "**********" at bounding box center [431, 429] width 77 height 11
click at [503, 431] on p at bounding box center [525, 429] width 77 height 11
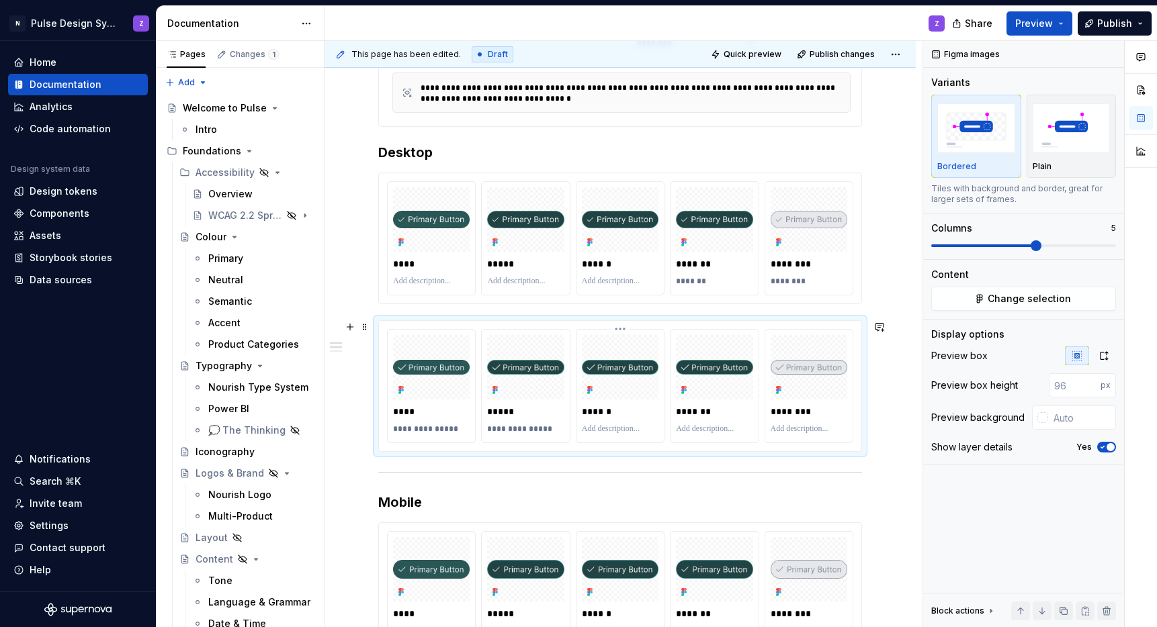
click at [608, 430] on p at bounding box center [620, 429] width 77 height 11
click at [706, 432] on p at bounding box center [714, 429] width 77 height 11
click at [789, 432] on p at bounding box center [809, 429] width 77 height 11
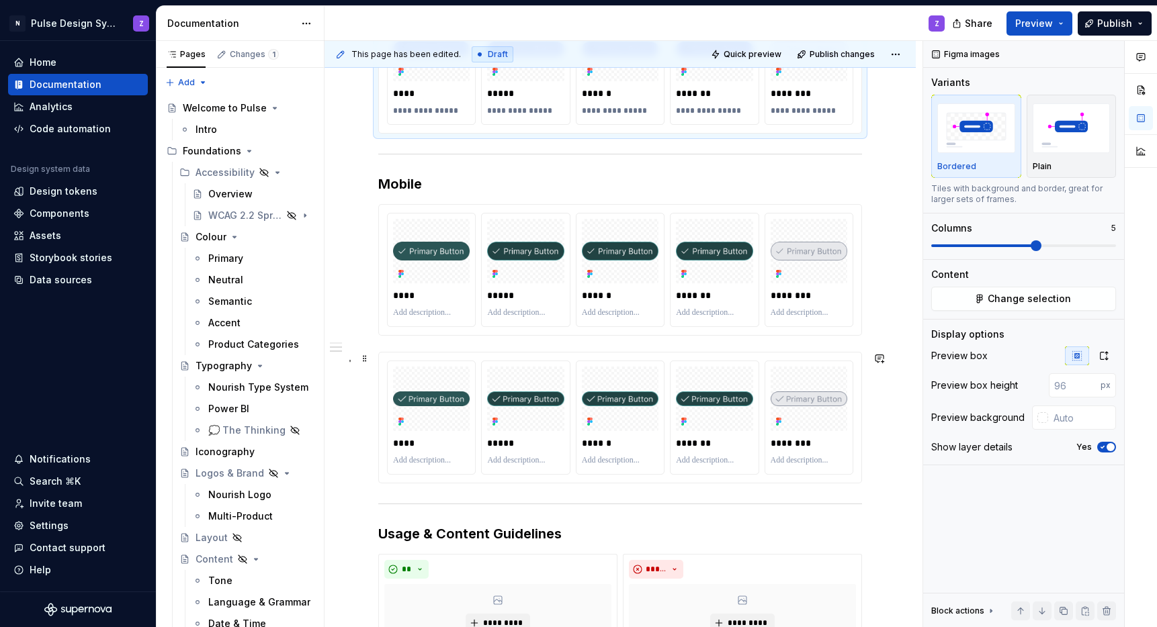
scroll to position [745, 0]
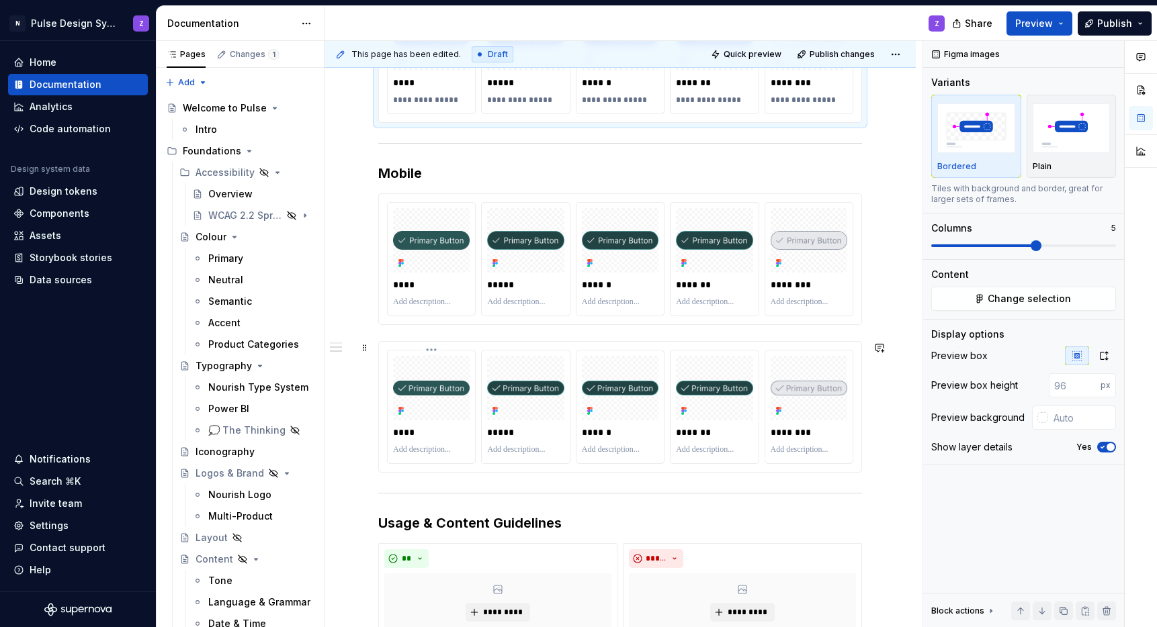
click at [424, 448] on p at bounding box center [431, 450] width 77 height 11
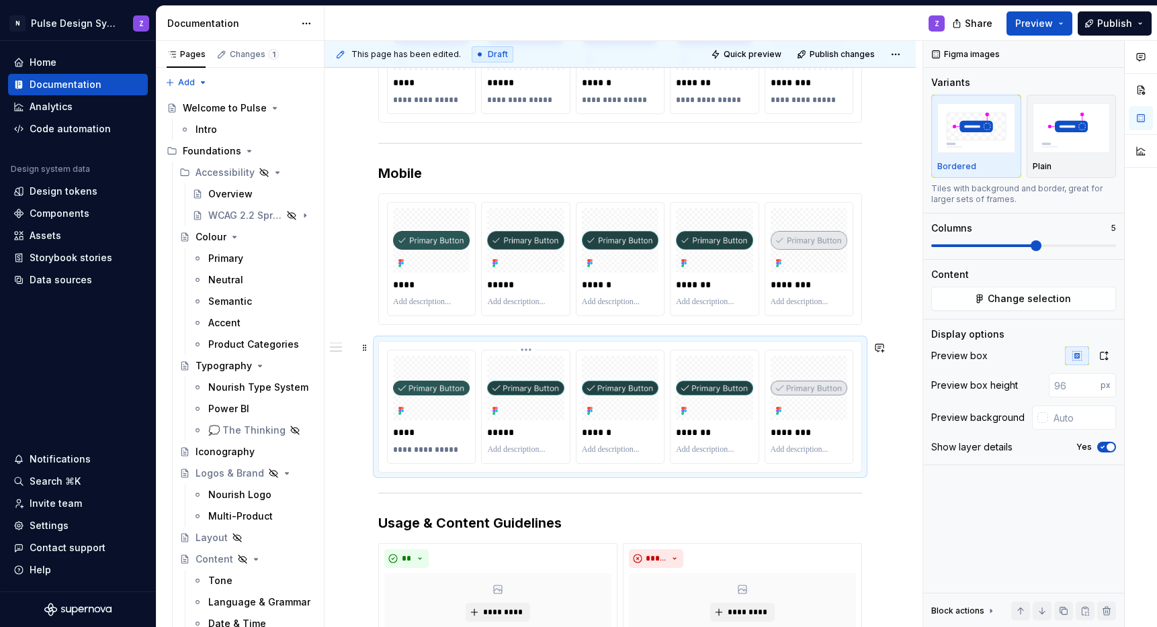
click at [501, 450] on p at bounding box center [525, 450] width 77 height 11
click at [589, 449] on p at bounding box center [620, 450] width 77 height 11
click at [695, 447] on p at bounding box center [714, 450] width 77 height 11
click at [787, 449] on p at bounding box center [809, 450] width 77 height 11
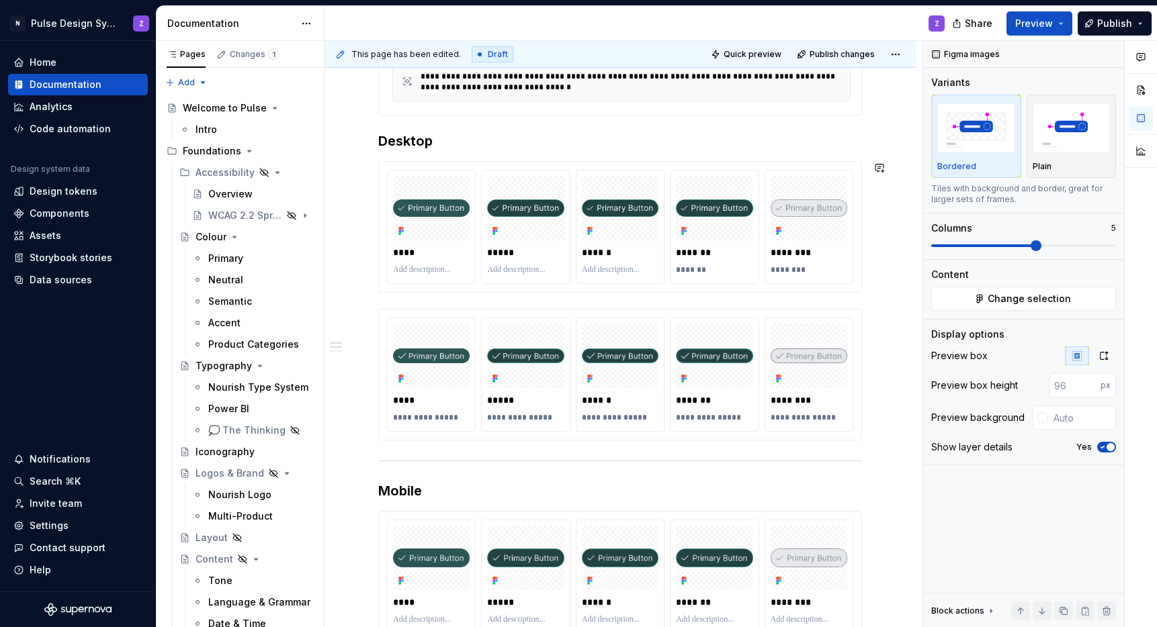
scroll to position [157, 0]
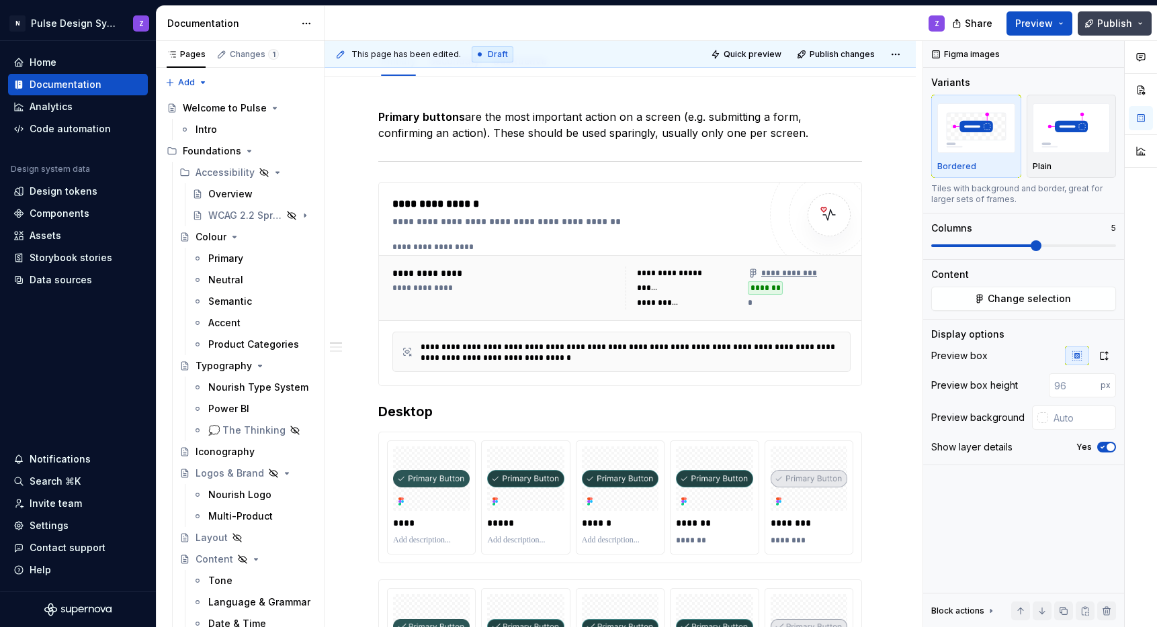
click at [1105, 20] on span "Publish" at bounding box center [1114, 23] width 35 height 13
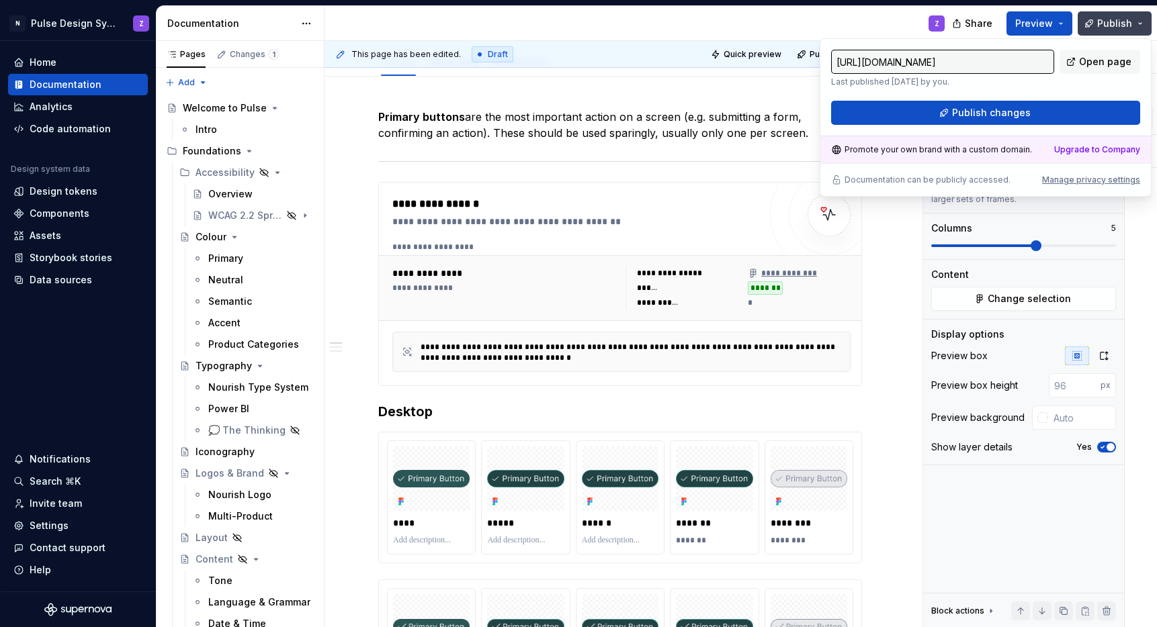
type textarea "*"
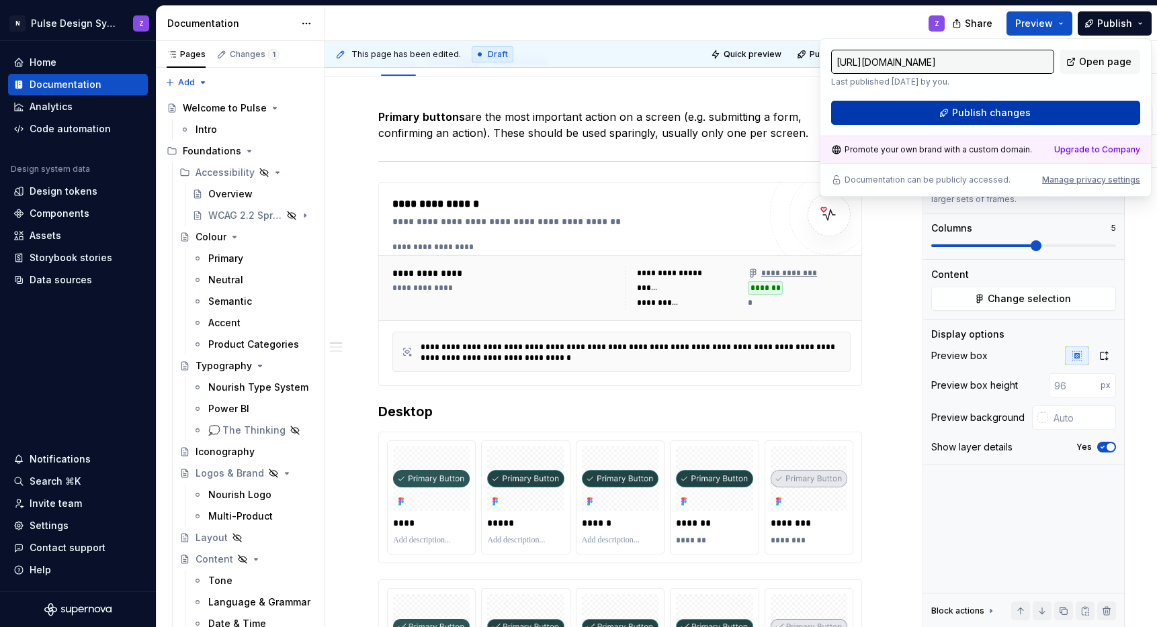
click at [1026, 110] on span "Publish changes" at bounding box center [991, 112] width 79 height 13
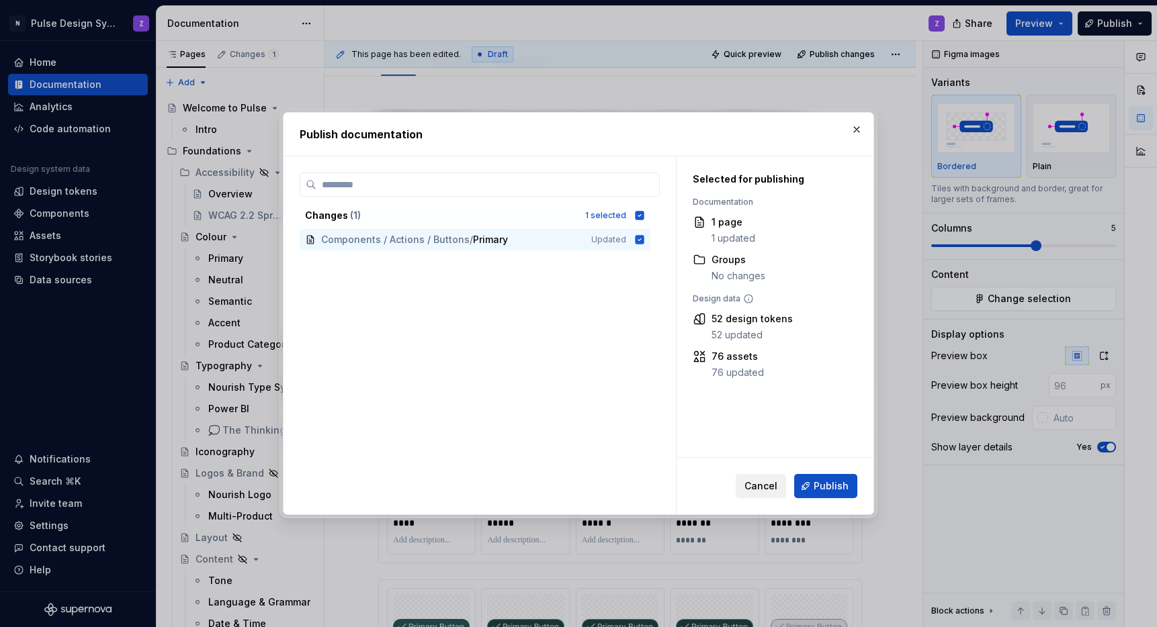
click at [756, 484] on span "Cancel" at bounding box center [760, 486] width 33 height 13
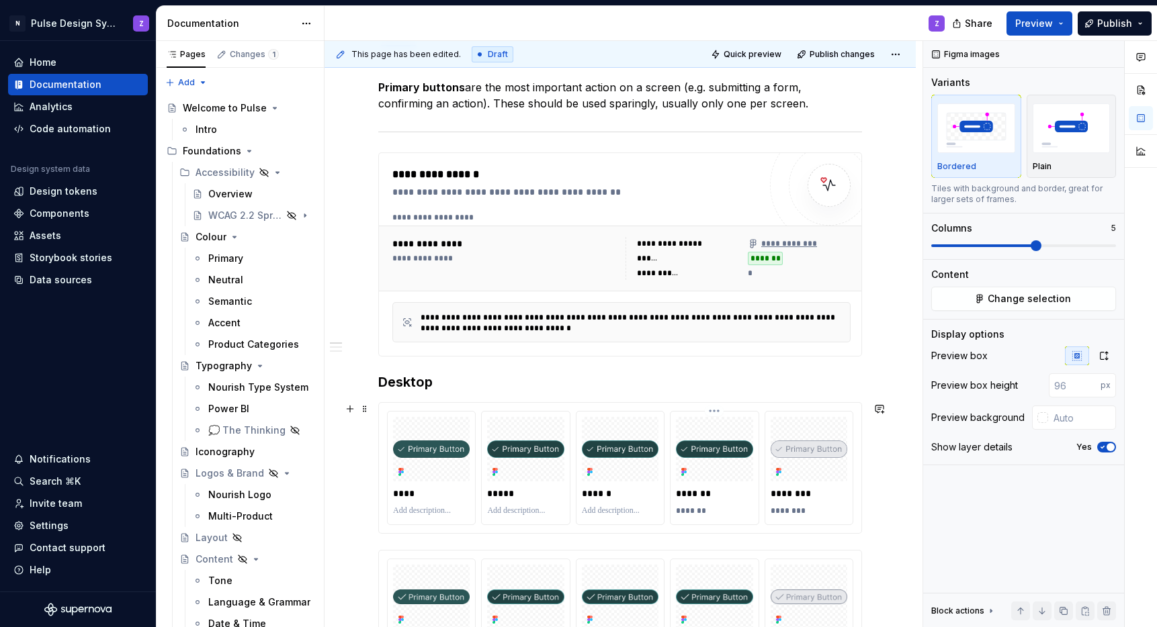
scroll to position [193, 0]
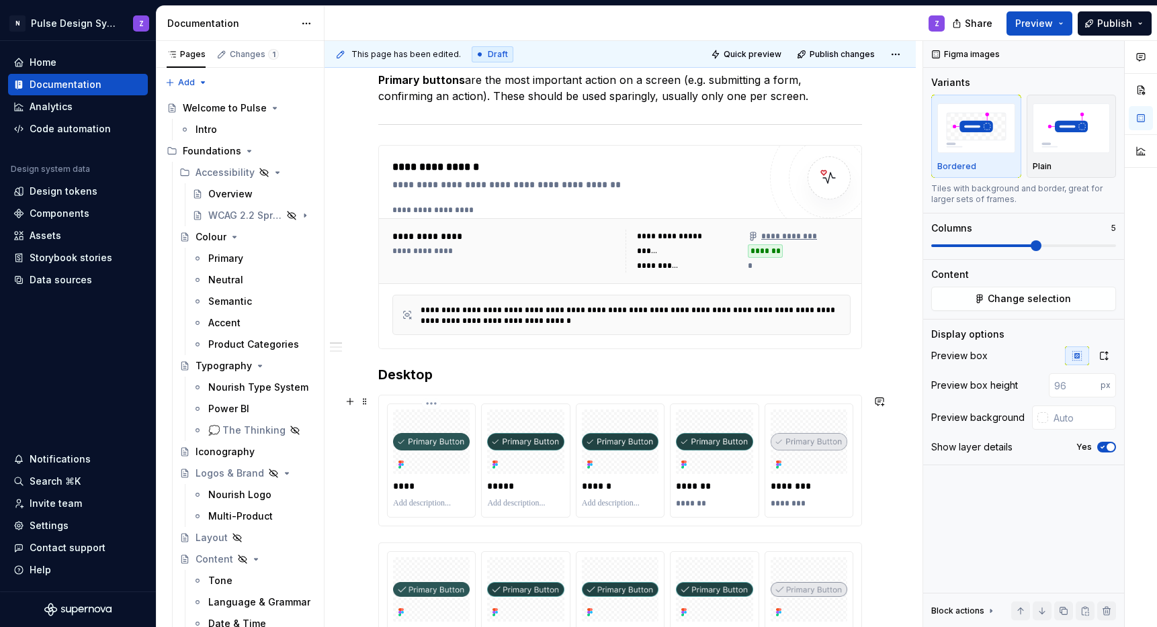
click at [437, 507] on p at bounding box center [431, 504] width 77 height 11
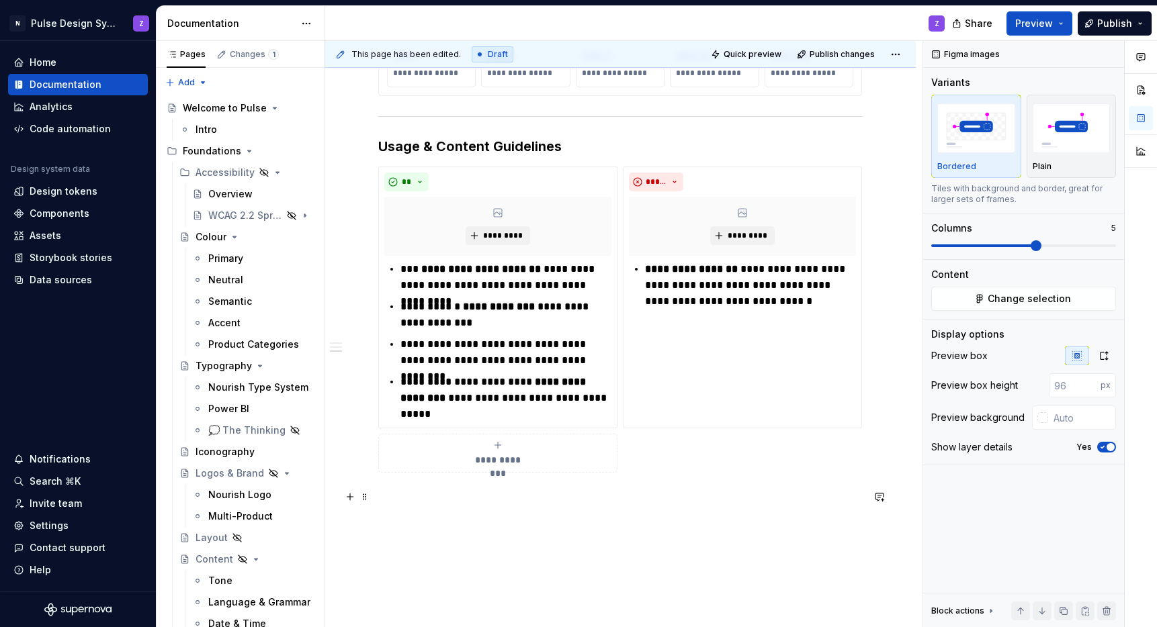
scroll to position [1119, 0]
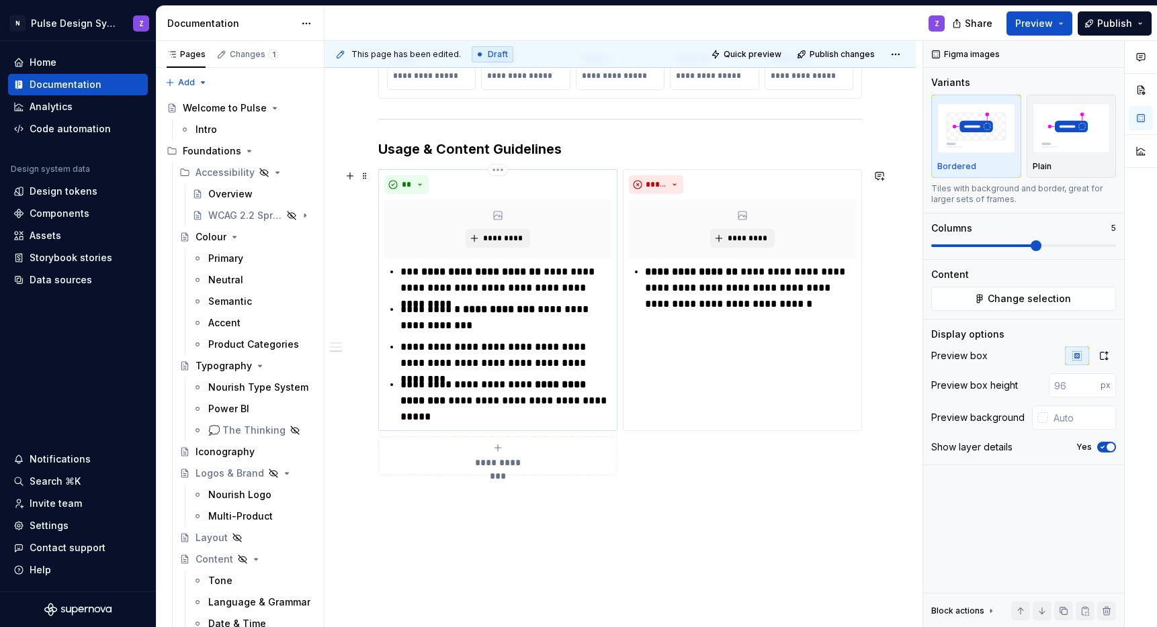
click at [468, 417] on p "**********" at bounding box center [505, 401] width 211 height 48
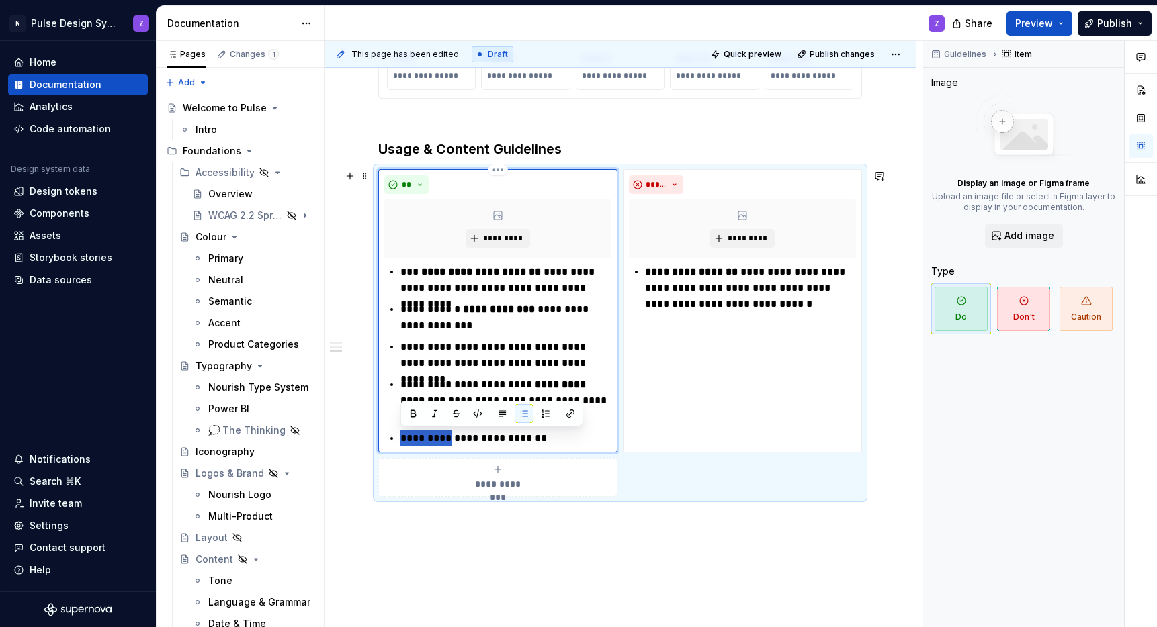
drag, startPoint x: 449, startPoint y: 443, endPoint x: 403, endPoint y: 441, distance: 46.4
click at [403, 441] on p "**********" at bounding box center [505, 439] width 211 height 16
click at [410, 415] on button "button" at bounding box center [413, 413] width 19 height 19
click at [464, 440] on p "**********" at bounding box center [505, 439] width 211 height 16
click at [539, 441] on p "**********" at bounding box center [505, 439] width 211 height 16
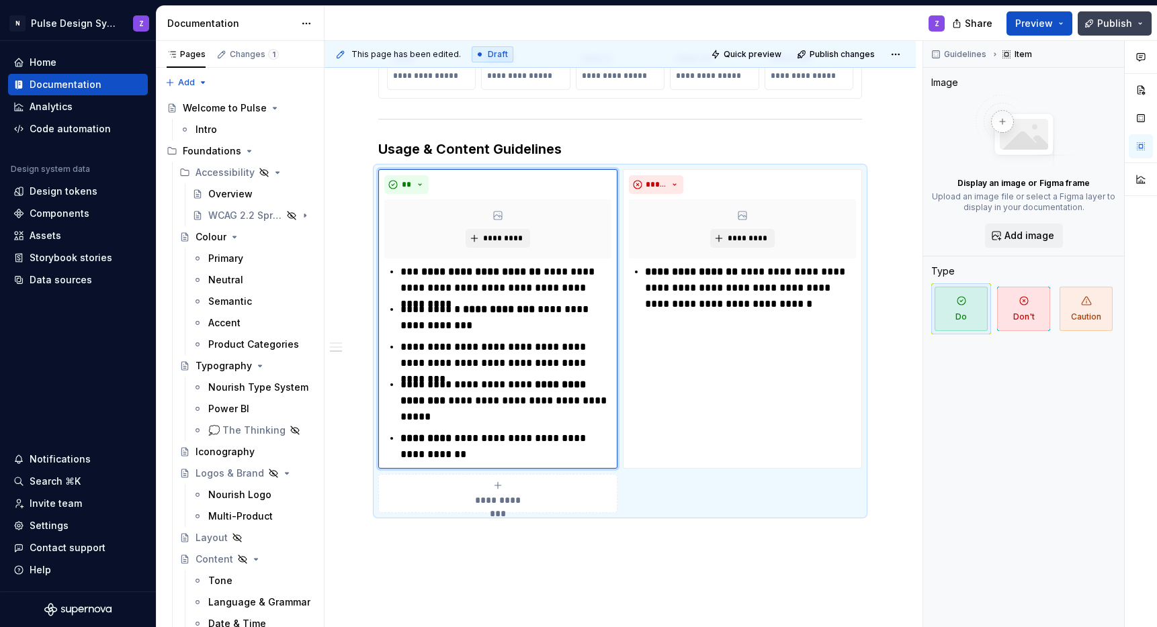
click at [1110, 27] on span "Publish" at bounding box center [1114, 23] width 35 height 13
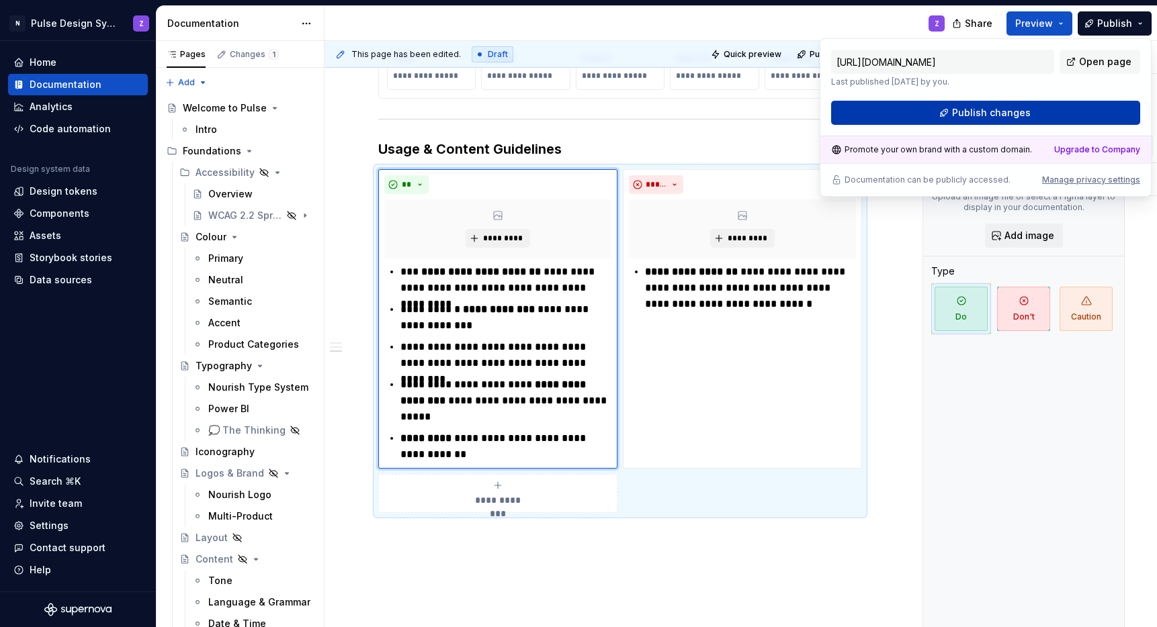
click at [1038, 109] on button "Publish changes" at bounding box center [985, 113] width 309 height 24
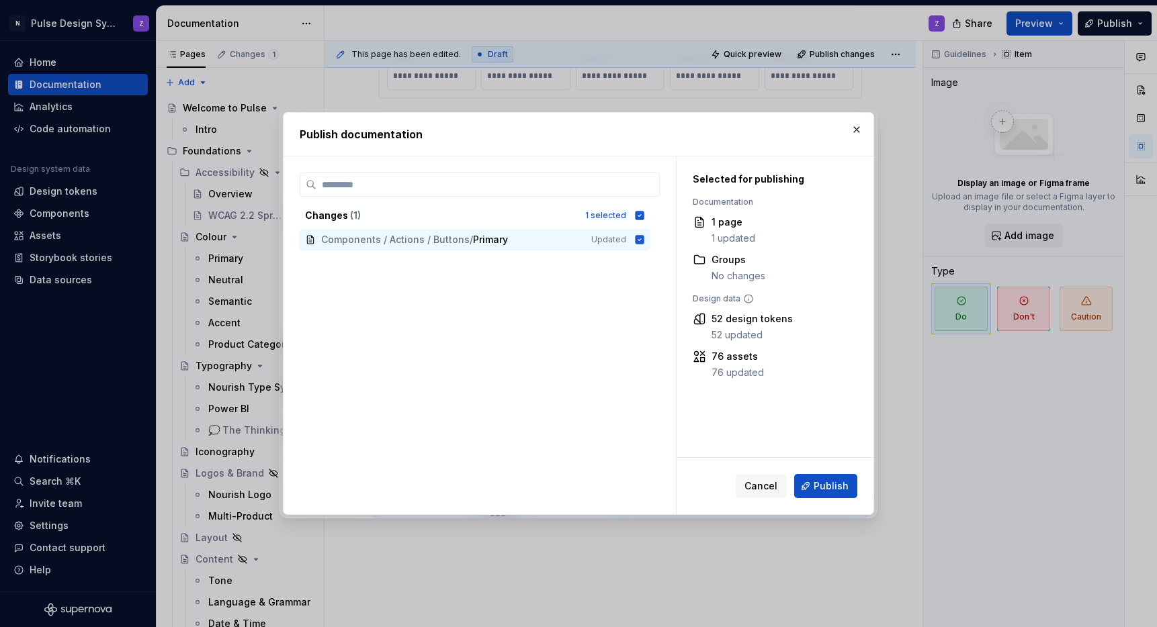
drag, startPoint x: 806, startPoint y: 482, endPoint x: 813, endPoint y: 484, distance: 7.5
click at [806, 483] on button "Publish" at bounding box center [825, 486] width 63 height 24
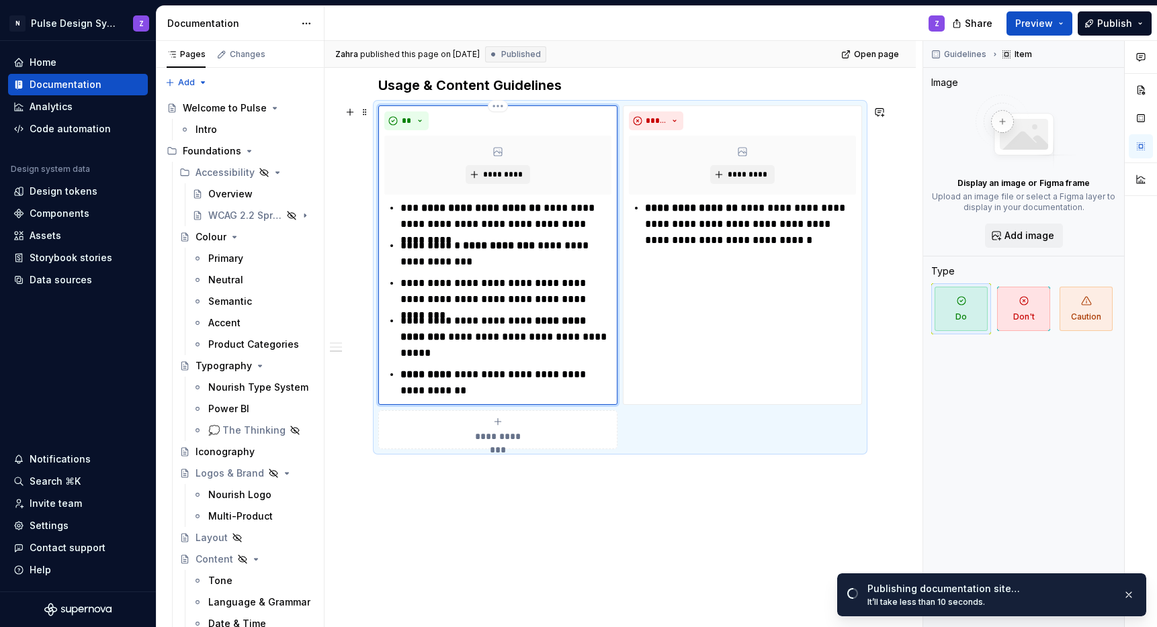
scroll to position [1184, 0]
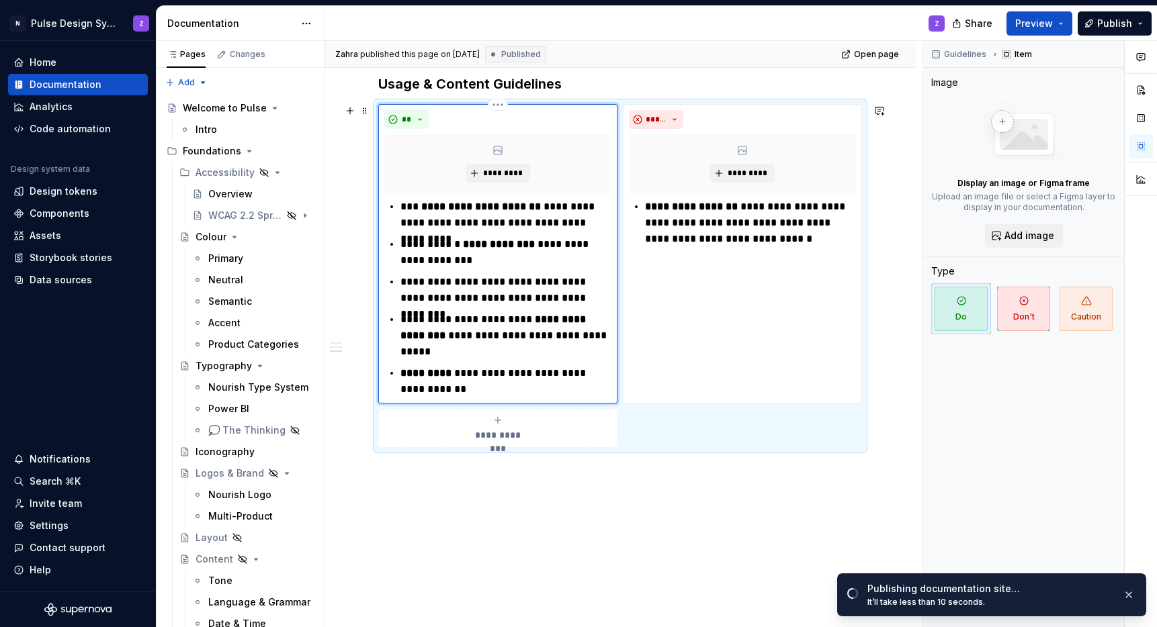
click at [456, 376] on p "**********" at bounding box center [505, 381] width 211 height 32
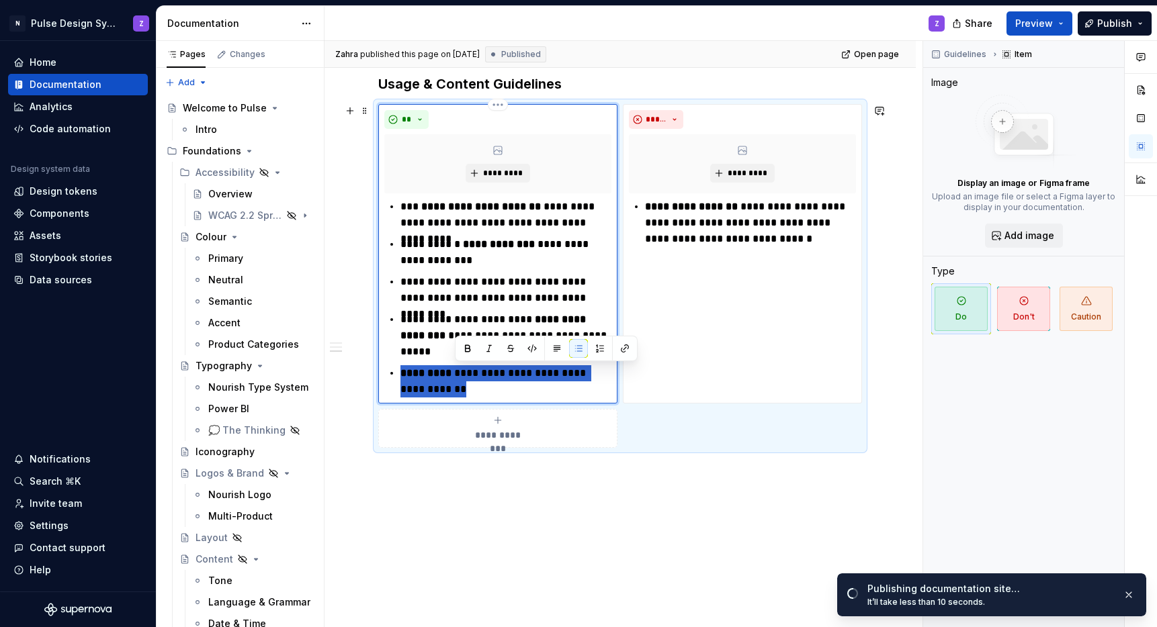
click at [456, 376] on p "**********" at bounding box center [505, 381] width 211 height 32
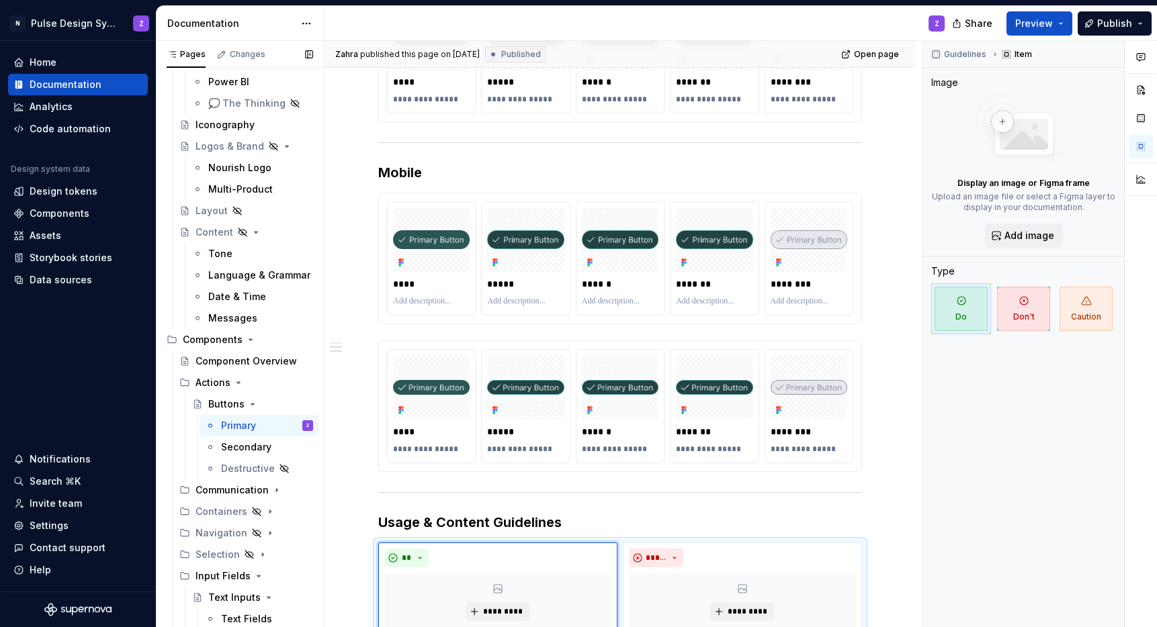
scroll to position [329, 0]
click at [237, 444] on div "Secondary" at bounding box center [246, 445] width 50 height 13
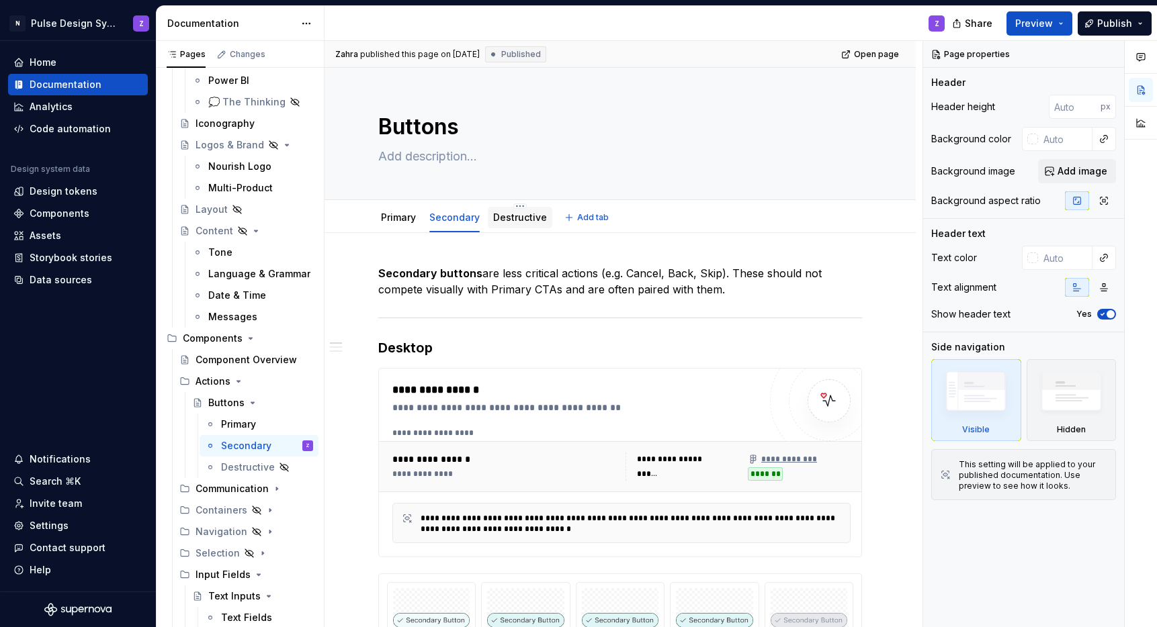
click at [519, 225] on div "Destructive" at bounding box center [520, 218] width 54 height 16
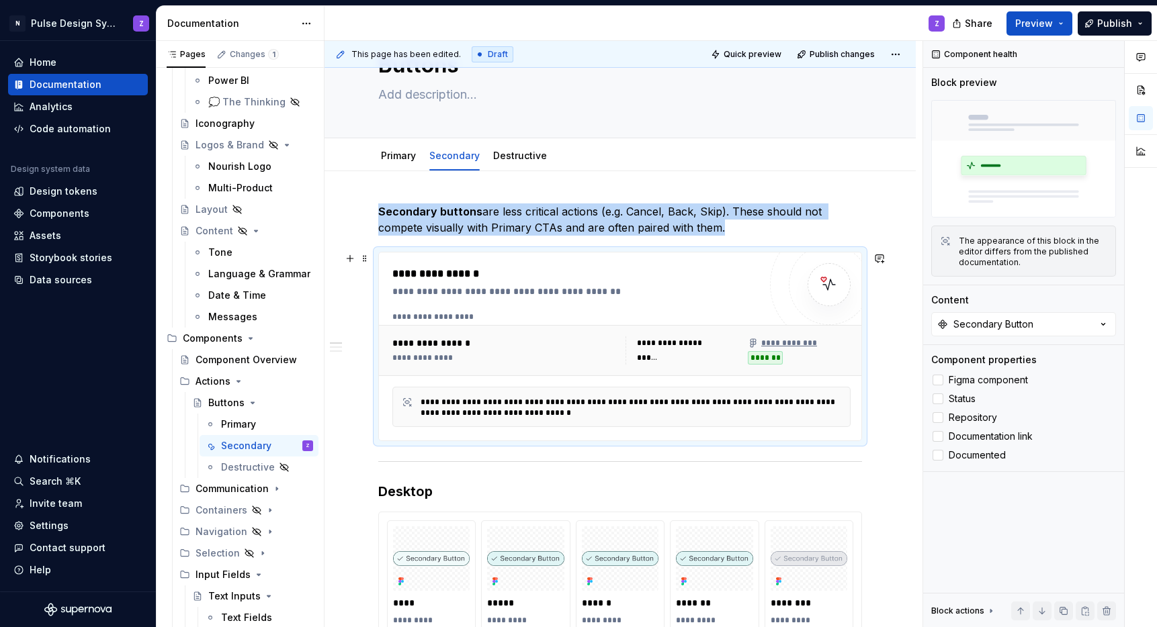
scroll to position [88, 0]
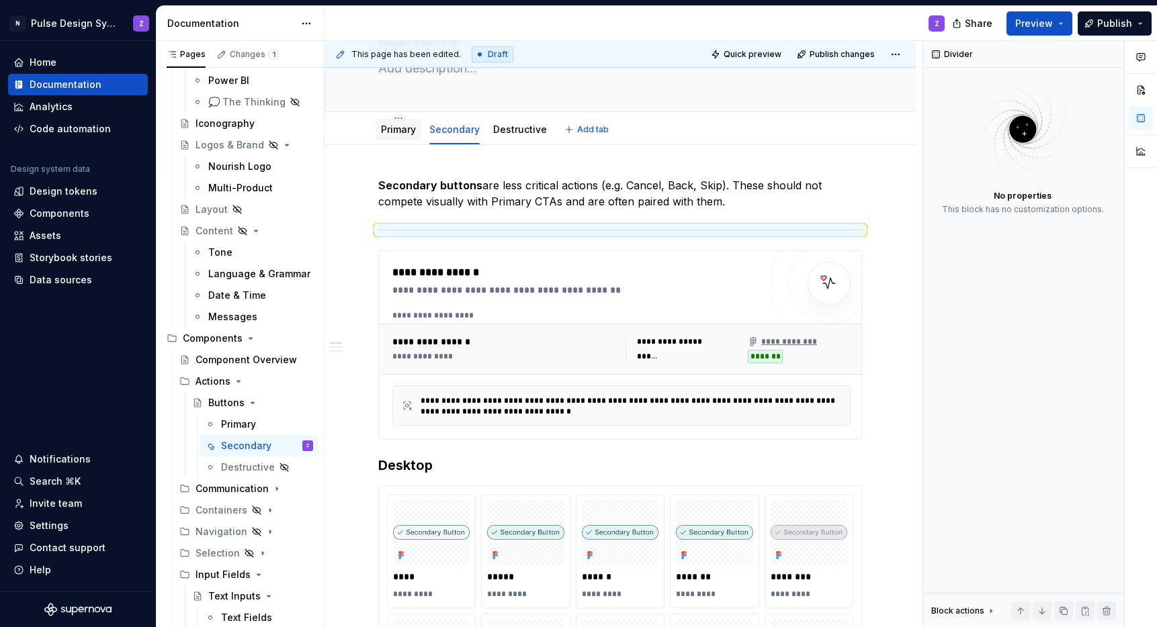
click at [392, 136] on div "Primary" at bounding box center [398, 129] width 35 height 13
click at [394, 137] on div "Primary" at bounding box center [398, 130] width 35 height 16
click at [412, 132] on link "Primary" at bounding box center [398, 129] width 35 height 11
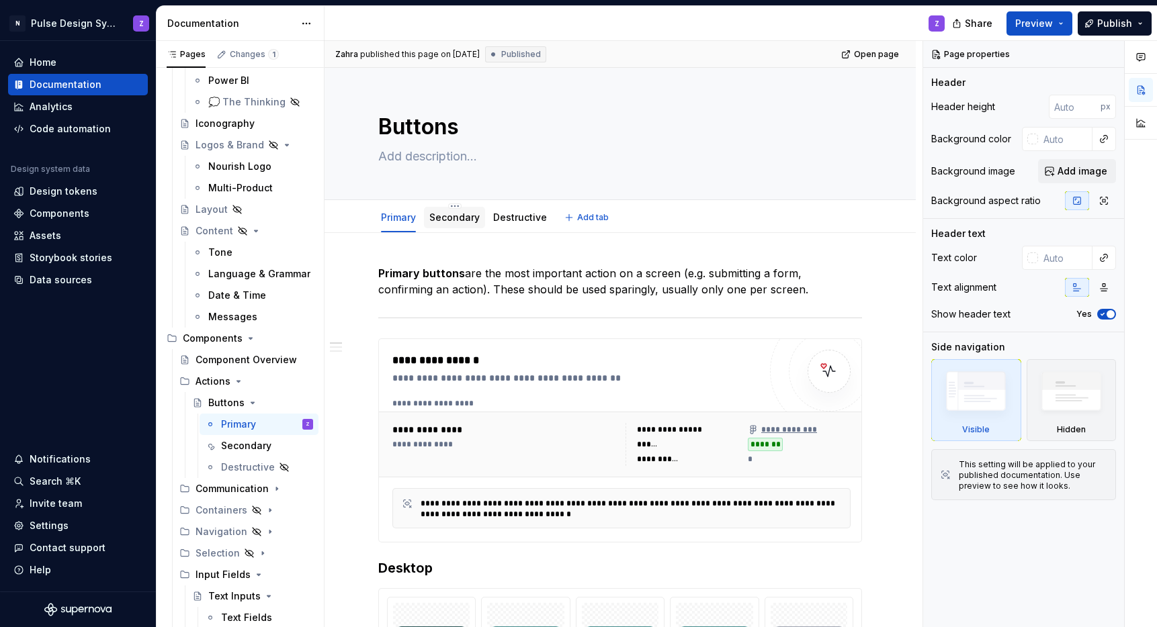
click at [455, 220] on link "Secondary" at bounding box center [454, 217] width 50 height 11
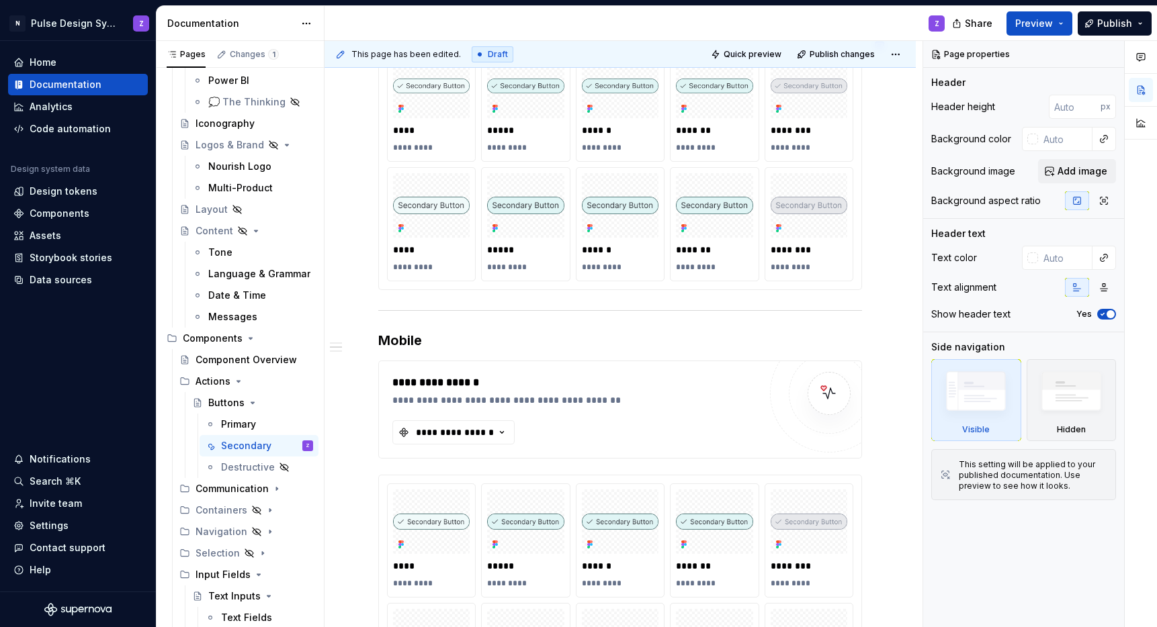
scroll to position [537, 0]
click at [363, 370] on span at bounding box center [364, 365] width 11 height 19
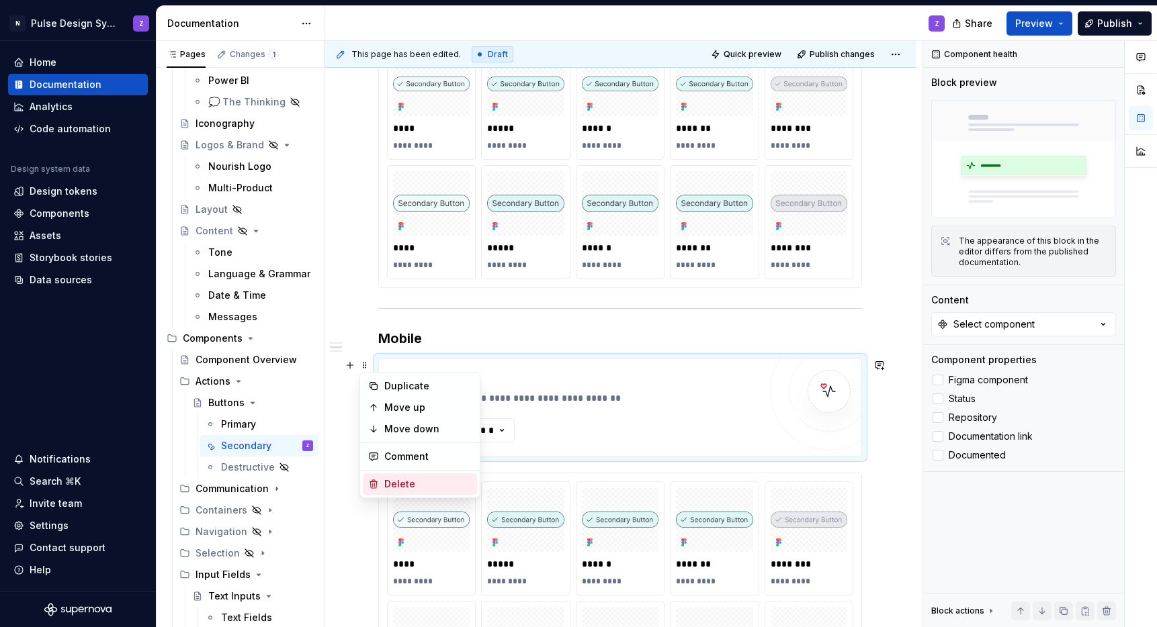
click at [392, 487] on div "Delete" at bounding box center [427, 484] width 87 height 13
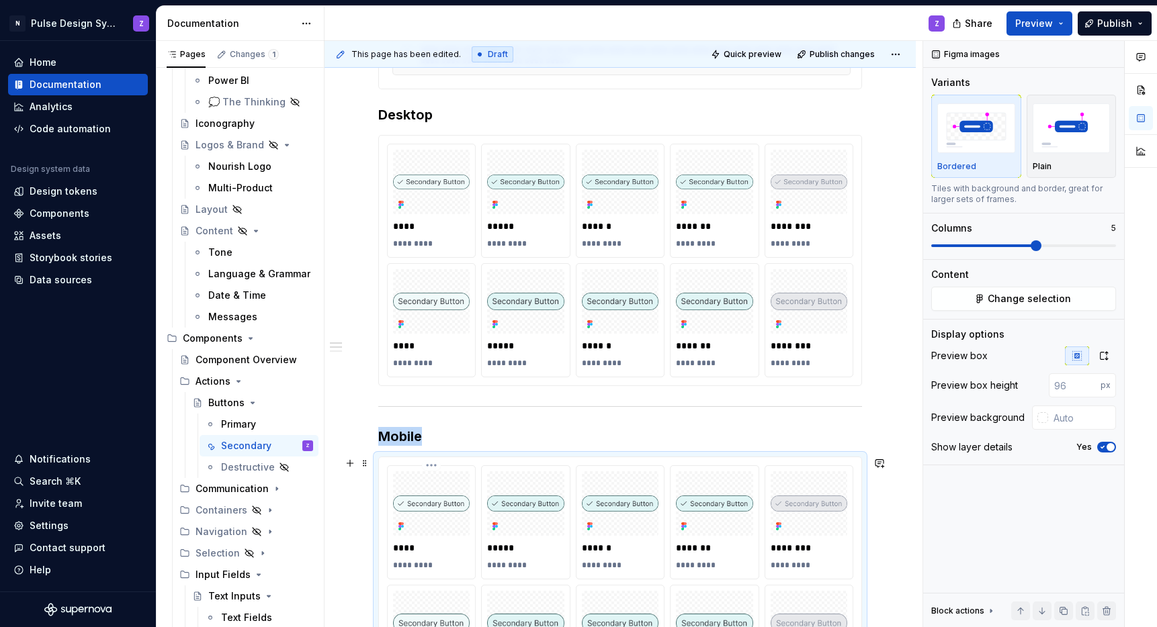
scroll to position [411, 0]
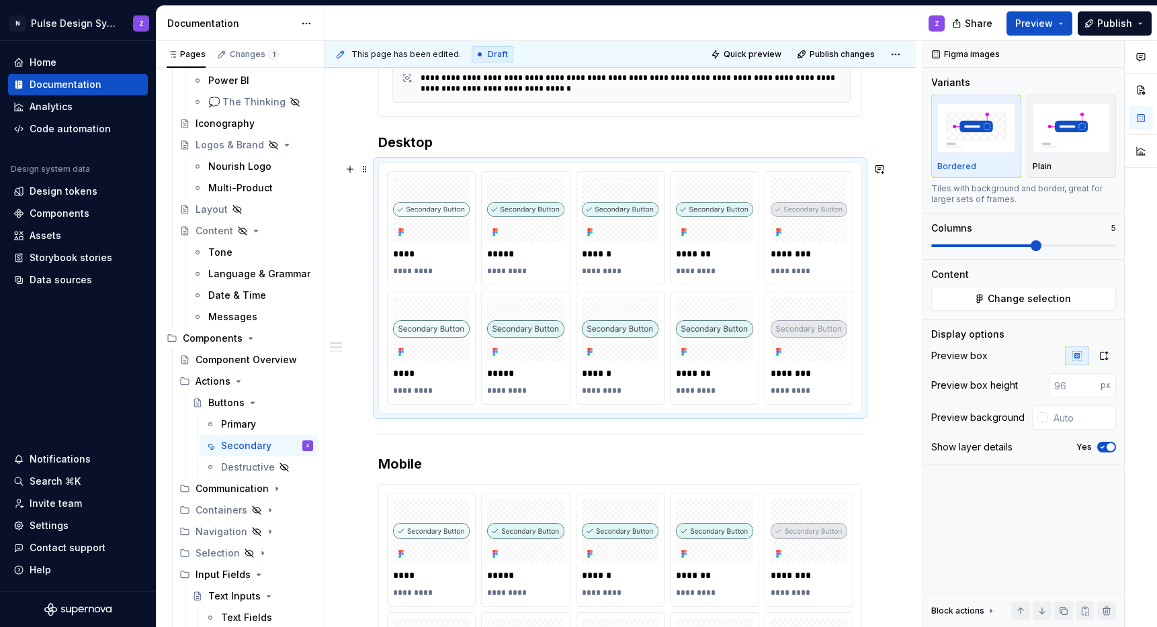
click at [570, 297] on div "**** ********* ***** ********* ****** ********* ******* ********* ******** ****…" at bounding box center [620, 288] width 466 height 234
click at [1012, 304] on span "Change selection" at bounding box center [1029, 298] width 83 height 13
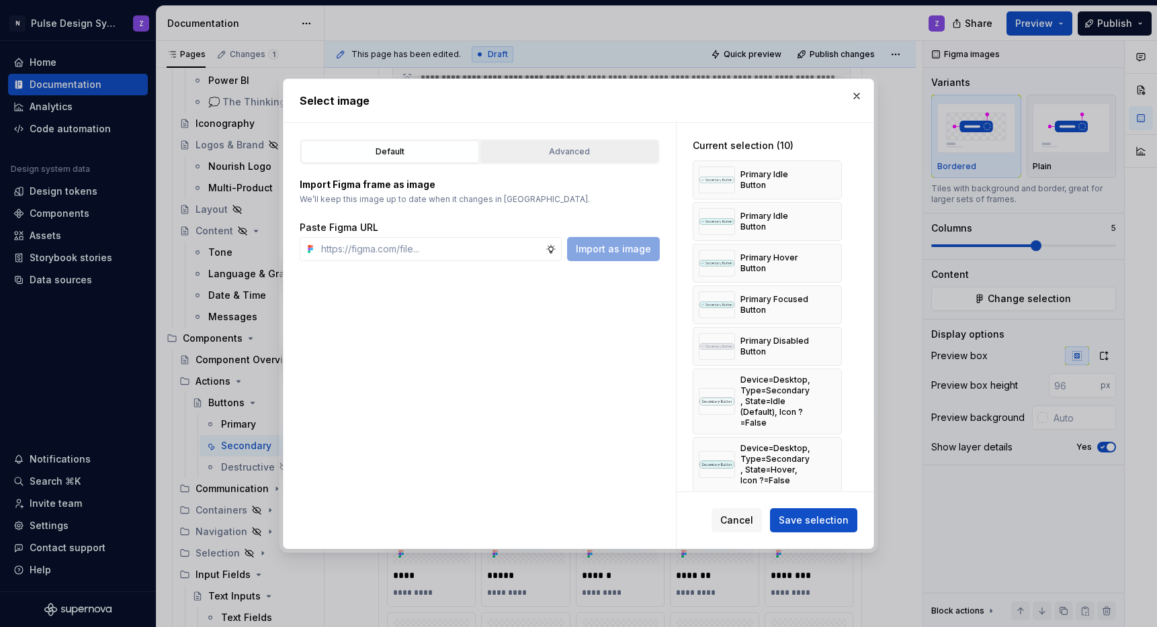
click at [607, 155] on div "Advanced" at bounding box center [569, 151] width 169 height 13
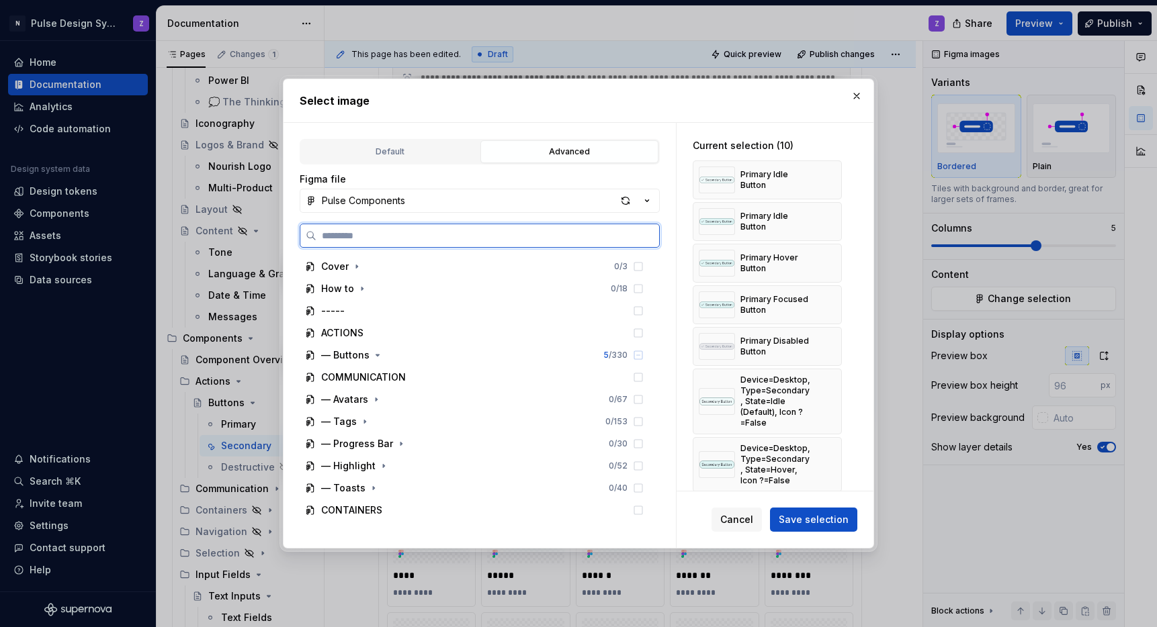
click at [423, 237] on input "search" at bounding box center [487, 235] width 343 height 13
type textarea "*"
paste input "**********"
type input "**********"
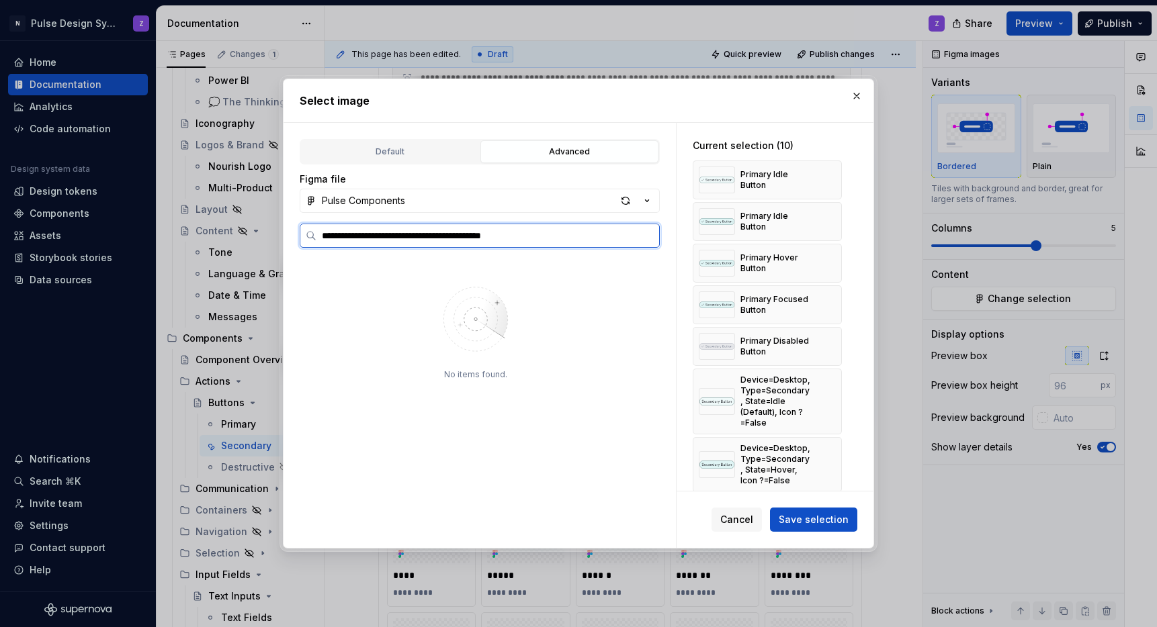
click at [386, 234] on input "**********" at bounding box center [487, 235] width 343 height 13
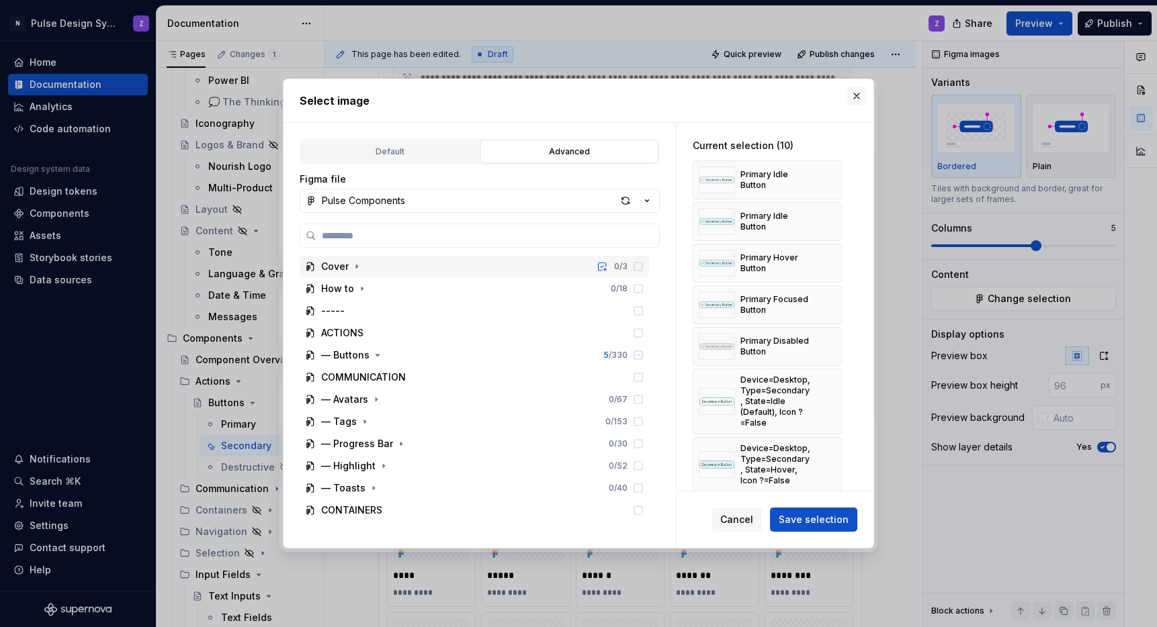
click at [854, 94] on button "button" at bounding box center [856, 96] width 19 height 19
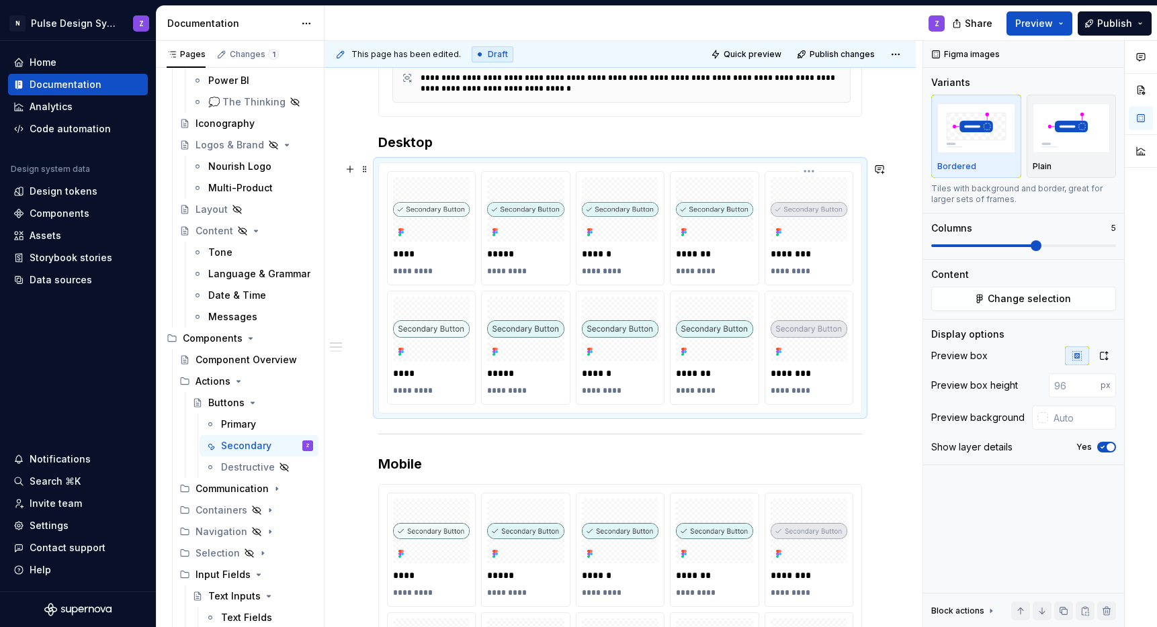
scroll to position [1041, 0]
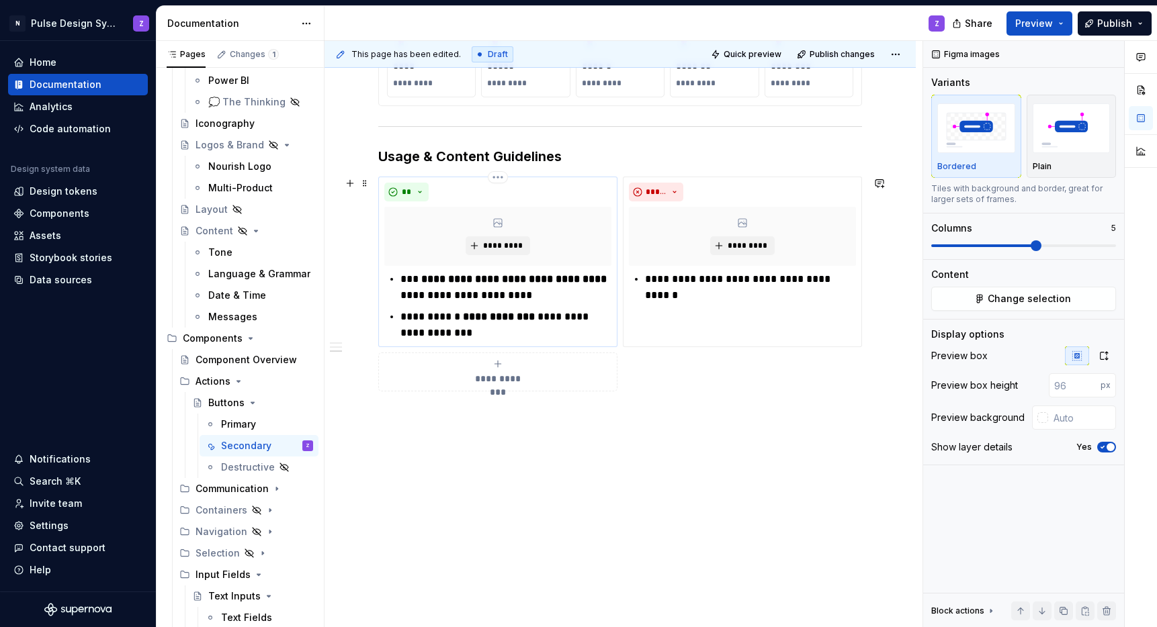
click at [505, 332] on p "**********" at bounding box center [505, 325] width 211 height 32
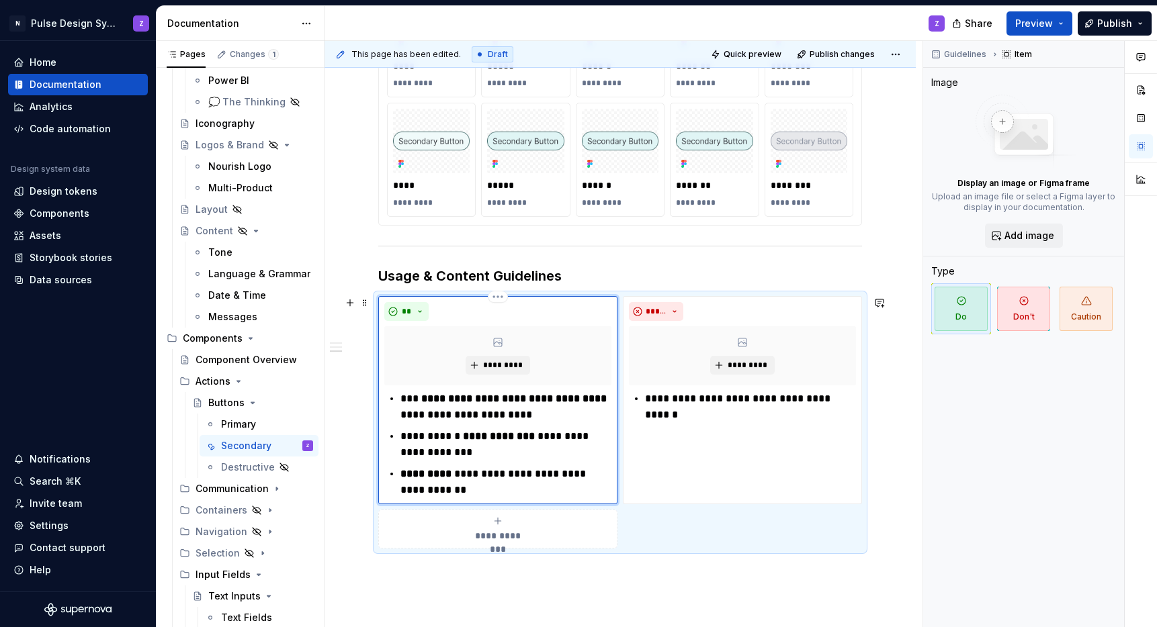
scroll to position [450, 0]
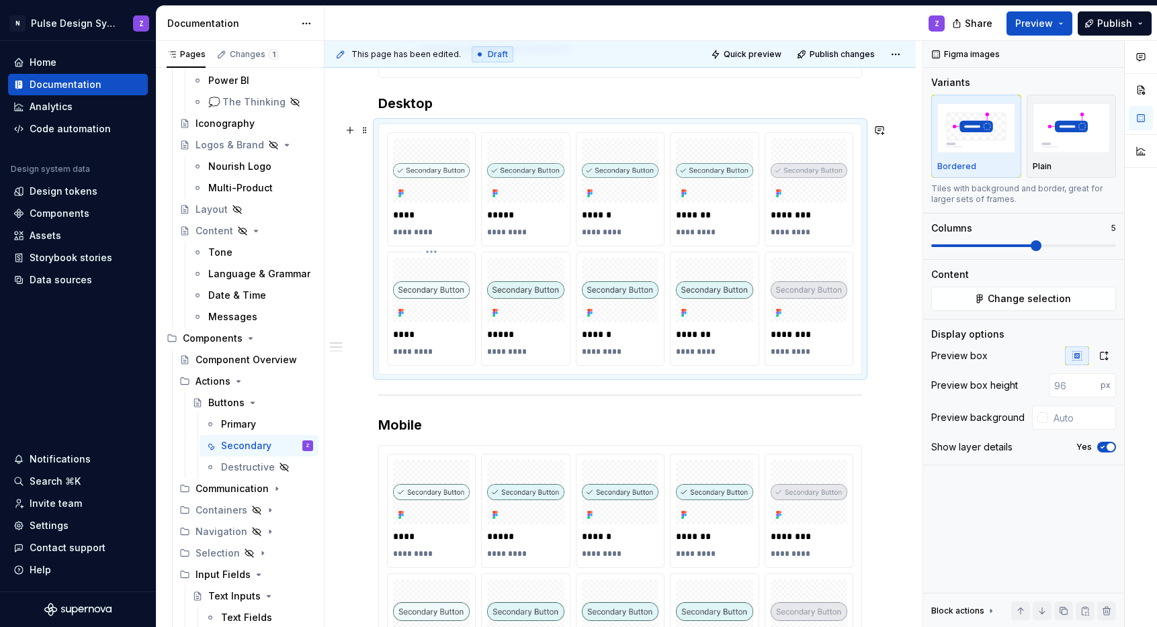
click at [472, 316] on div "**** *********" at bounding box center [431, 309] width 87 height 113
click at [987, 303] on button "Change selection" at bounding box center [1023, 299] width 185 height 24
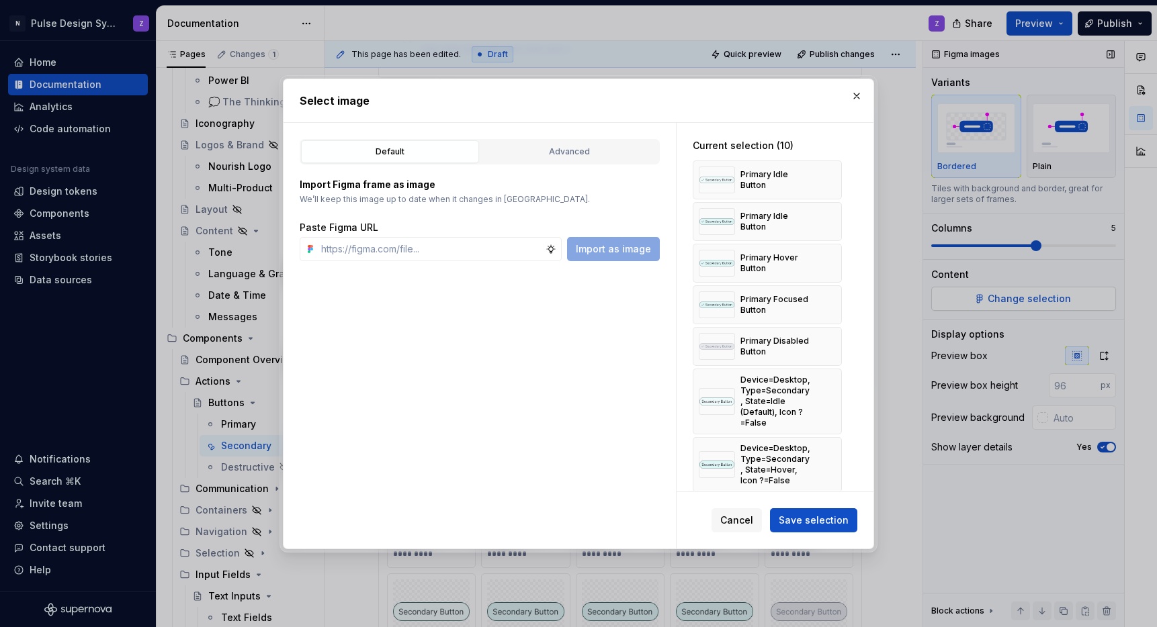
type textarea "*"
click at [589, 154] on div "Advanced" at bounding box center [569, 151] width 169 height 13
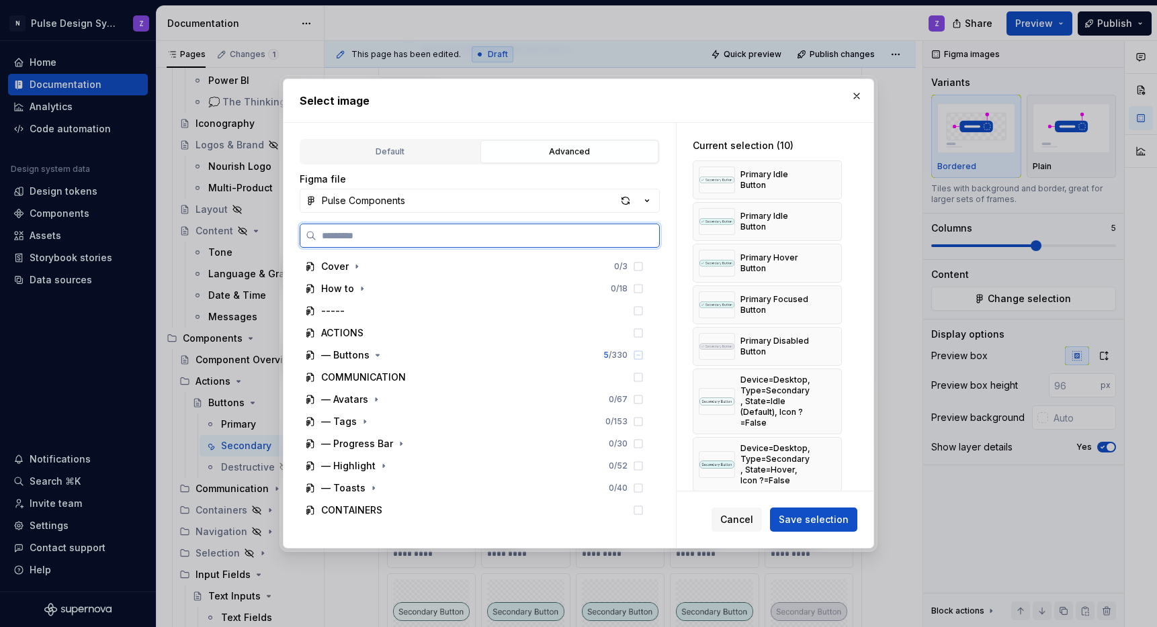
click at [409, 242] on input "search" at bounding box center [487, 235] width 343 height 13
paste input "**********"
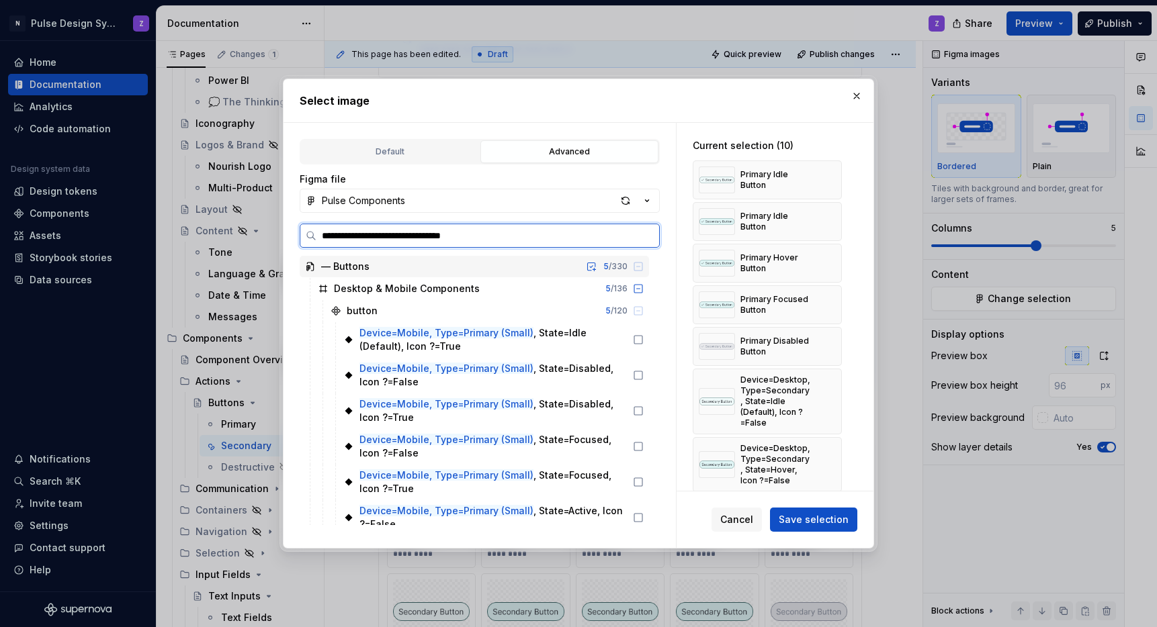
click at [382, 234] on input "**********" at bounding box center [487, 235] width 343 height 13
drag, startPoint x: 430, startPoint y: 235, endPoint x: 515, endPoint y: 234, distance: 85.3
click at [515, 234] on input "**********" at bounding box center [487, 235] width 343 height 13
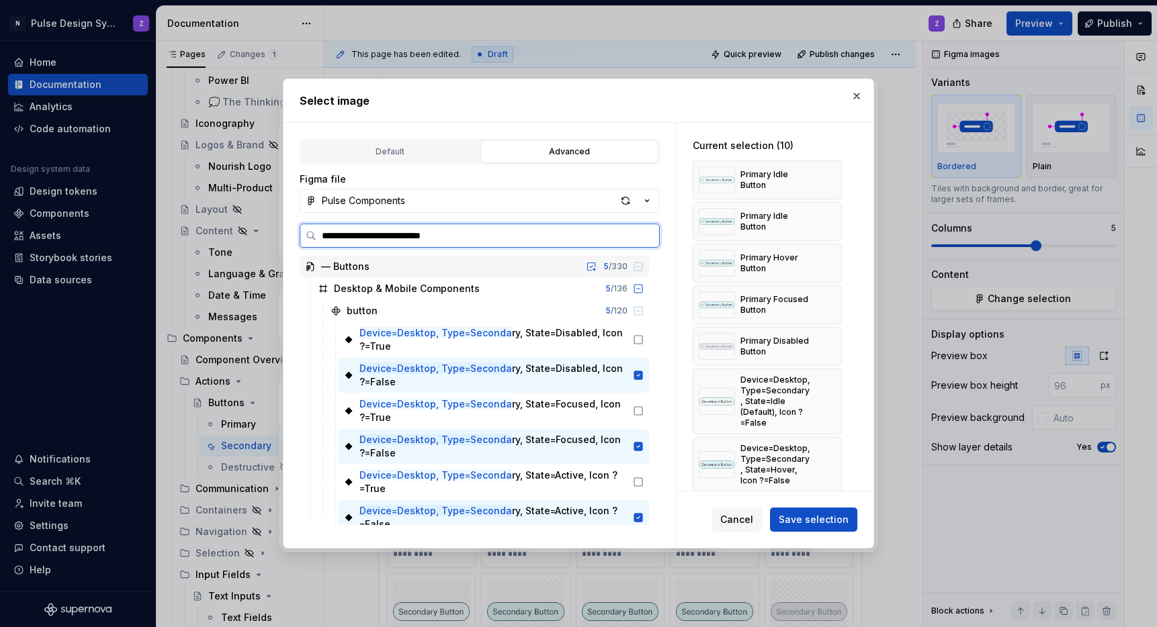
type input "**********"
click at [464, 239] on input "**********" at bounding box center [487, 235] width 343 height 13
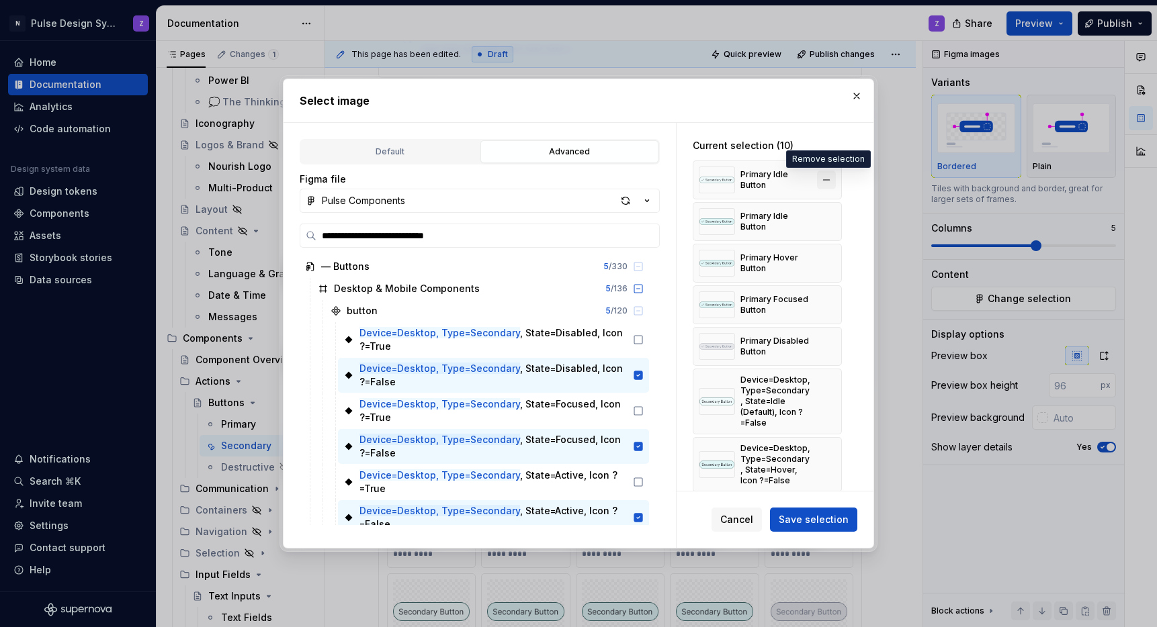
click at [827, 177] on button "button" at bounding box center [826, 180] width 19 height 19
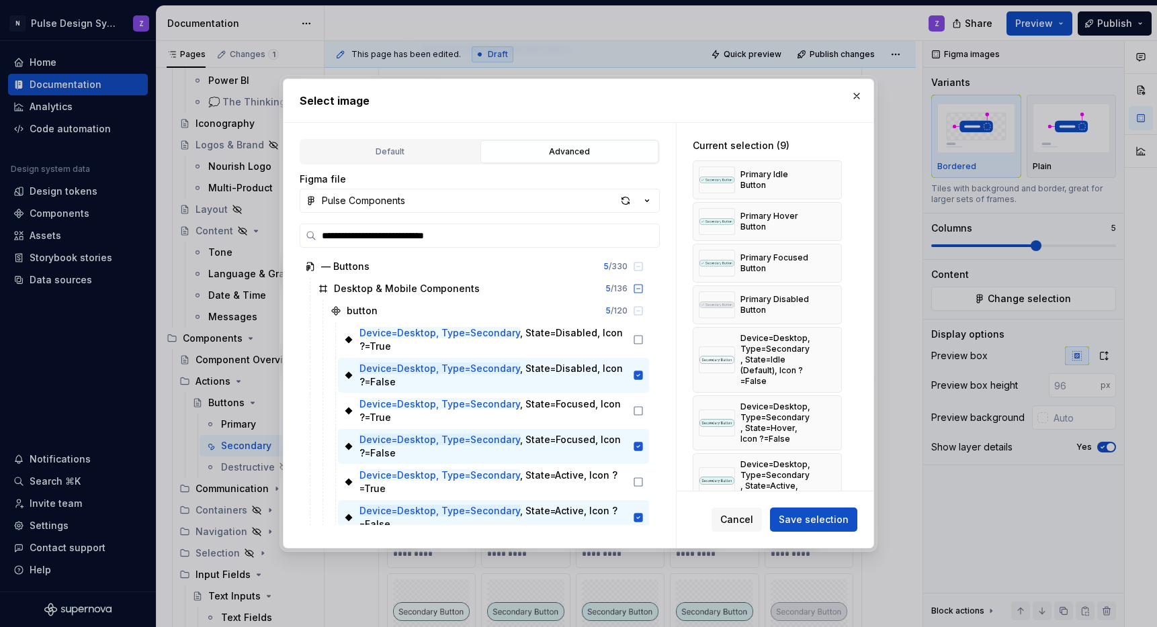
click at [827, 177] on button "button" at bounding box center [826, 180] width 19 height 19
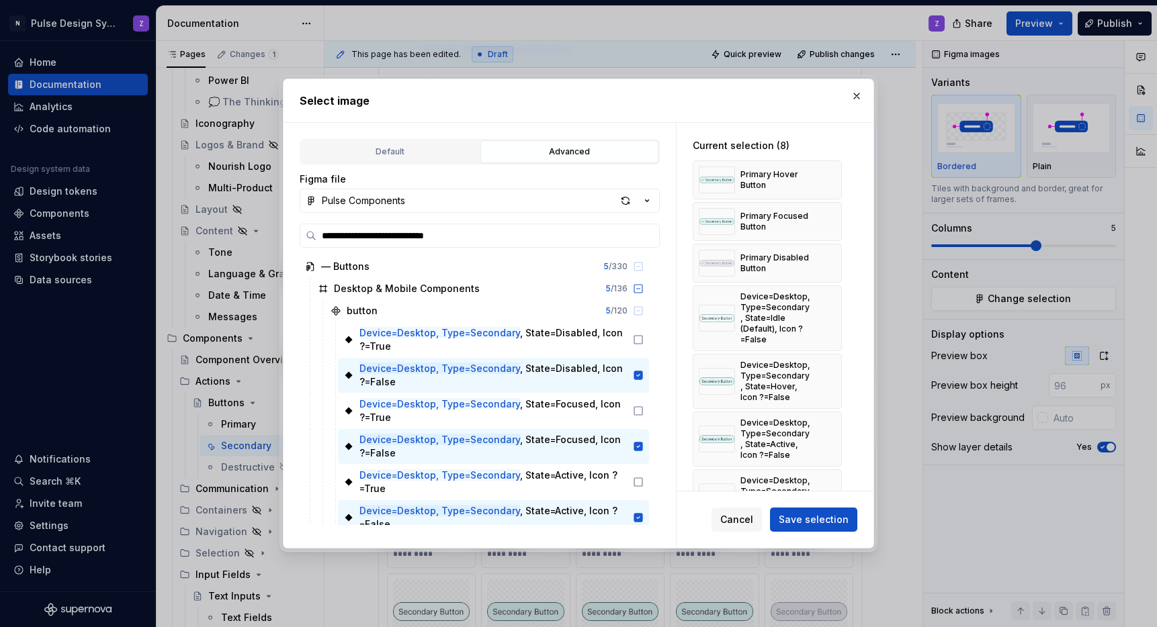
click at [827, 177] on button "button" at bounding box center [826, 180] width 19 height 19
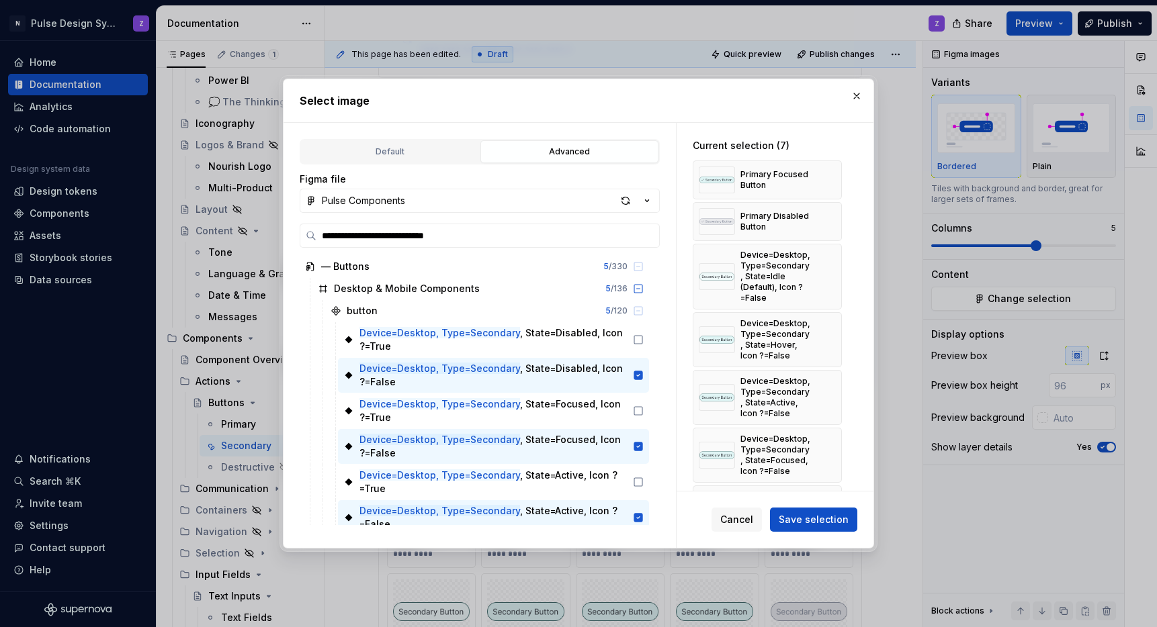
click at [827, 177] on button "button" at bounding box center [826, 180] width 19 height 19
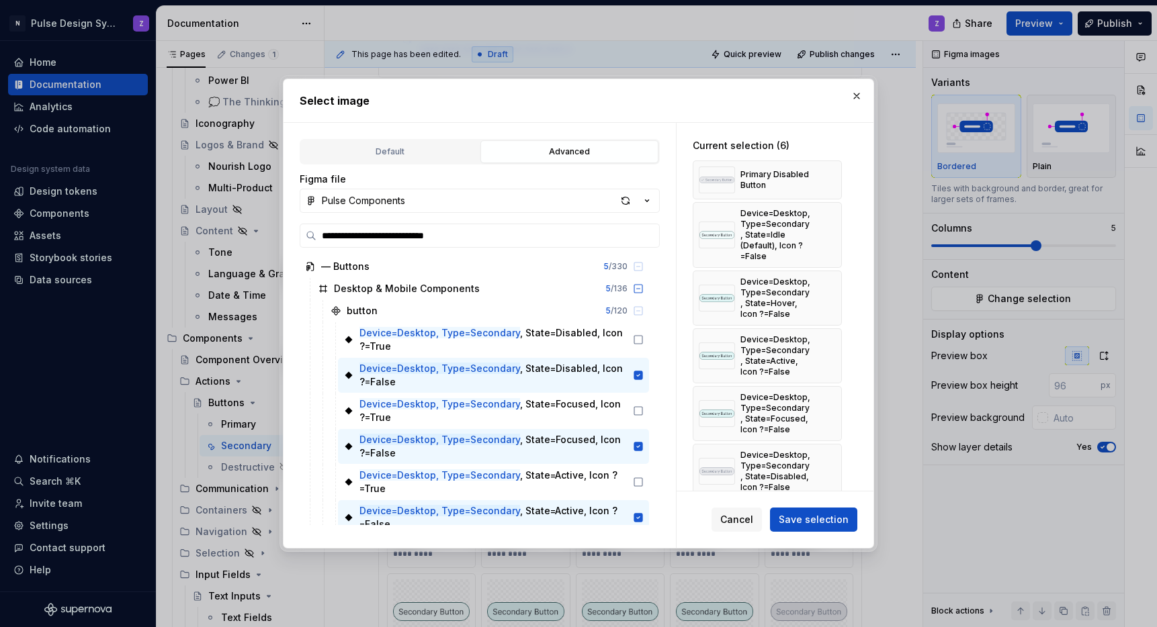
click at [827, 177] on button "button" at bounding box center [826, 180] width 19 height 19
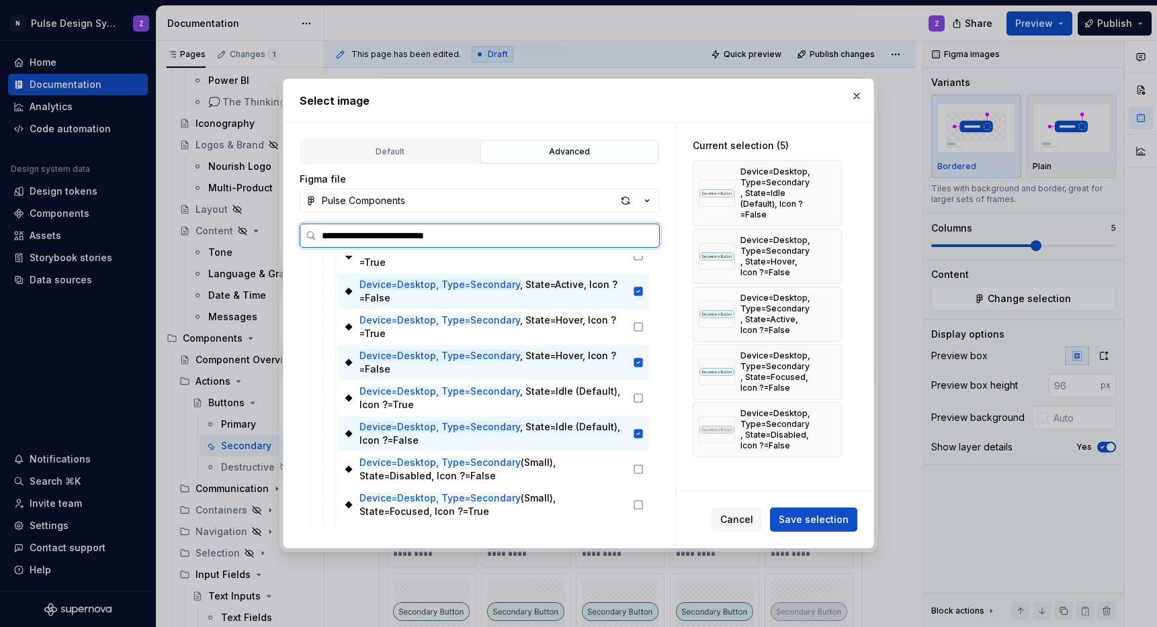
scroll to position [229, 0]
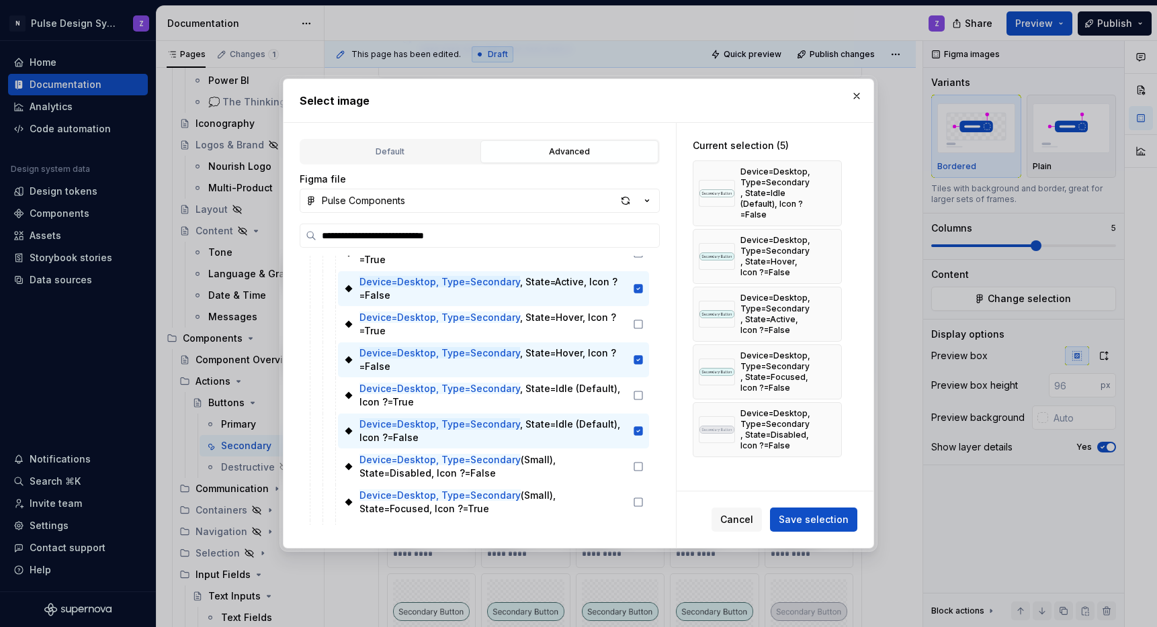
click at [801, 516] on span "Save selection" at bounding box center [814, 519] width 70 height 13
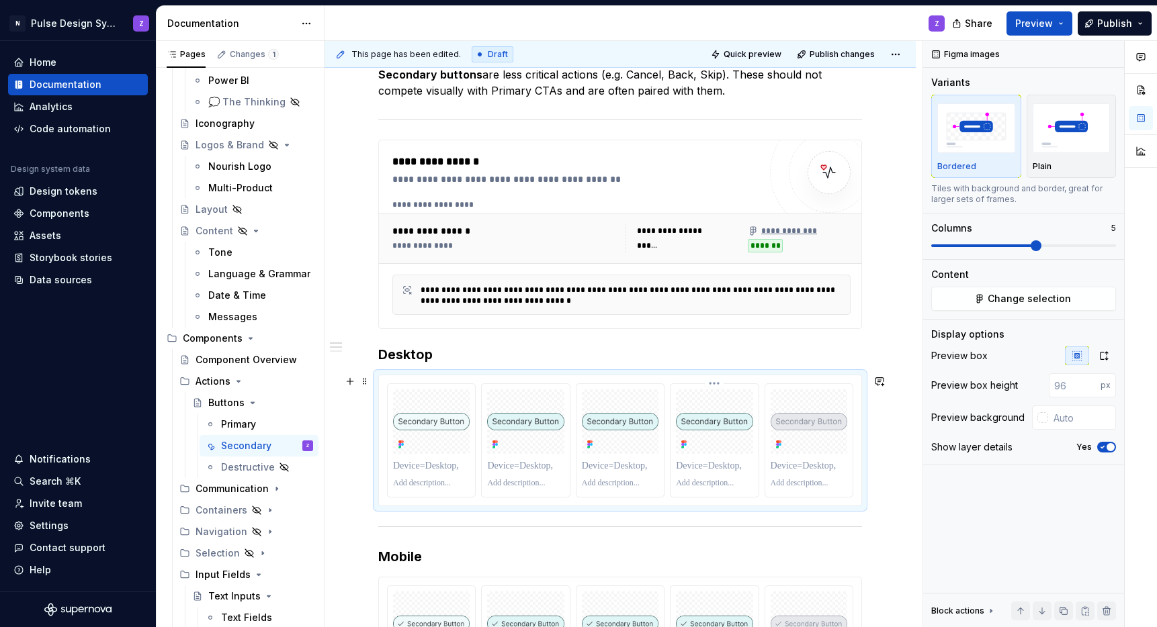
scroll to position [185, 0]
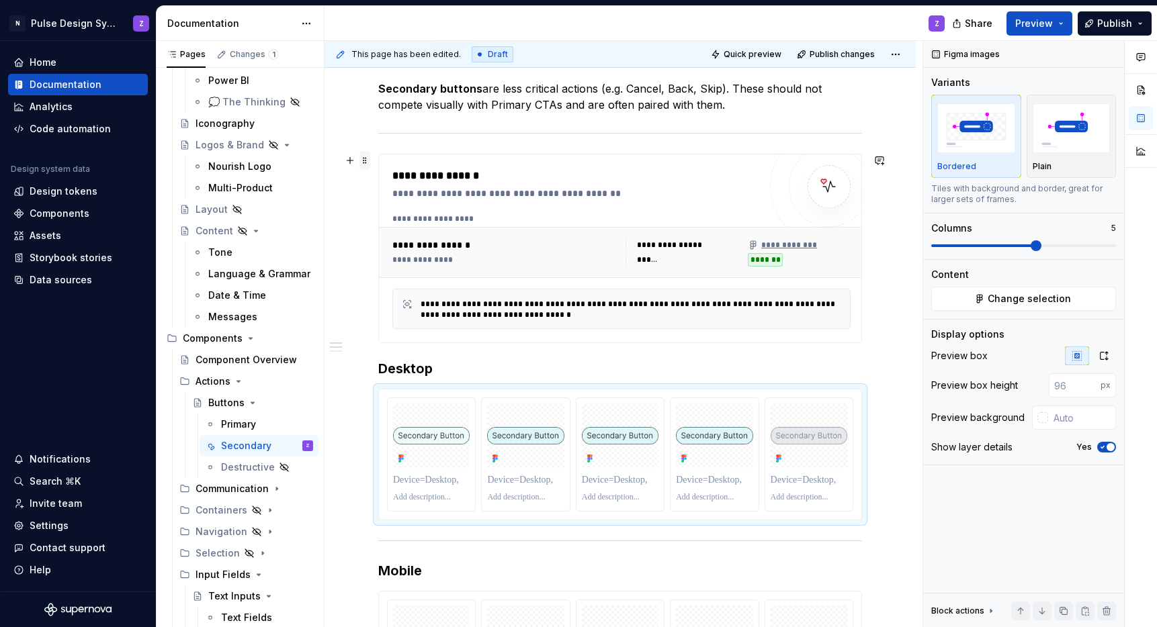
click at [368, 159] on span at bounding box center [364, 160] width 11 height 19
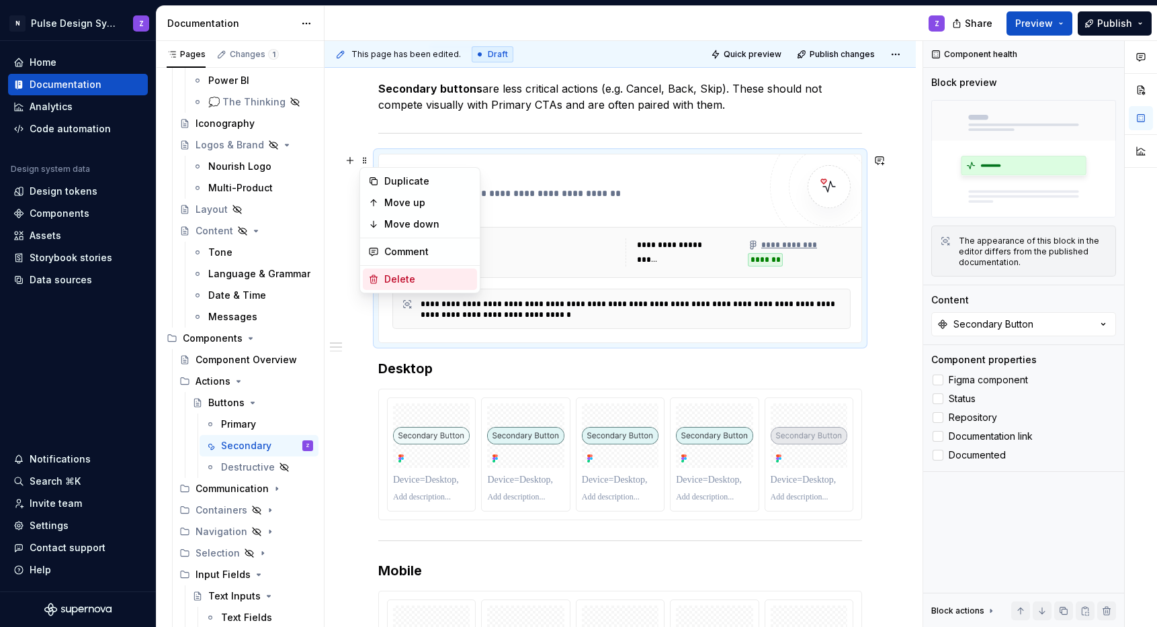
click at [410, 279] on div "Delete" at bounding box center [427, 279] width 87 height 13
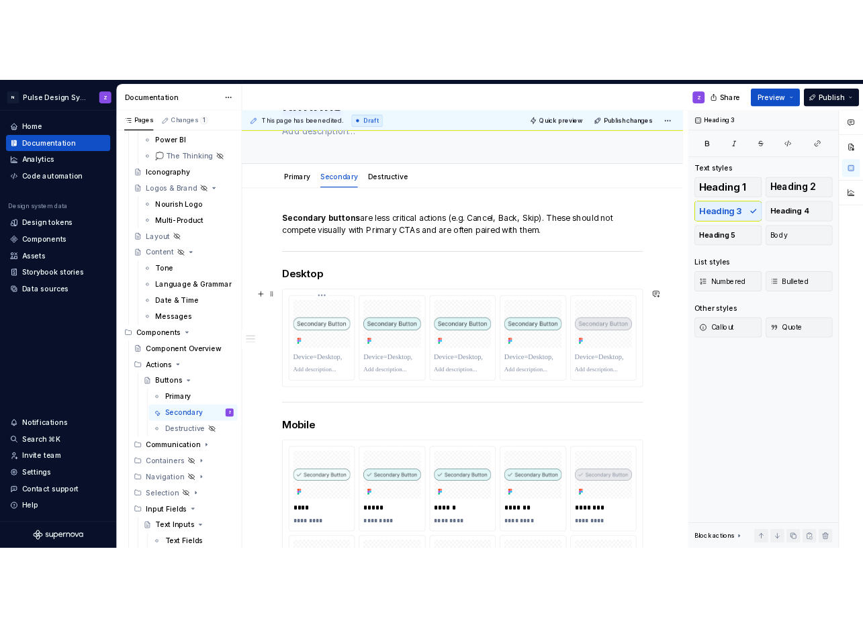
scroll to position [29, 0]
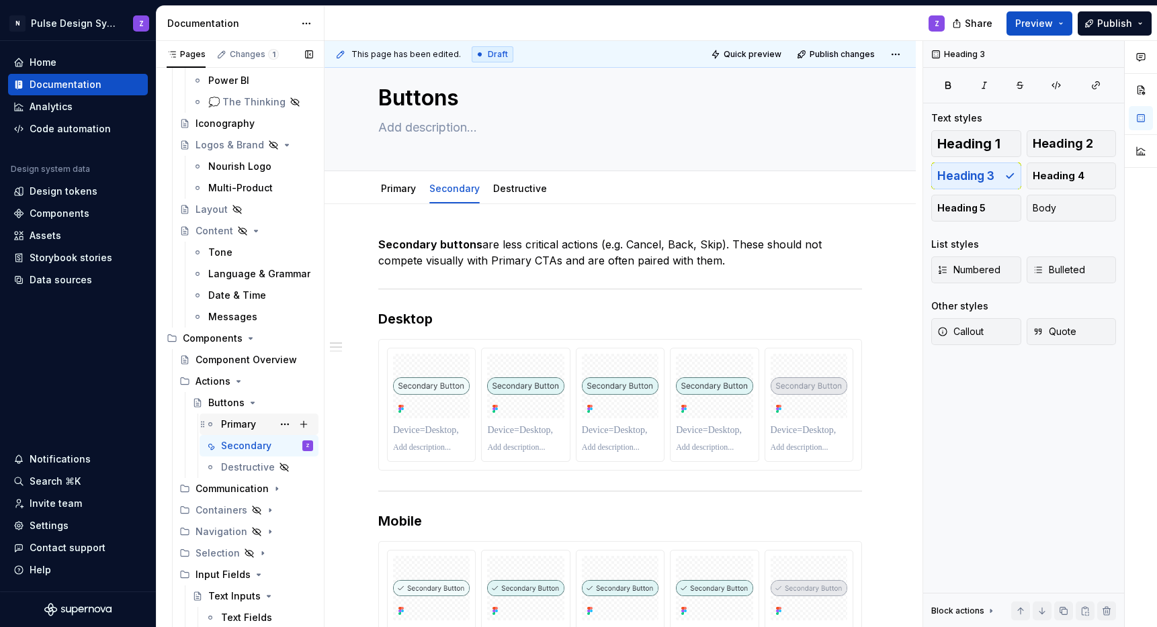
click at [242, 421] on div "Primary" at bounding box center [238, 424] width 35 height 13
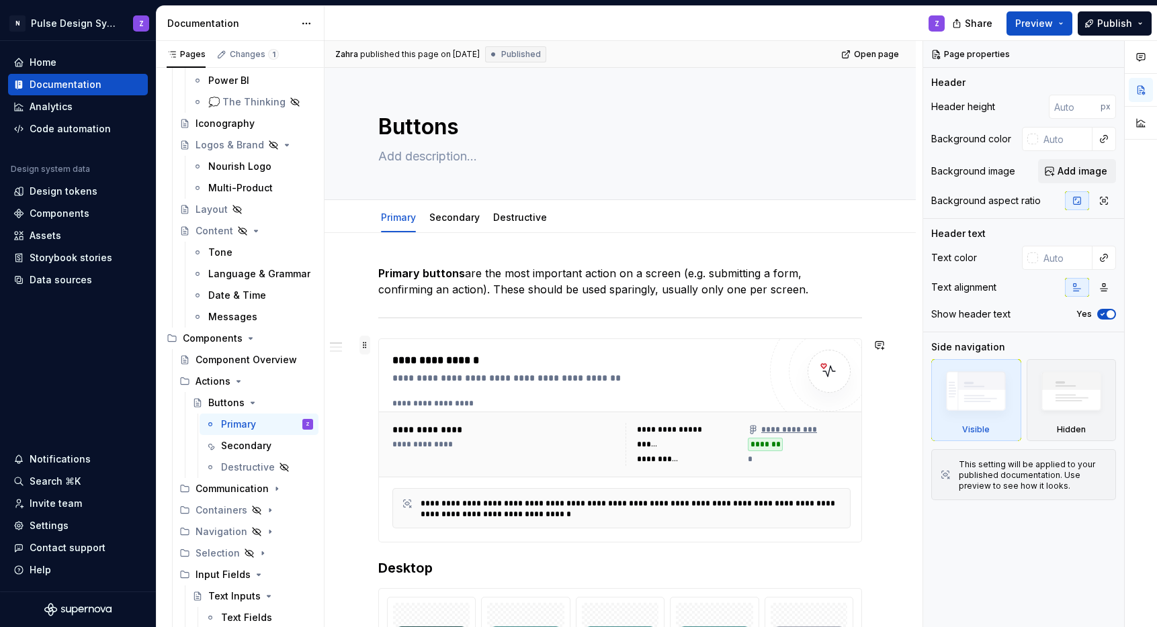
click at [361, 354] on span at bounding box center [364, 345] width 11 height 19
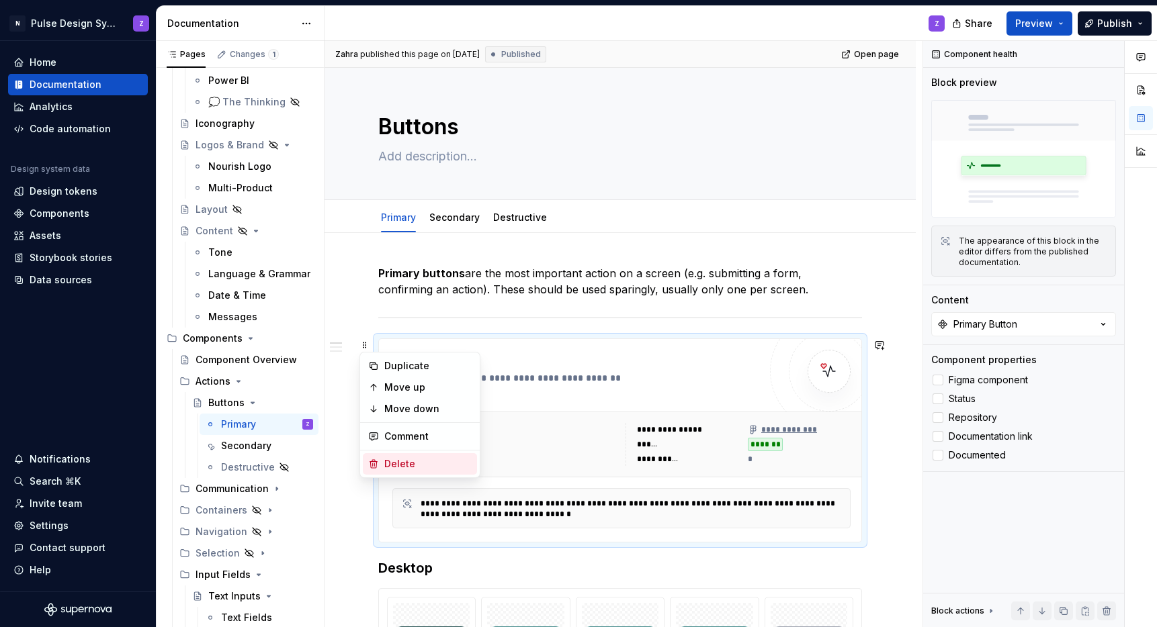
click at [396, 464] on div "Delete" at bounding box center [427, 464] width 87 height 13
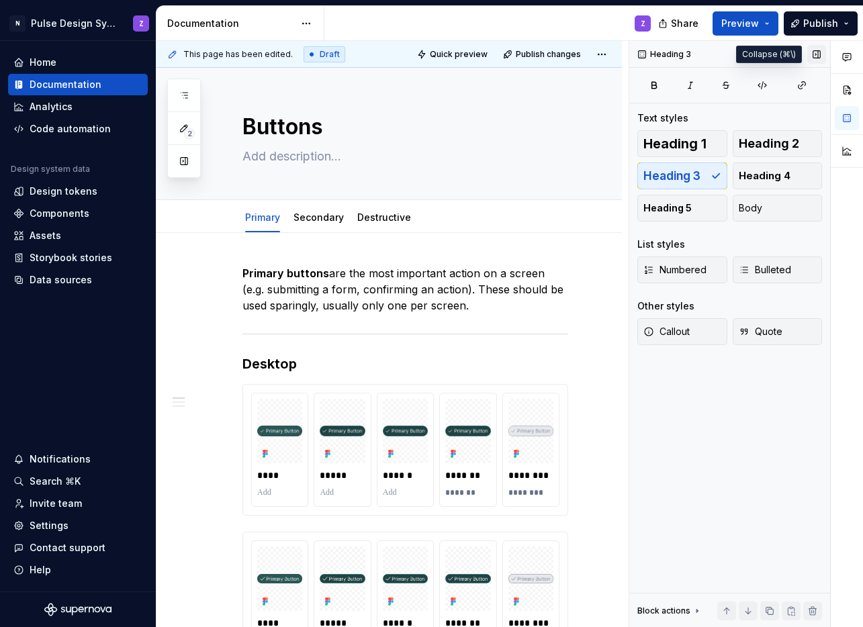
click at [818, 60] on button "button" at bounding box center [817, 54] width 19 height 19
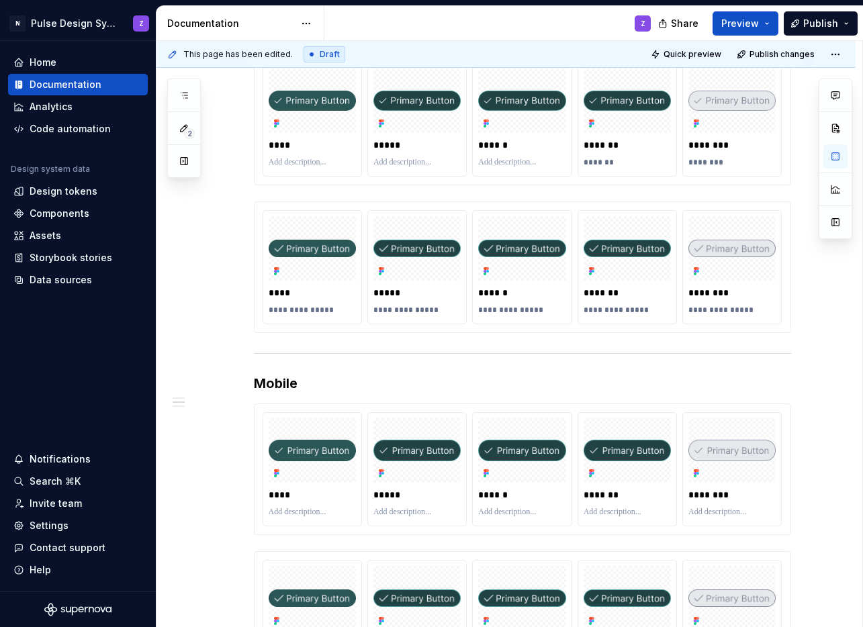
scroll to position [376, 0]
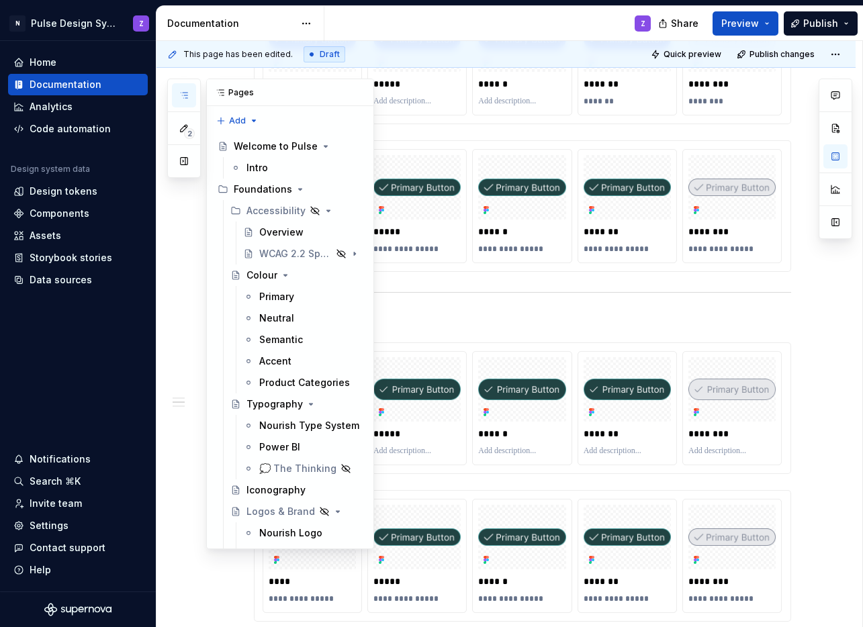
click at [181, 103] on button "button" at bounding box center [184, 95] width 24 height 24
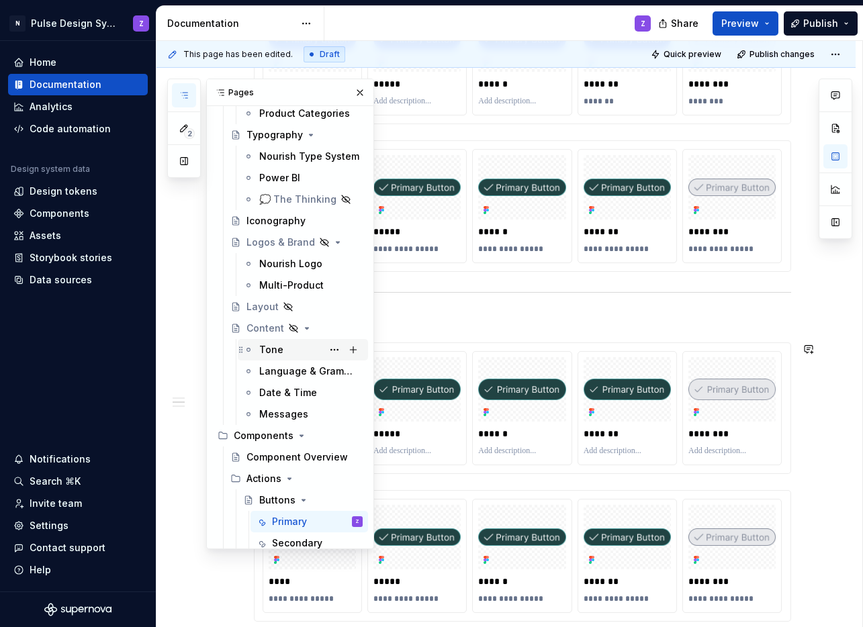
scroll to position [383, 0]
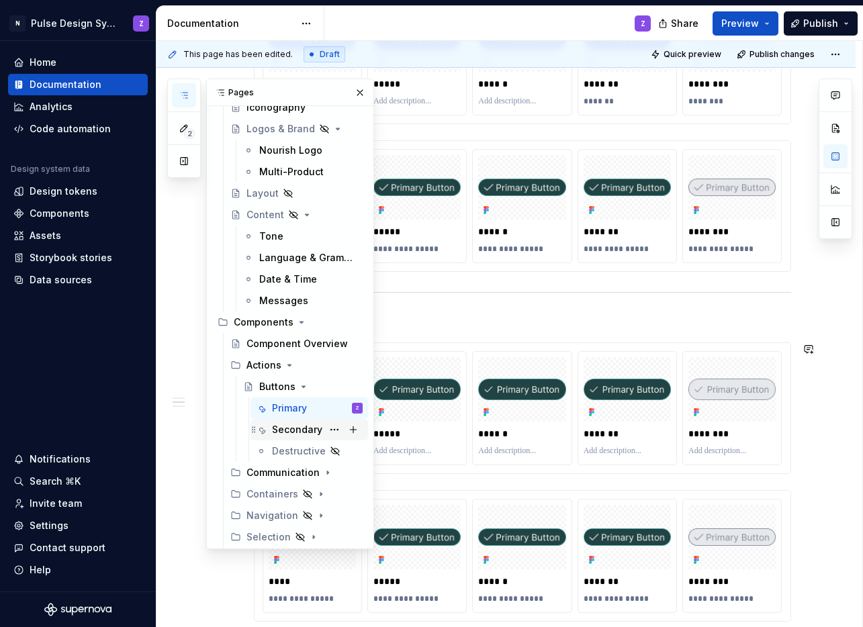
click at [284, 432] on div "Secondary" at bounding box center [297, 429] width 50 height 13
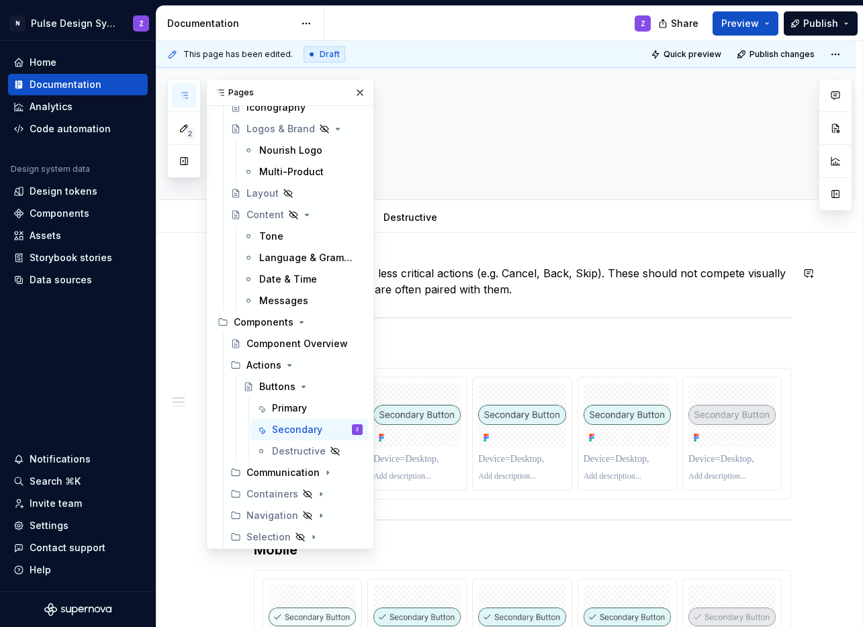
click at [466, 274] on p "Secondary buttons are less critical actions (e.g. Cancel, Back, Skip). These sh…" at bounding box center [522, 281] width 537 height 32
click at [185, 93] on icon "button" at bounding box center [184, 95] width 7 height 5
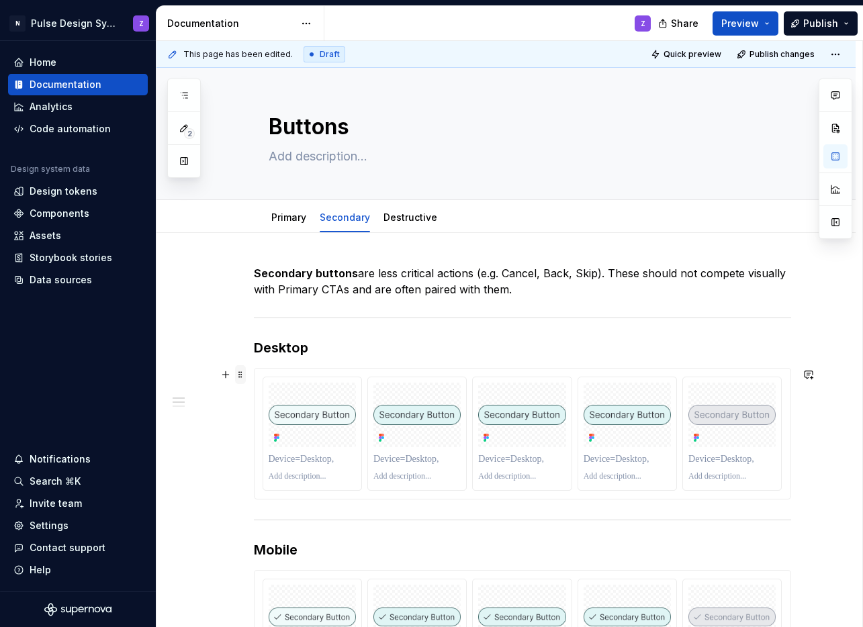
click at [242, 374] on span at bounding box center [240, 374] width 11 height 19
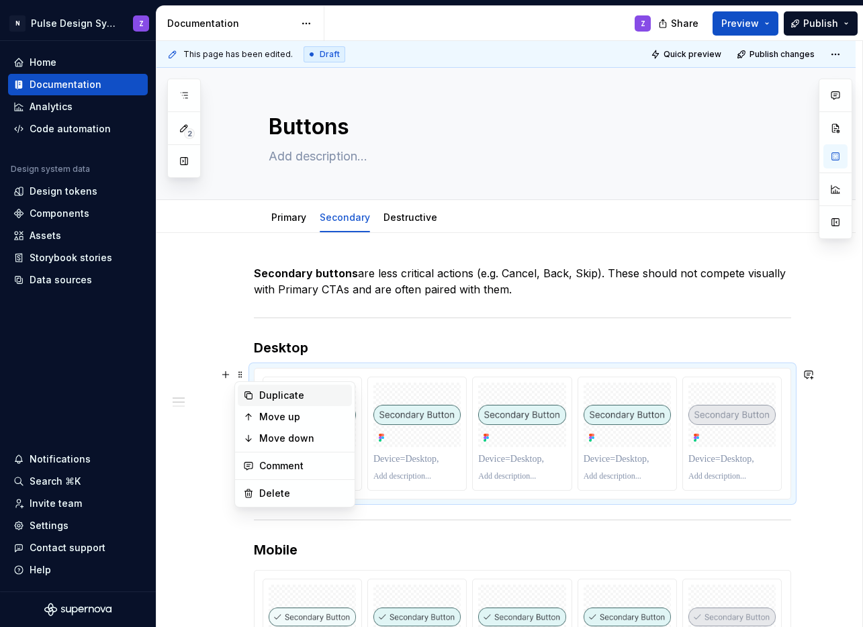
click at [259, 397] on div "Duplicate" at bounding box center [302, 395] width 87 height 13
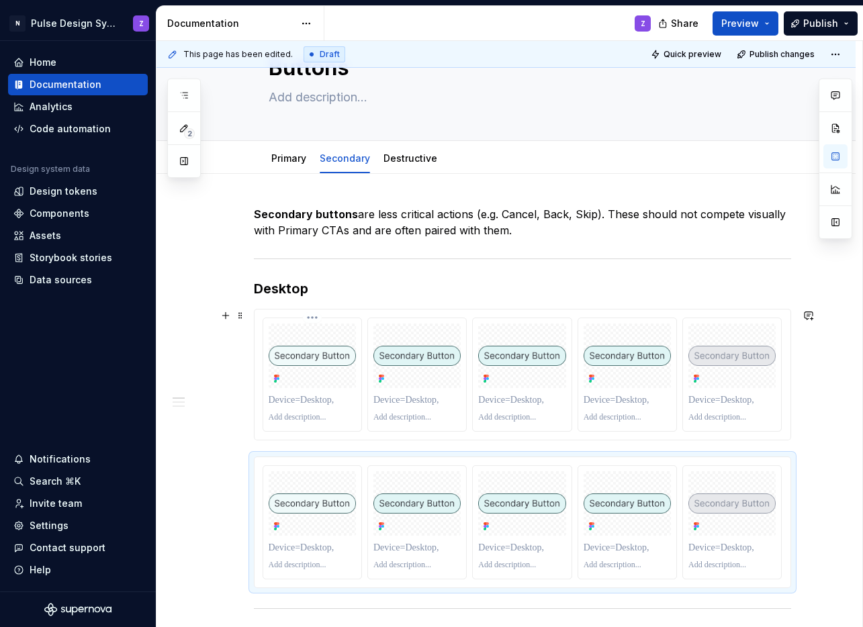
scroll to position [140, 0]
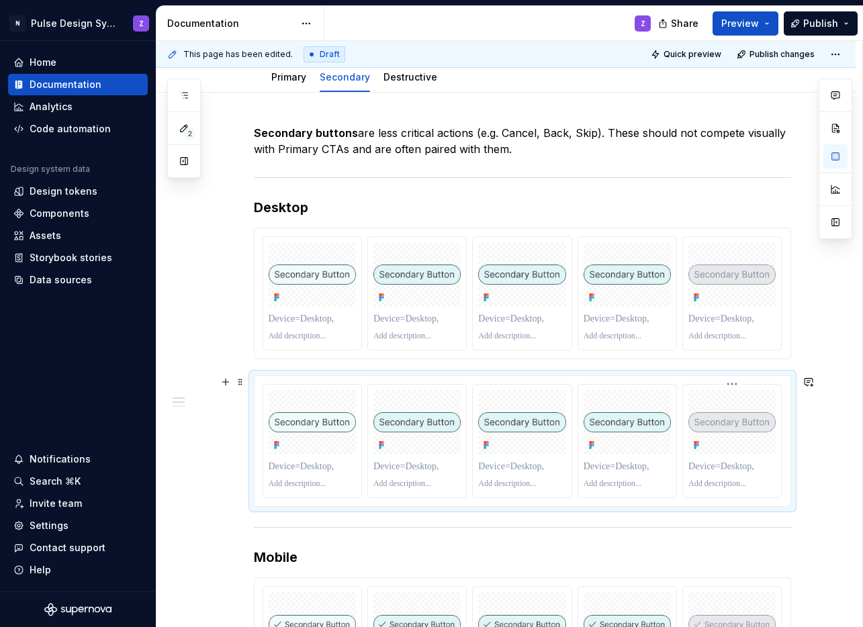
click at [730, 420] on img at bounding box center [732, 422] width 87 height 19
click at [563, 497] on div at bounding box center [522, 441] width 98 height 113
click at [572, 432] on div at bounding box center [523, 441] width 520 height 114
click at [241, 380] on span at bounding box center [240, 382] width 11 height 19
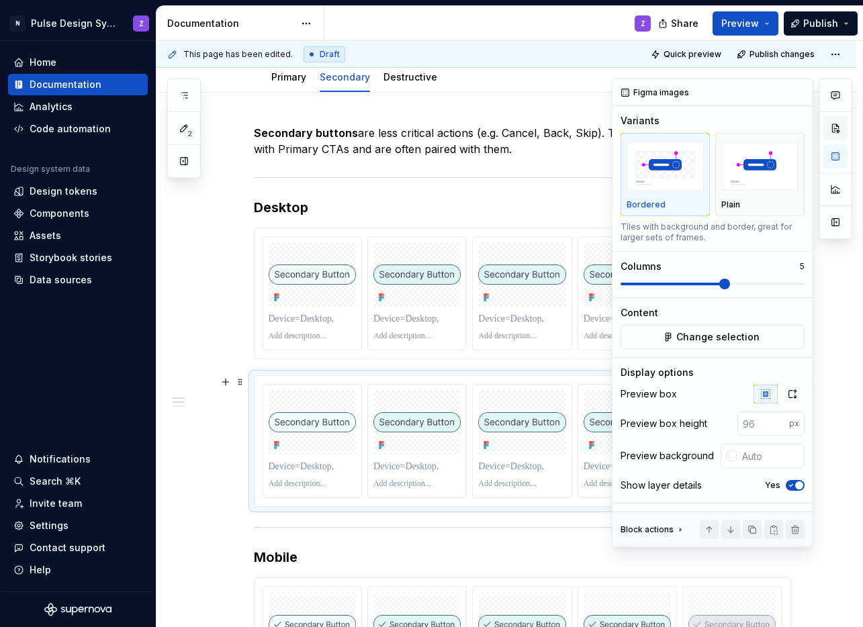
click at [841, 131] on button "button" at bounding box center [836, 128] width 24 height 24
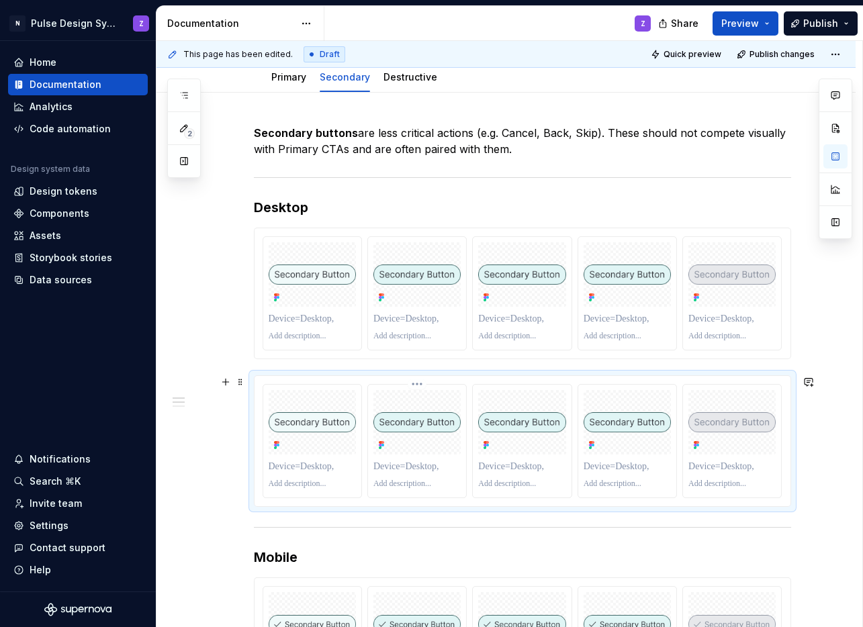
click at [450, 385] on div at bounding box center [417, 441] width 98 height 113
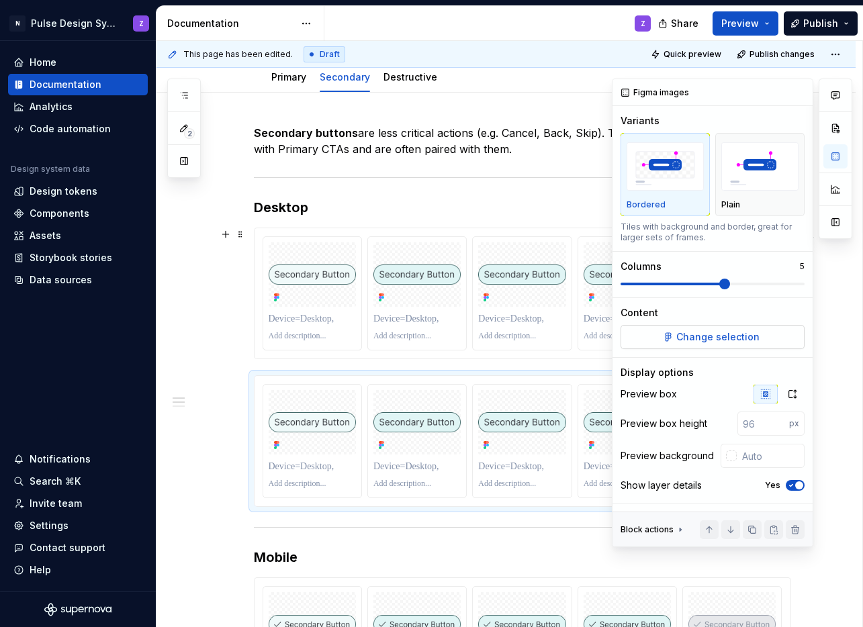
click at [742, 333] on span "Change selection" at bounding box center [718, 337] width 83 height 13
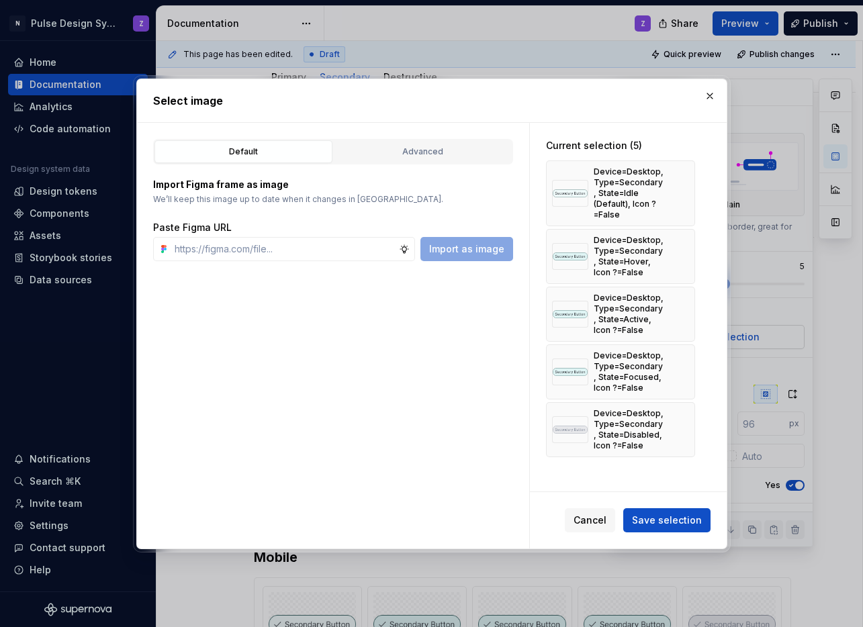
type textarea "*"
click at [406, 153] on div "Advanced" at bounding box center [423, 151] width 169 height 13
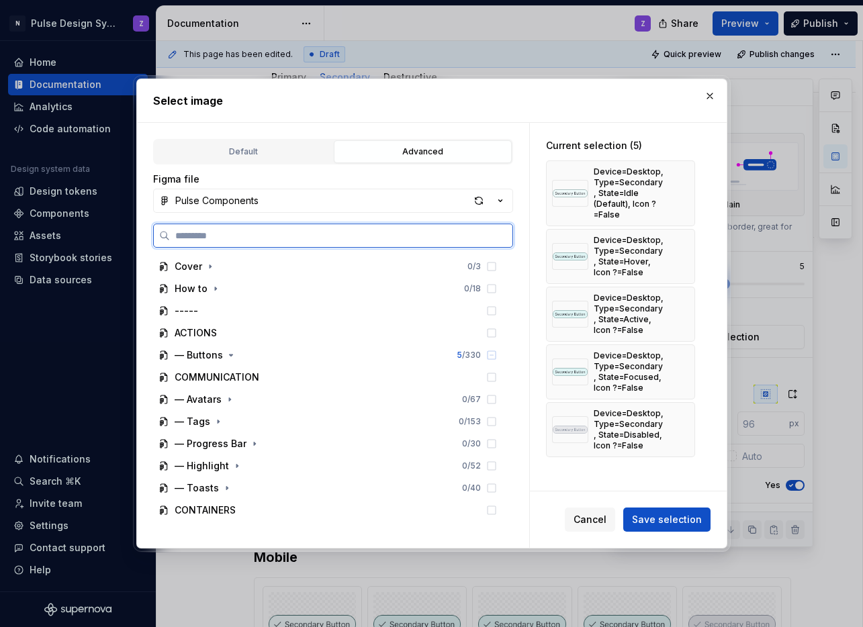
click at [245, 236] on input "search" at bounding box center [341, 235] width 343 height 13
paste input "**********"
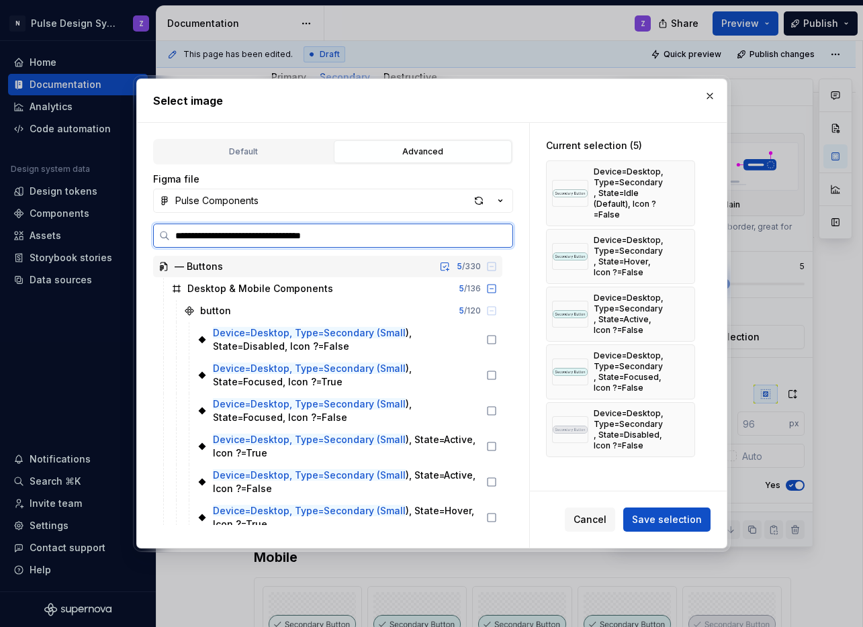
type input "**********"
click at [491, 375] on icon at bounding box center [491, 375] width 11 height 11
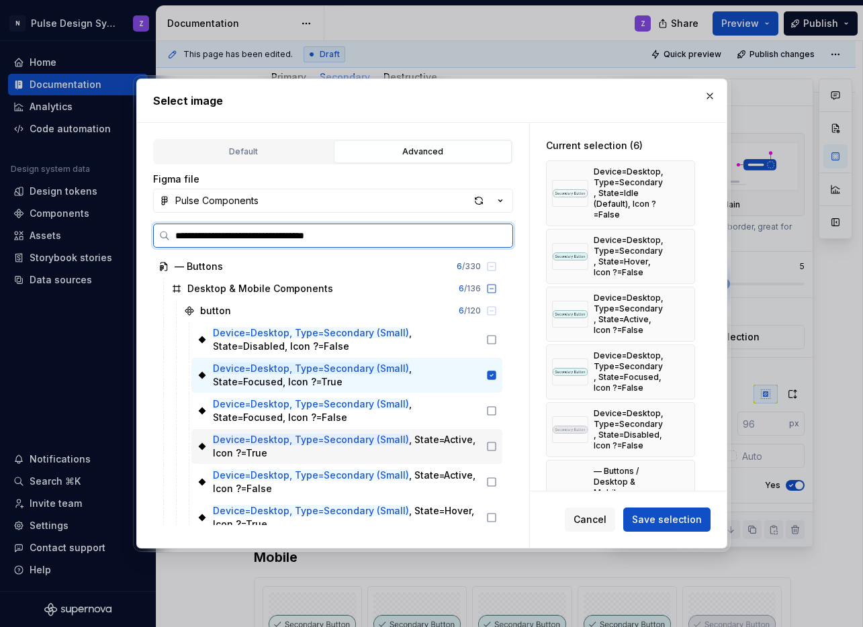
click at [488, 447] on icon at bounding box center [491, 446] width 11 height 11
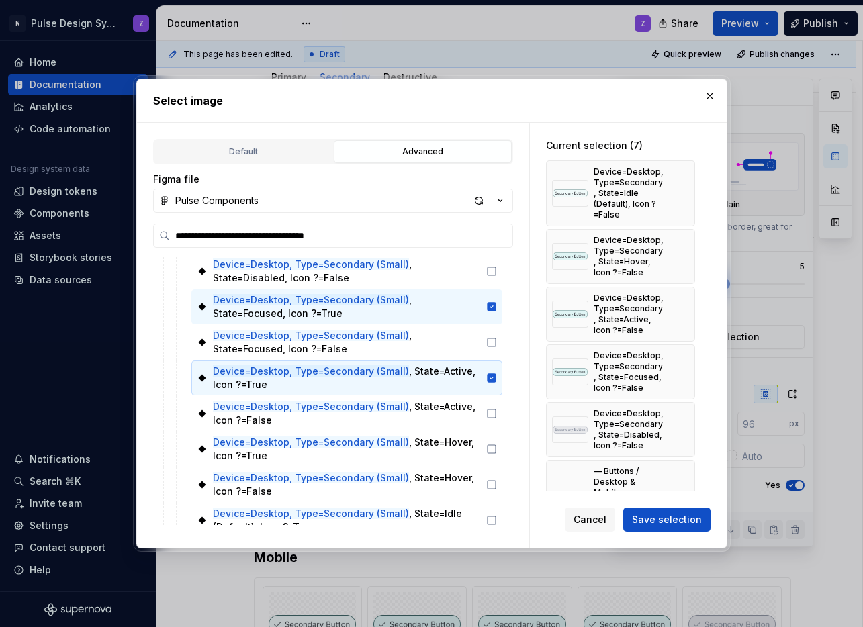
scroll to position [73, 0]
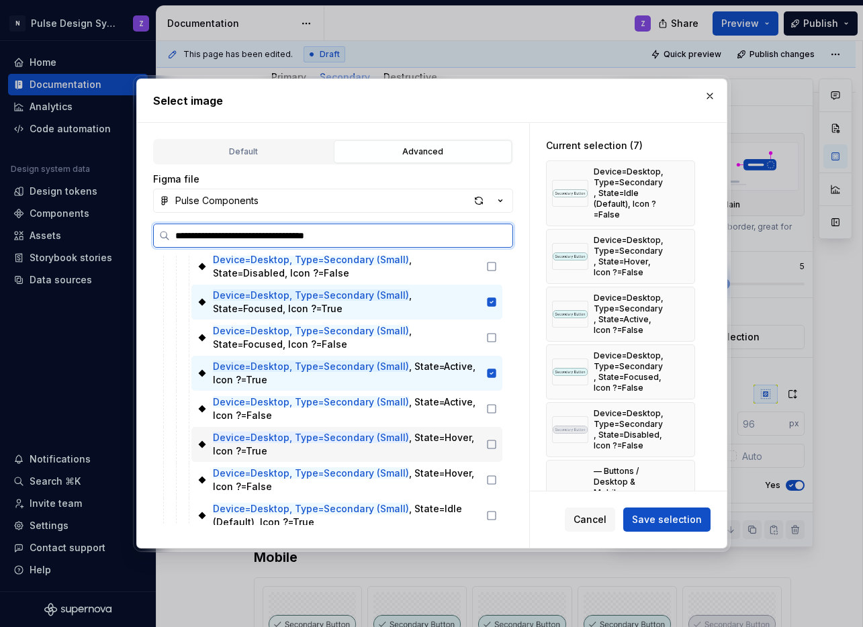
click at [488, 445] on icon at bounding box center [491, 444] width 11 height 11
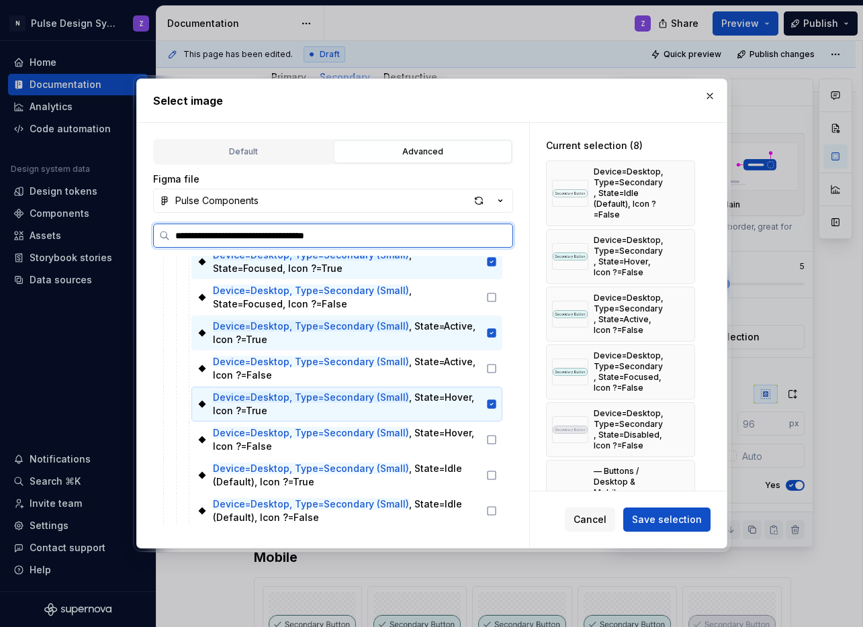
scroll to position [122, 0]
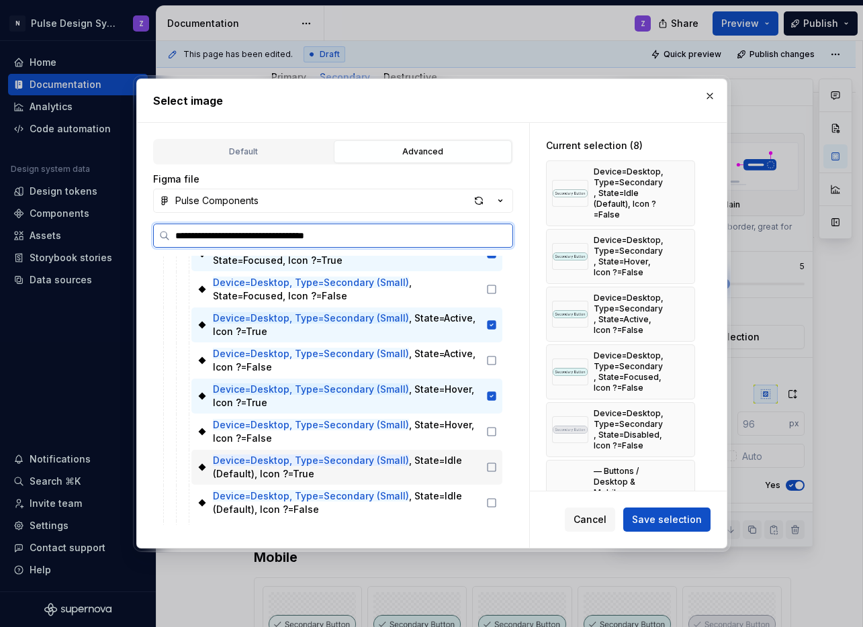
click at [488, 467] on icon at bounding box center [491, 467] width 11 height 11
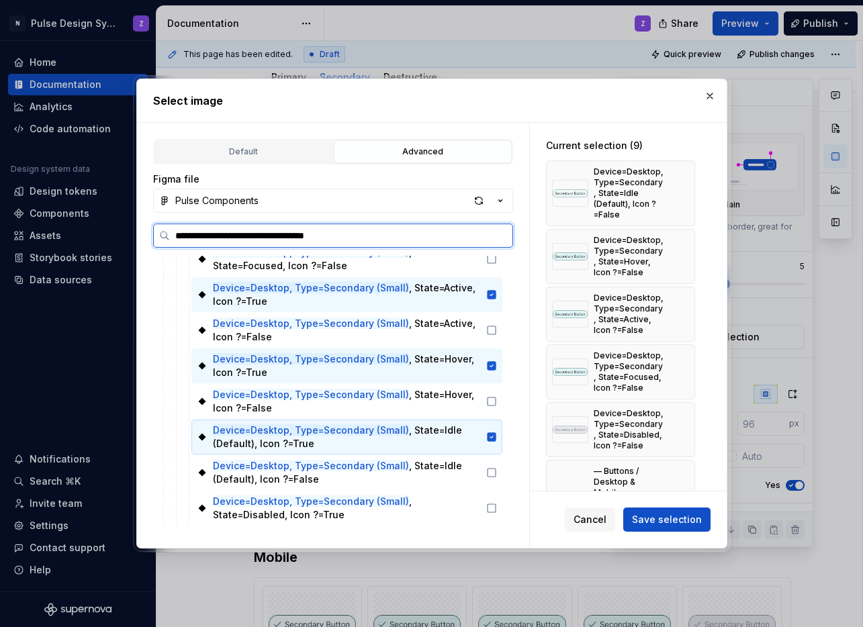
scroll to position [153, 0]
click at [489, 506] on icon at bounding box center [491, 508] width 11 height 11
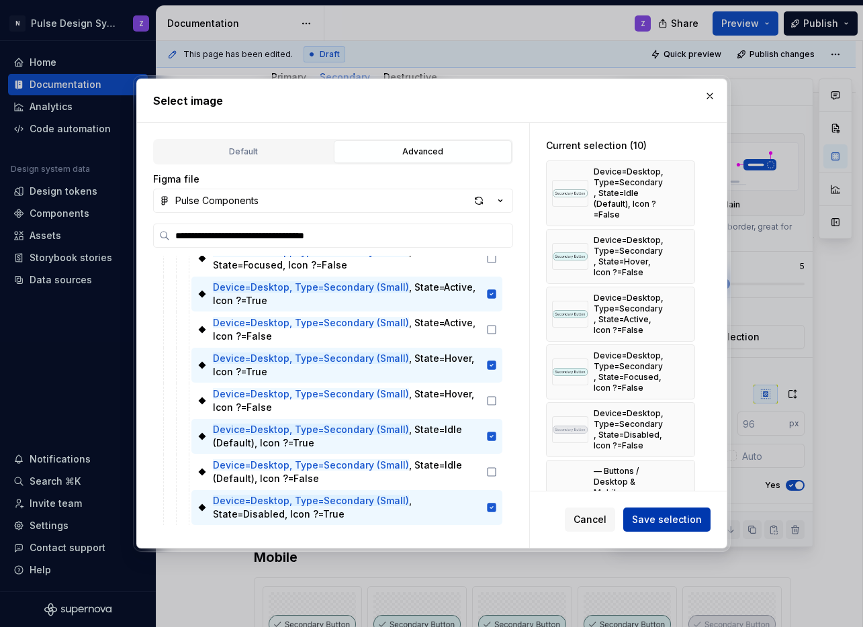
click at [666, 526] on span "Save selection" at bounding box center [667, 519] width 70 height 13
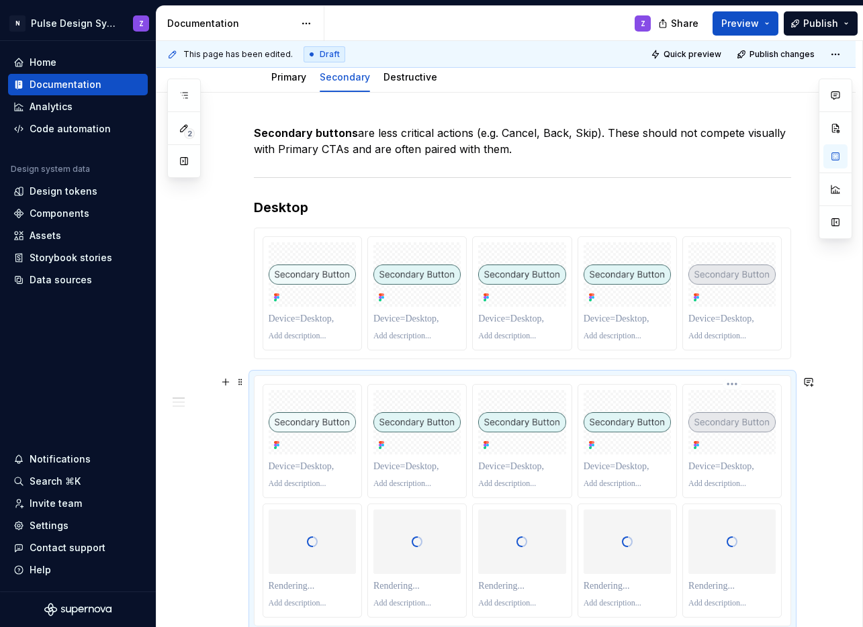
click at [769, 427] on img at bounding box center [732, 422] width 87 height 19
click at [244, 380] on span at bounding box center [240, 382] width 11 height 19
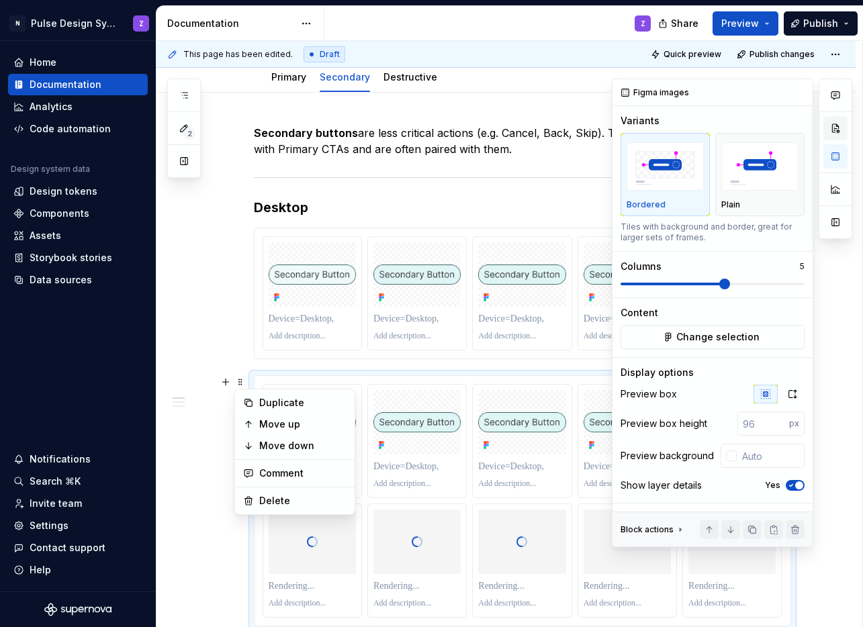
click at [837, 128] on button "button" at bounding box center [836, 128] width 24 height 24
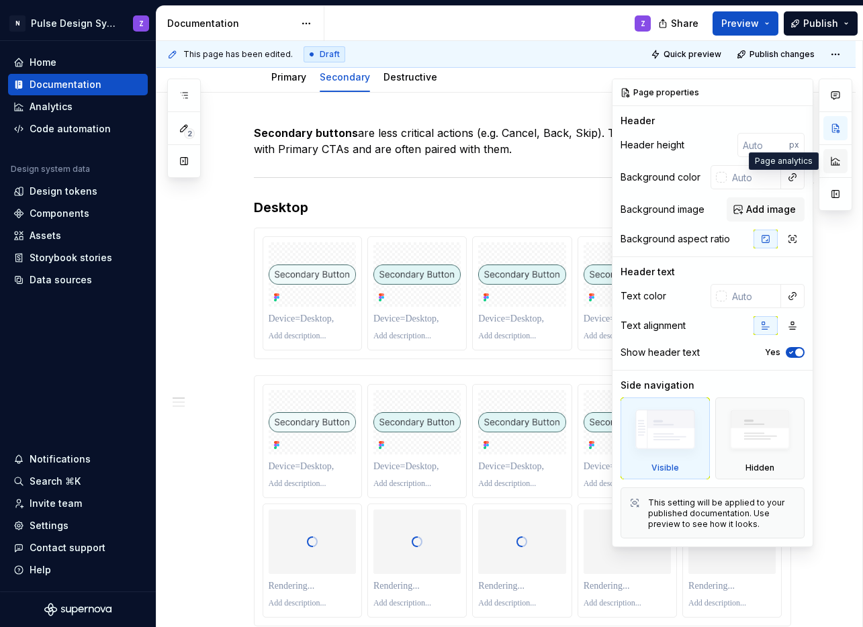
click at [830, 165] on button "button" at bounding box center [836, 161] width 24 height 24
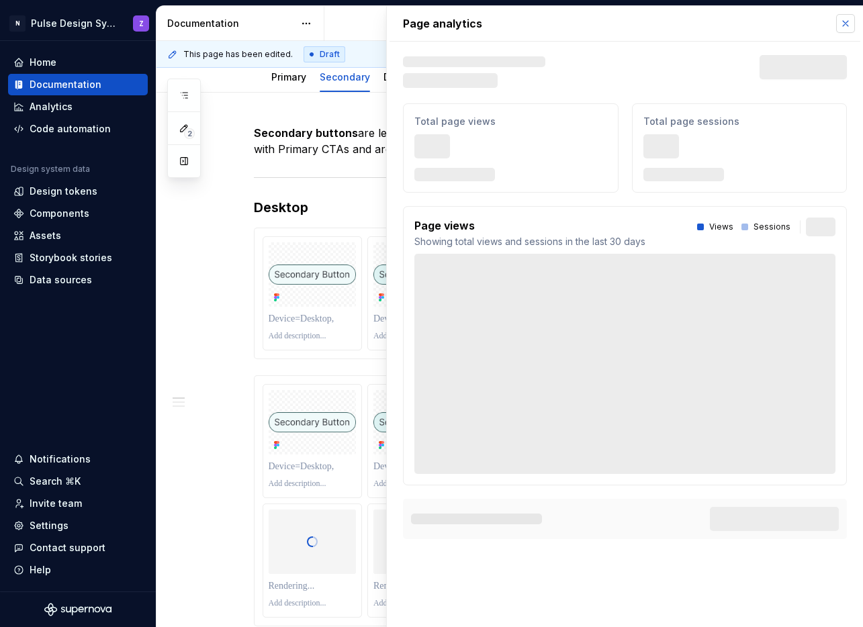
click at [849, 18] on button "button" at bounding box center [845, 23] width 19 height 19
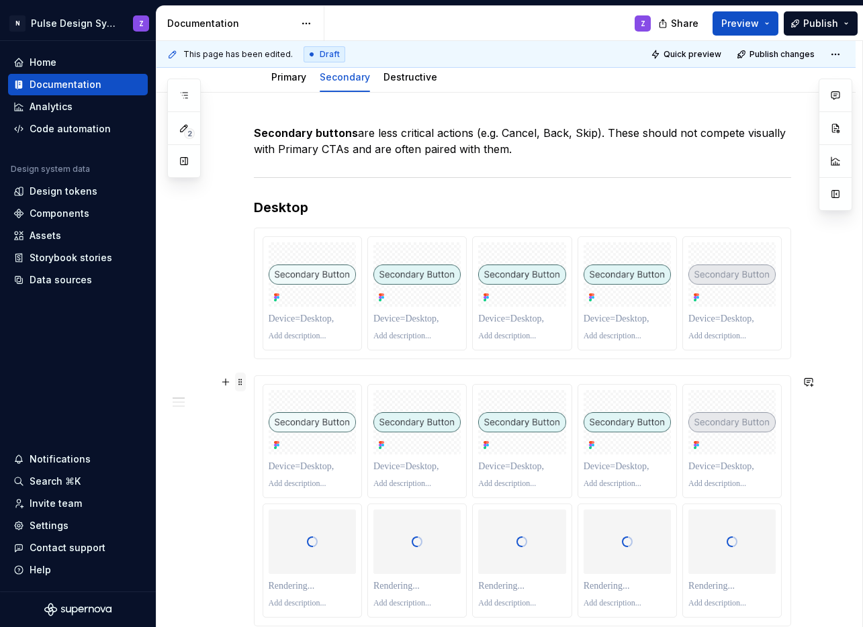
click at [241, 384] on span at bounding box center [240, 382] width 11 height 19
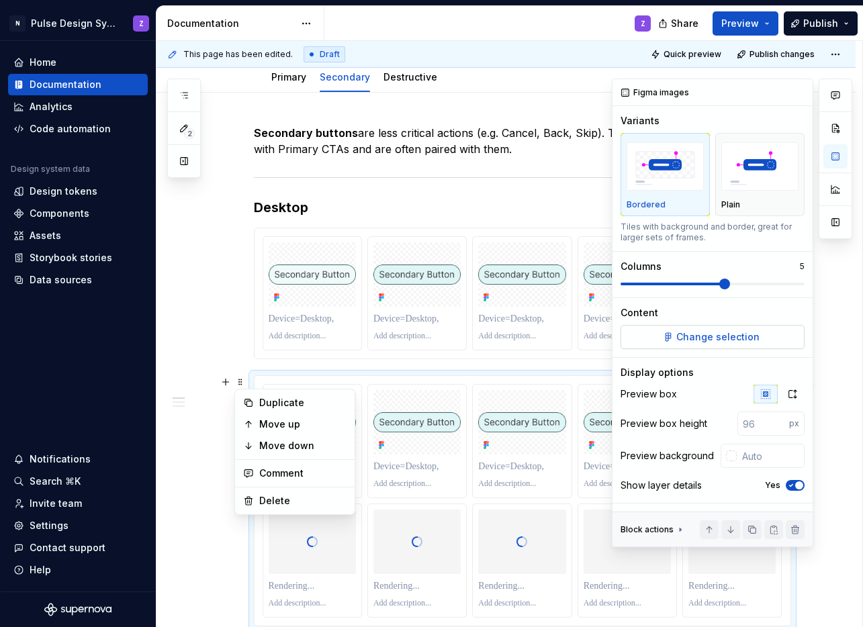
click at [761, 333] on button "Change selection" at bounding box center [713, 337] width 184 height 24
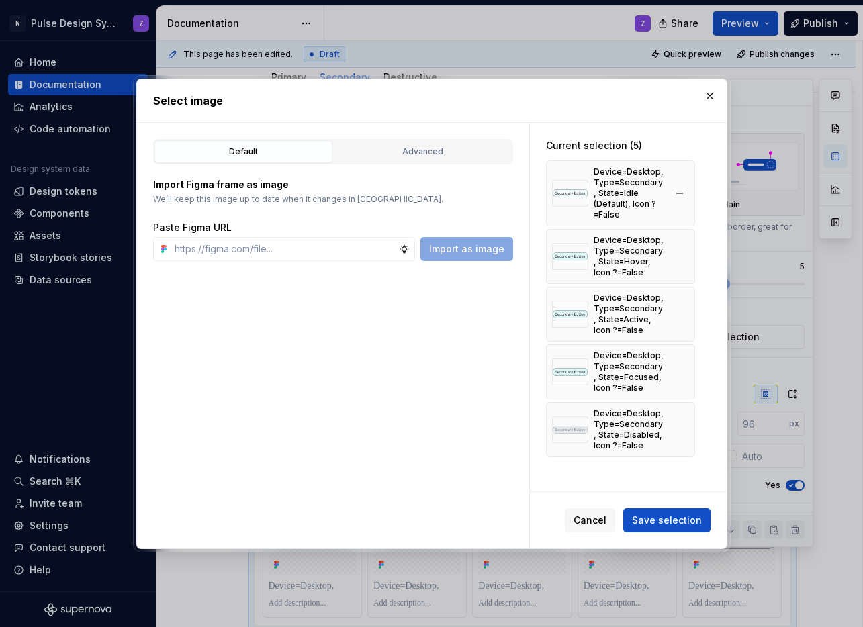
click at [655, 170] on div "Device=Desktop, Type=Secondary, State=Idle (Default), Icon ?=False" at bounding box center [629, 194] width 71 height 54
click at [675, 192] on button "button" at bounding box center [679, 193] width 19 height 19
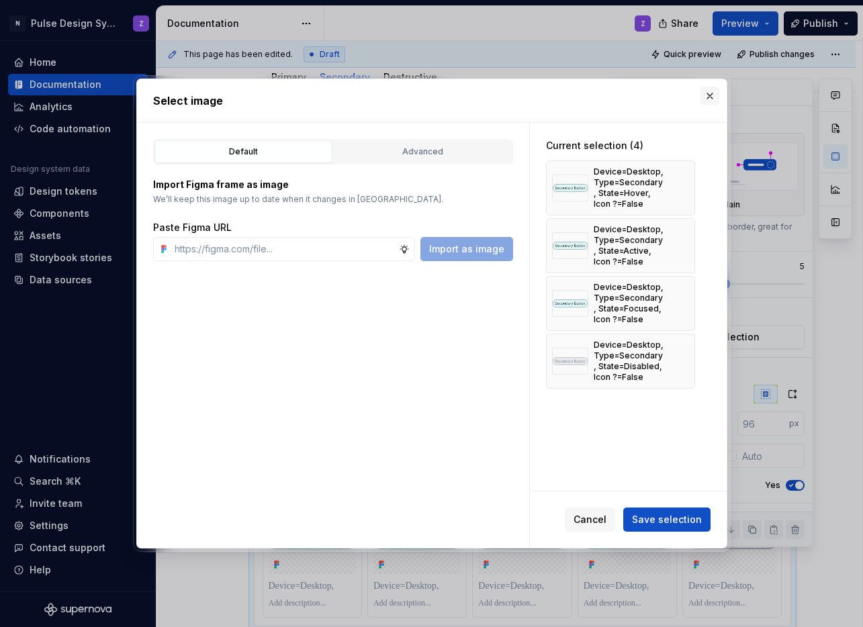
click at [709, 97] on button "button" at bounding box center [710, 96] width 19 height 19
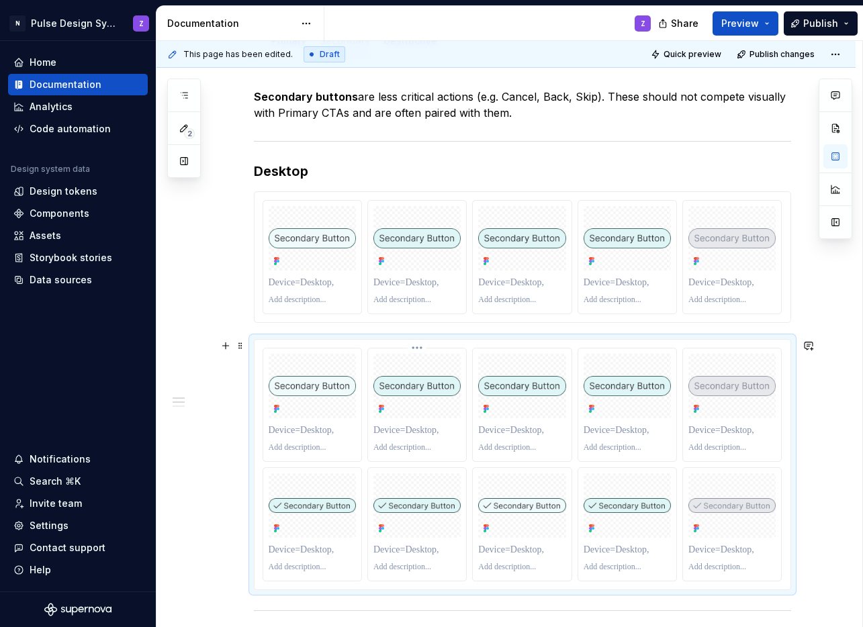
scroll to position [247, 0]
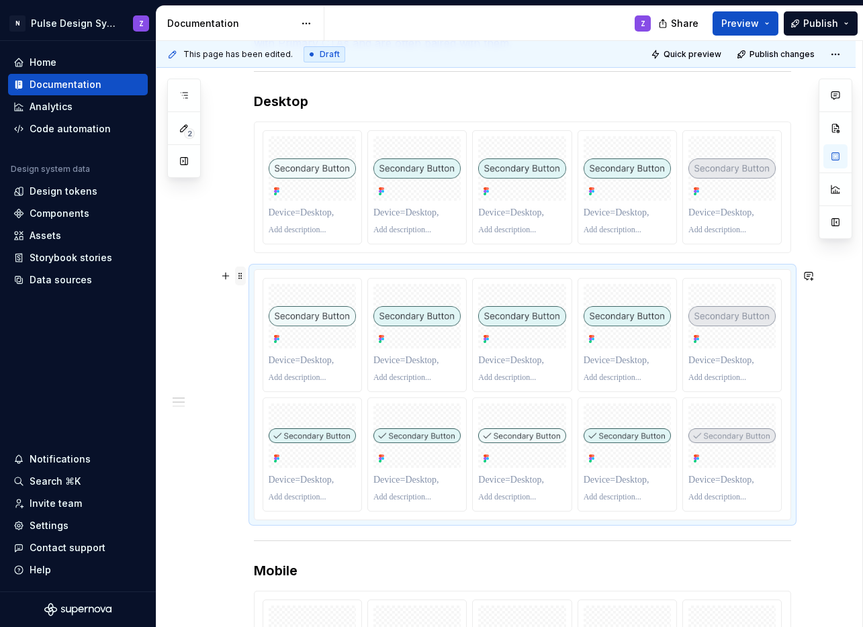
click at [239, 278] on span at bounding box center [240, 276] width 11 height 19
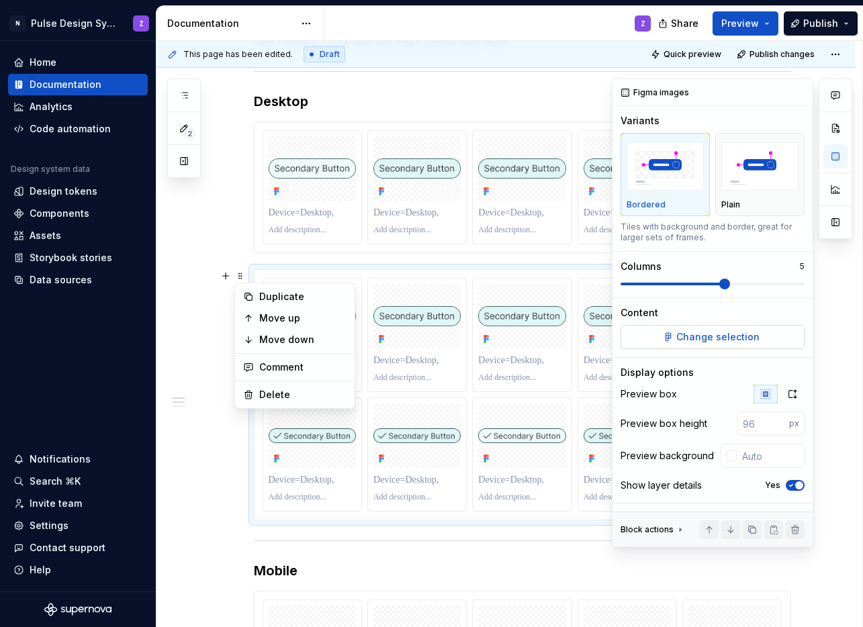
click at [742, 331] on span "Change selection" at bounding box center [718, 337] width 83 height 13
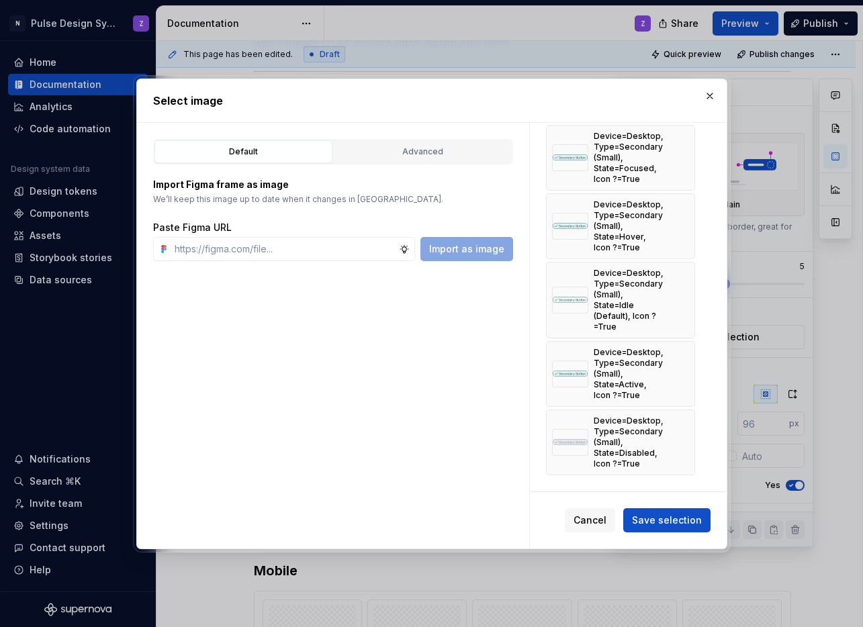
scroll to position [0, 0]
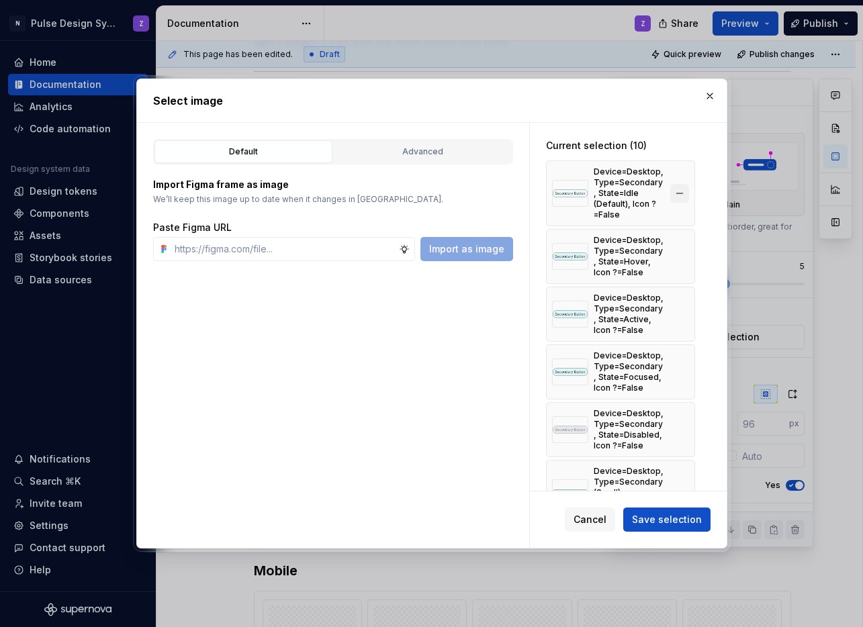
click at [681, 192] on button "button" at bounding box center [679, 193] width 19 height 19
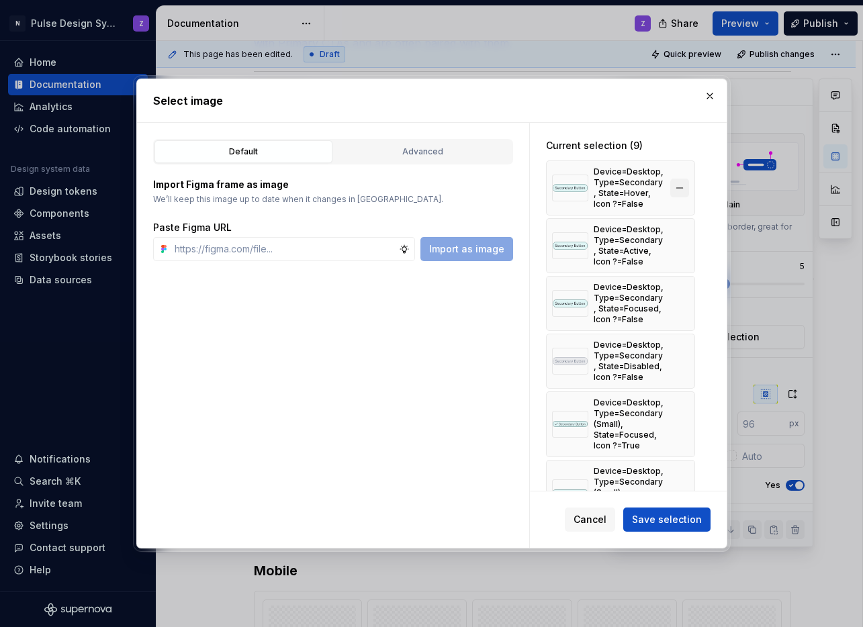
click at [681, 191] on button "button" at bounding box center [679, 188] width 19 height 19
click at [681, 187] on button "button" at bounding box center [679, 188] width 19 height 19
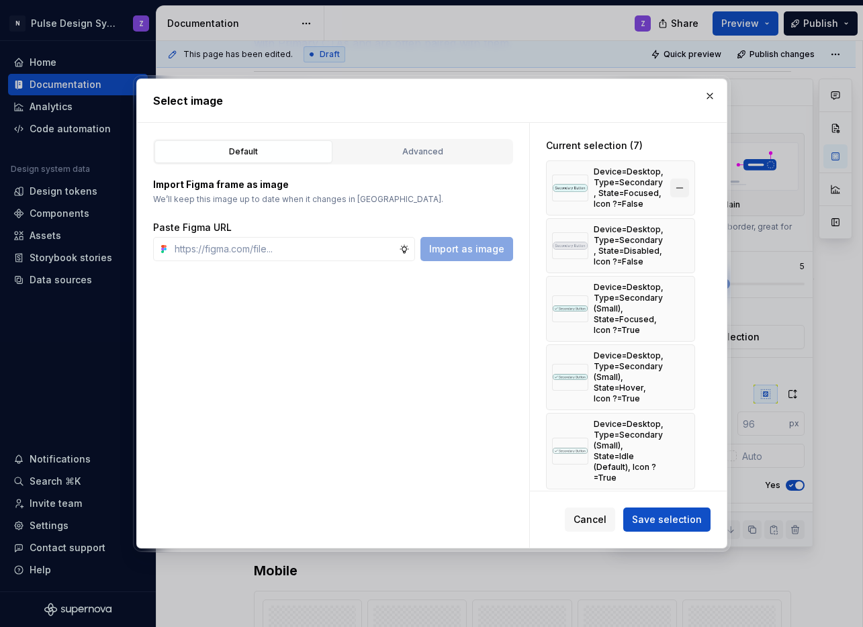
click at [680, 187] on button "button" at bounding box center [679, 188] width 19 height 19
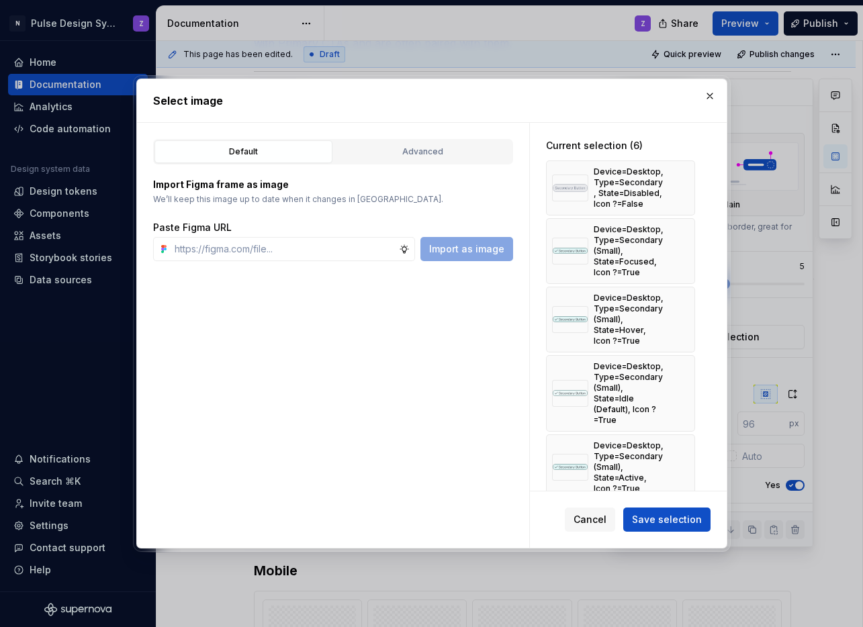
click at [680, 187] on button "button" at bounding box center [679, 188] width 19 height 19
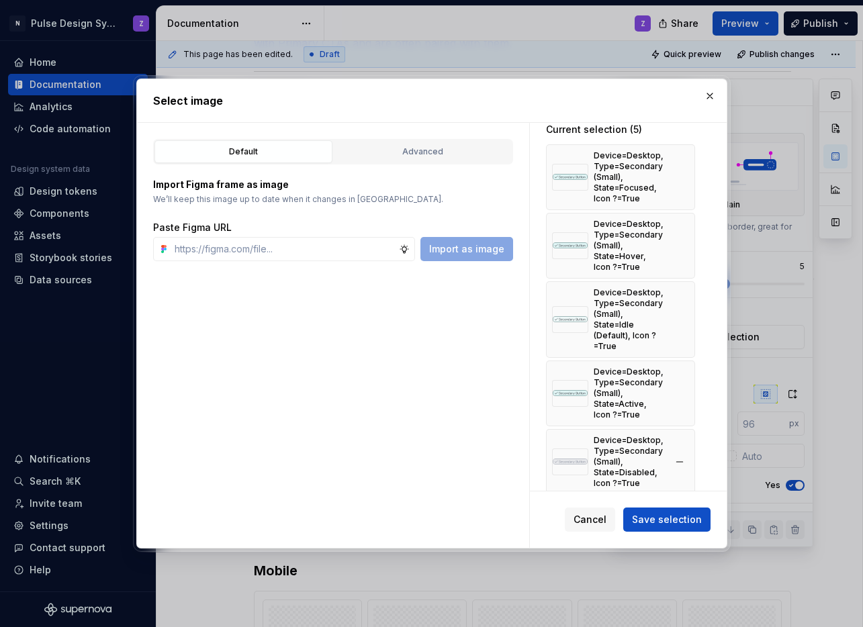
scroll to position [36, 0]
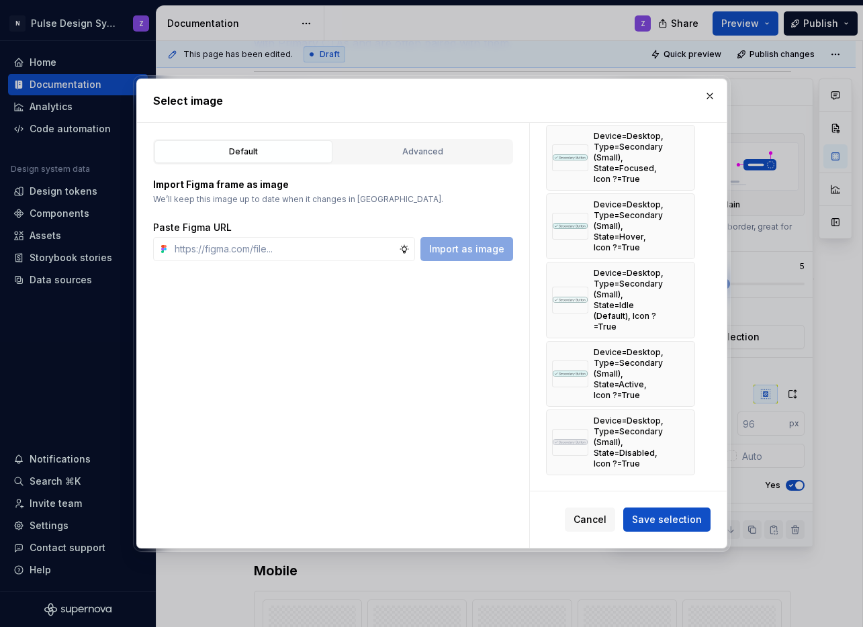
click at [675, 519] on span "Save selection" at bounding box center [667, 519] width 70 height 13
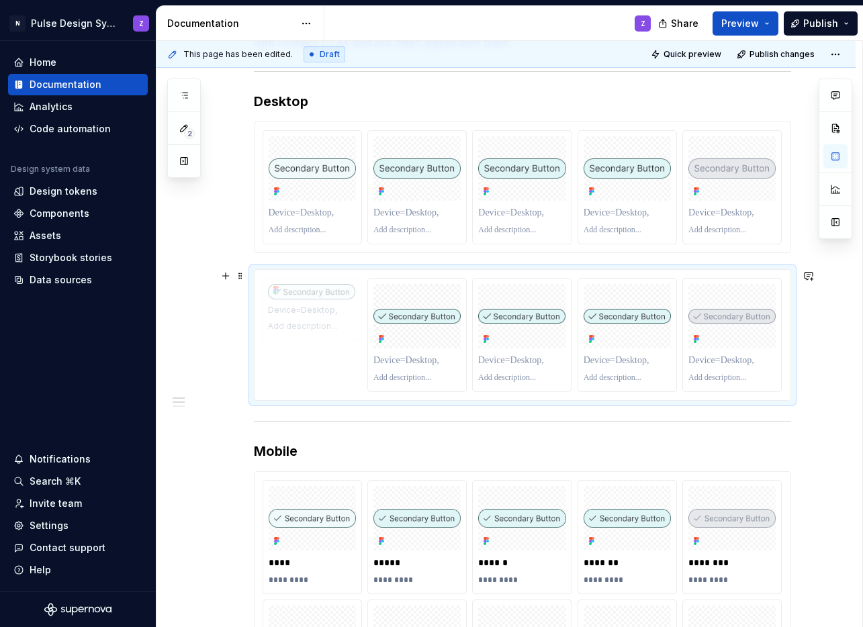
drag, startPoint x: 535, startPoint y: 310, endPoint x: 329, endPoint y: 322, distance: 206.6
click at [329, 322] on body "N Pulse Design System Z Home Documentation Analytics Code automation Design sys…" at bounding box center [431, 313] width 863 height 627
click at [282, 561] on p "****" at bounding box center [312, 562] width 87 height 13
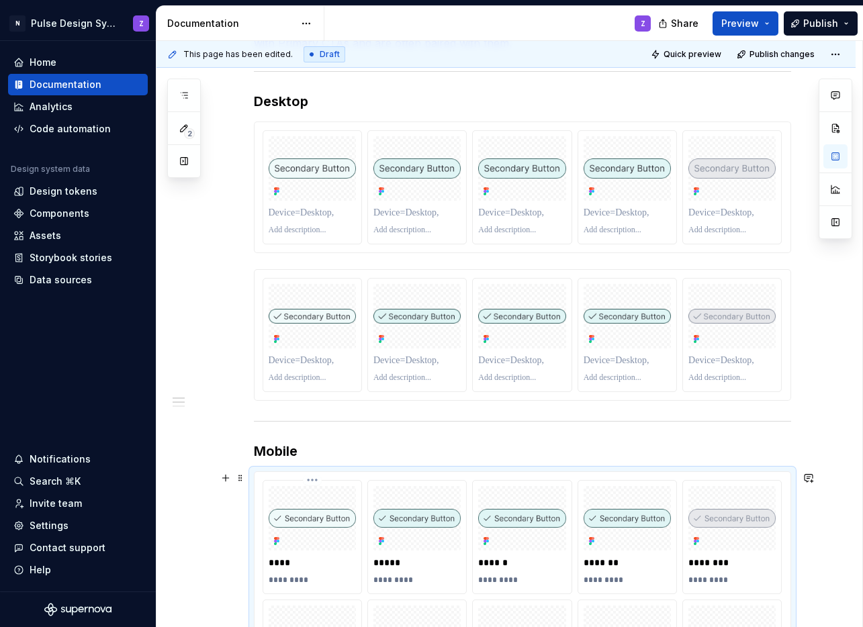
click at [282, 561] on p "****" at bounding box center [312, 562] width 87 height 13
click at [304, 214] on p at bounding box center [312, 212] width 87 height 13
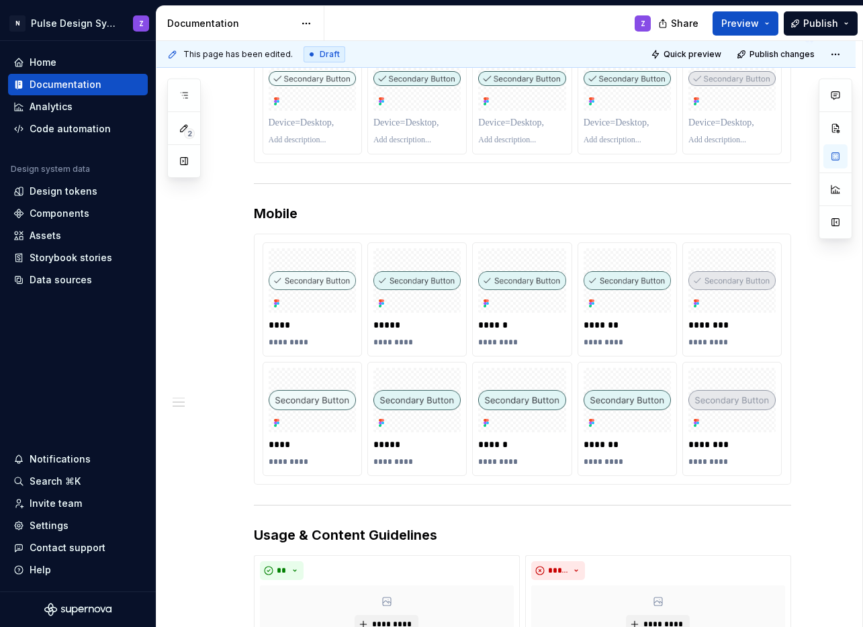
scroll to position [494, 0]
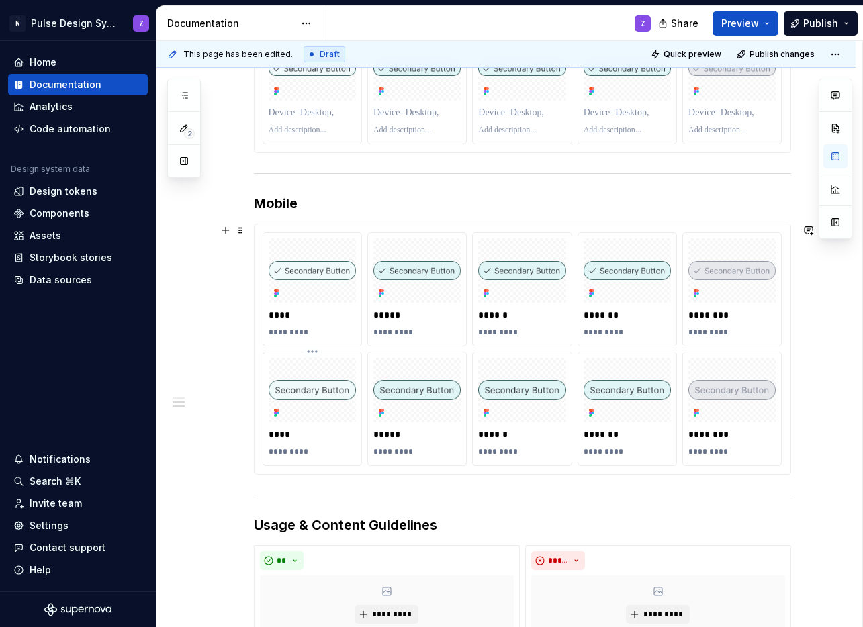
click at [308, 398] on img at bounding box center [312, 390] width 87 height 21
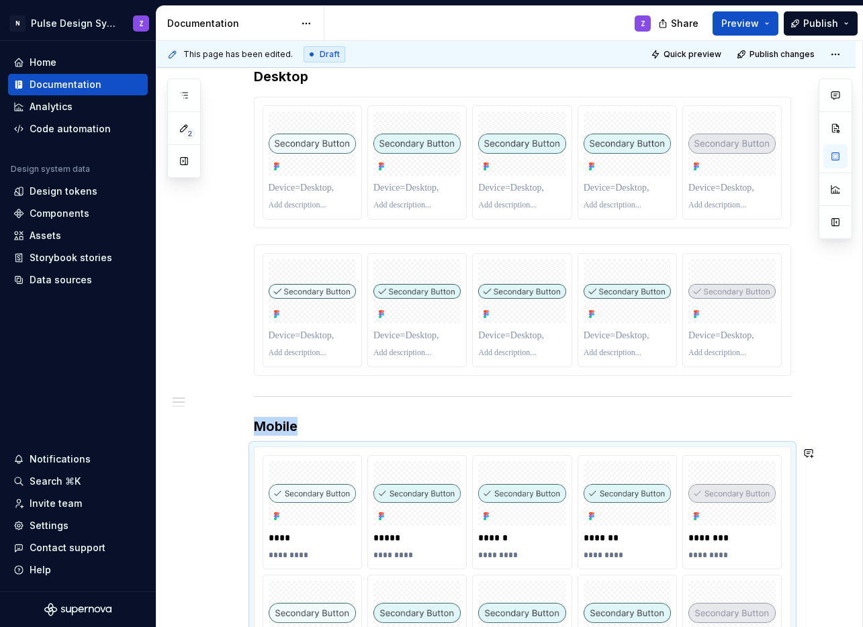
scroll to position [259, 0]
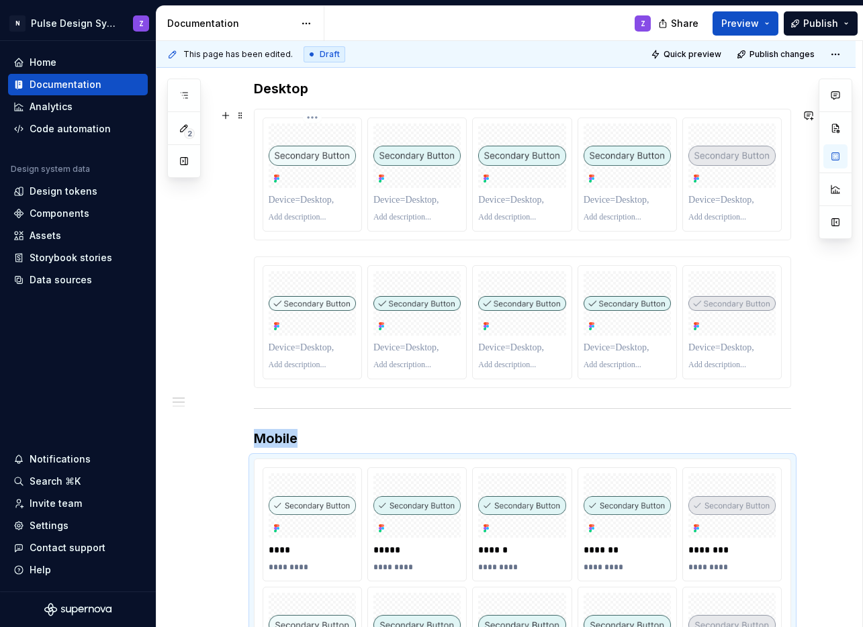
click at [319, 211] on div at bounding box center [312, 218] width 87 height 16
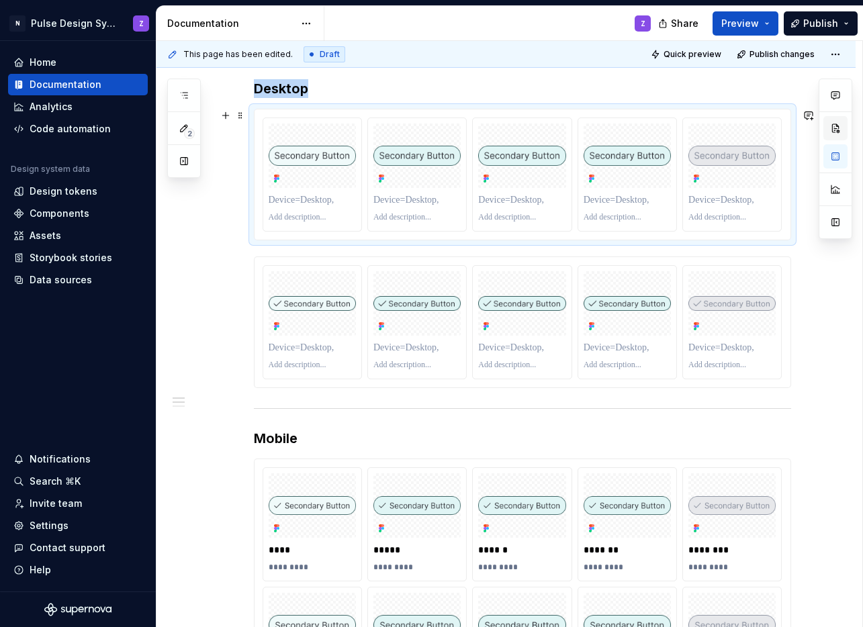
type textarea "*"
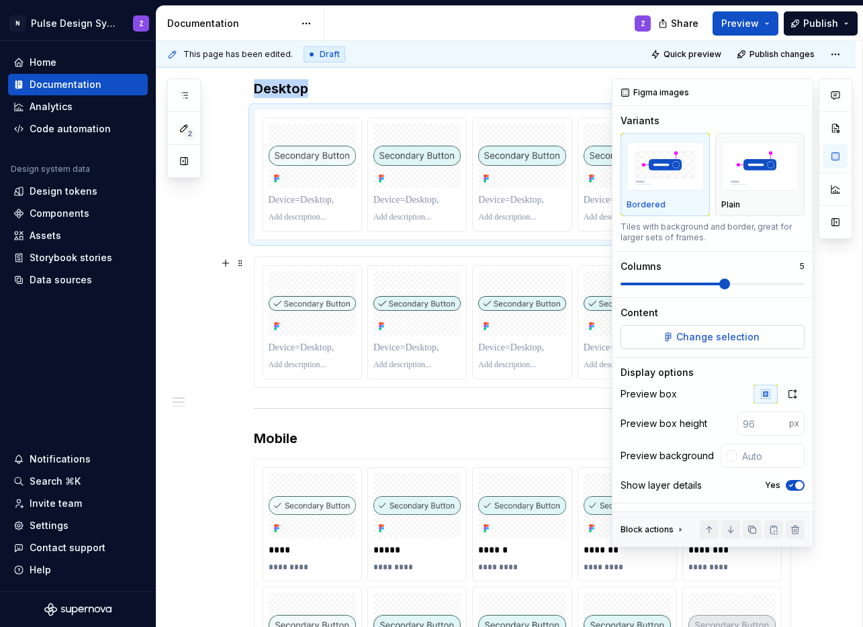
click at [713, 328] on button "Change selection" at bounding box center [713, 337] width 184 height 24
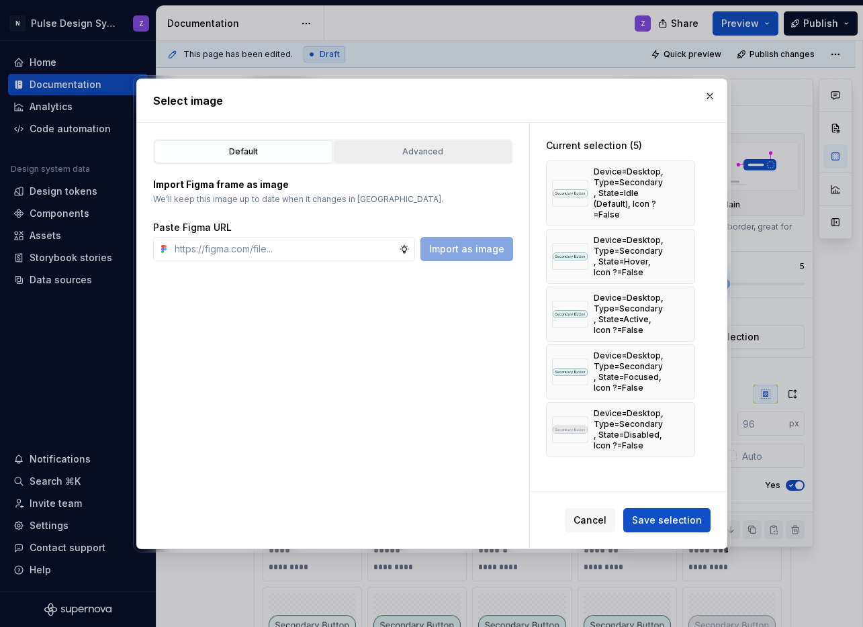
click at [445, 153] on div "Advanced" at bounding box center [423, 151] width 169 height 13
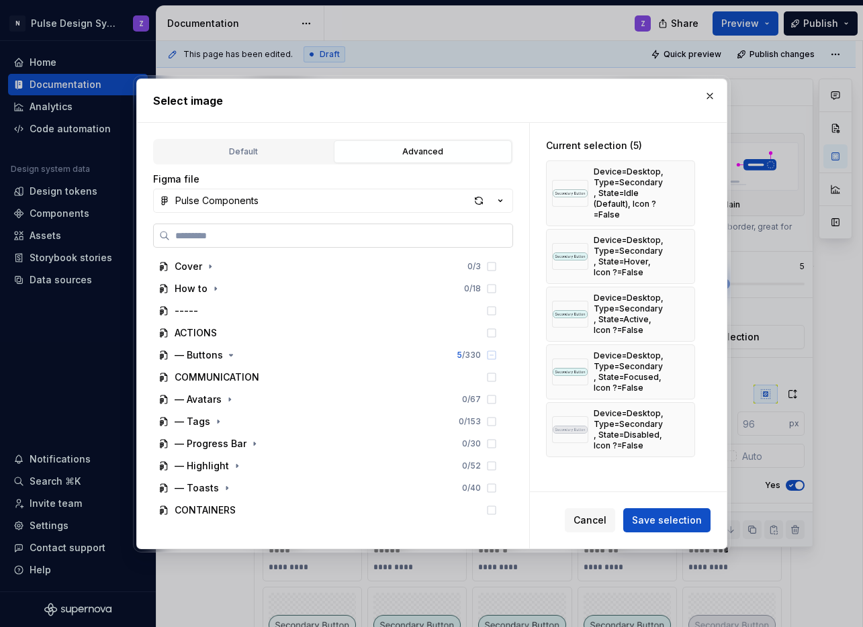
click at [273, 227] on label at bounding box center [333, 236] width 360 height 24
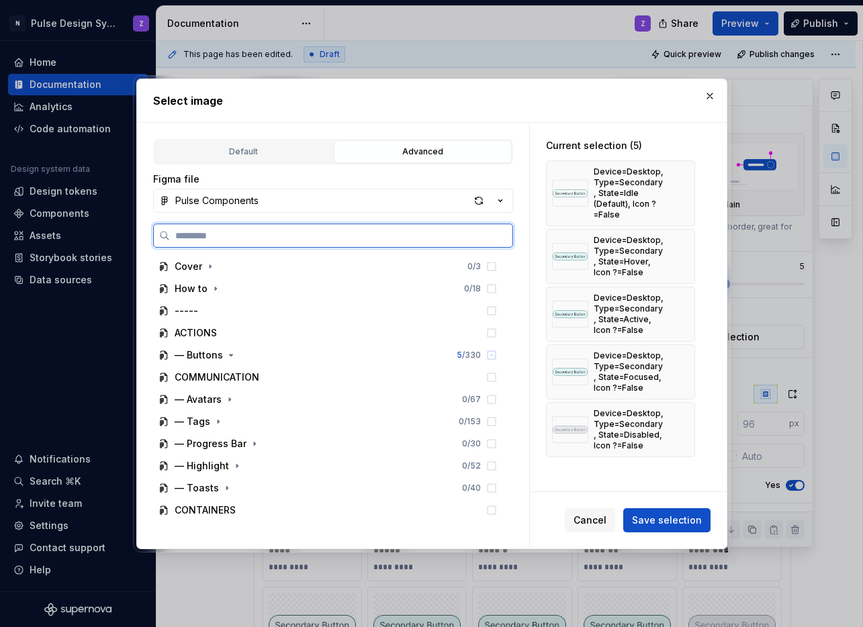
click at [273, 229] on input "search" at bounding box center [341, 235] width 343 height 13
paste input "**********"
type input "**********"
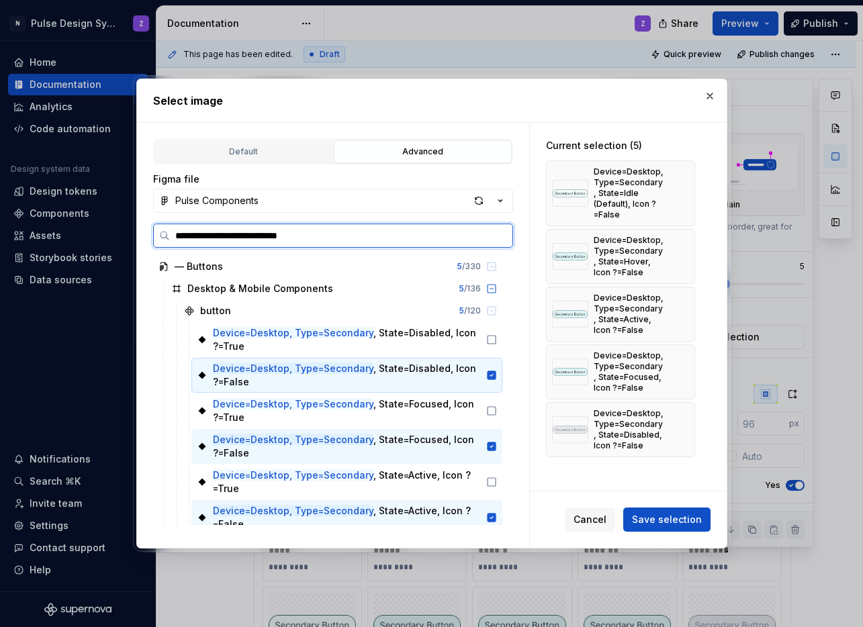
click at [490, 380] on icon at bounding box center [491, 375] width 11 height 11
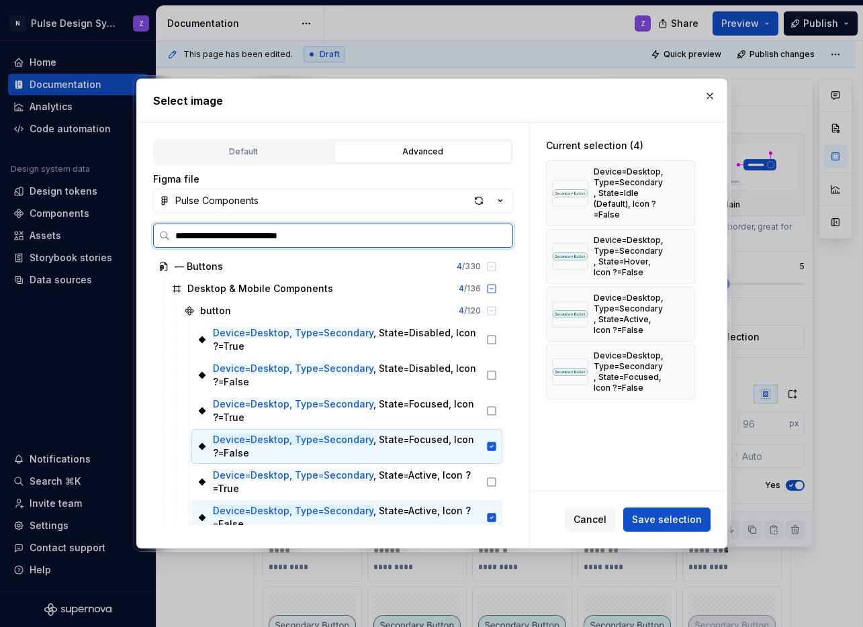
click at [492, 442] on icon at bounding box center [491, 446] width 9 height 9
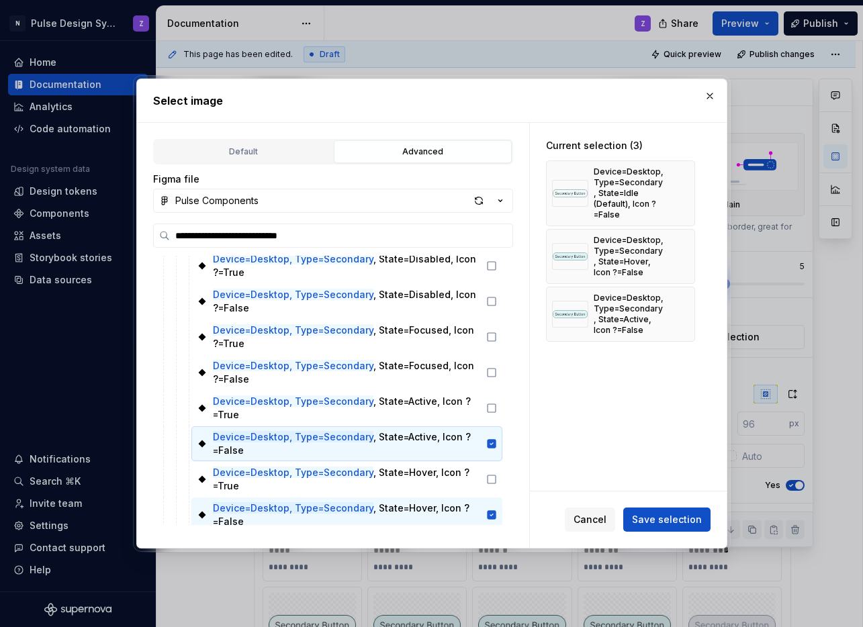
scroll to position [79, 0]
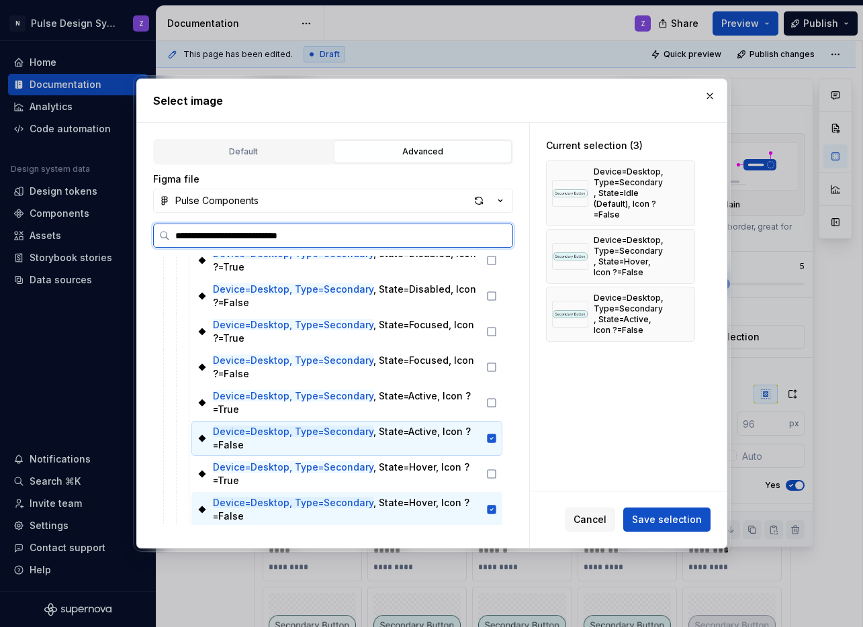
click at [490, 445] on div "Device=Desktop, Type=Secondary , State=Active, Icon ?=False" at bounding box center [346, 438] width 311 height 35
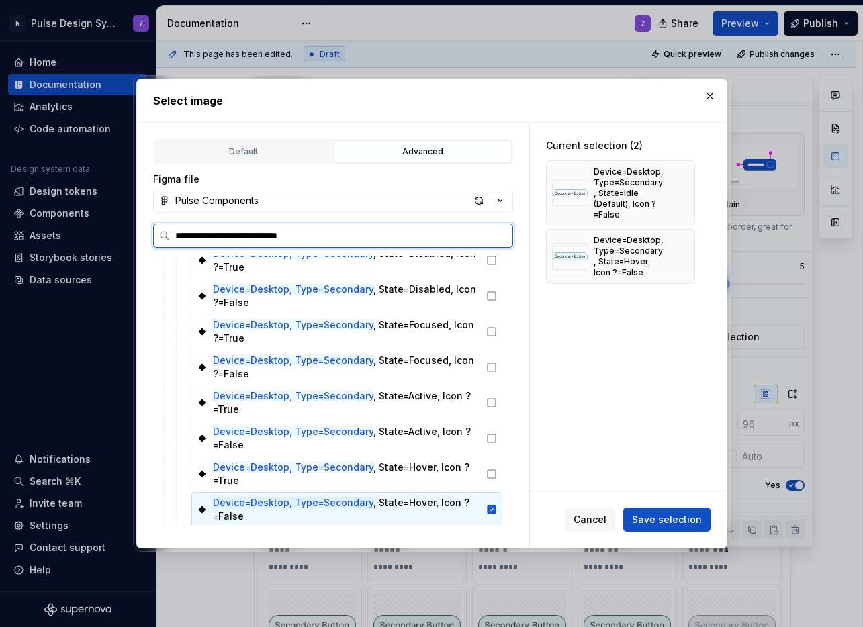
click at [491, 508] on icon at bounding box center [491, 510] width 11 height 11
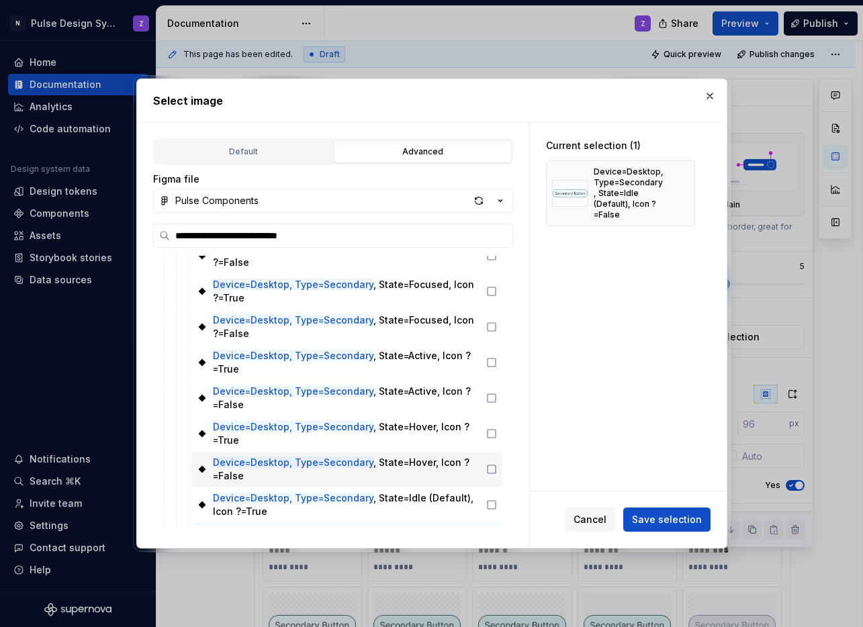
scroll to position [184, 0]
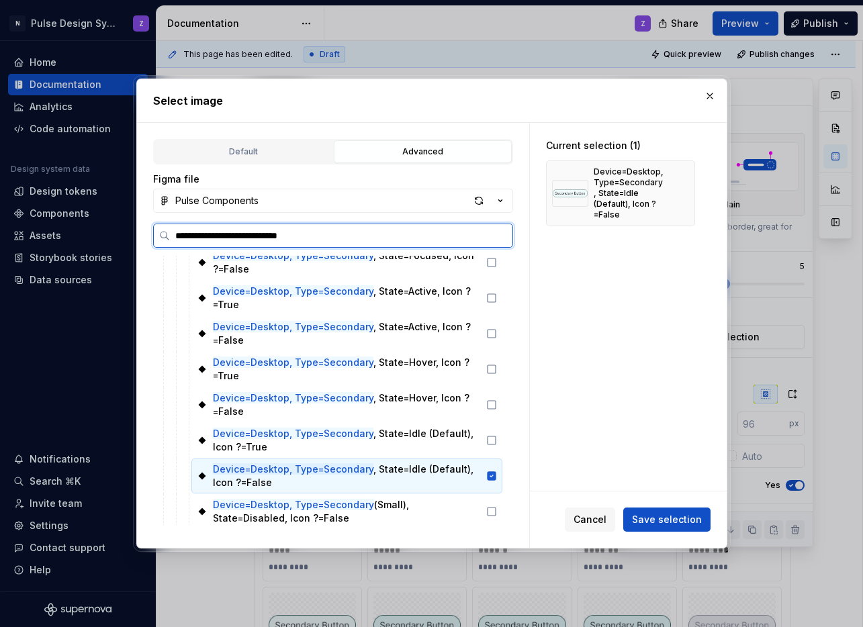
click at [490, 476] on icon at bounding box center [491, 476] width 11 height 11
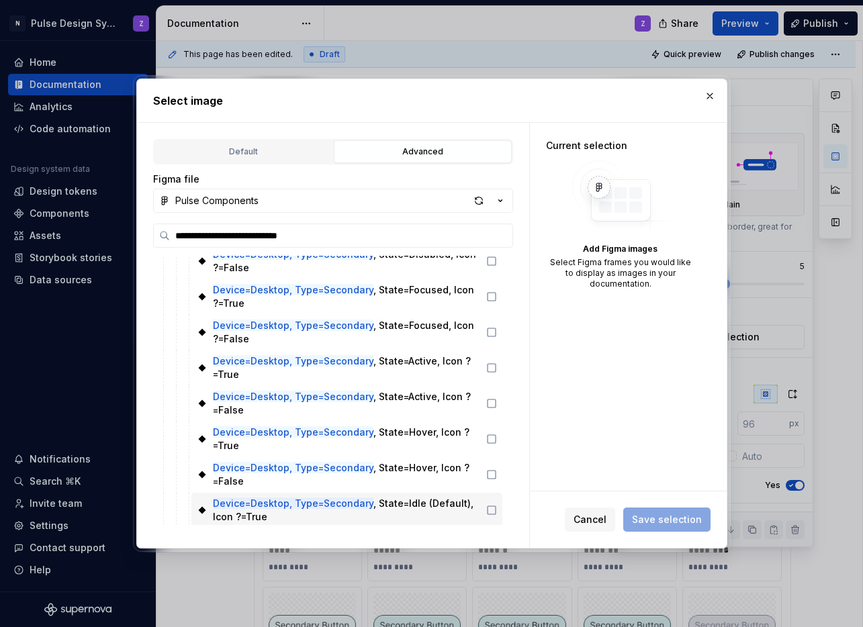
scroll to position [0, 0]
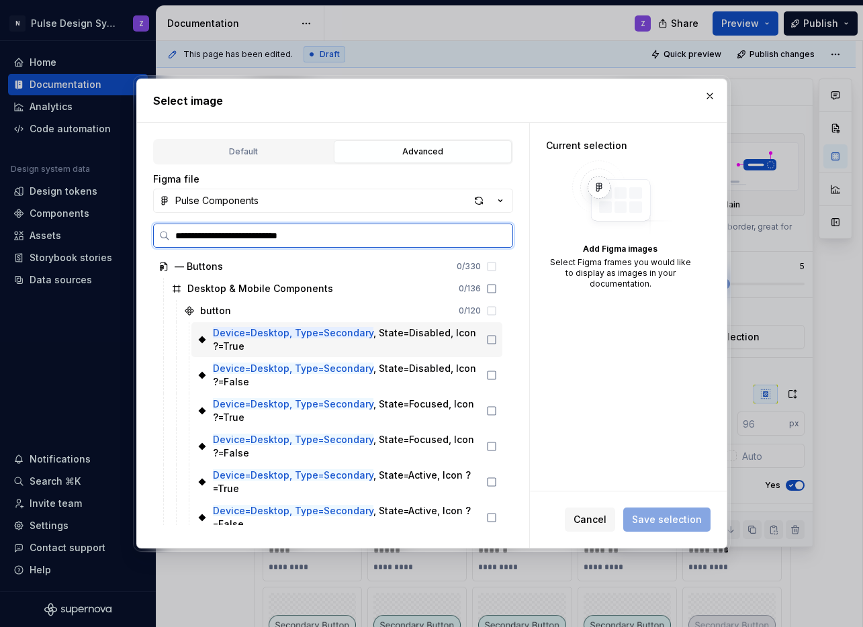
click at [490, 342] on icon at bounding box center [491, 340] width 11 height 11
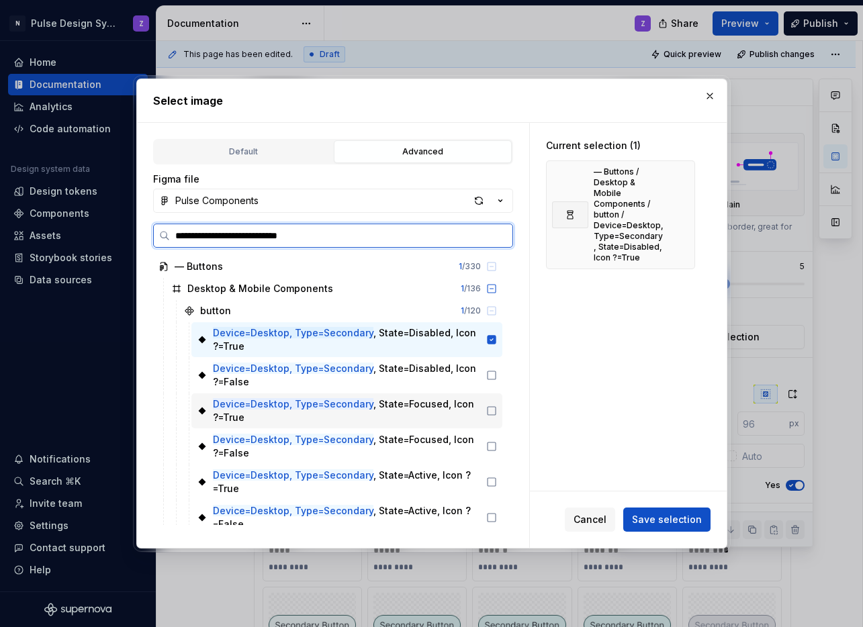
click at [492, 410] on icon at bounding box center [491, 411] width 11 height 11
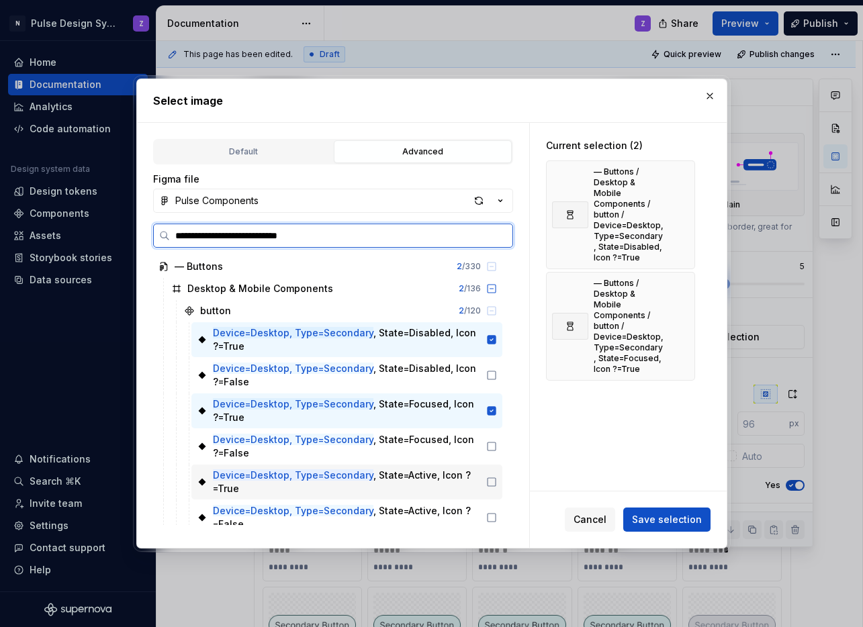
click at [492, 483] on icon at bounding box center [491, 482] width 11 height 11
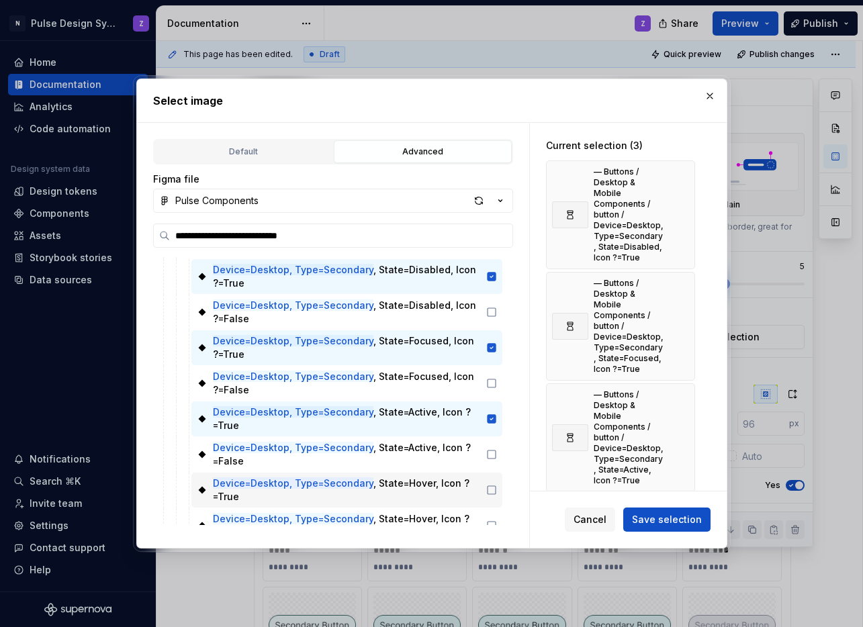
scroll to position [81, 0]
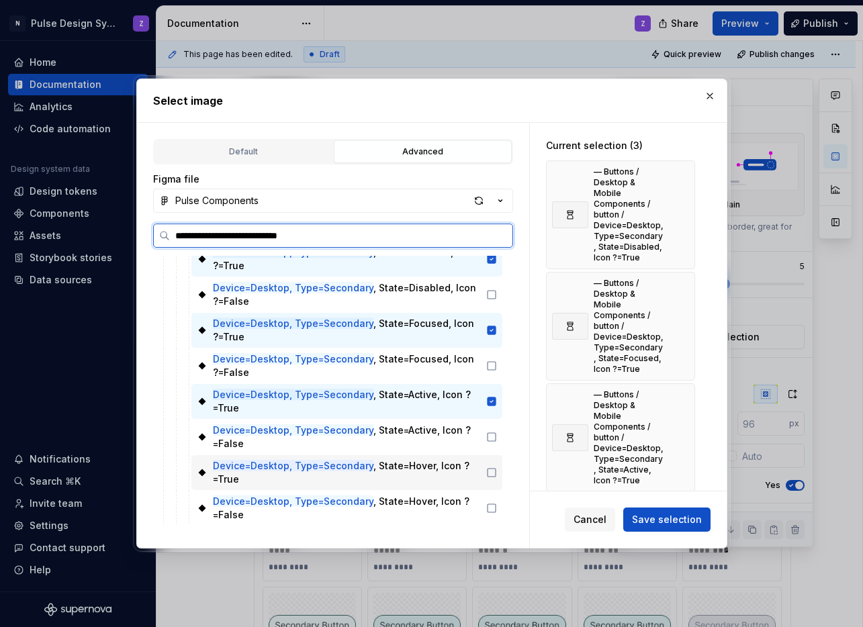
click at [490, 476] on icon at bounding box center [491, 473] width 11 height 11
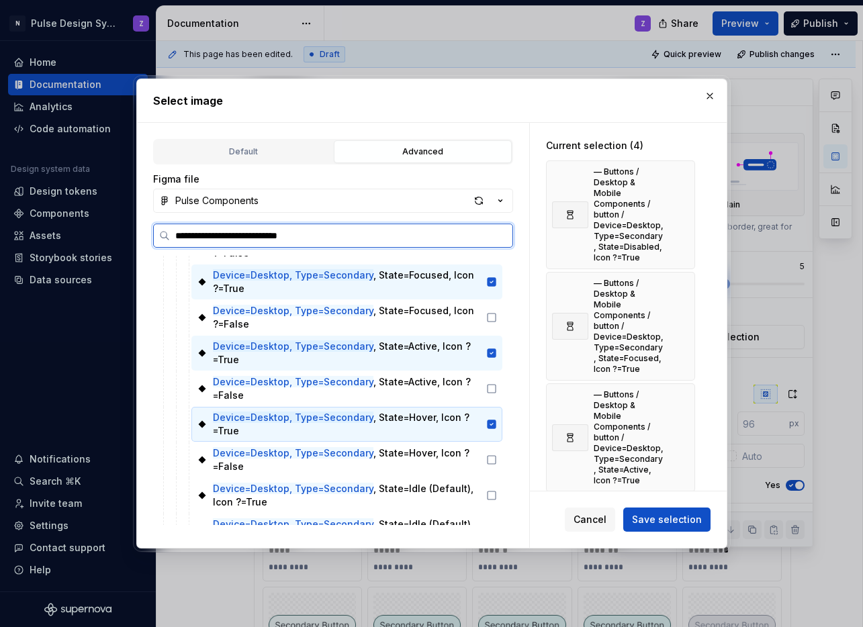
scroll to position [185, 0]
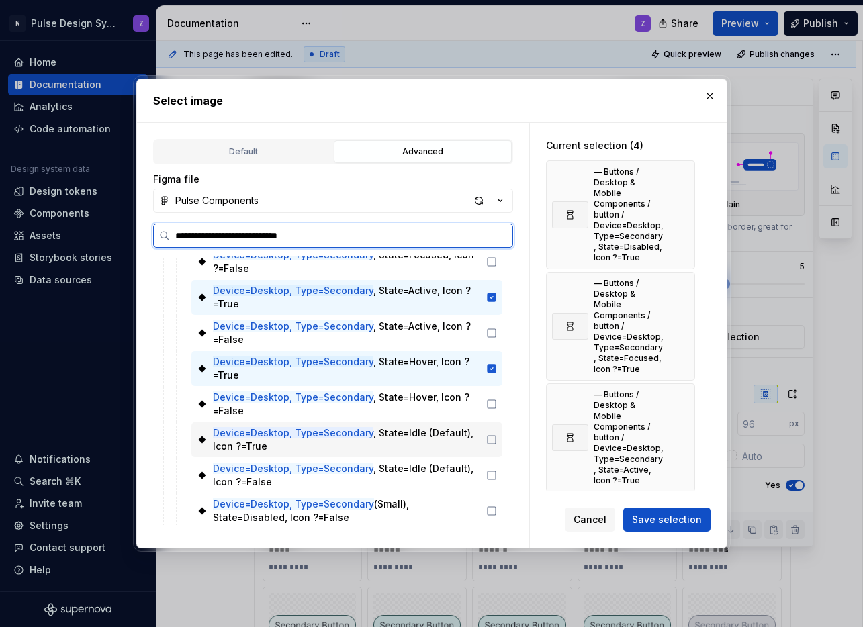
click at [490, 441] on icon at bounding box center [491, 440] width 11 height 11
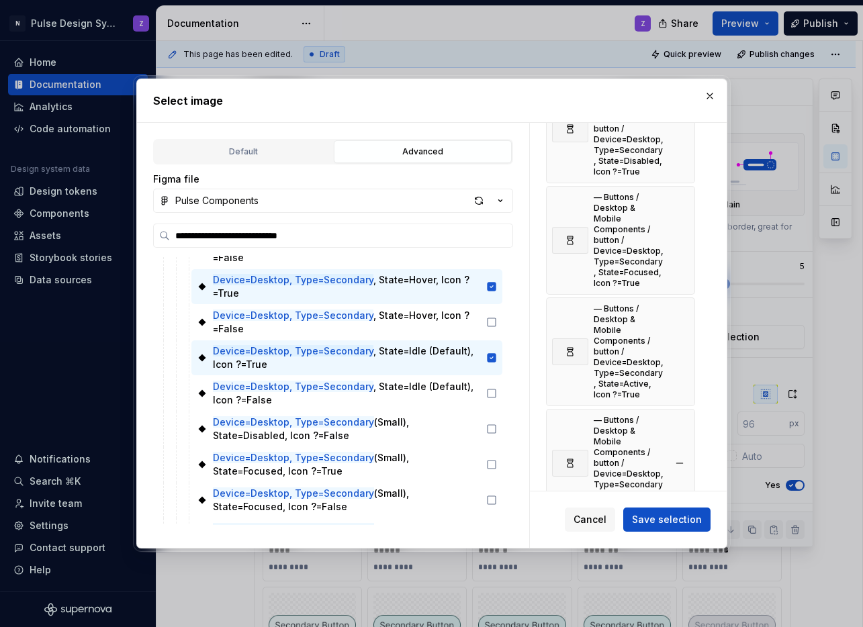
scroll to position [0, 0]
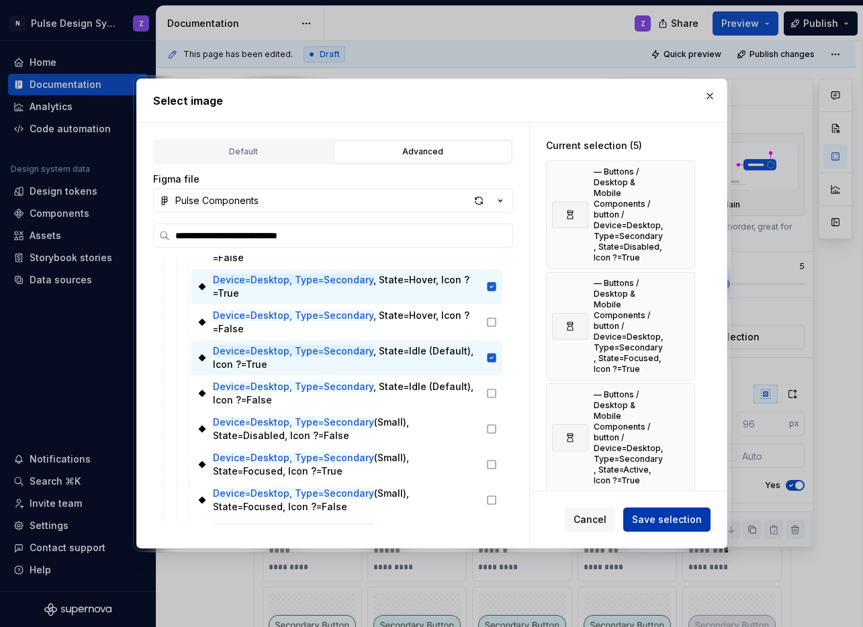
click at [658, 513] on span "Save selection" at bounding box center [667, 519] width 70 height 13
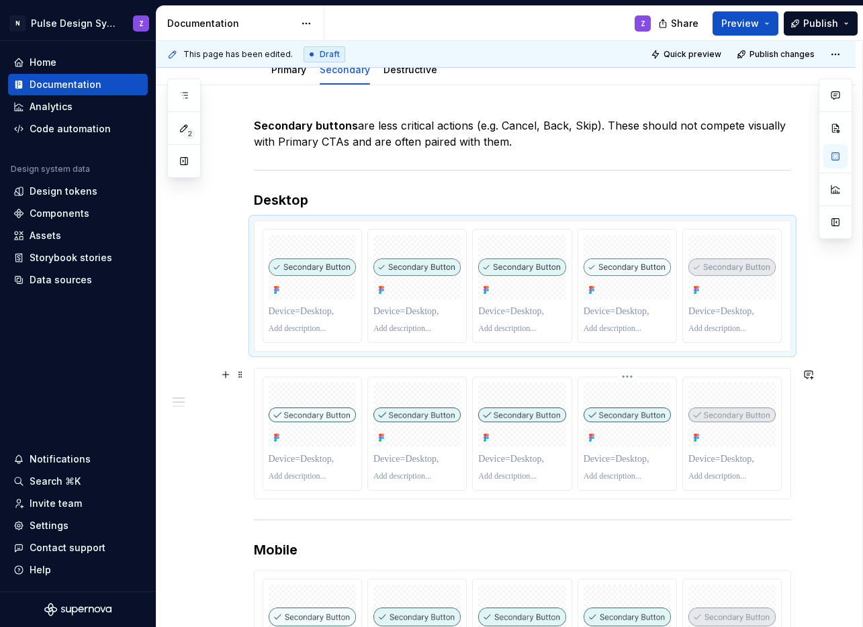
scroll to position [147, 0]
drag, startPoint x: 613, startPoint y: 268, endPoint x: 311, endPoint y: 275, distance: 301.7
click at [311, 275] on body "N Pulse Design System Z Home Documentation Analytics Code automation Design sys…" at bounding box center [431, 313] width 863 height 627
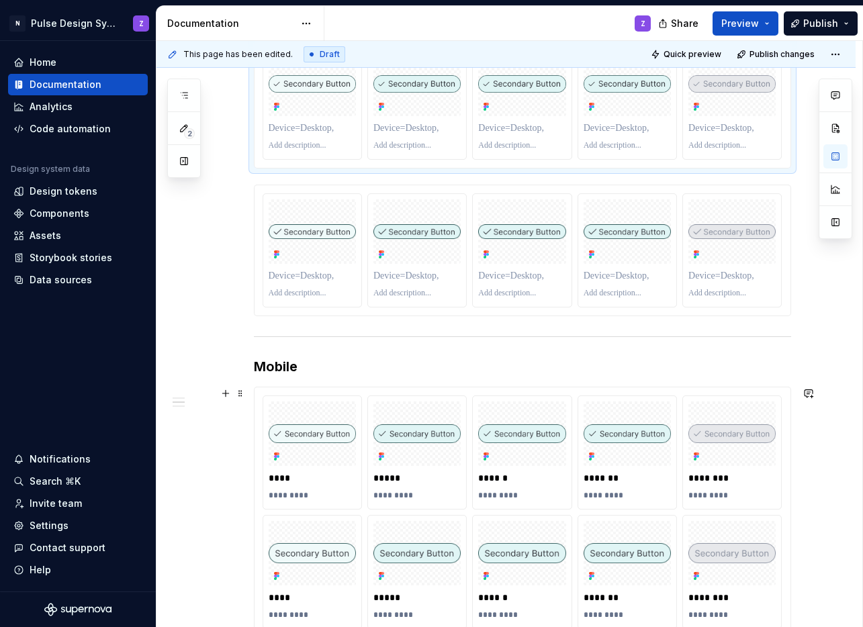
scroll to position [445, 0]
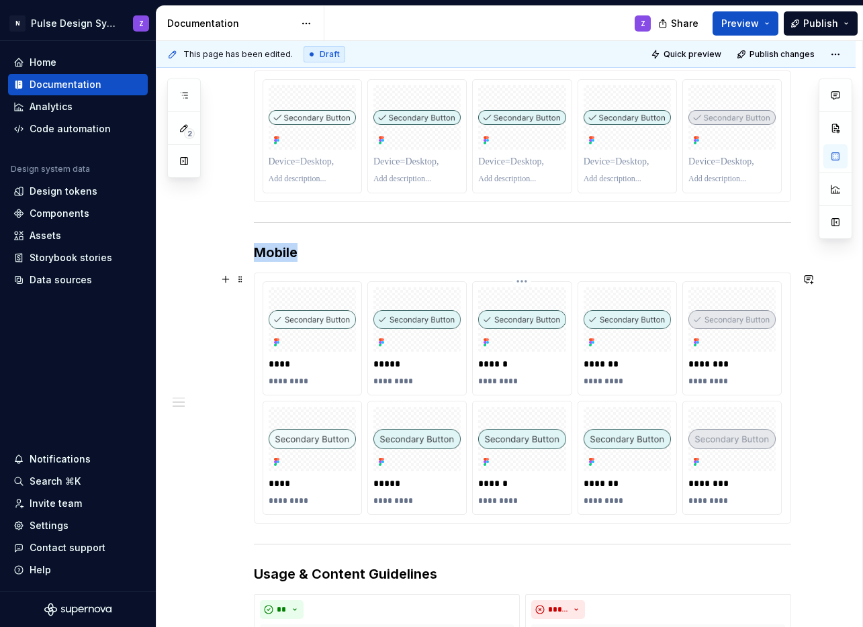
click at [474, 393] on div "****** *********" at bounding box center [522, 338] width 98 height 113
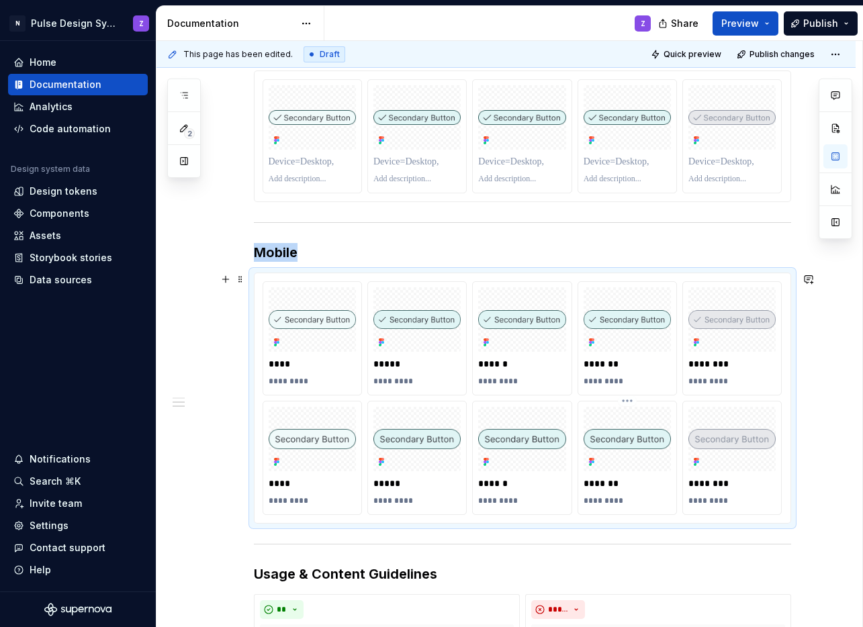
click at [630, 424] on div at bounding box center [627, 439] width 87 height 64
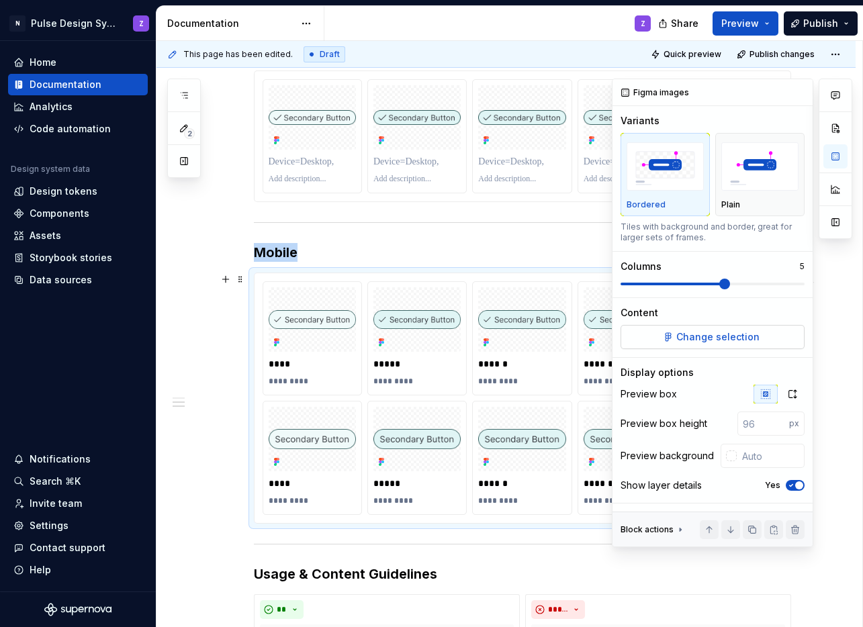
click at [709, 331] on span "Change selection" at bounding box center [718, 337] width 83 height 13
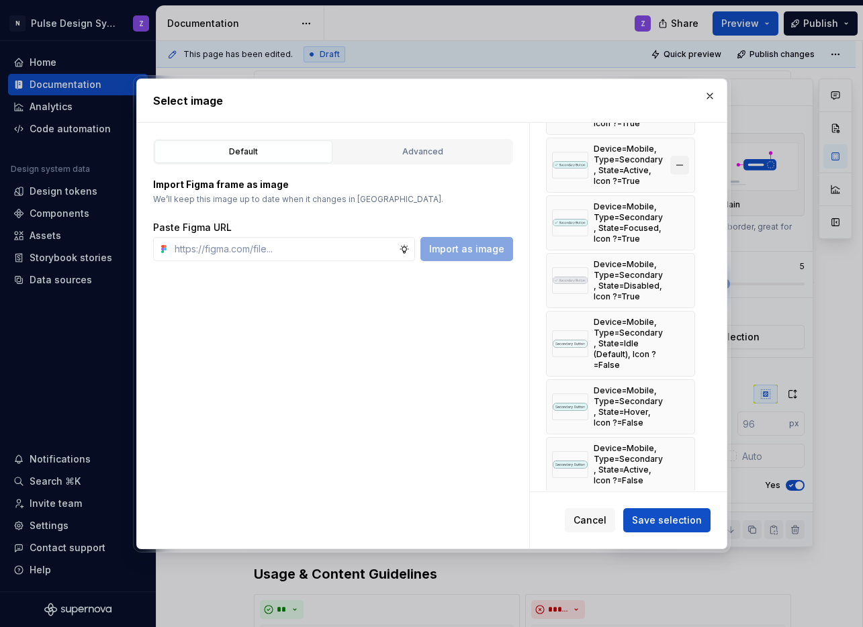
scroll to position [152, 0]
click at [683, 339] on button "button" at bounding box center [679, 341] width 19 height 19
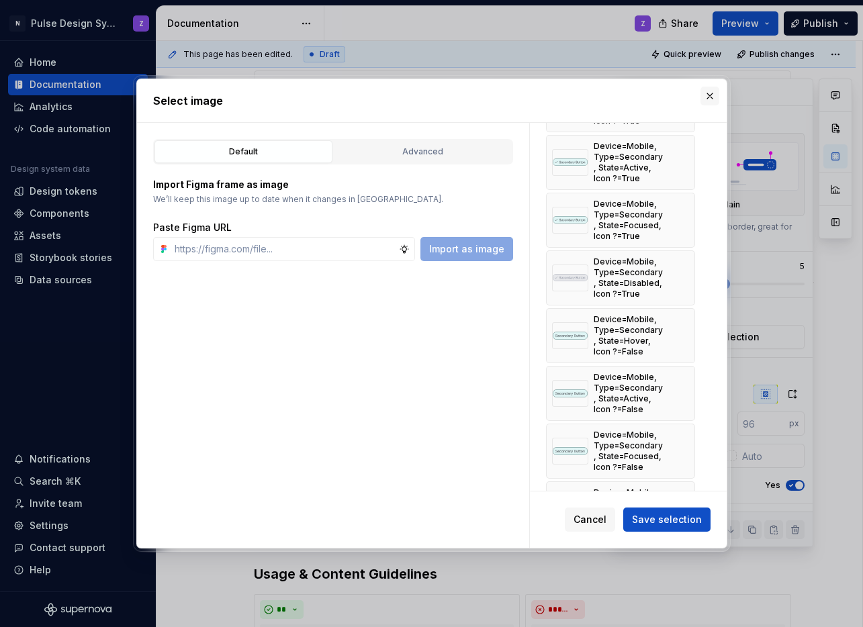
click at [710, 95] on button "button" at bounding box center [710, 96] width 19 height 19
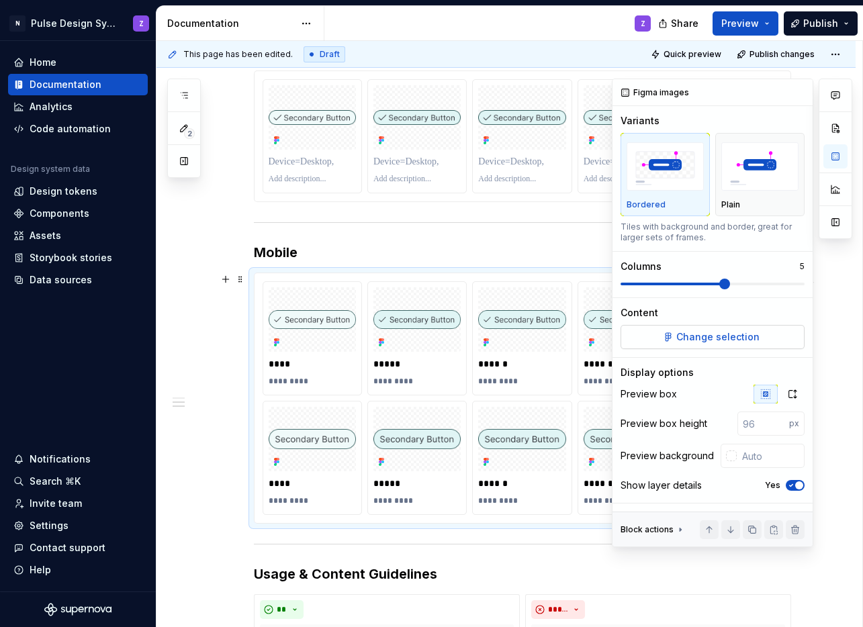
click at [734, 333] on span "Change selection" at bounding box center [718, 337] width 83 height 13
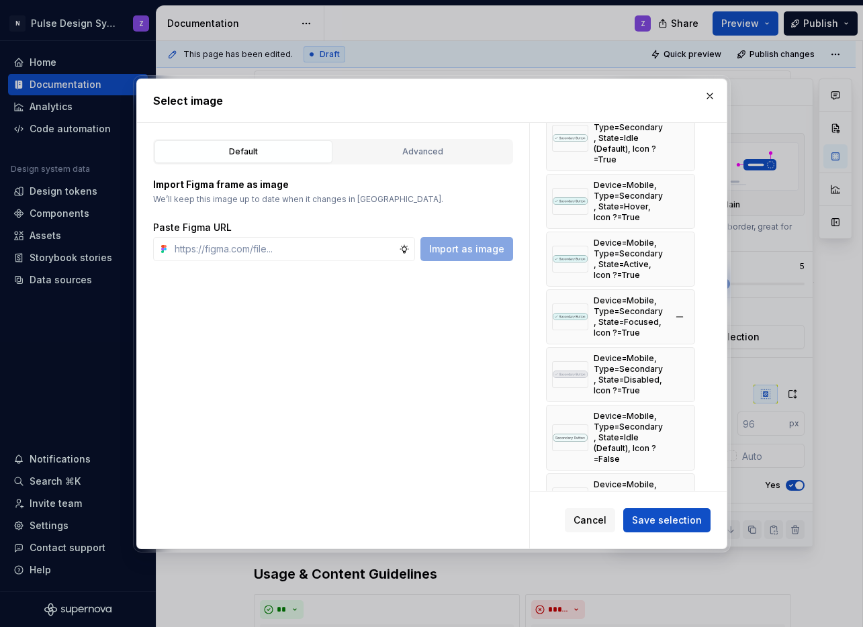
scroll to position [114, 0]
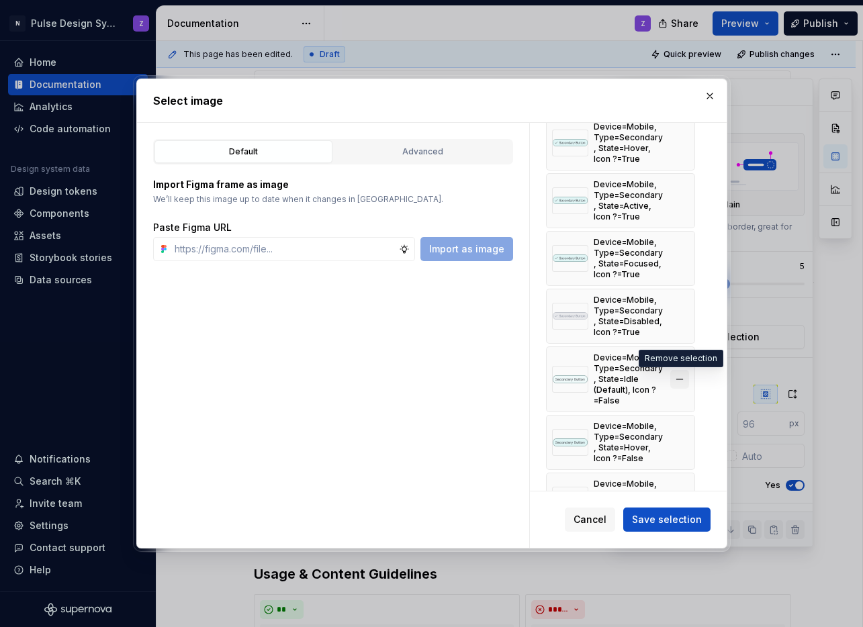
click at [674, 380] on button "button" at bounding box center [679, 379] width 19 height 19
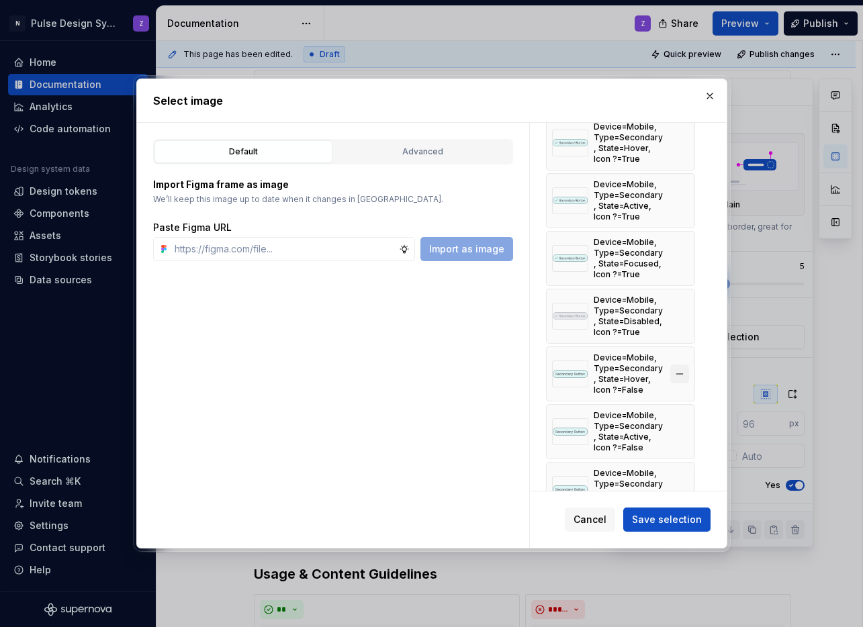
click at [678, 376] on button "button" at bounding box center [679, 374] width 19 height 19
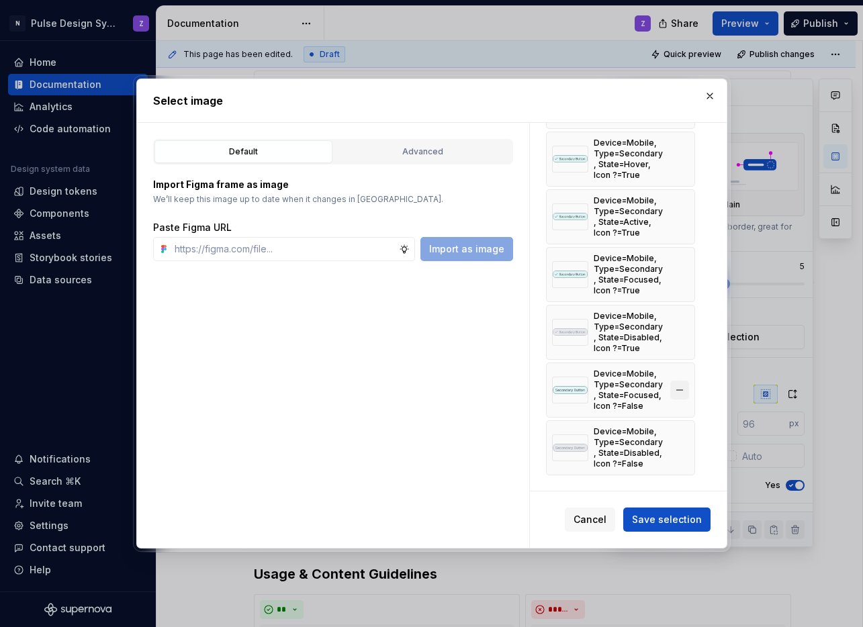
click at [682, 391] on button "button" at bounding box center [679, 390] width 19 height 19
click at [678, 444] on button "button" at bounding box center [679, 448] width 19 height 19
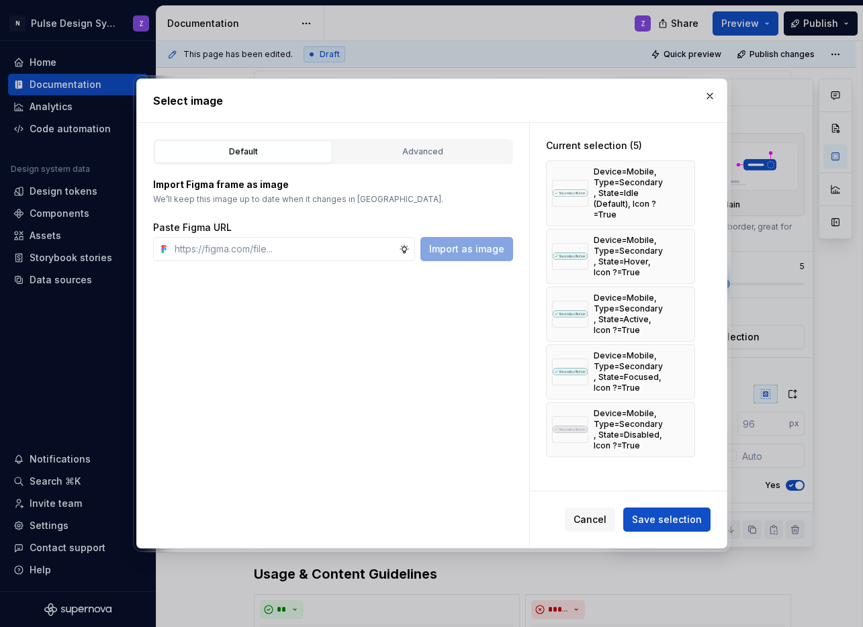
click at [681, 512] on button "Save selection" at bounding box center [666, 520] width 87 height 24
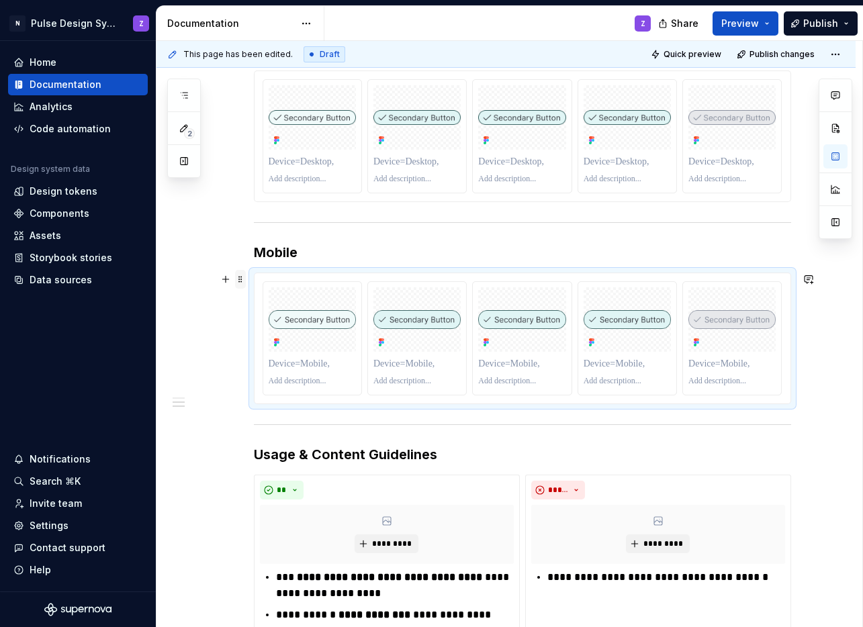
click at [242, 282] on span at bounding box center [240, 279] width 11 height 19
click at [257, 299] on div "Duplicate" at bounding box center [295, 300] width 114 height 21
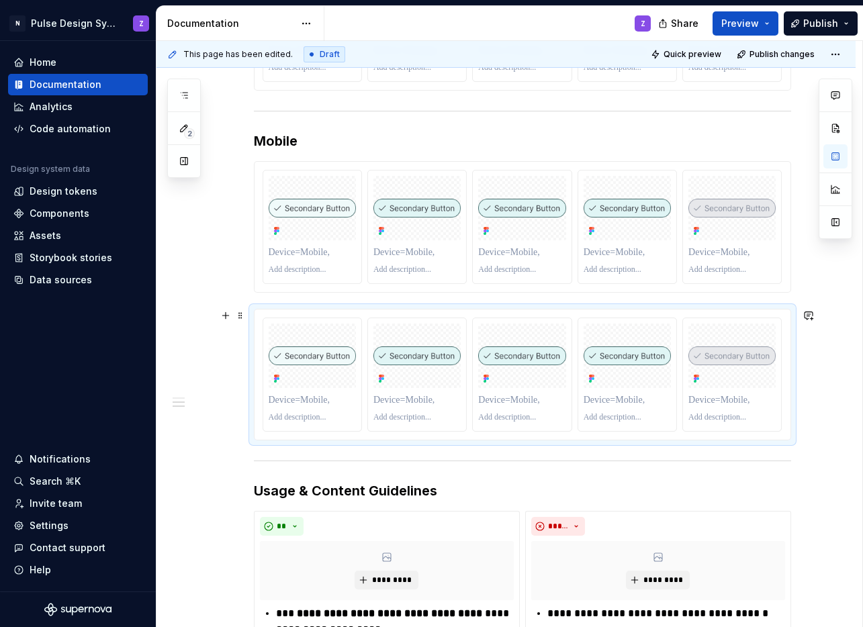
scroll to position [601, 0]
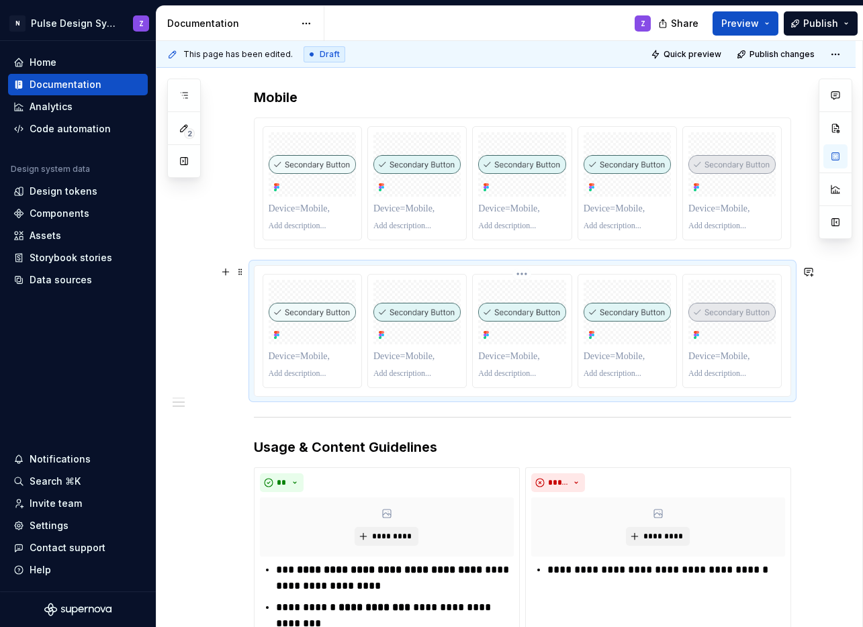
click at [535, 360] on p at bounding box center [521, 356] width 87 height 13
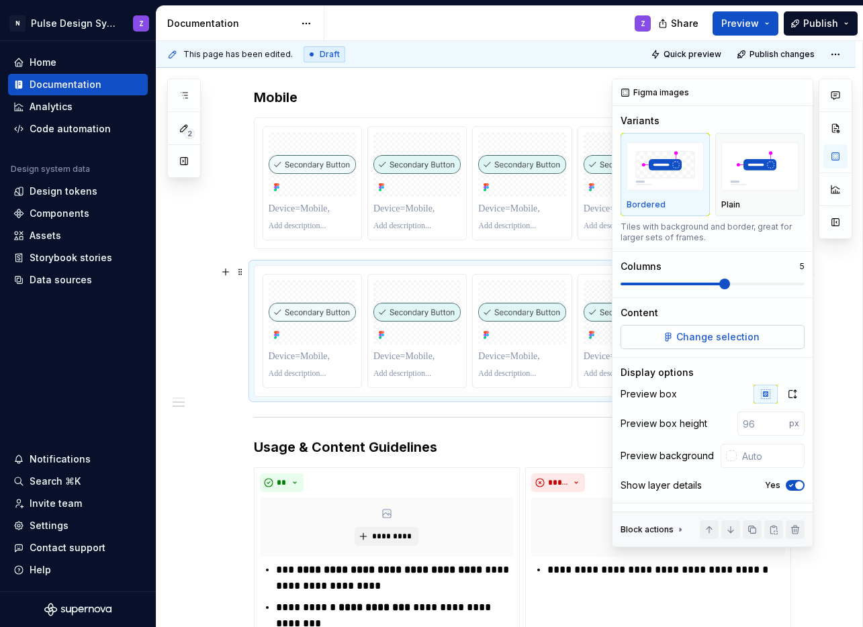
click at [723, 335] on span "Change selection" at bounding box center [718, 337] width 83 height 13
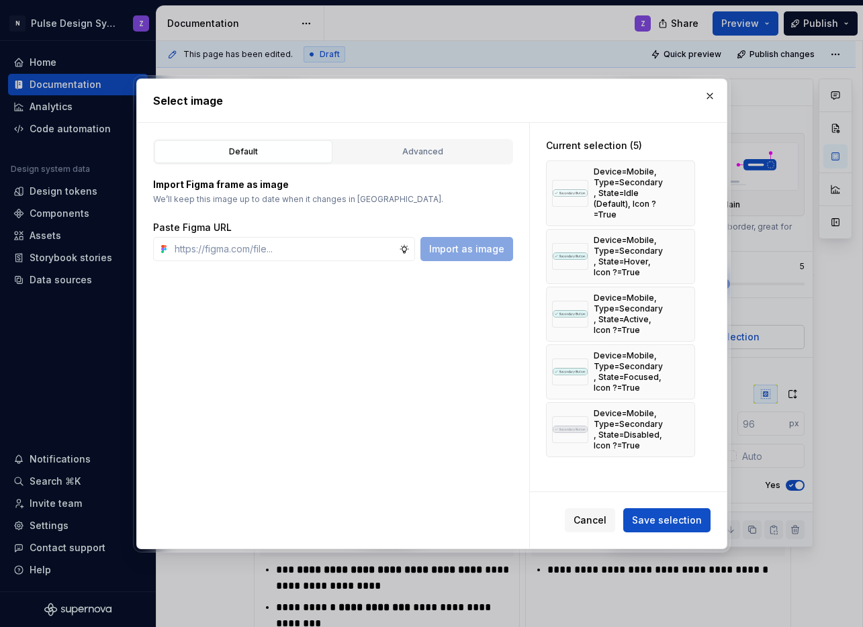
type textarea "*"
click at [685, 190] on button "button" at bounding box center [679, 193] width 19 height 19
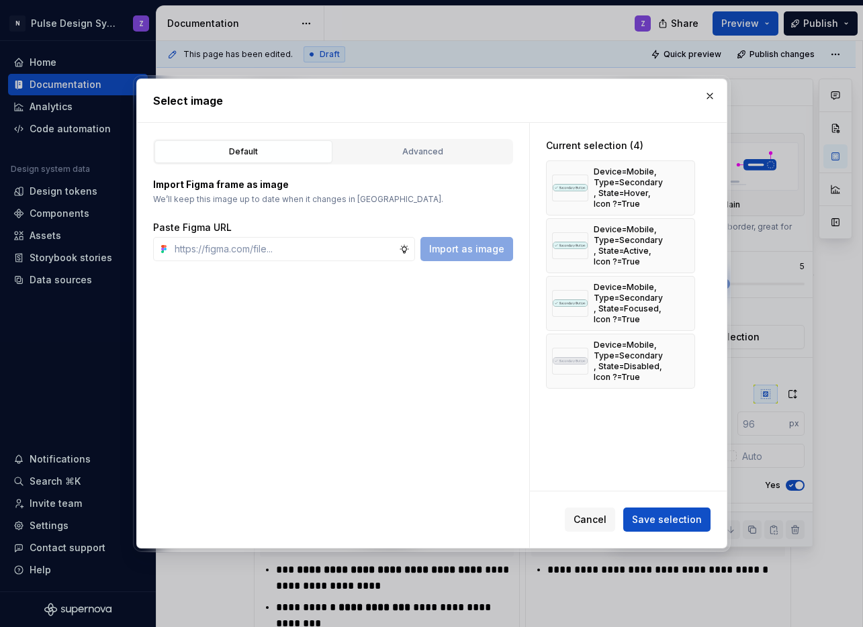
click at [685, 190] on button "button" at bounding box center [679, 188] width 19 height 19
click at [685, 236] on button "button" at bounding box center [679, 245] width 19 height 19
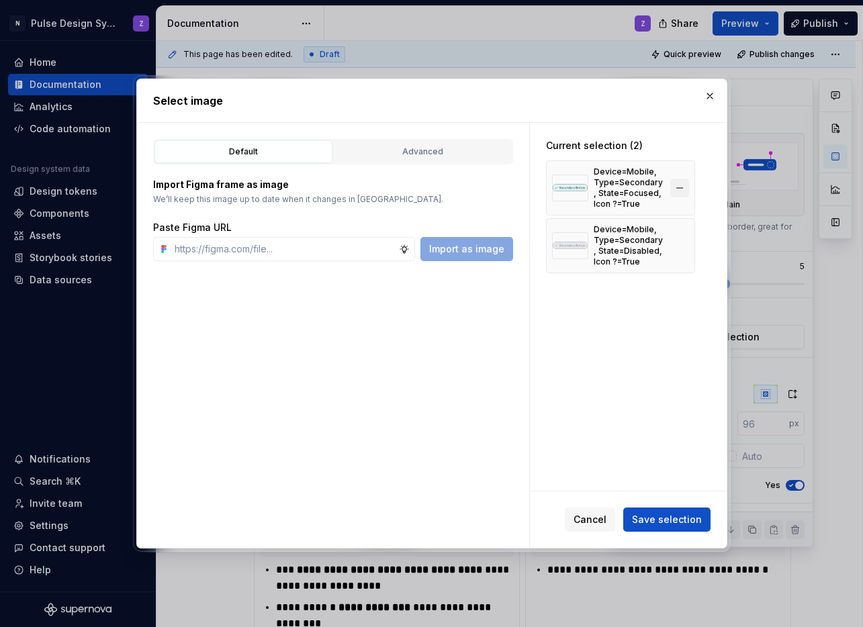
click at [684, 190] on button "button" at bounding box center [679, 188] width 19 height 19
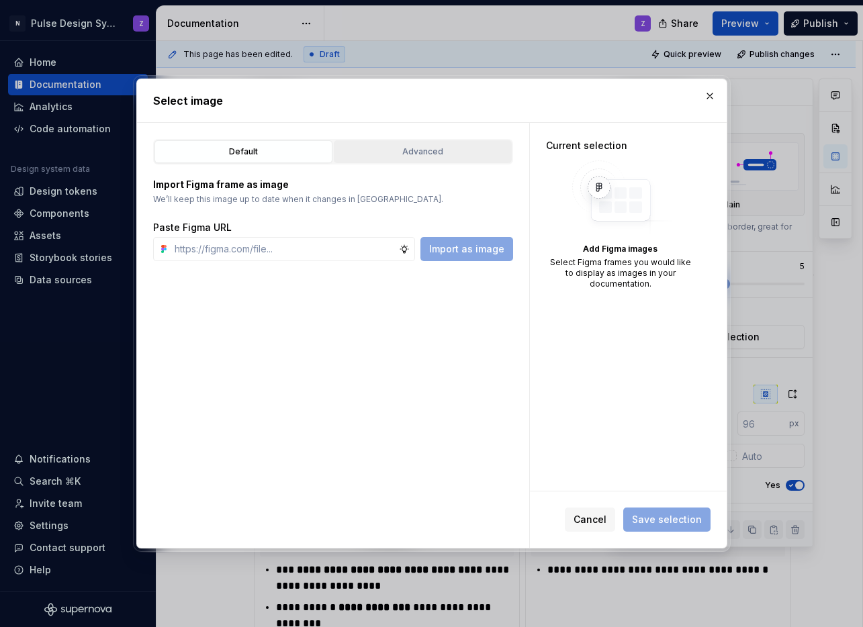
click at [421, 159] on button "Advanced" at bounding box center [423, 151] width 178 height 23
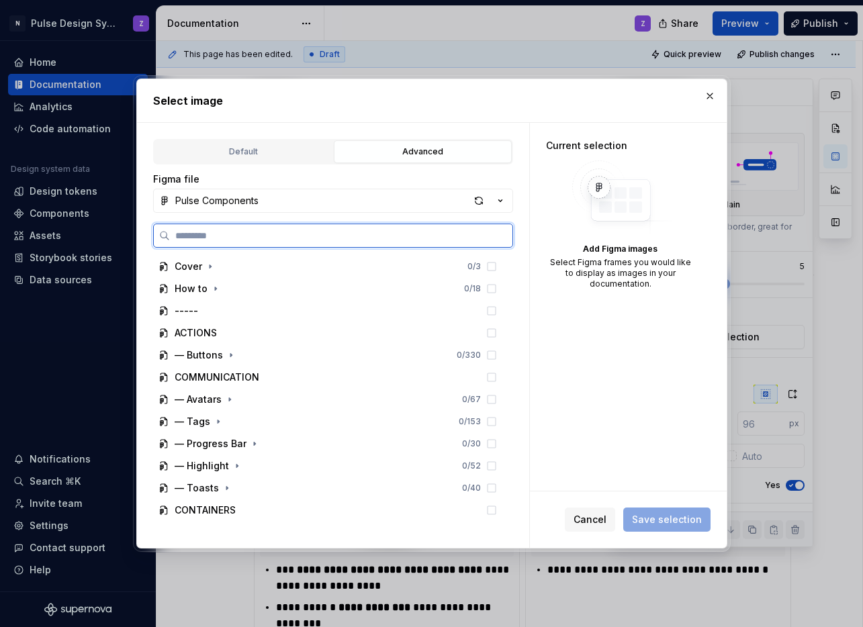
click at [251, 236] on input "search" at bounding box center [341, 235] width 343 height 13
paste input "**********"
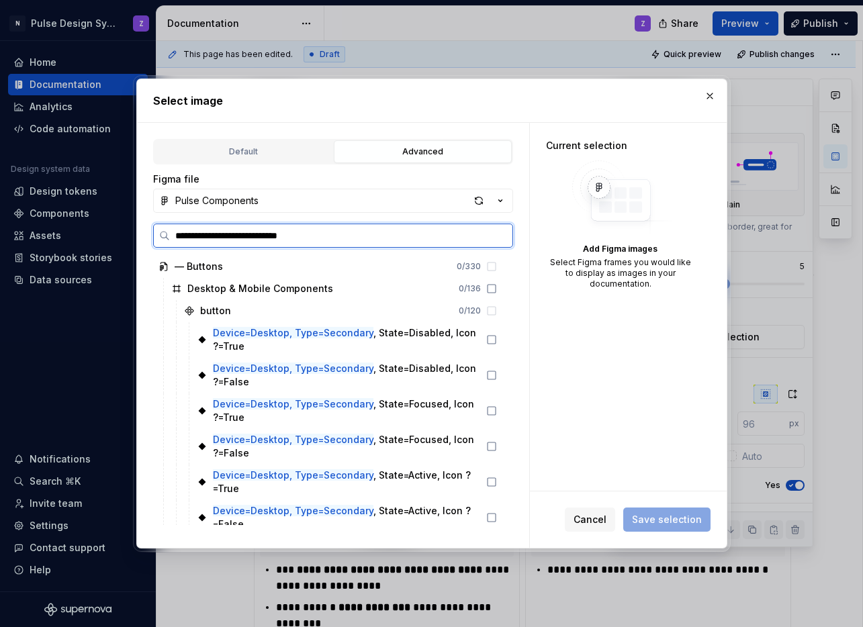
click at [243, 239] on input "**********" at bounding box center [341, 235] width 343 height 13
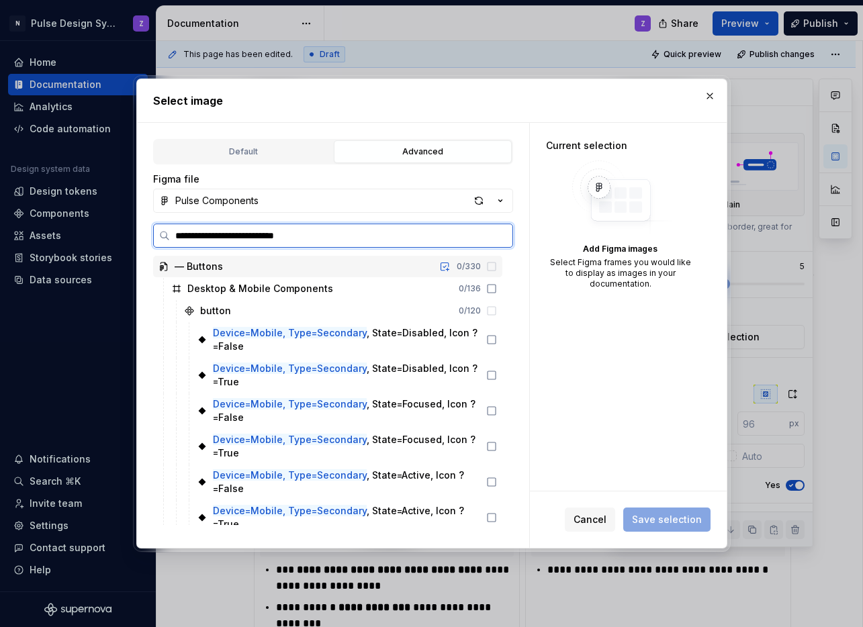
click at [379, 235] on input "**********" at bounding box center [341, 235] width 343 height 13
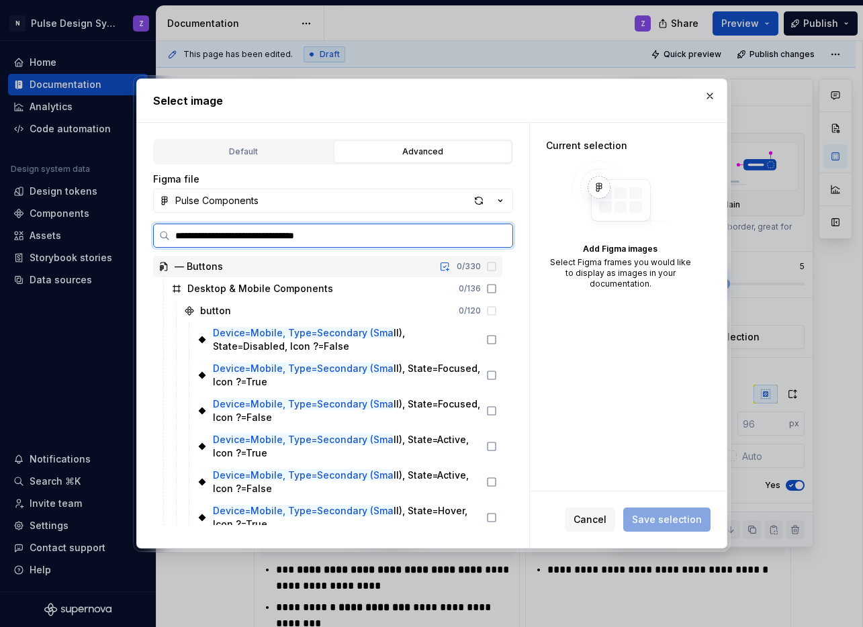
type input "**********"
click at [491, 376] on icon at bounding box center [491, 375] width 11 height 11
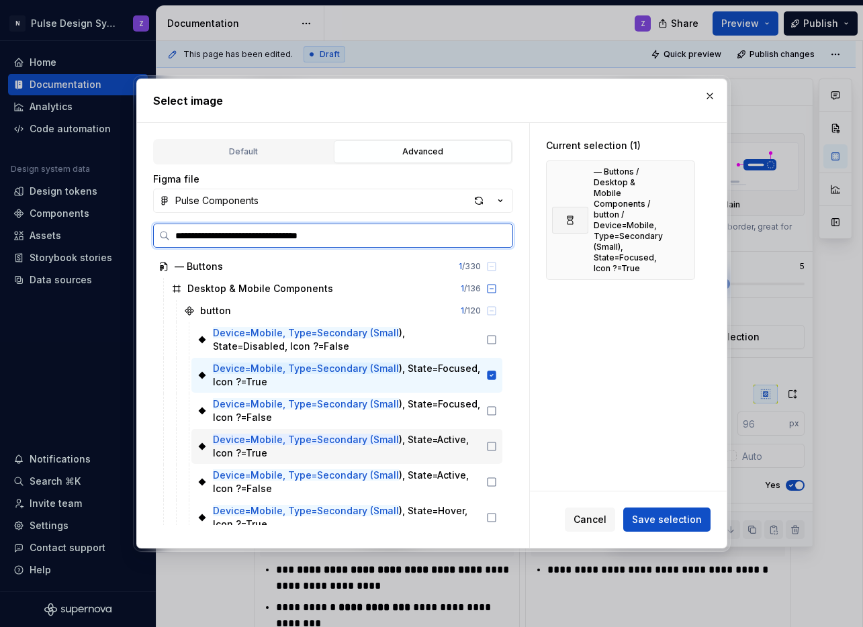
click at [489, 445] on icon at bounding box center [491, 446] width 11 height 11
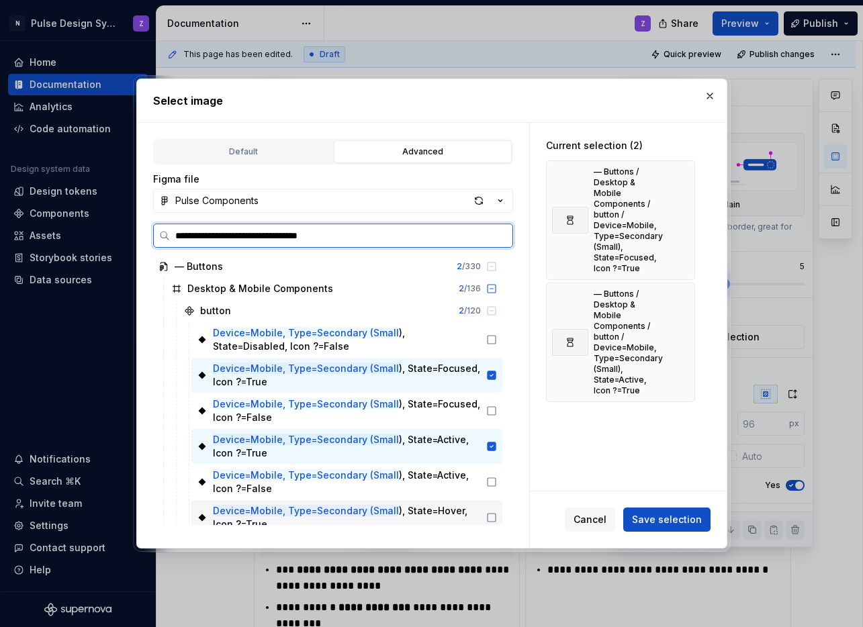
click at [491, 517] on icon at bounding box center [491, 518] width 11 height 11
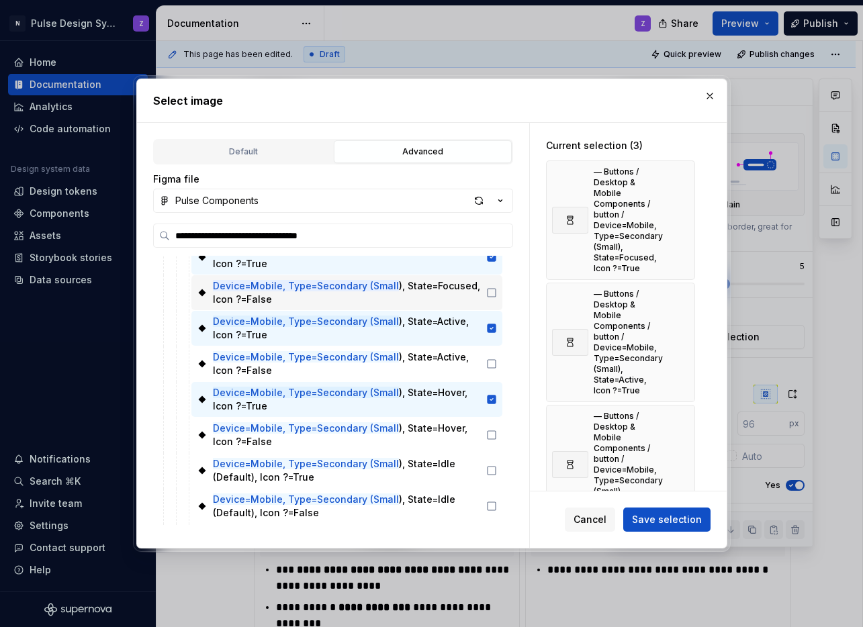
scroll to position [121, 0]
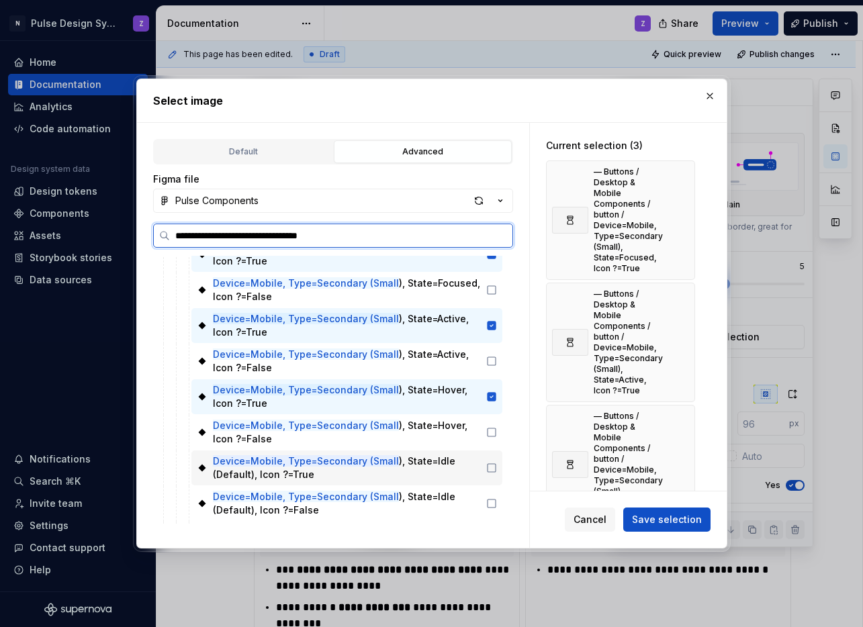
click at [486, 468] on icon at bounding box center [491, 468] width 11 height 11
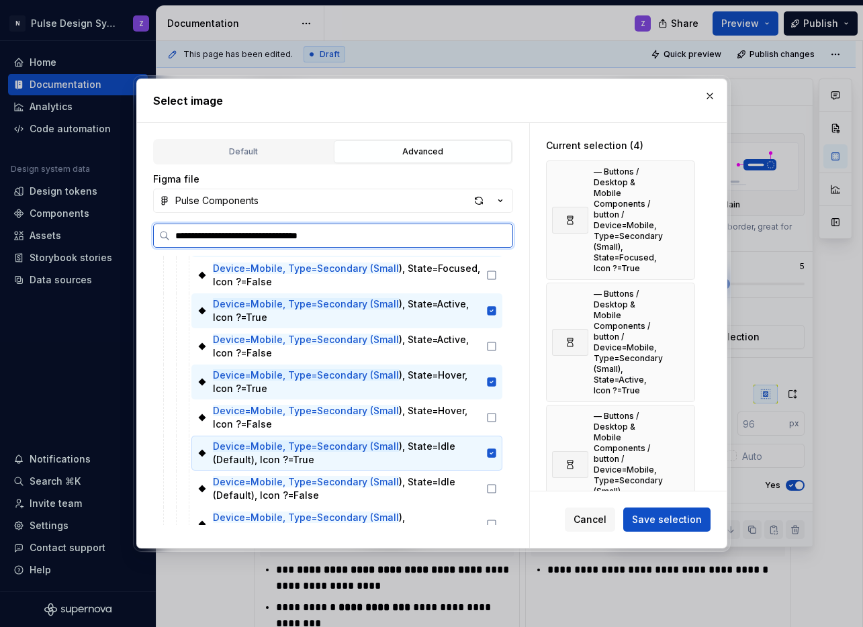
scroll to position [153, 0]
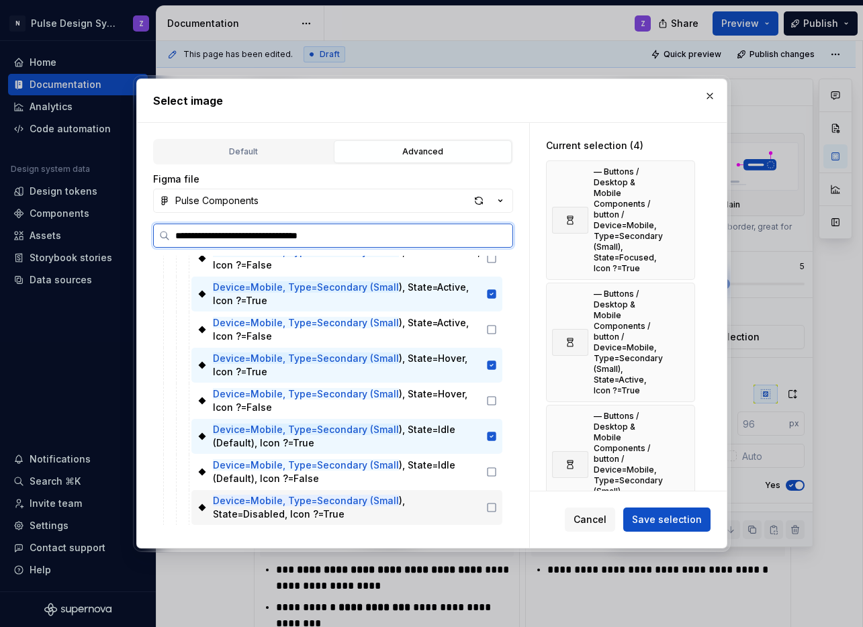
click at [492, 506] on icon at bounding box center [491, 508] width 11 height 11
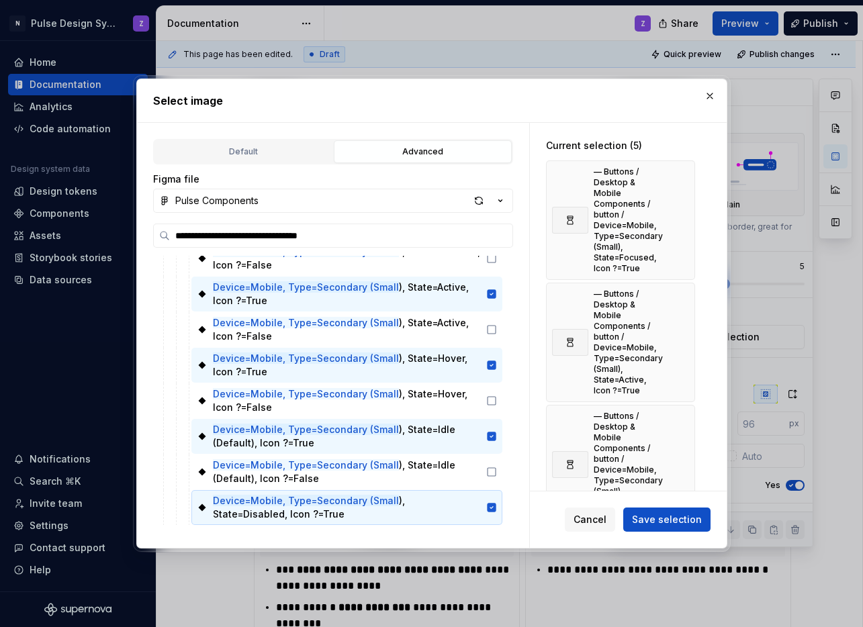
click at [645, 519] on span "Save selection" at bounding box center [667, 519] width 70 height 13
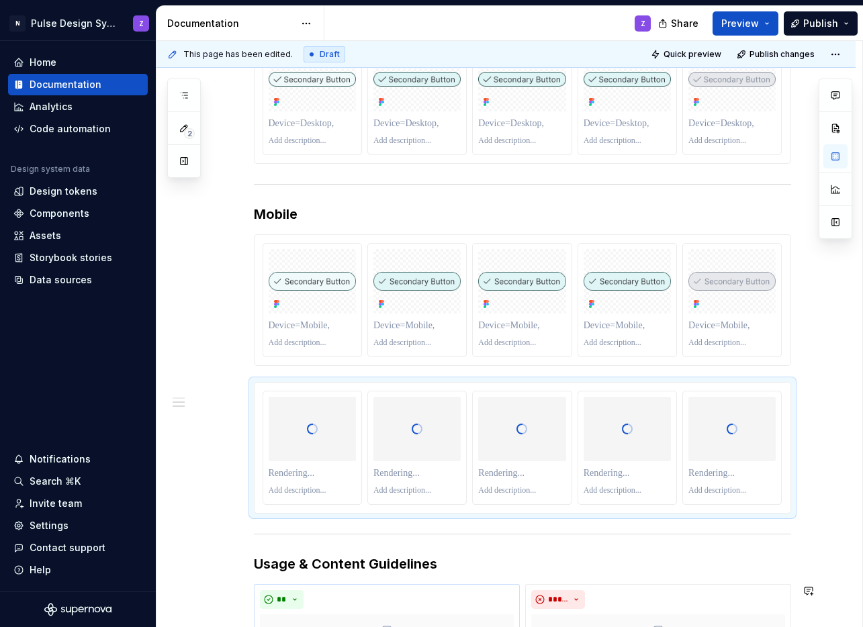
scroll to position [481, 0]
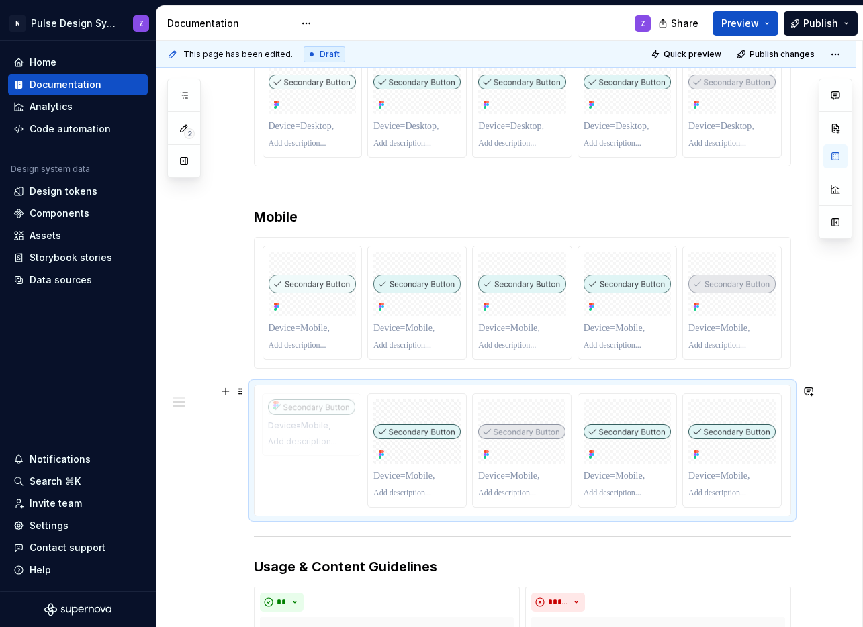
drag, startPoint x: 548, startPoint y: 433, endPoint x: 349, endPoint y: 438, distance: 198.2
click at [349, 438] on body "N Pulse Design System Z Home Documentation Analytics Code automation Design sys…" at bounding box center [431, 313] width 863 height 627
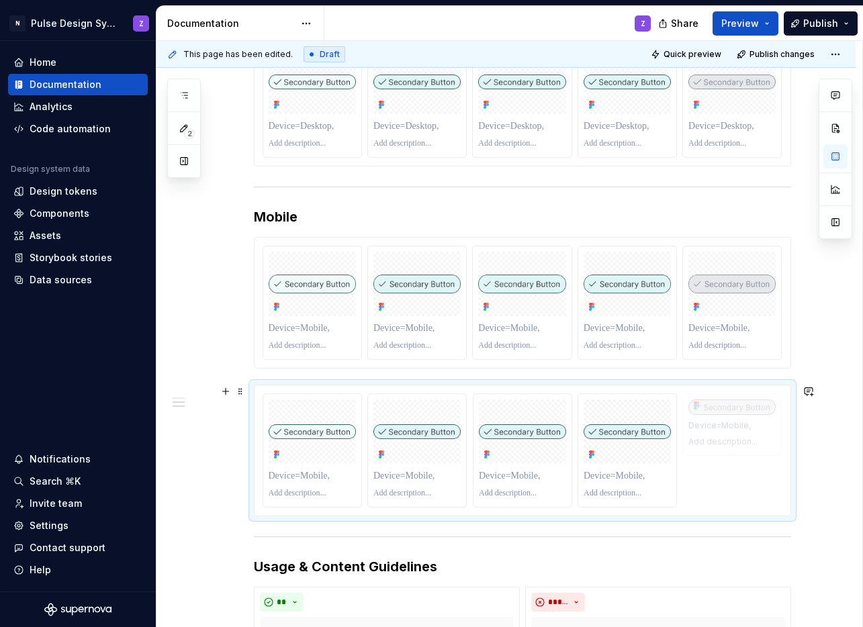
drag, startPoint x: 503, startPoint y: 435, endPoint x: 682, endPoint y: 440, distance: 179.4
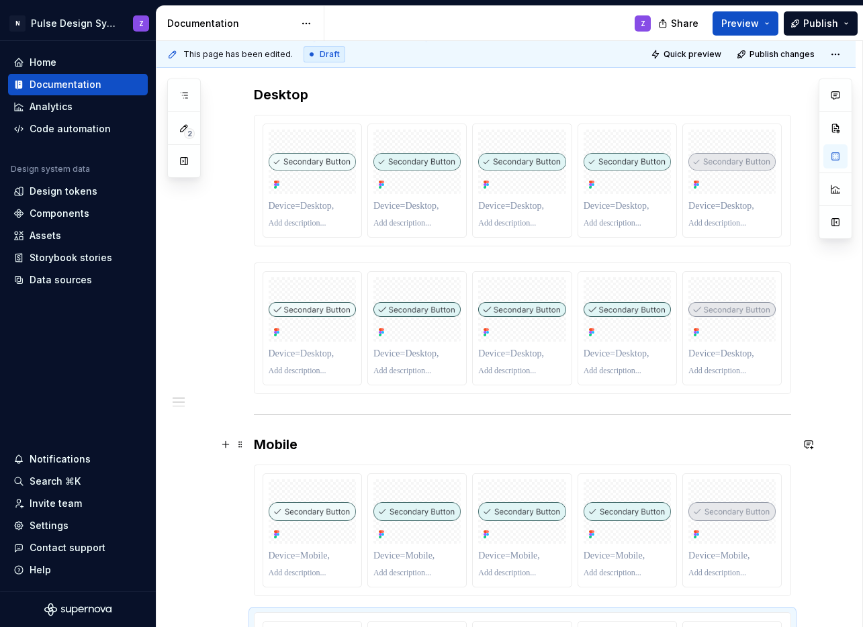
scroll to position [128, 0]
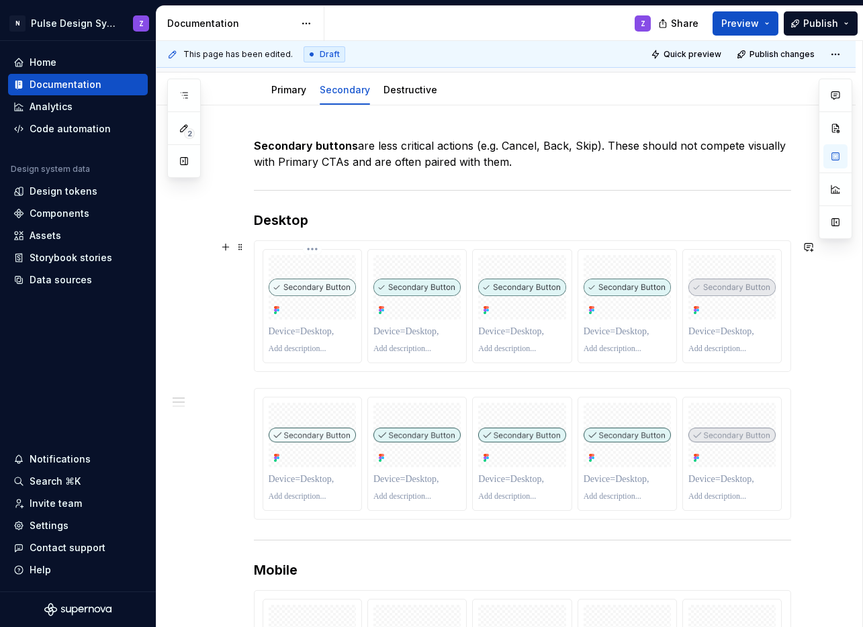
click at [325, 331] on p at bounding box center [312, 331] width 87 height 13
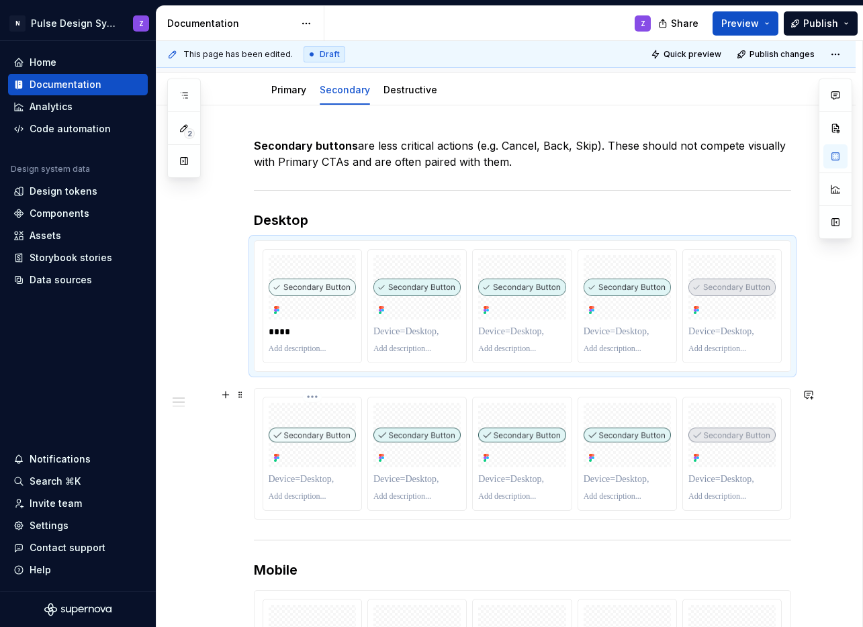
click at [282, 482] on p at bounding box center [312, 479] width 87 height 13
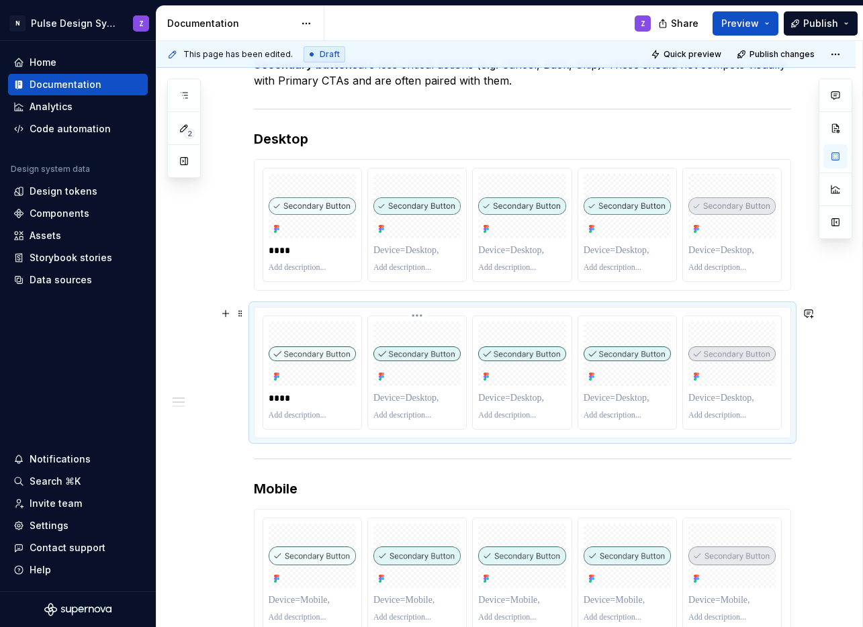
scroll to position [237, 0]
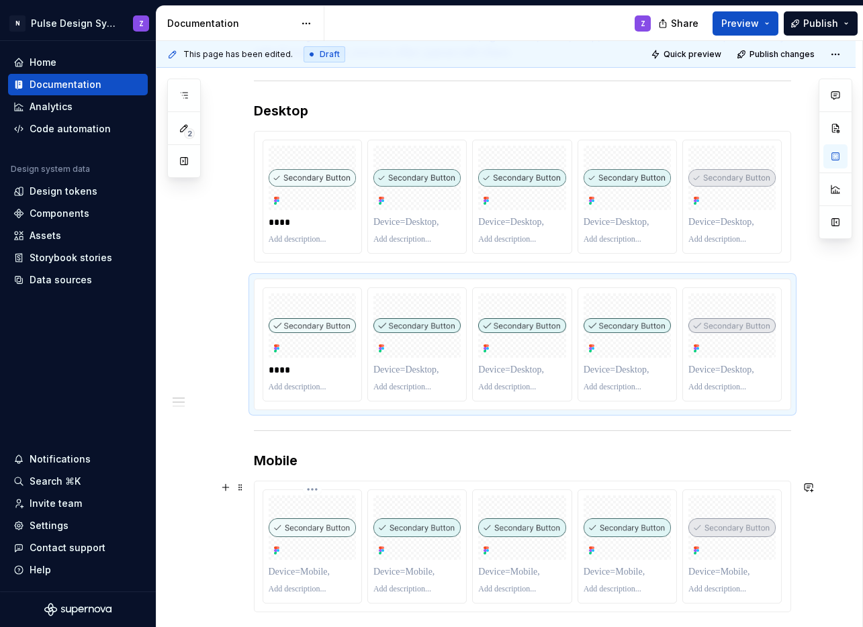
click at [303, 571] on p at bounding box center [312, 572] width 87 height 13
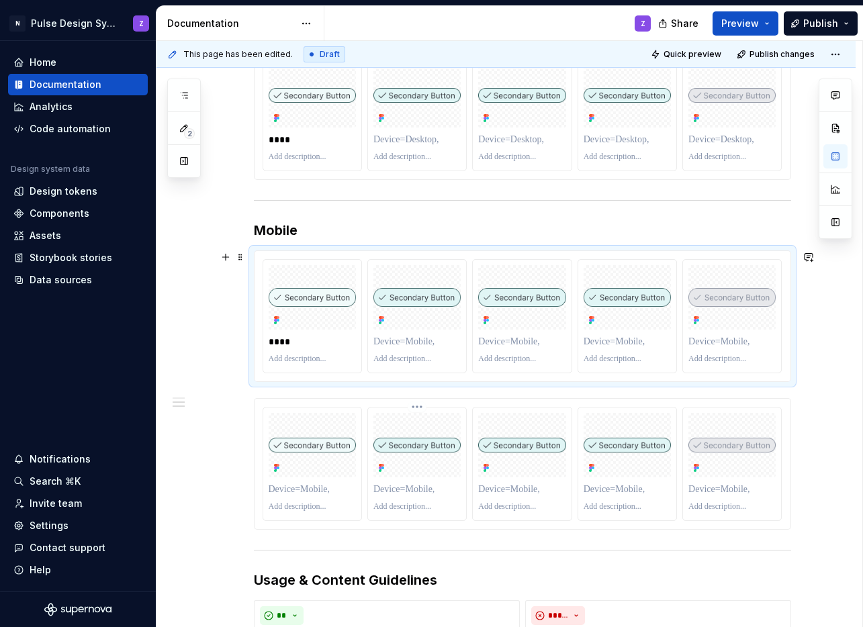
scroll to position [476, 0]
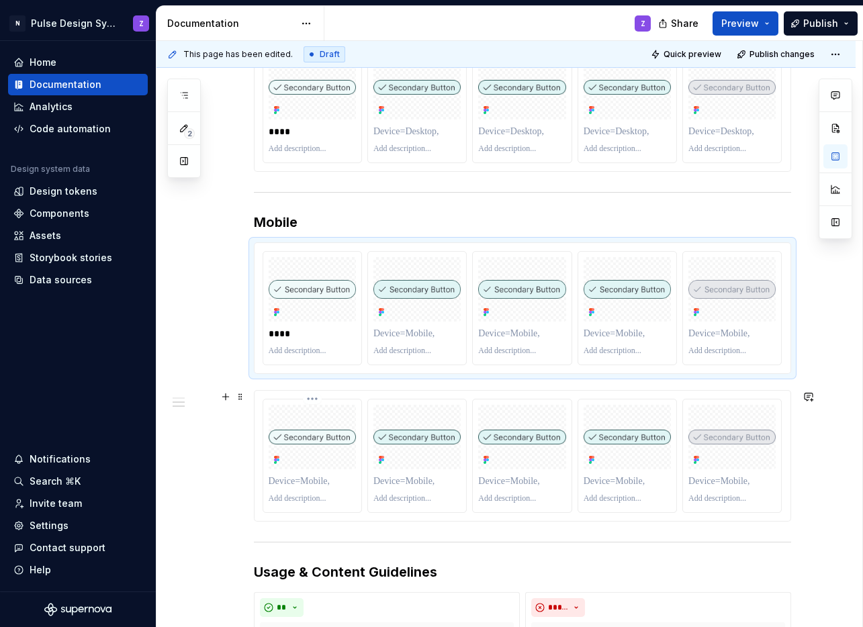
click at [320, 477] on p at bounding box center [312, 481] width 87 height 13
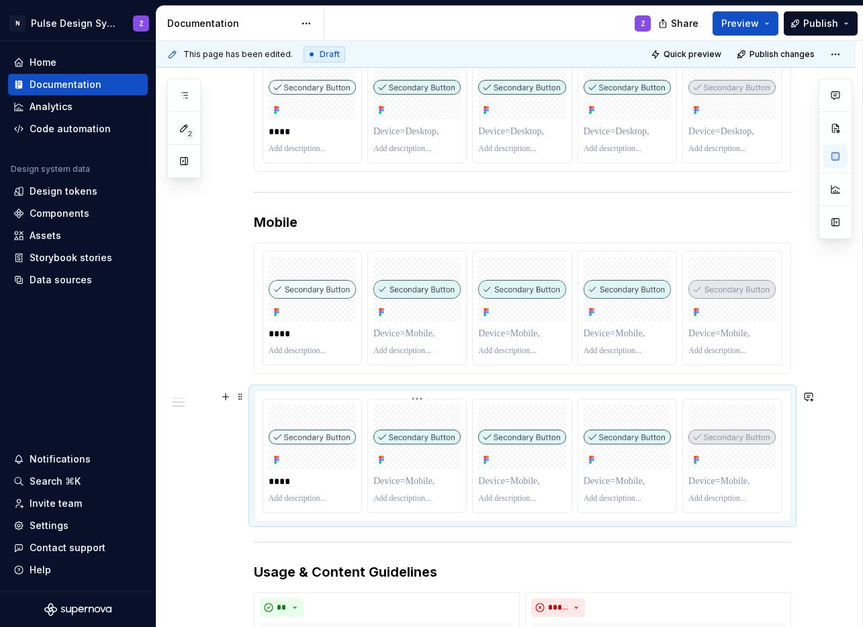
scroll to position [202, 0]
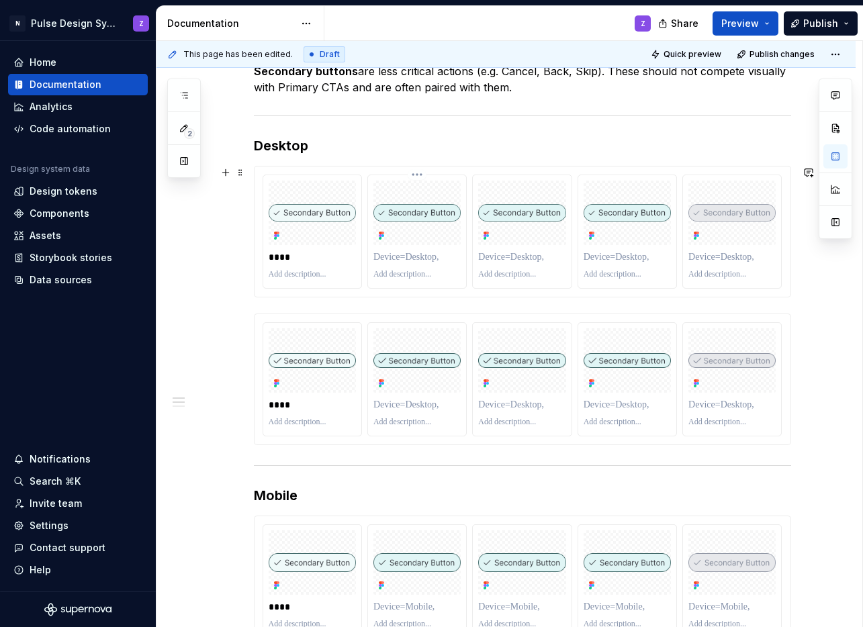
click at [403, 252] on p at bounding box center [417, 257] width 87 height 13
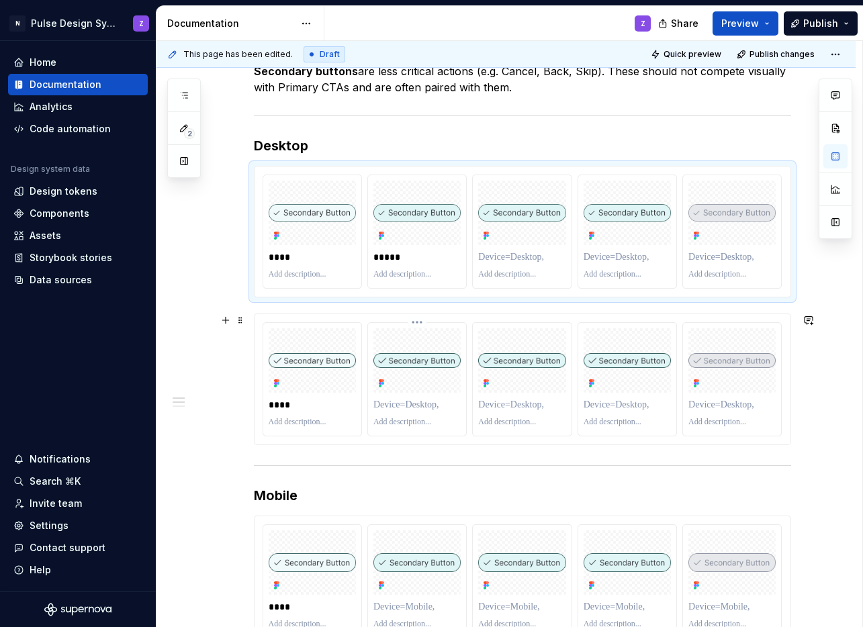
click at [435, 400] on p at bounding box center [417, 404] width 87 height 13
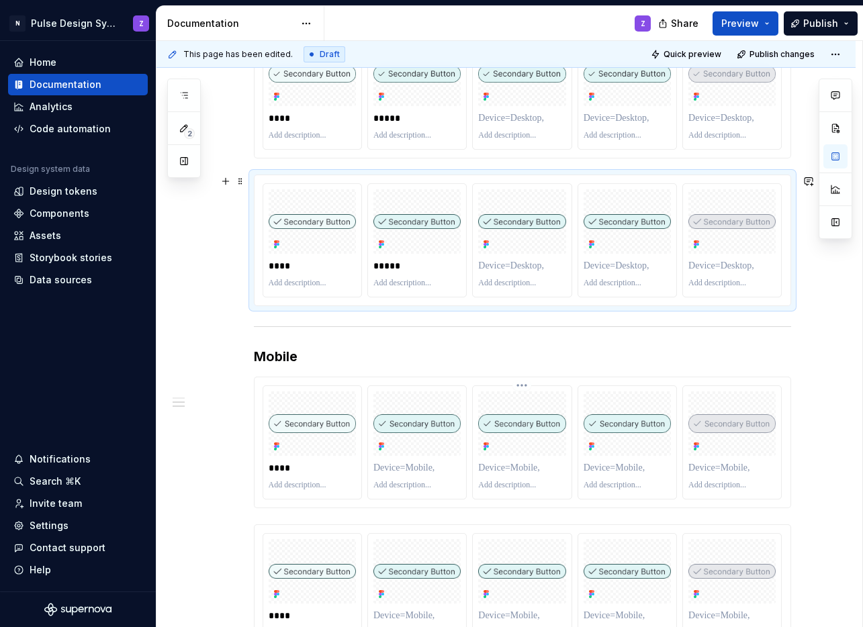
scroll to position [486, 0]
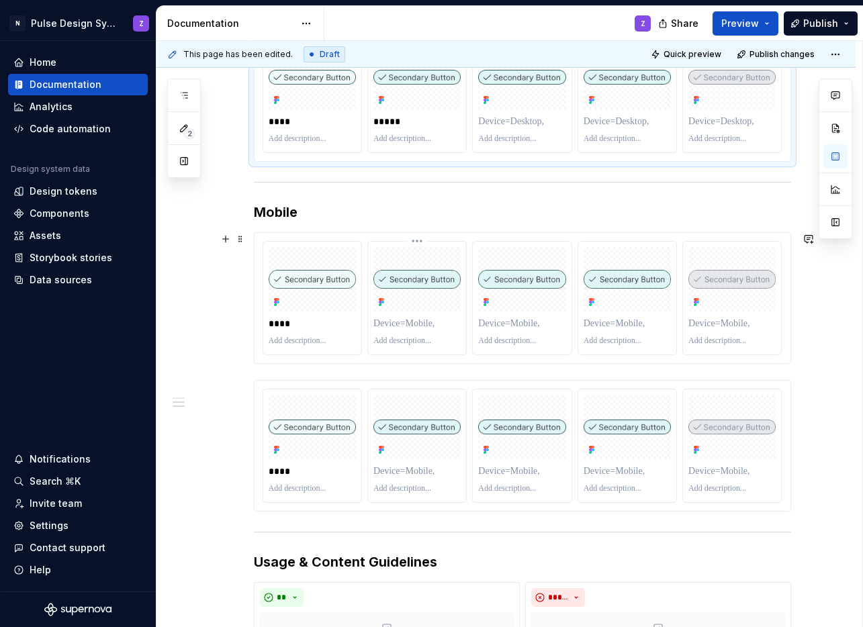
click at [413, 327] on p at bounding box center [417, 323] width 87 height 13
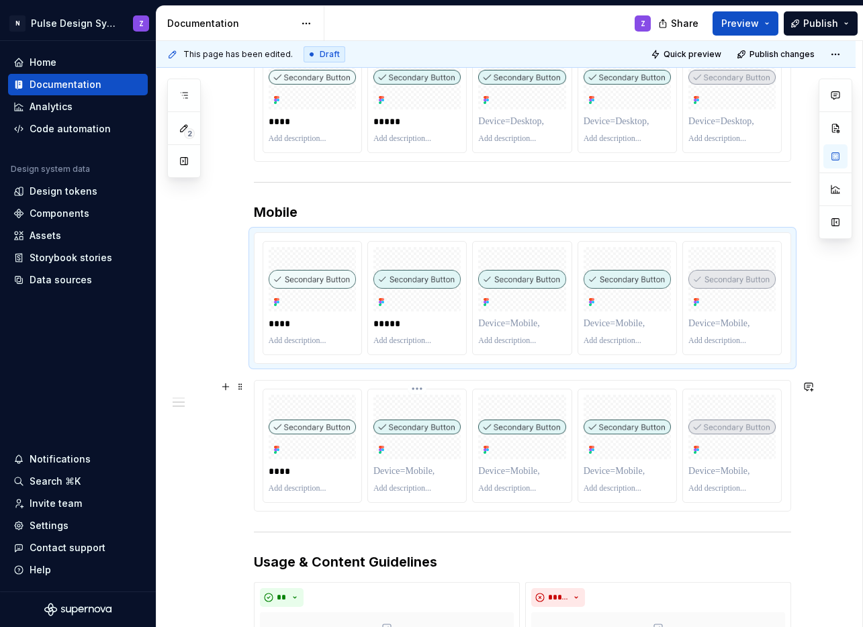
click at [411, 469] on p at bounding box center [417, 471] width 87 height 13
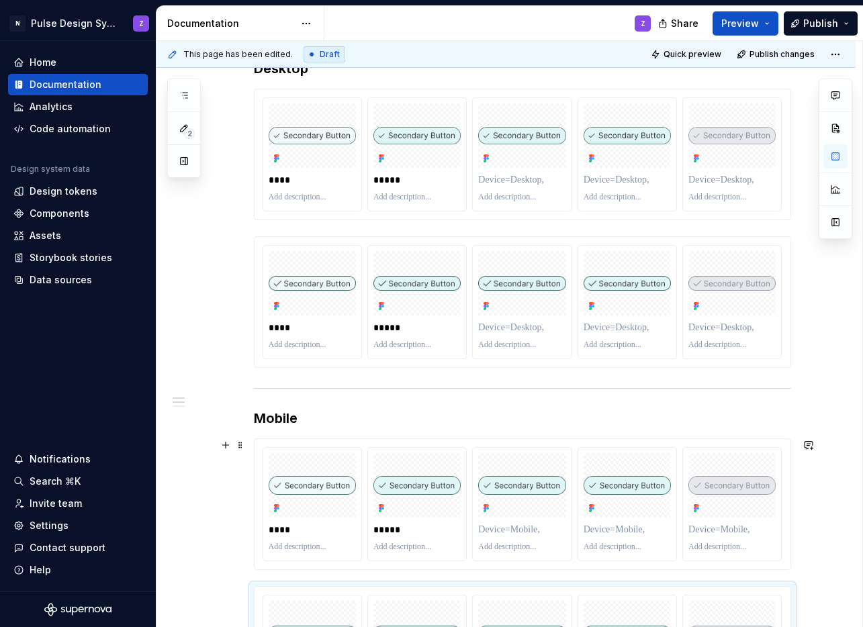
scroll to position [273, 0]
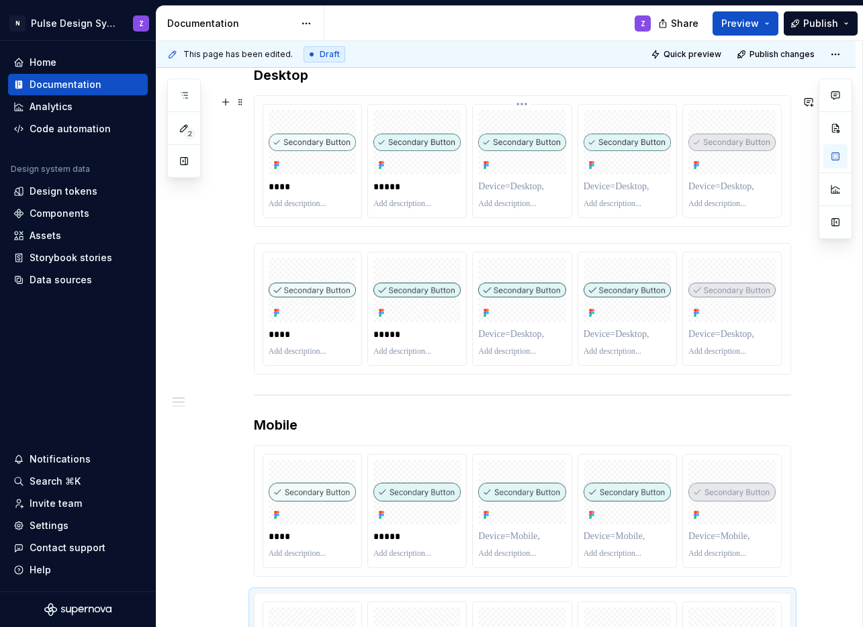
click at [515, 191] on p at bounding box center [521, 186] width 87 height 13
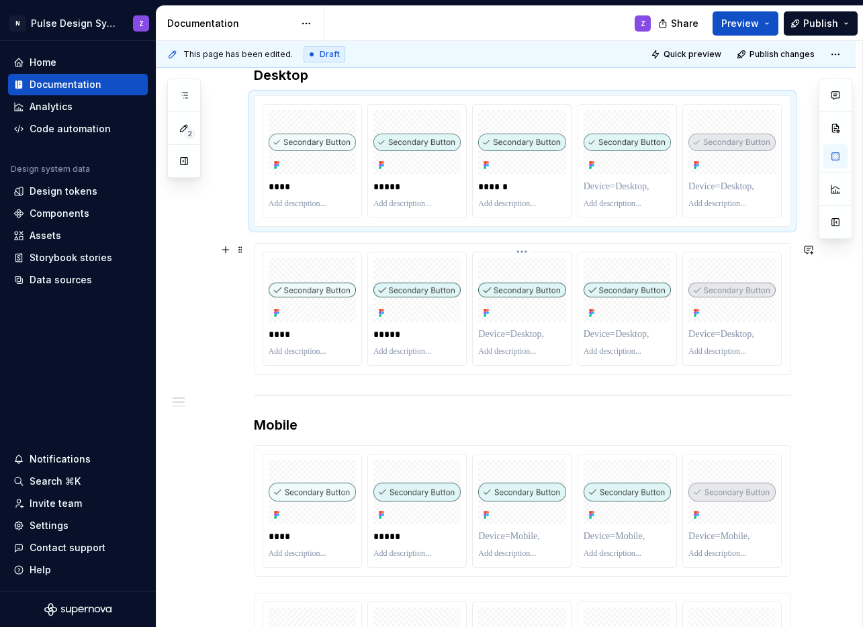
click at [515, 333] on p at bounding box center [521, 334] width 87 height 13
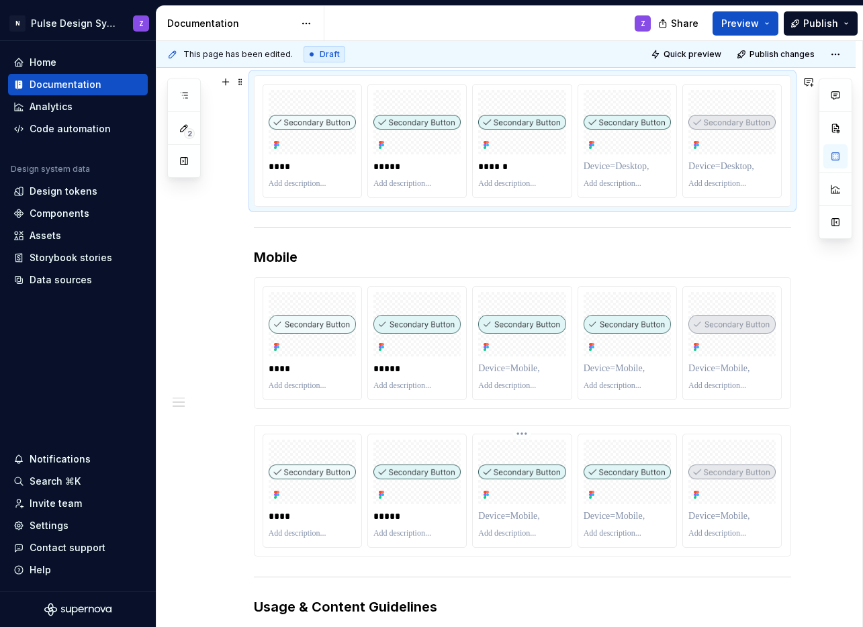
scroll to position [556, 0]
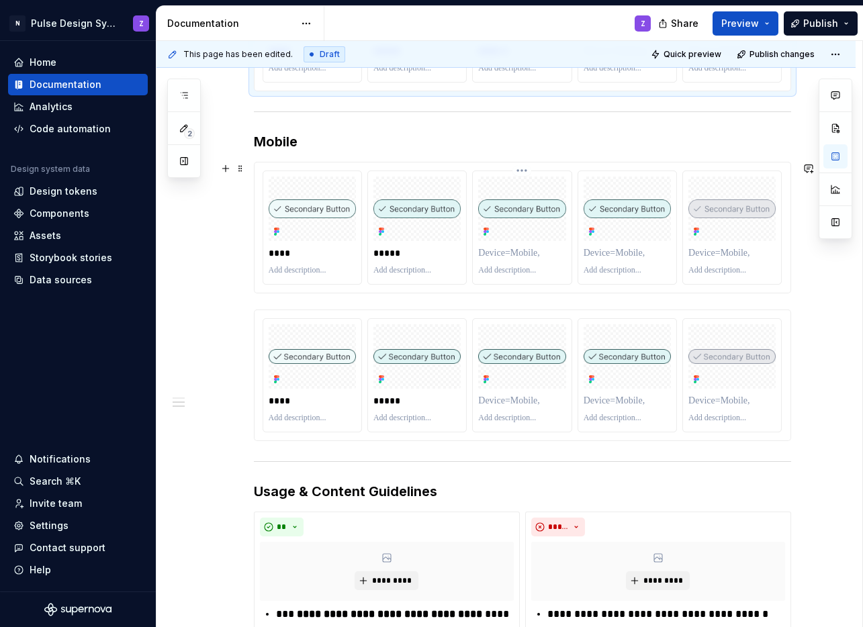
click at [516, 253] on p at bounding box center [521, 253] width 87 height 13
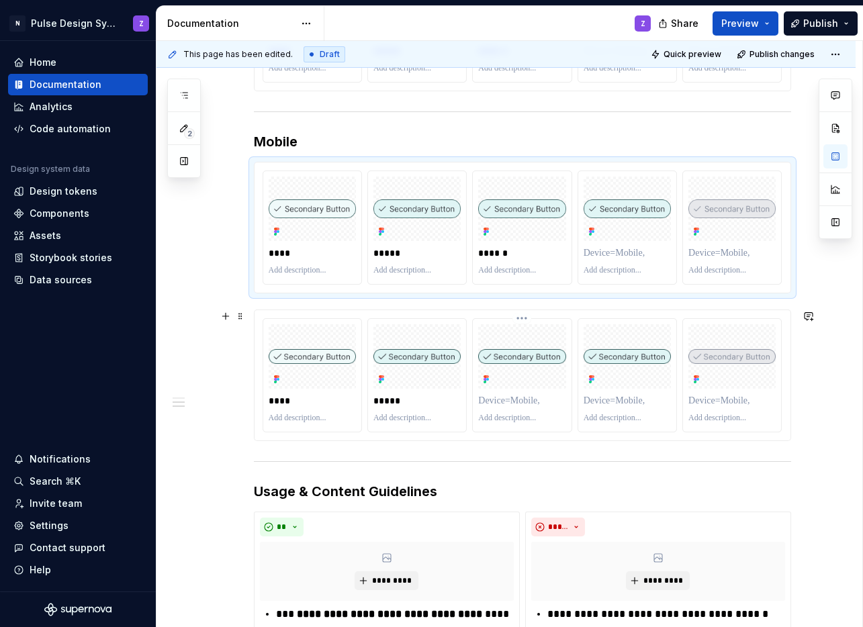
click at [519, 396] on p at bounding box center [521, 400] width 87 height 13
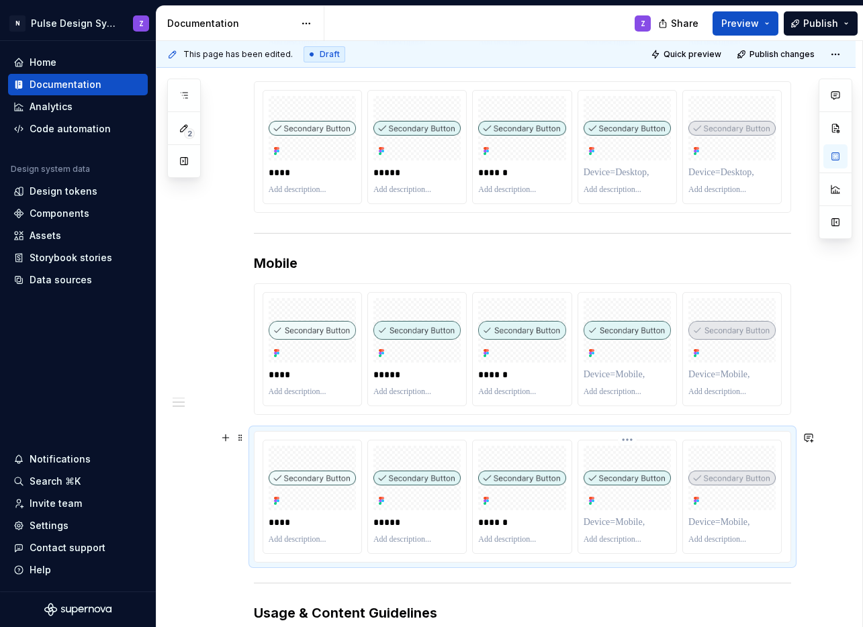
scroll to position [298, 0]
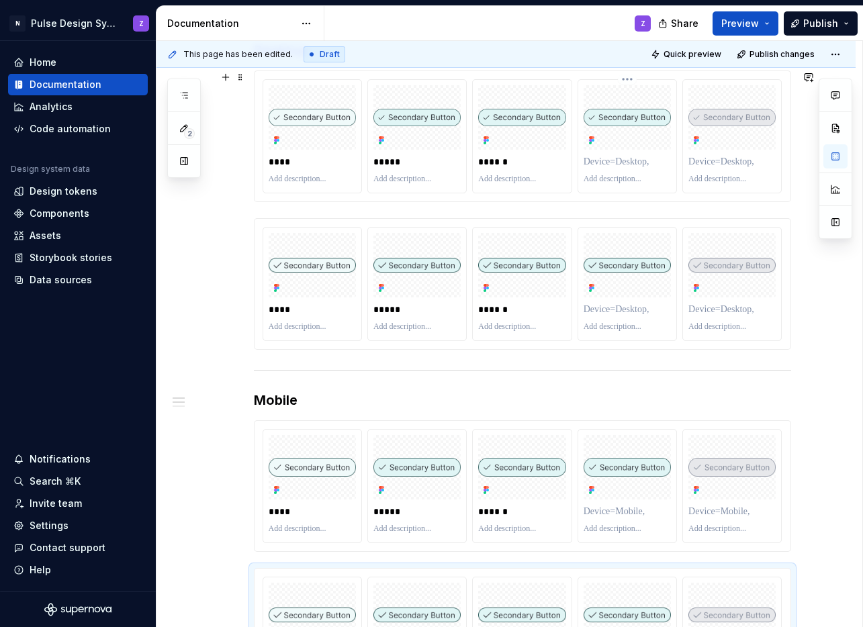
click at [604, 167] on p at bounding box center [627, 161] width 87 height 13
click at [625, 308] on p at bounding box center [627, 309] width 87 height 13
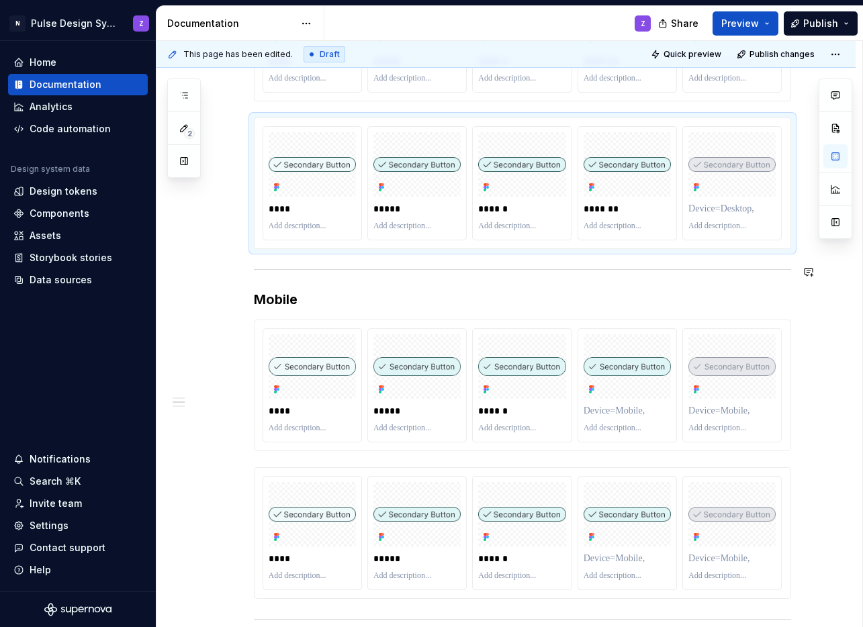
scroll to position [400, 0]
click at [629, 415] on p at bounding box center [627, 409] width 87 height 13
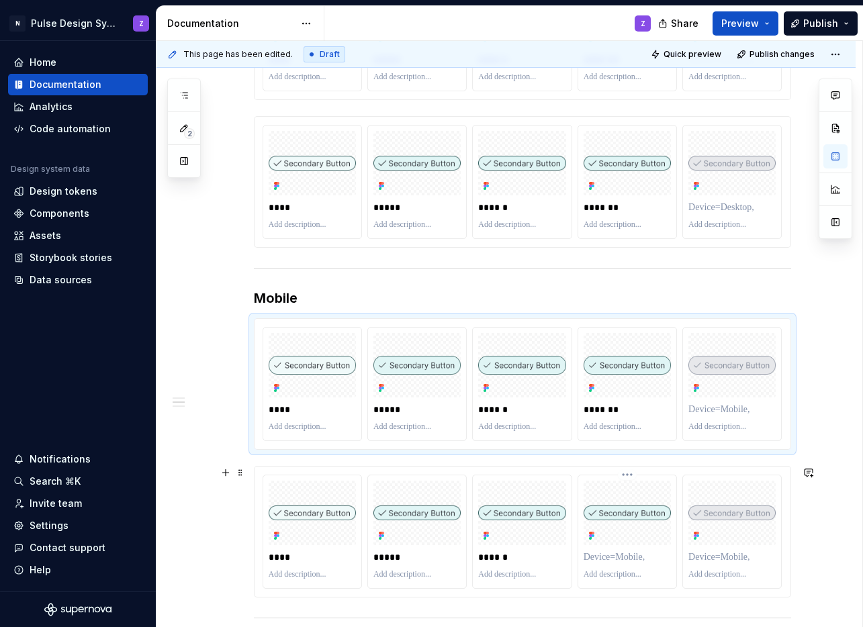
click at [625, 563] on p at bounding box center [627, 557] width 87 height 13
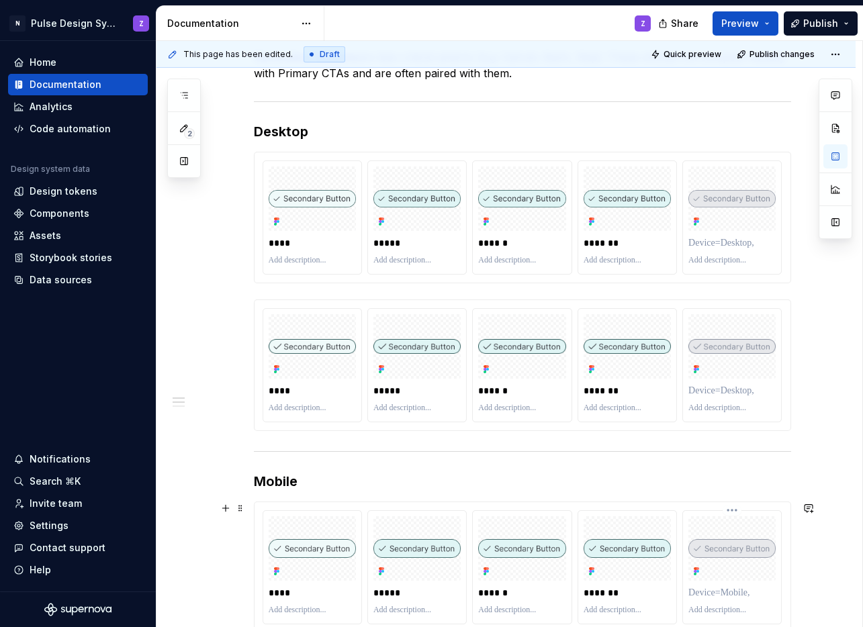
scroll to position [141, 0]
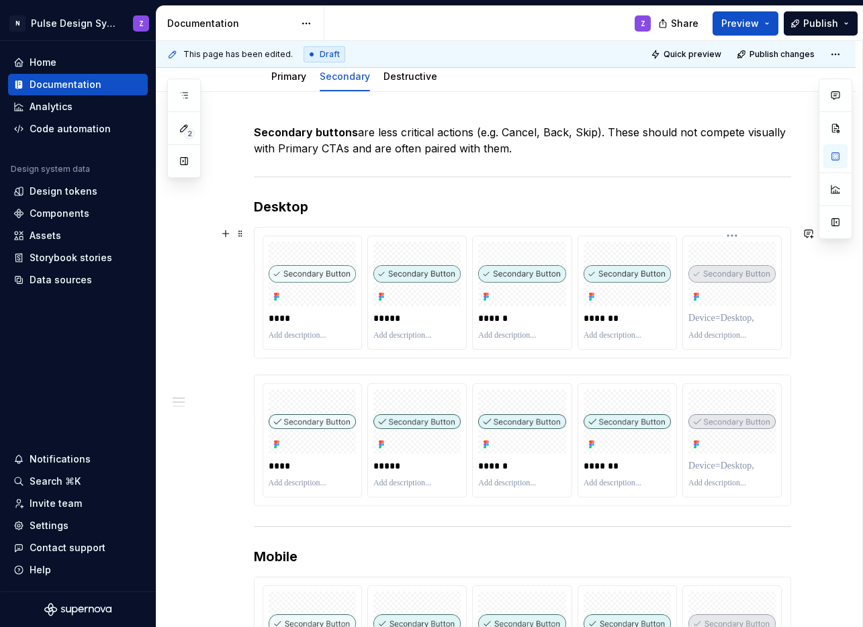
click at [713, 320] on p at bounding box center [732, 318] width 87 height 13
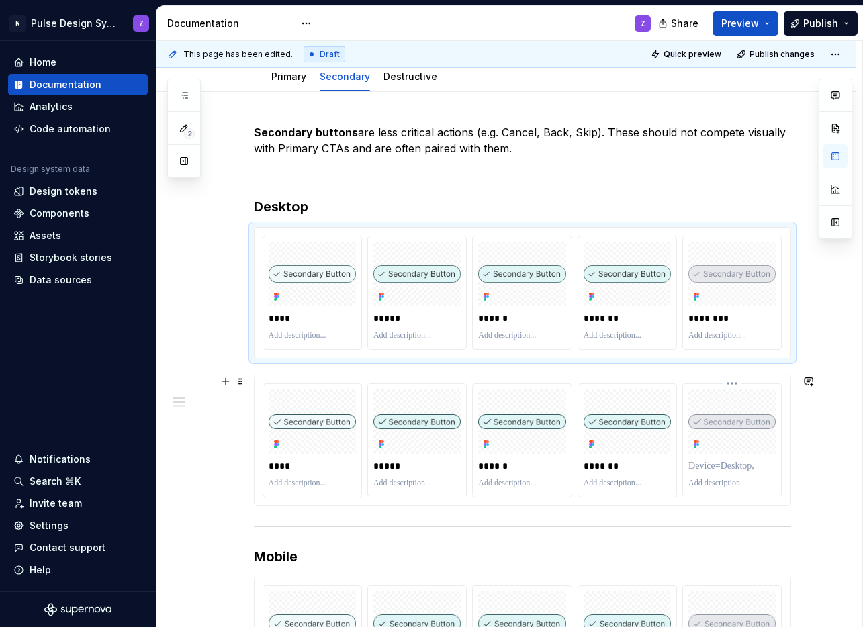
click at [727, 465] on p at bounding box center [732, 466] width 87 height 13
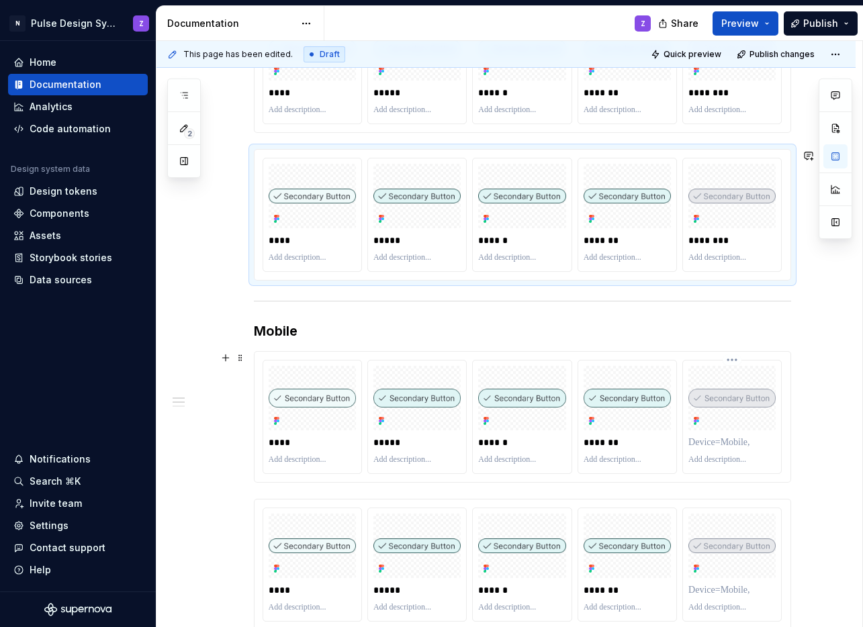
scroll to position [413, 0]
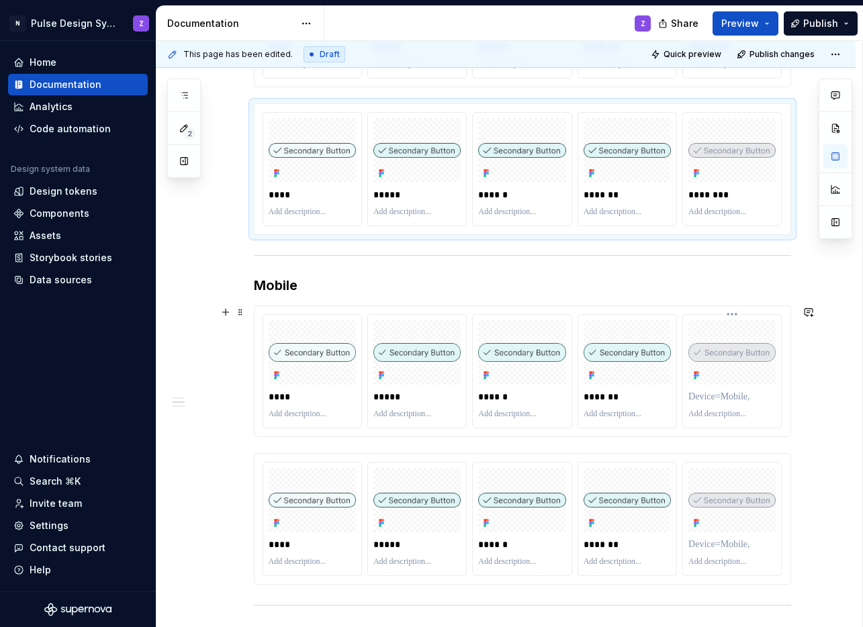
click at [730, 399] on p at bounding box center [732, 396] width 87 height 13
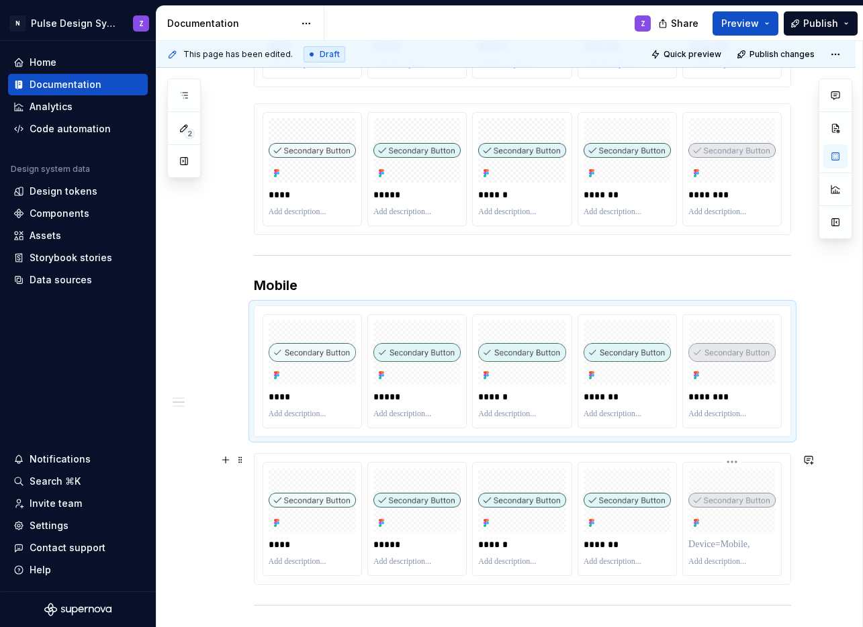
click at [745, 539] on p at bounding box center [732, 544] width 87 height 13
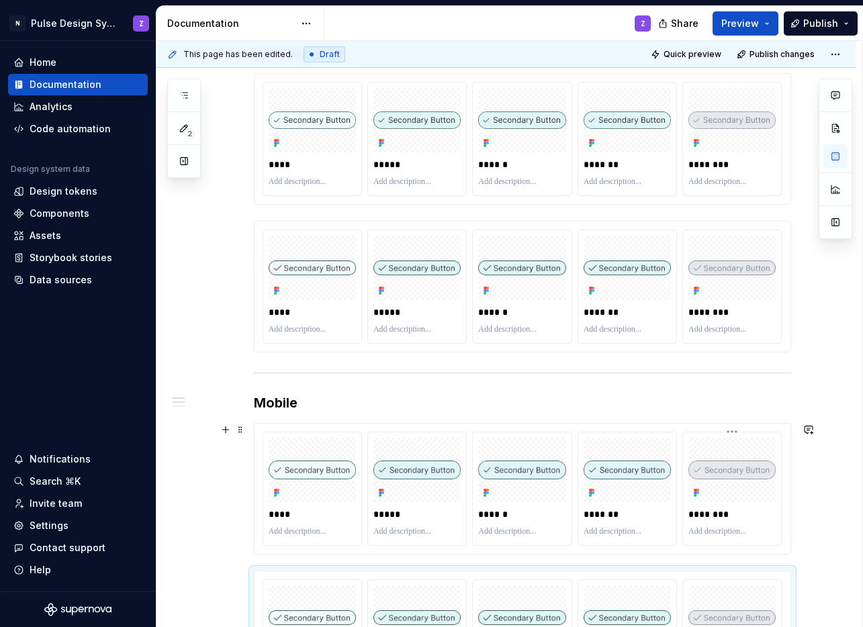
scroll to position [275, 0]
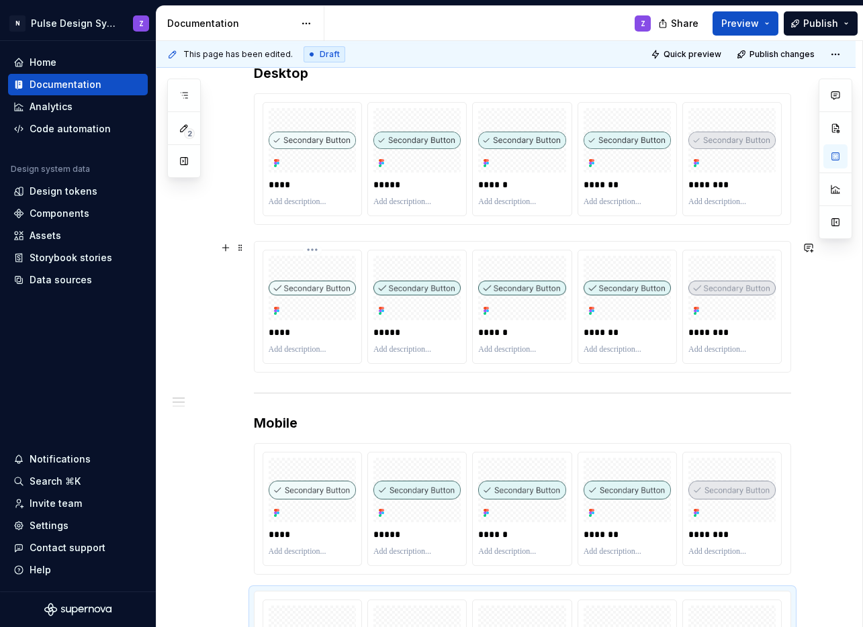
click at [314, 347] on p at bounding box center [312, 350] width 87 height 11
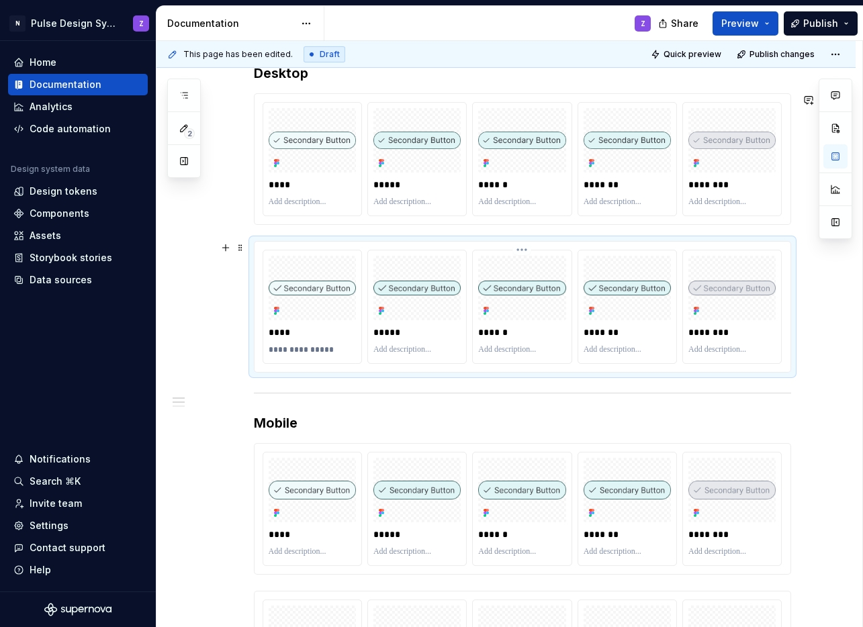
type textarea "*"
drag, startPoint x: 296, startPoint y: 349, endPoint x: 310, endPoint y: 352, distance: 14.4
click at [310, 352] on p "**********" at bounding box center [312, 350] width 87 height 11
click at [312, 350] on p "**********" at bounding box center [312, 350] width 87 height 11
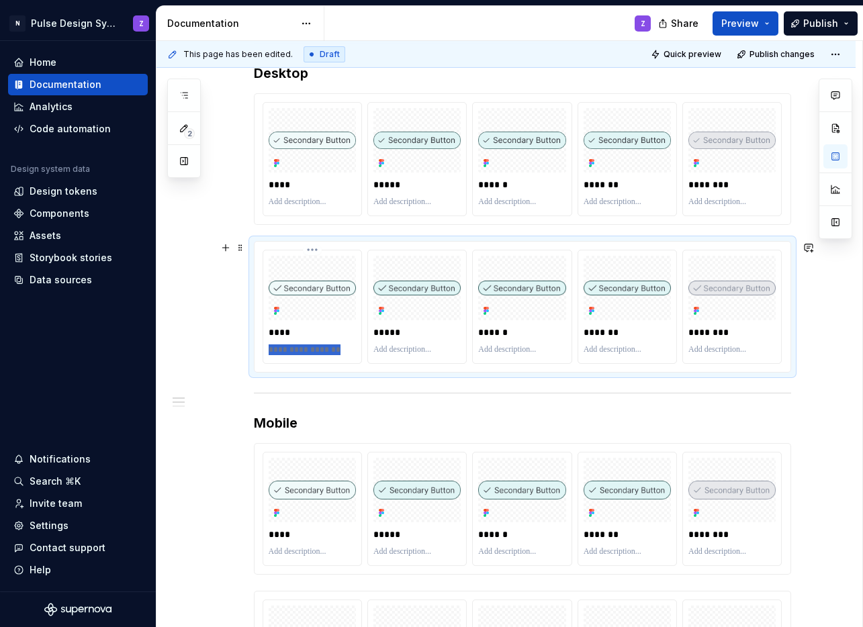
click at [312, 350] on p "**********" at bounding box center [312, 350] width 87 height 11
click at [386, 350] on p at bounding box center [417, 350] width 87 height 11
click at [490, 349] on p at bounding box center [521, 350] width 87 height 11
click at [609, 351] on p at bounding box center [627, 350] width 87 height 11
click at [726, 348] on p at bounding box center [732, 350] width 87 height 11
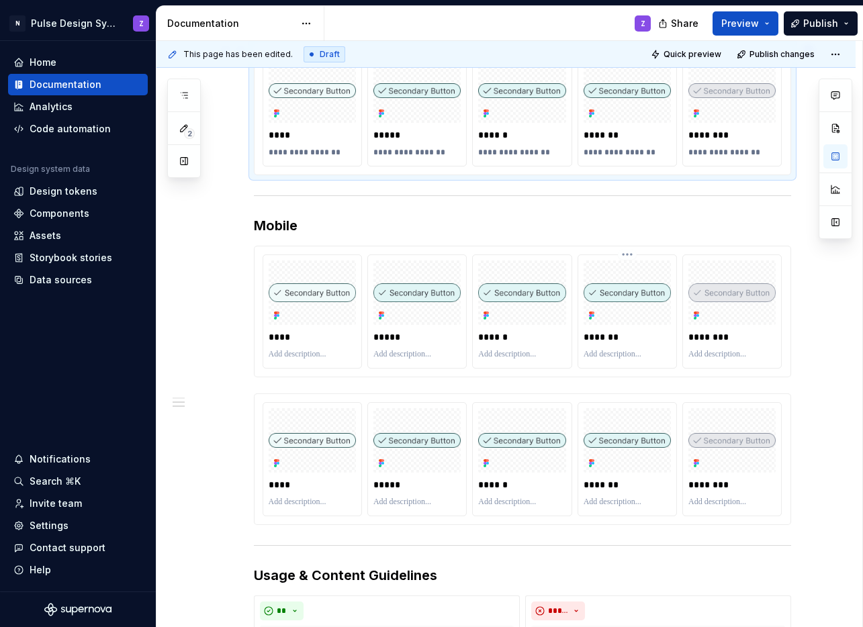
scroll to position [490, 0]
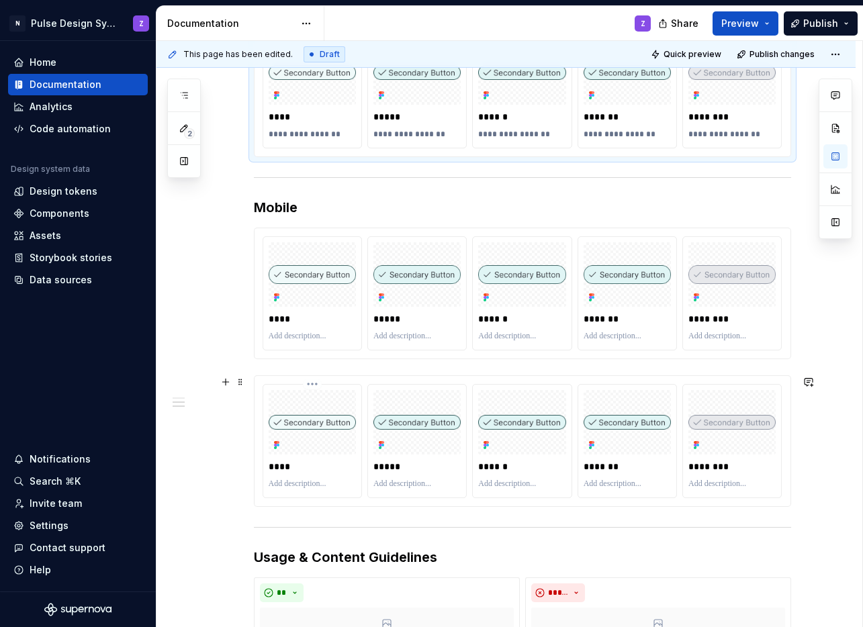
click at [300, 488] on p at bounding box center [312, 484] width 87 height 11
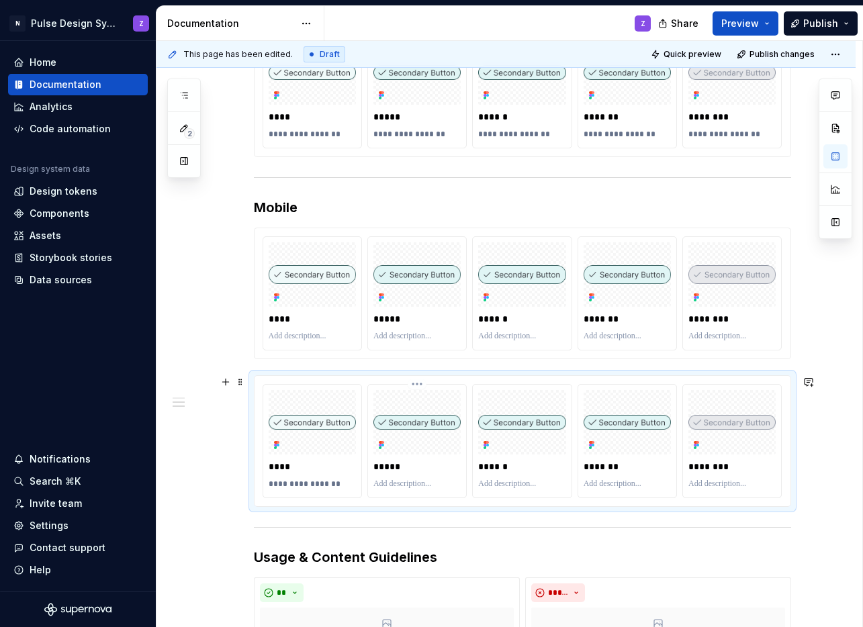
click at [389, 484] on p at bounding box center [417, 484] width 87 height 11
click at [499, 484] on p at bounding box center [521, 484] width 87 height 11
click at [593, 480] on p at bounding box center [627, 484] width 87 height 11
click at [707, 486] on p at bounding box center [732, 484] width 87 height 11
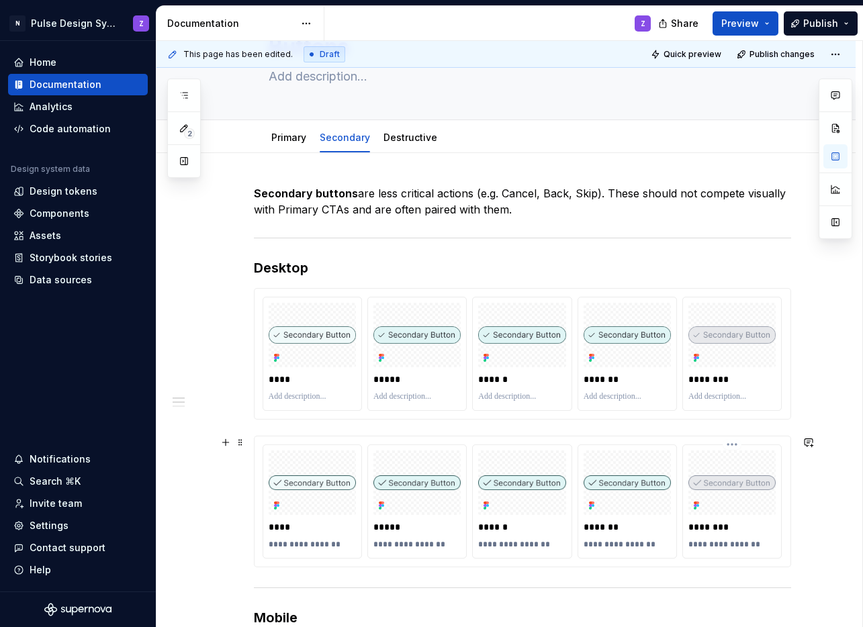
scroll to position [0, 0]
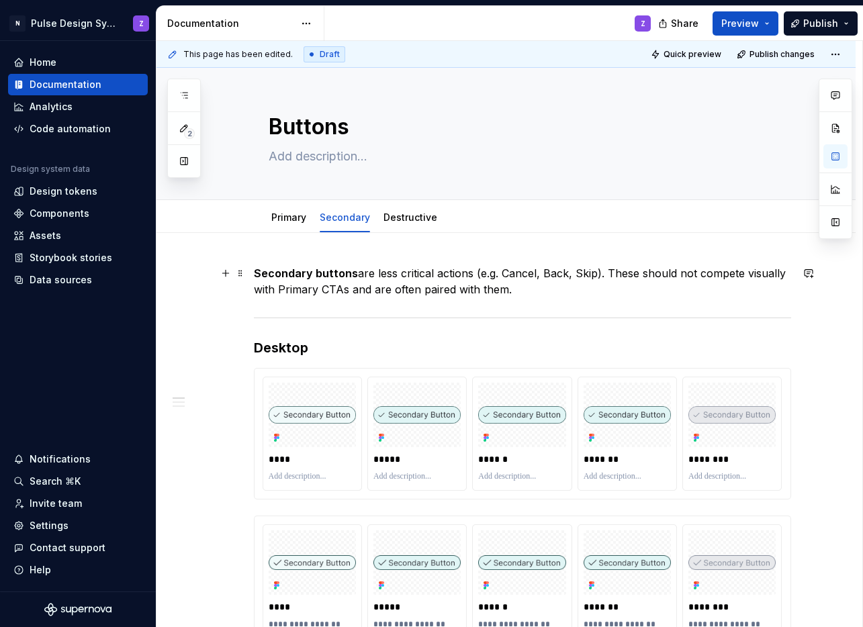
click at [255, 272] on strong "Secondary buttons" at bounding box center [306, 273] width 104 height 13
click at [243, 273] on span at bounding box center [240, 273] width 11 height 19
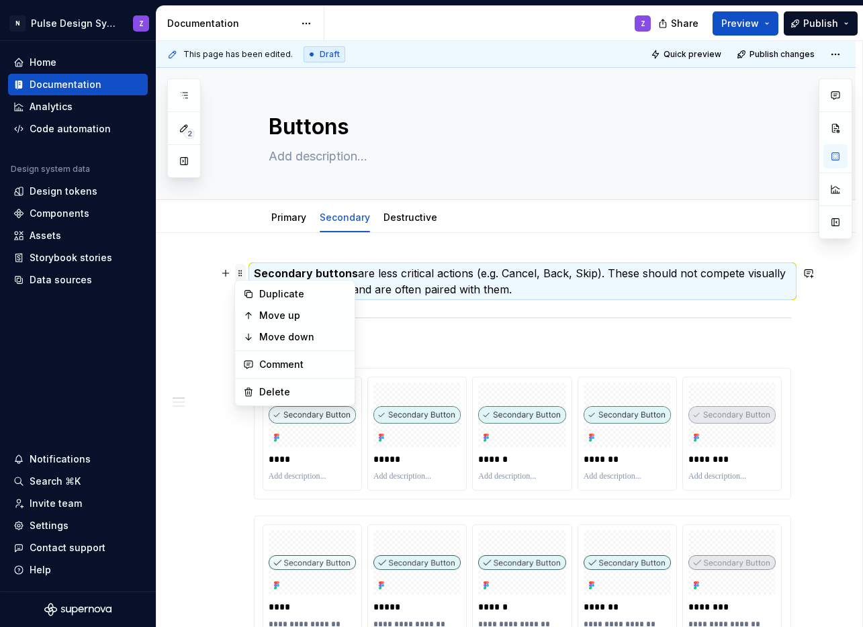
click at [243, 273] on span at bounding box center [240, 273] width 11 height 19
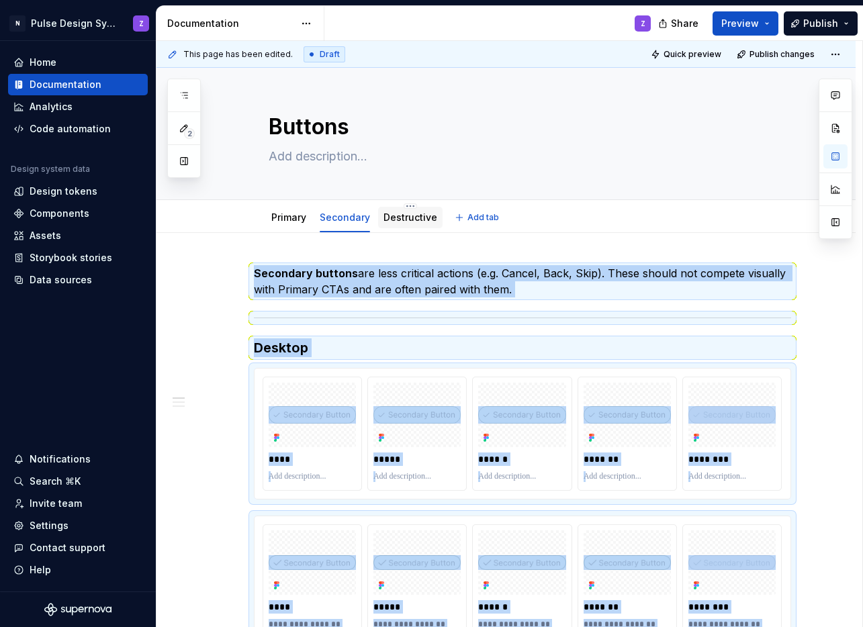
click at [422, 215] on link "Destructive" at bounding box center [411, 217] width 54 height 11
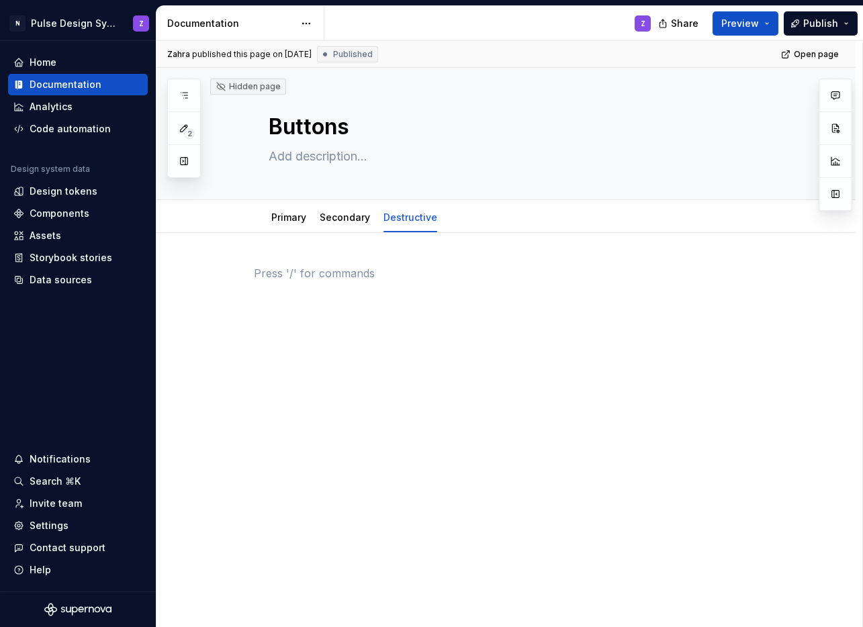
click at [352, 298] on div at bounding box center [522, 290] width 537 height 51
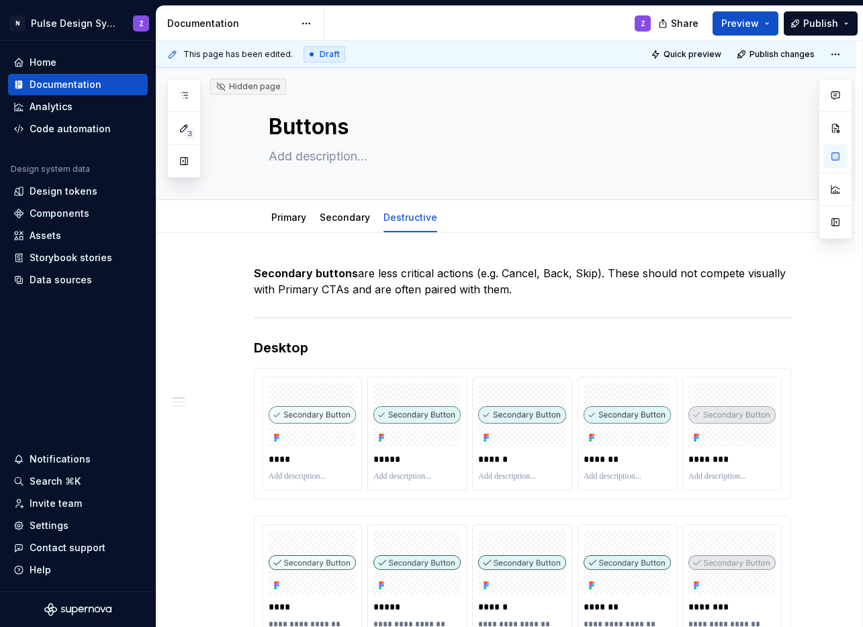
type textarea "*"
click at [286, 275] on strong "Secondary buttons" at bounding box center [306, 273] width 104 height 13
drag, startPoint x: 377, startPoint y: 273, endPoint x: 503, endPoint y: 289, distance: 126.6
click at [503, 289] on p "Destructive buttons are less critical actions (e.g. Cancel, Back, Skip). These …" at bounding box center [522, 281] width 537 height 32
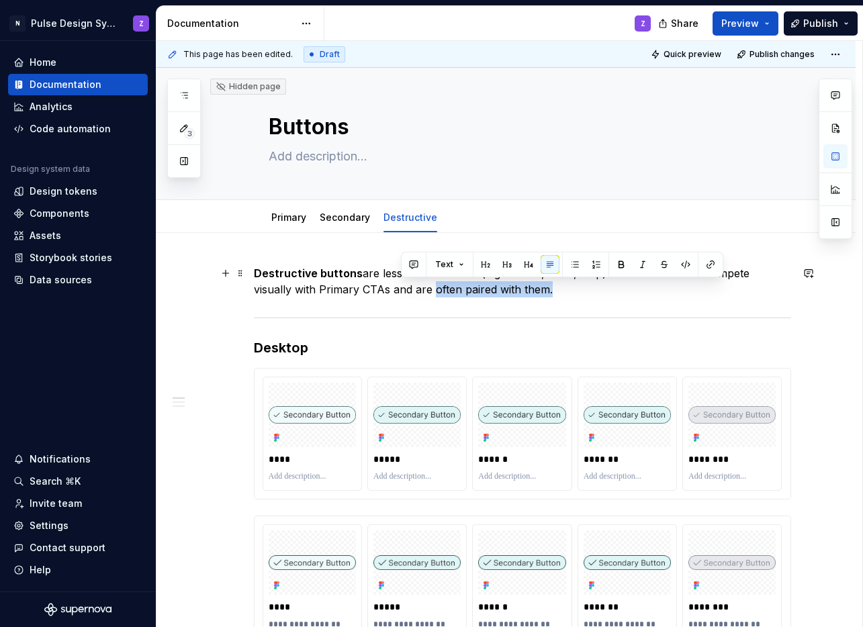
drag, startPoint x: 505, startPoint y: 290, endPoint x: 386, endPoint y: 283, distance: 119.1
click at [386, 283] on p "Destructive buttons are less critical actions (e.g. Cancel, Back, Skip). These …" at bounding box center [522, 281] width 537 height 32
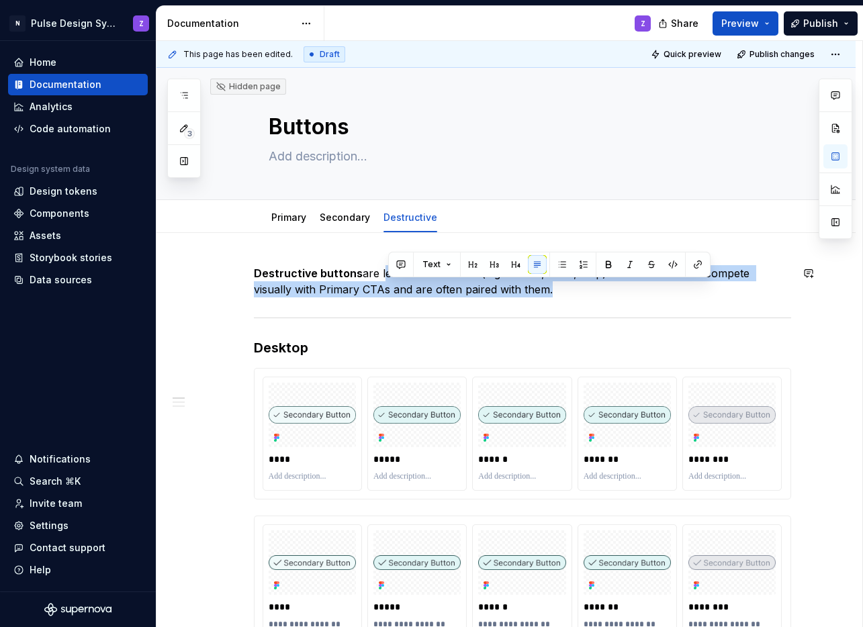
click at [380, 271] on p "Destructive buttons are less critical actions (e.g. Cancel, Back, Skip). These …" at bounding box center [522, 281] width 537 height 32
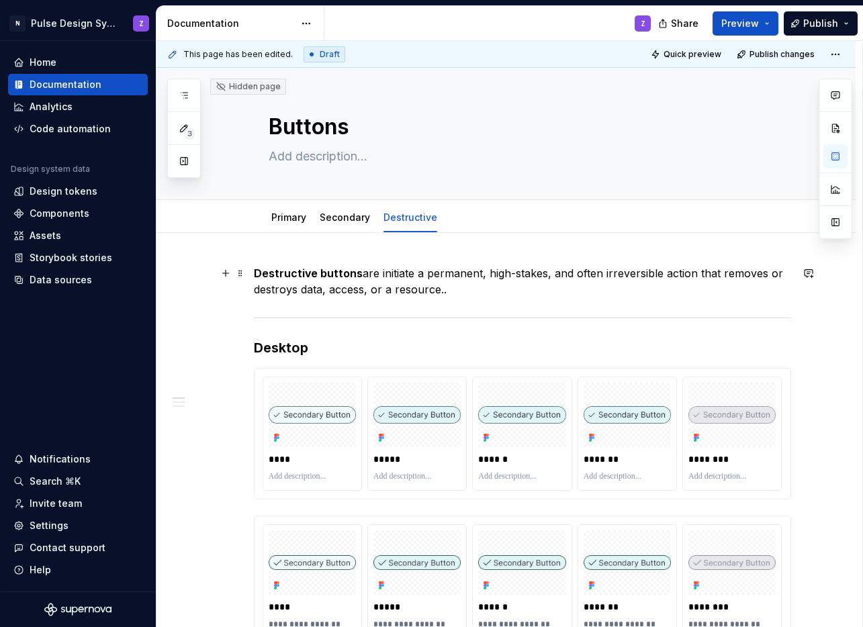
click at [380, 271] on p "Destructive buttons are initiate a permanent, high-stakes, and often irreversib…" at bounding box center [522, 281] width 537 height 32
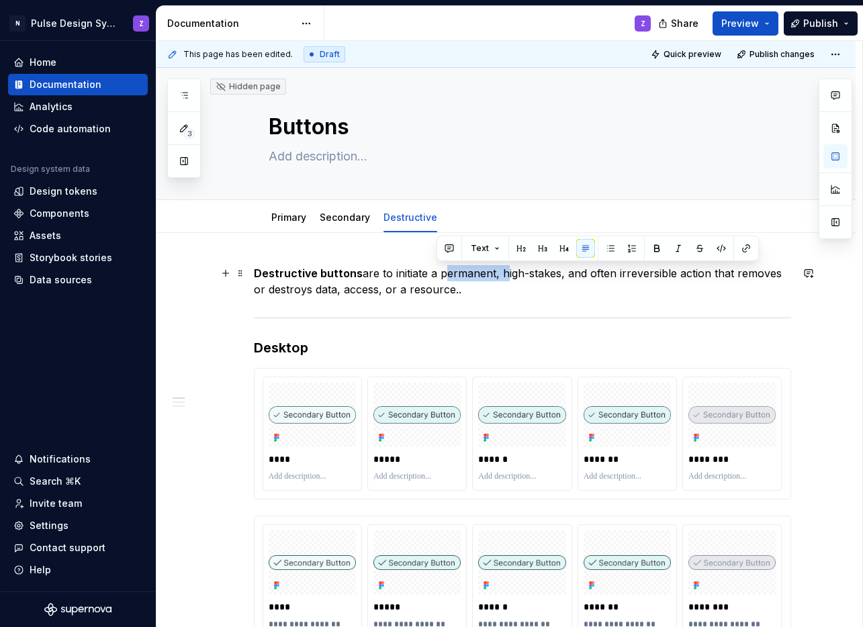
drag, startPoint x: 437, startPoint y: 273, endPoint x: 498, endPoint y: 281, distance: 60.9
click at [498, 281] on p "Destructive buttons are to initiate a permanent, high-stakes, and often irrever…" at bounding box center [522, 281] width 537 height 32
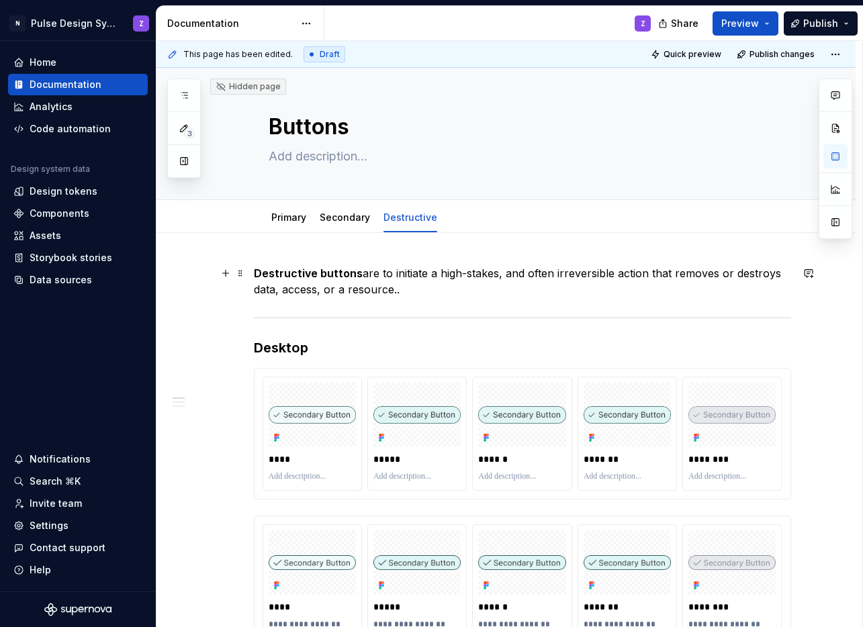
click at [549, 275] on p "Destructive buttons are to initiate a high-stakes, and often irreversible actio…" at bounding box center [522, 281] width 537 height 32
click at [429, 293] on p "Destructive buttons are to initiate a high-stakes, and often permanent and/or i…" at bounding box center [522, 281] width 537 height 32
click at [505, 292] on p "Destructive buttons are to initiate a high-stakes, and often permanent and/or i…" at bounding box center [522, 281] width 537 height 32
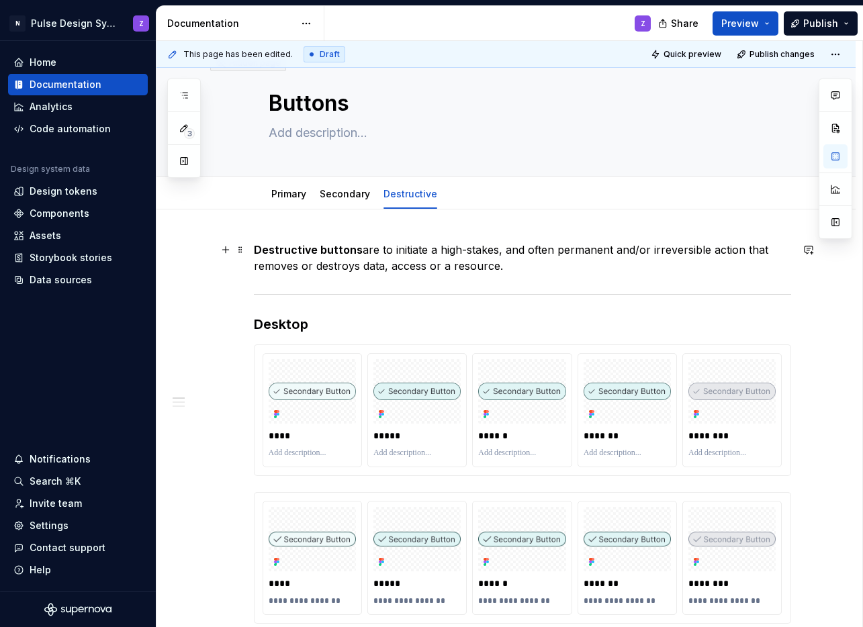
scroll to position [24, 0]
type textarea "*"
